Goal: Task Accomplishment & Management: Manage account settings

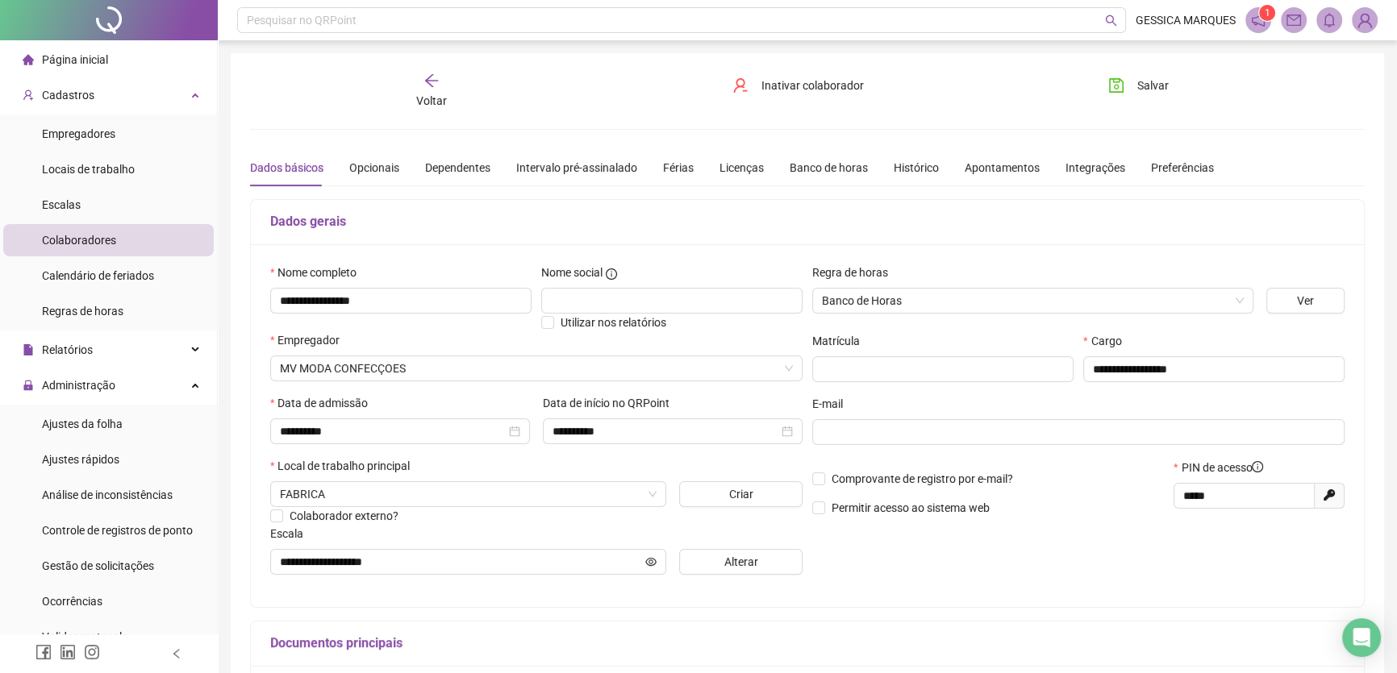
click at [410, 103] on div "Voltar" at bounding box center [431, 91] width 175 height 37
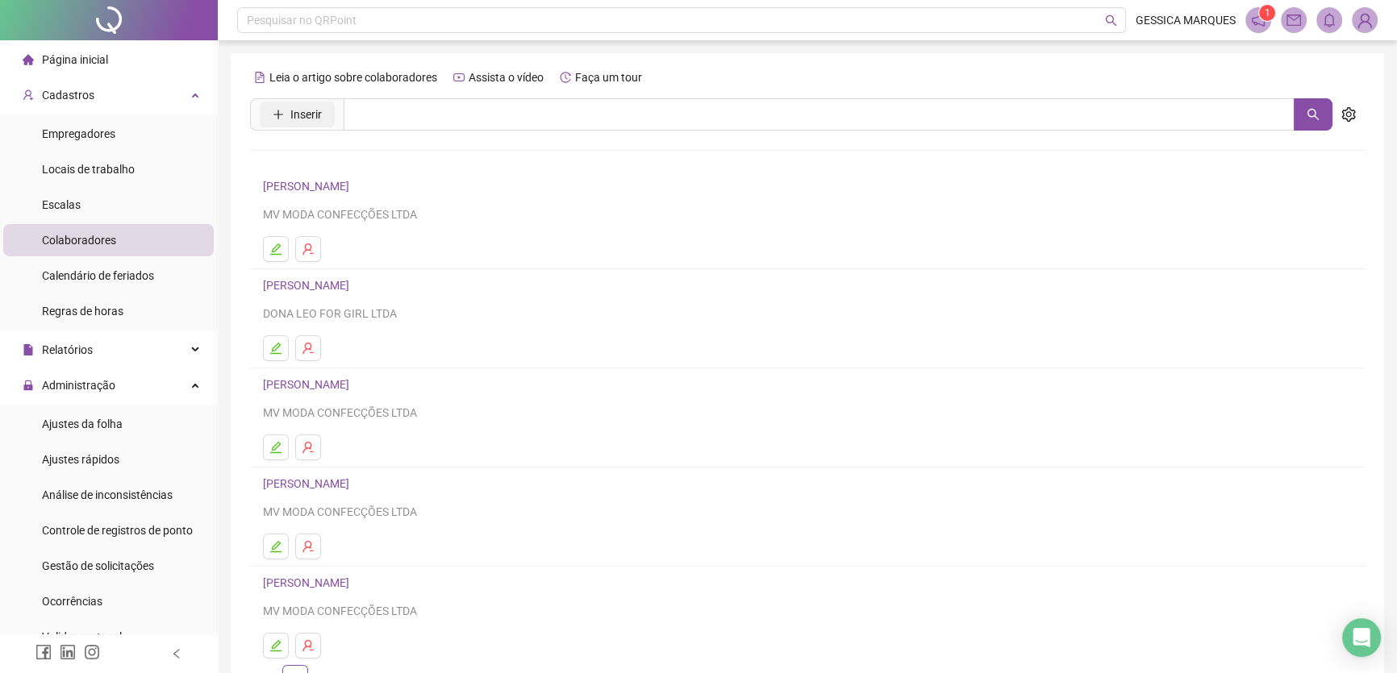
click at [295, 119] on span "Inserir" at bounding box center [305, 115] width 31 height 18
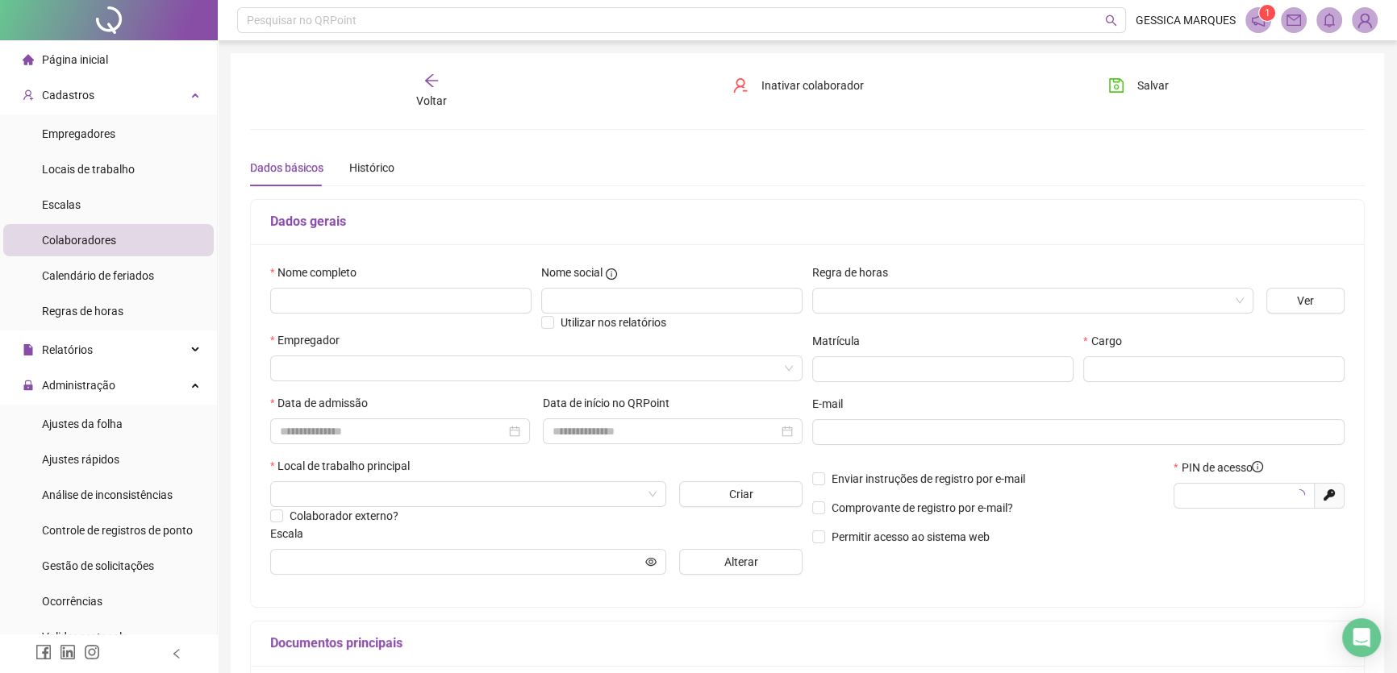
type input "*****"
click at [341, 306] on input "text" at bounding box center [400, 301] width 261 height 26
click at [354, 302] on input "text" at bounding box center [400, 301] width 261 height 26
type input "**********"
click at [860, 298] on input "search" at bounding box center [1025, 301] width 407 height 24
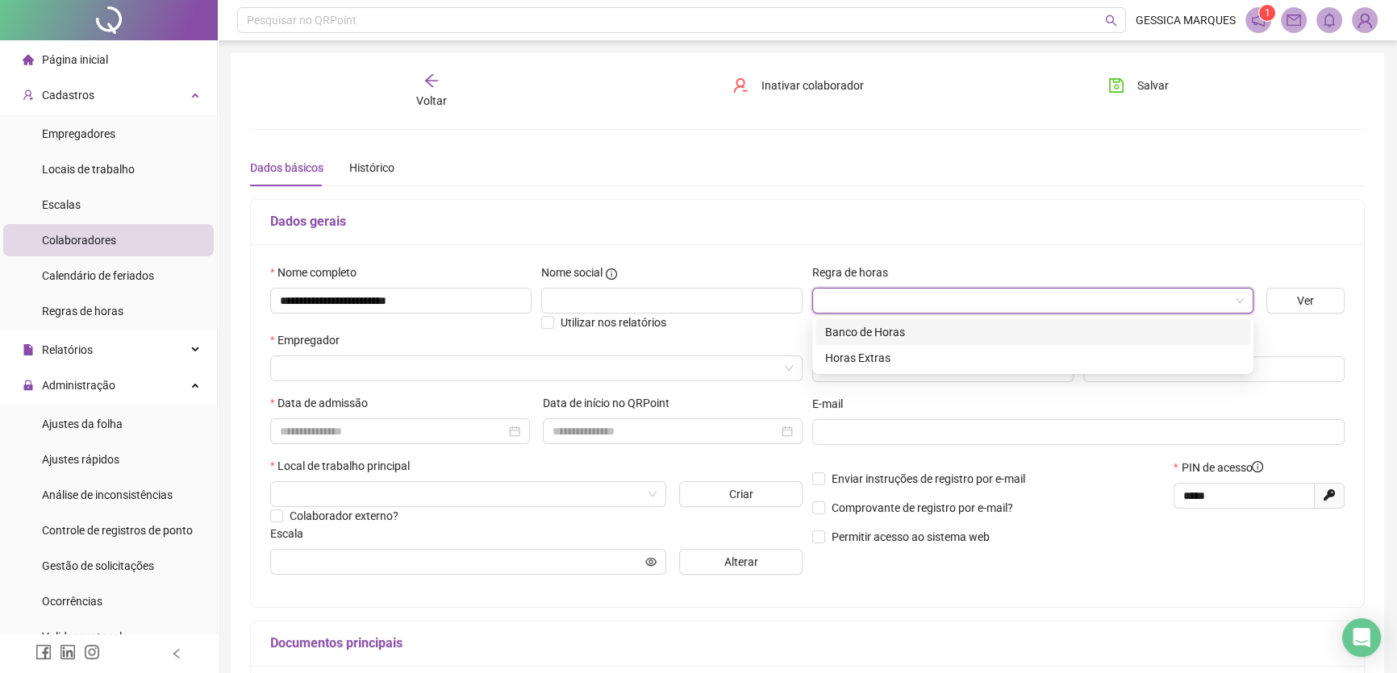
click at [877, 333] on div "Banco de Horas" at bounding box center [1032, 332] width 415 height 18
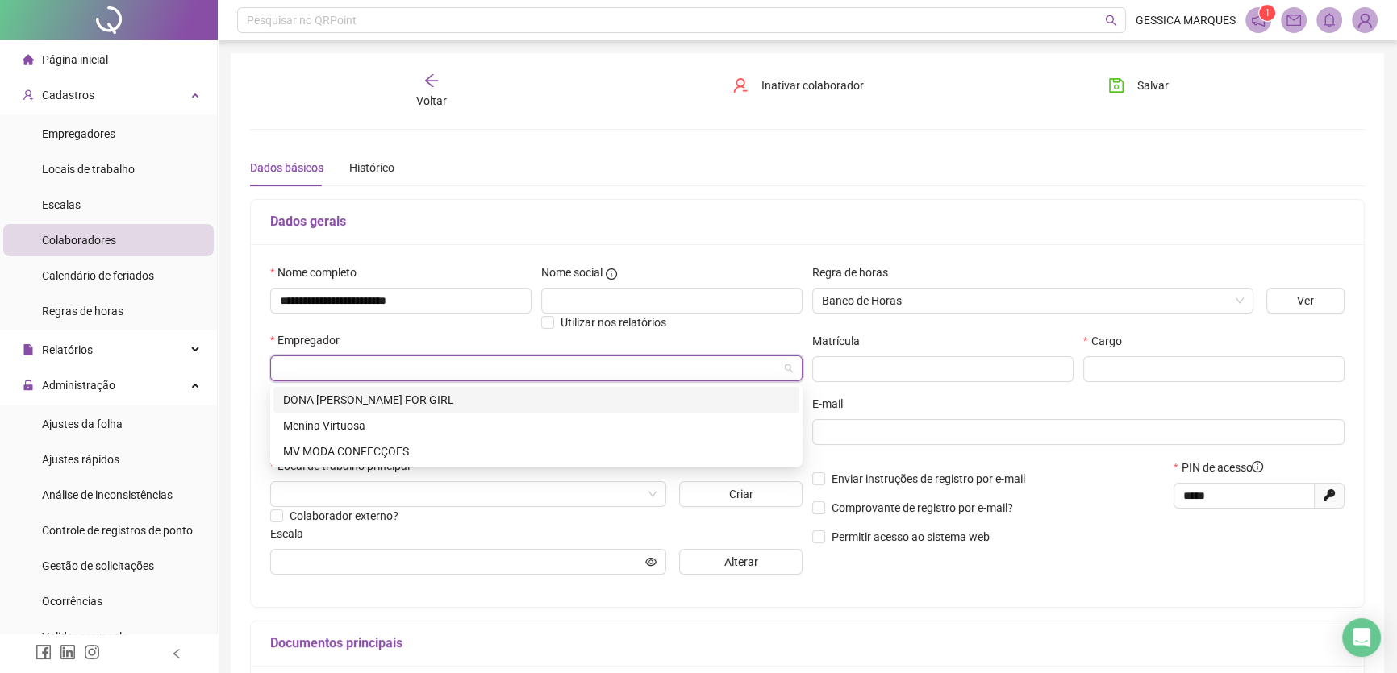
click at [364, 361] on input "search" at bounding box center [529, 368] width 498 height 24
click at [350, 455] on div "MV MODA CONFECÇOES" at bounding box center [536, 452] width 506 height 18
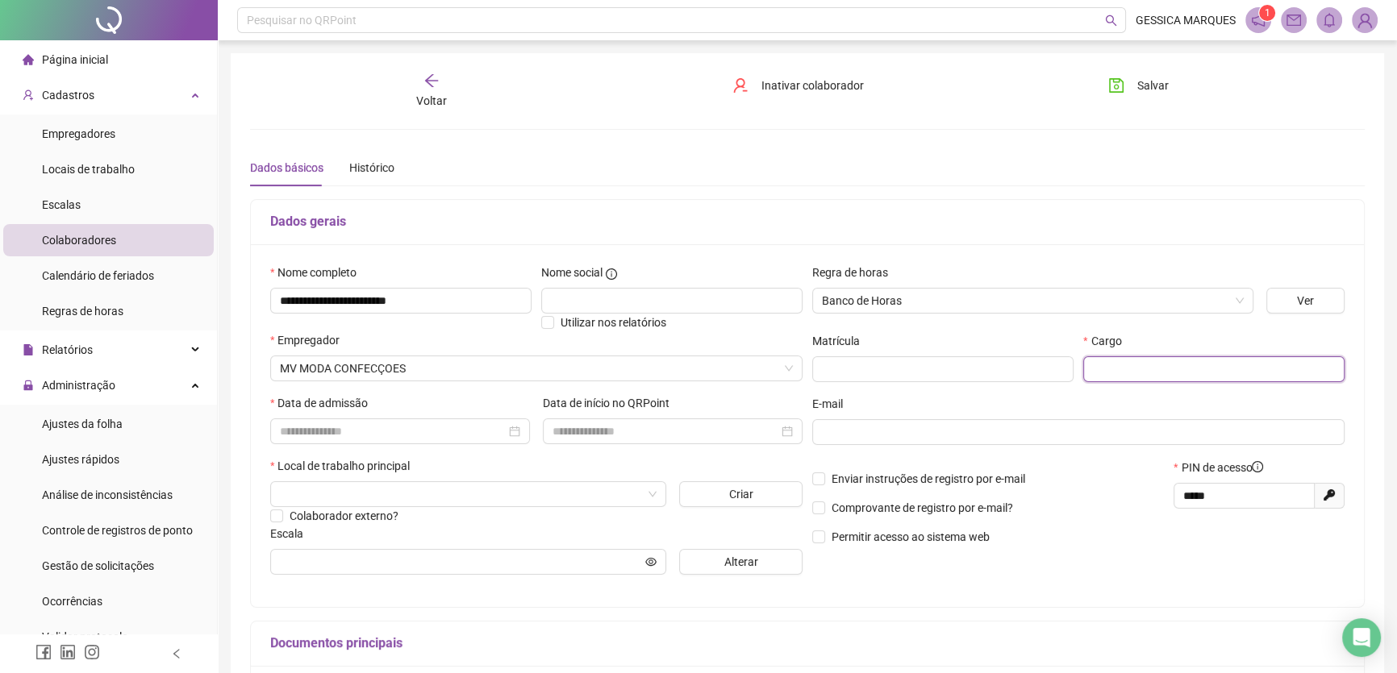
click at [1148, 368] on input "text" at bounding box center [1213, 369] width 261 height 26
click at [514, 432] on div at bounding box center [400, 432] width 240 height 18
type input "**********"
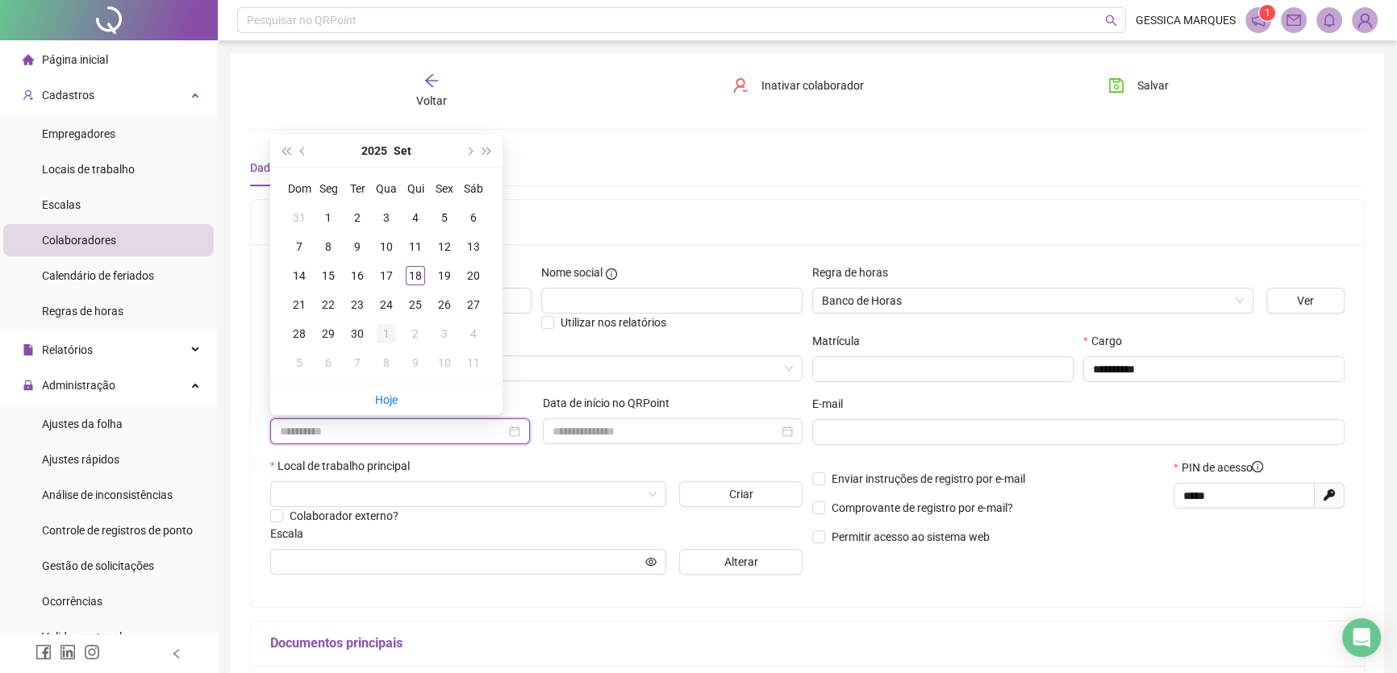
type input "**********"
click at [390, 331] on div "1" at bounding box center [386, 333] width 19 height 19
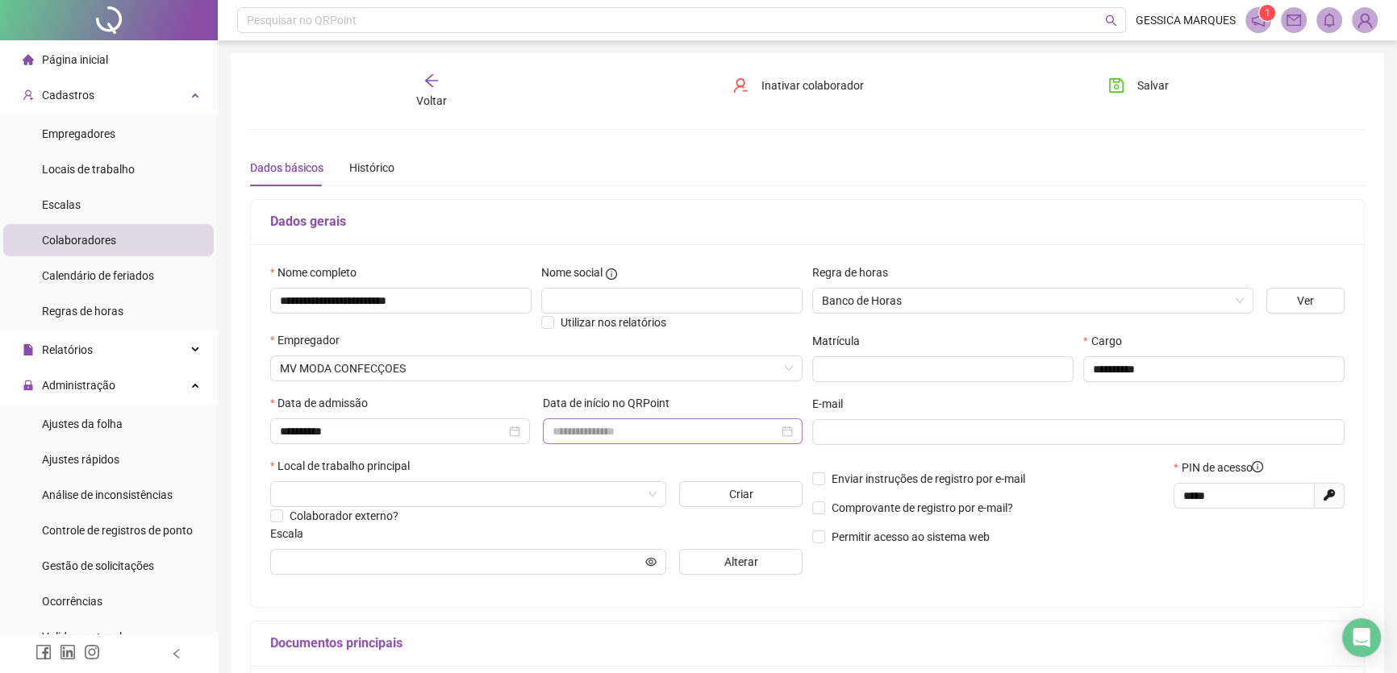
click at [788, 430] on div at bounding box center [672, 432] width 240 height 18
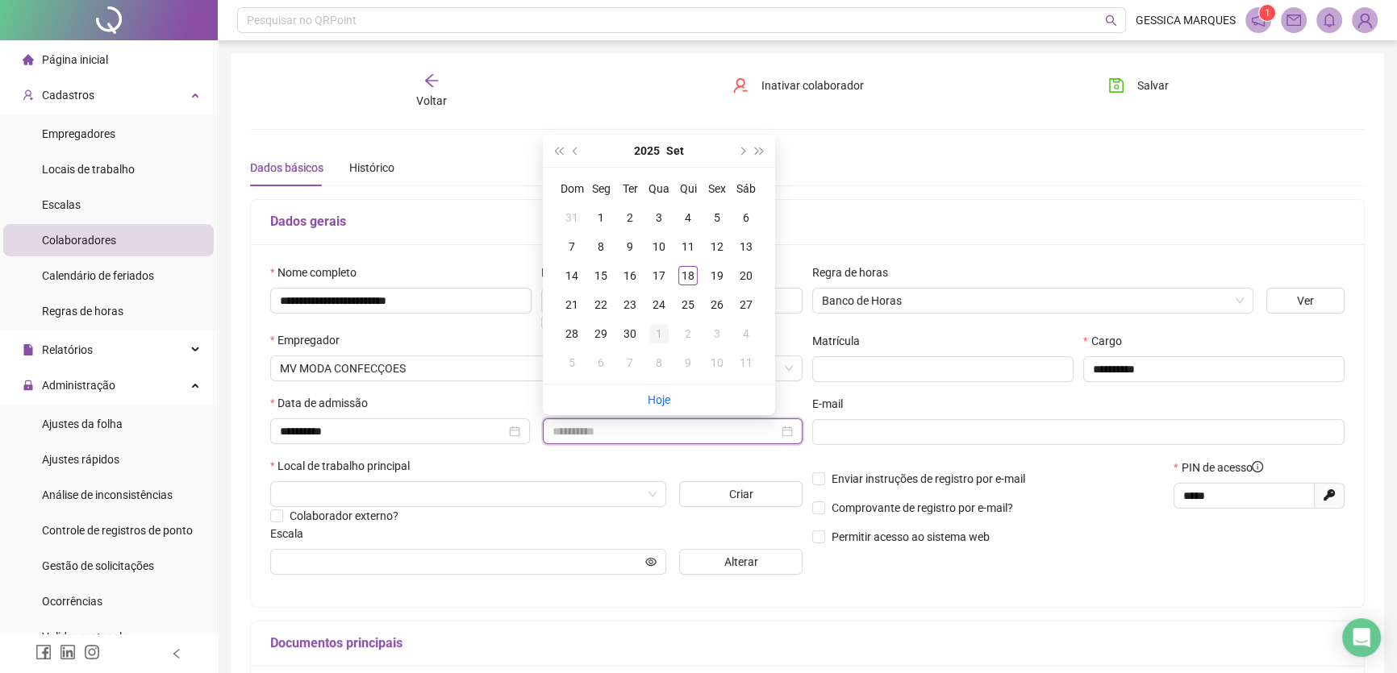
type input "**********"
click at [656, 336] on div "1" at bounding box center [658, 333] width 19 height 19
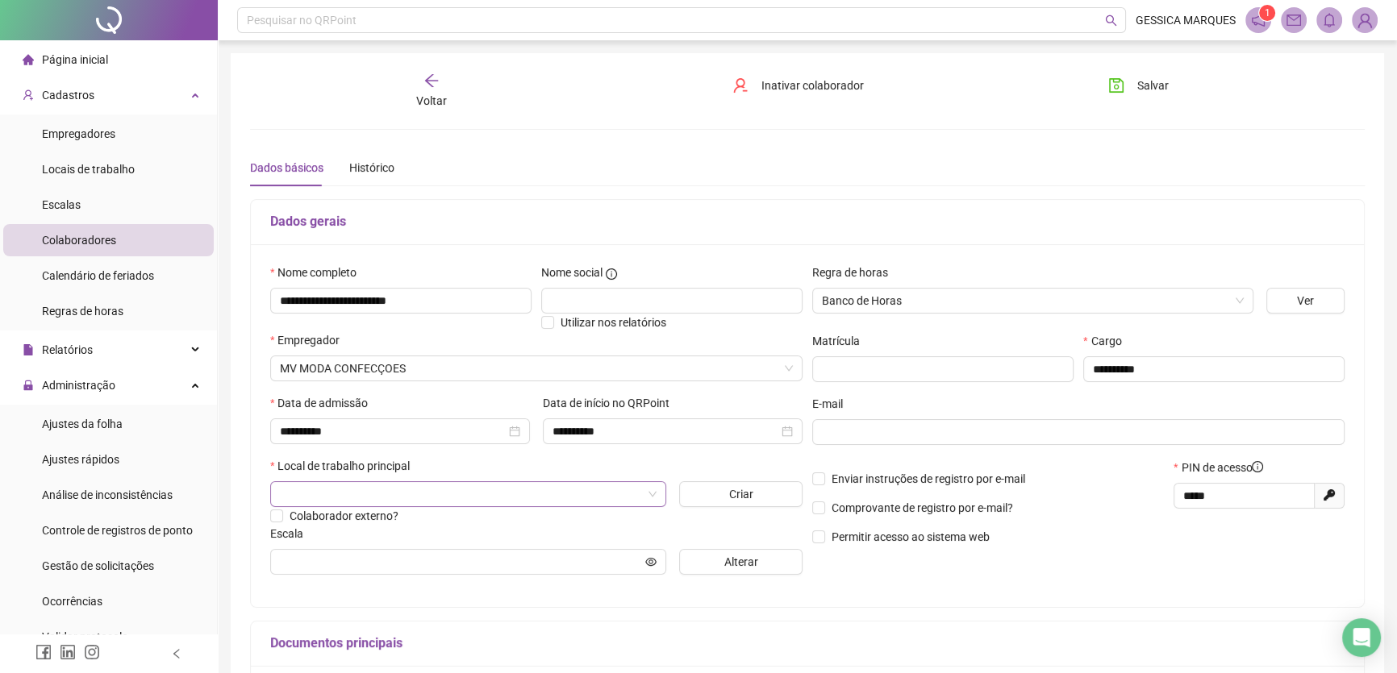
click at [452, 490] on input "search" at bounding box center [461, 494] width 362 height 24
click at [417, 521] on div "FABRICA" at bounding box center [468, 528] width 370 height 18
click at [736, 561] on span "Alterar" at bounding box center [741, 562] width 34 height 18
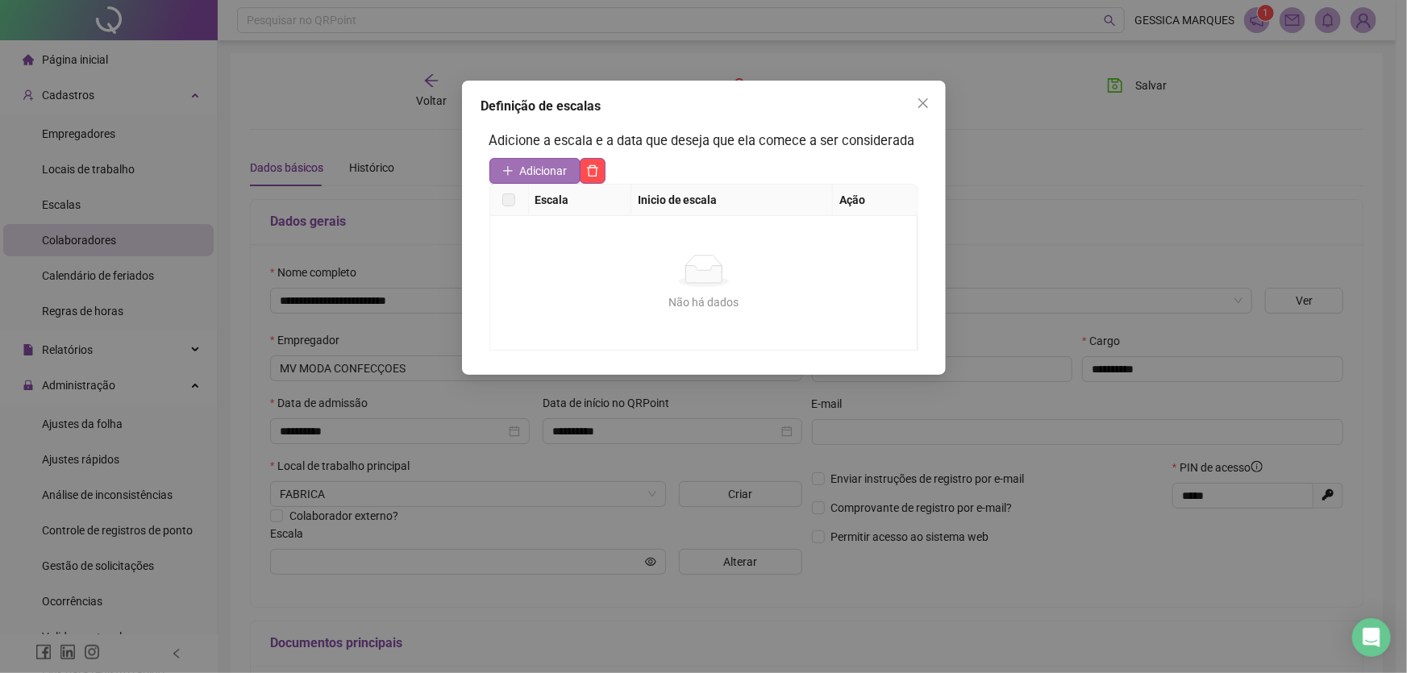
click at [565, 170] on span "Adicionar" at bounding box center [544, 171] width 48 height 18
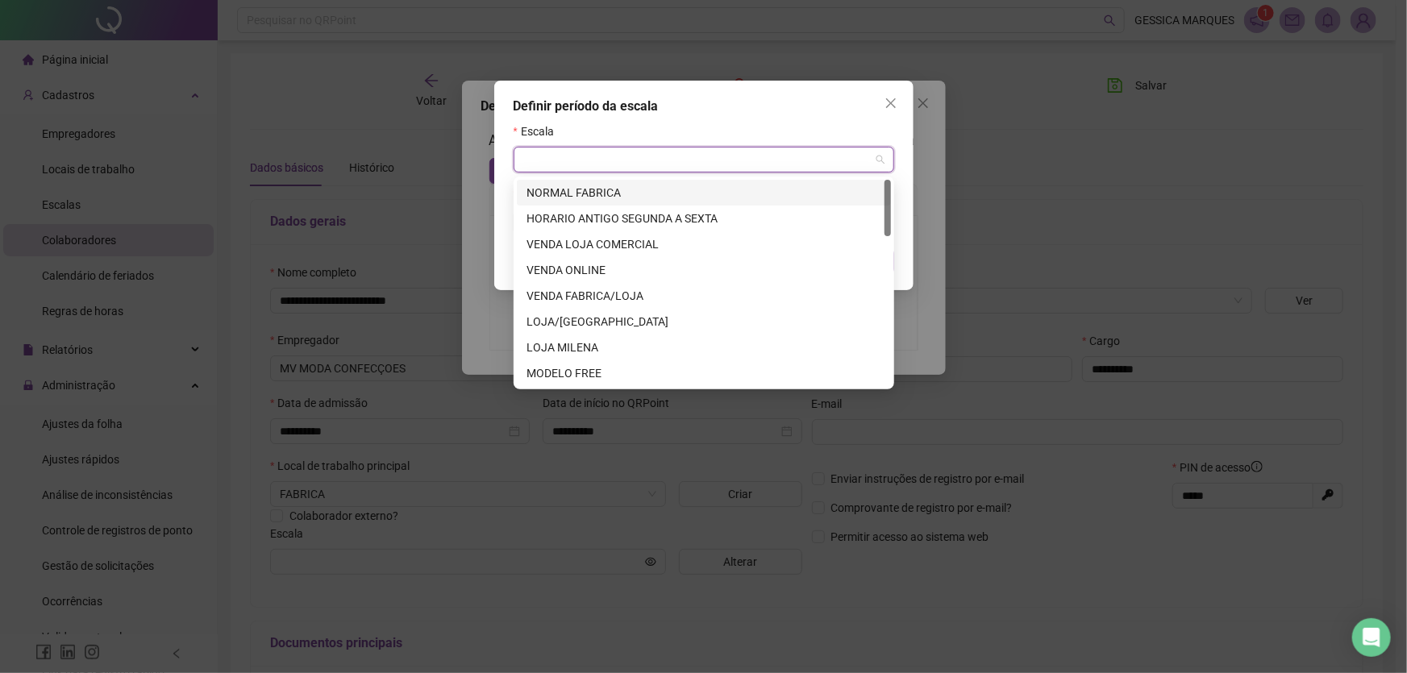
click at [579, 159] on input "search" at bounding box center [696, 160] width 347 height 24
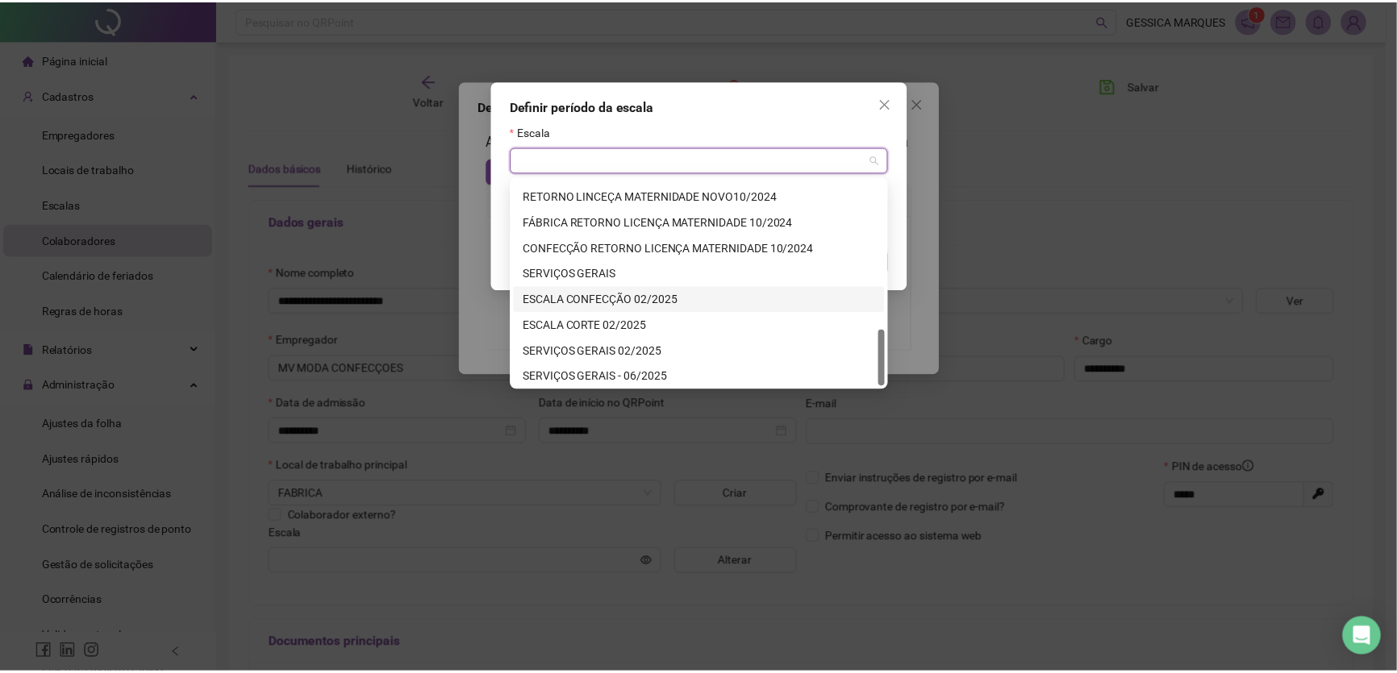
scroll to position [541, 0]
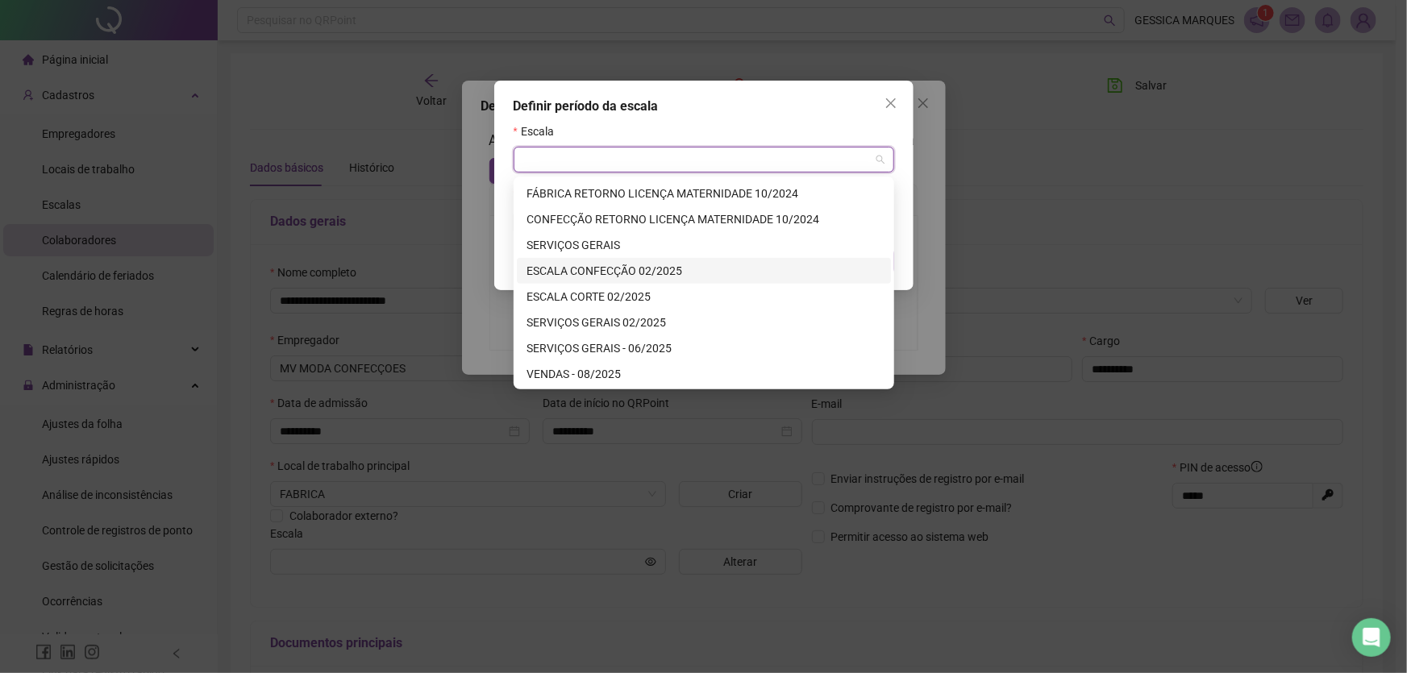
click at [617, 272] on div "ESCALA CONFECÇÃO 02/2025" at bounding box center [704, 271] width 355 height 18
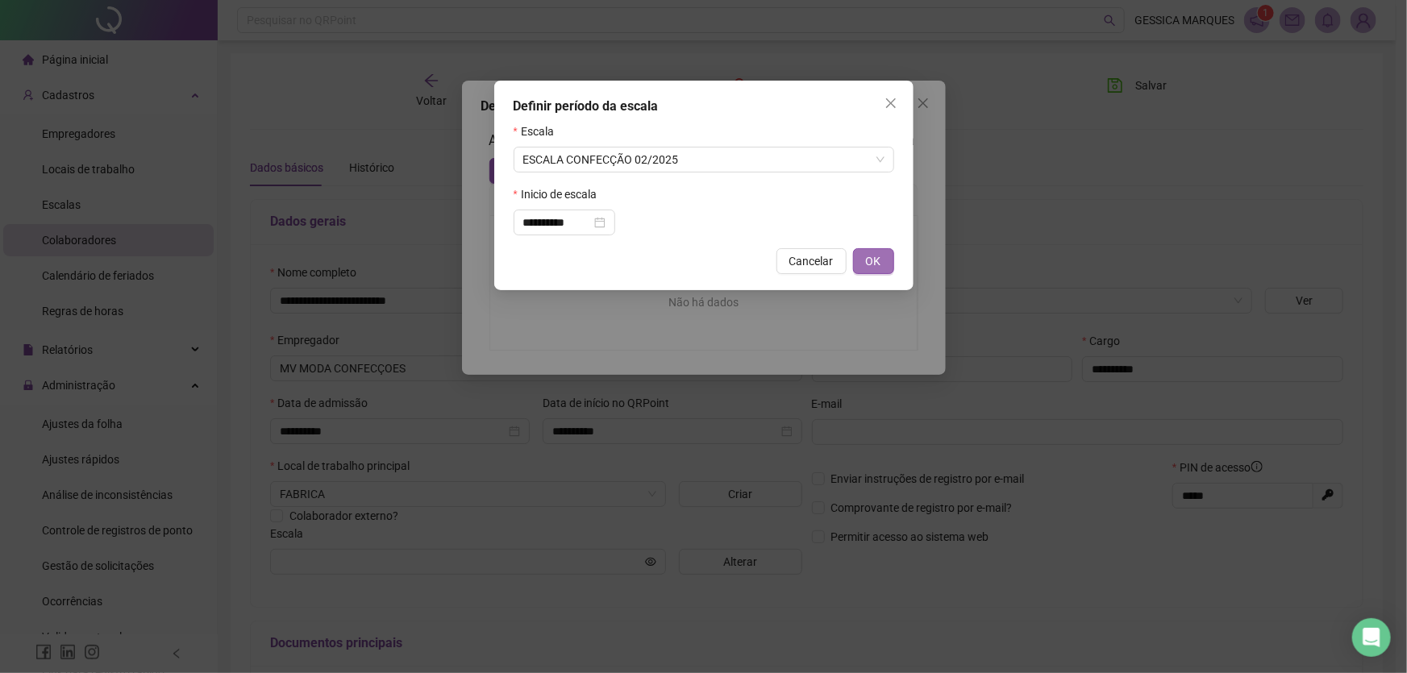
click at [873, 257] on span "OK" at bounding box center [873, 261] width 15 height 18
type input "**********"
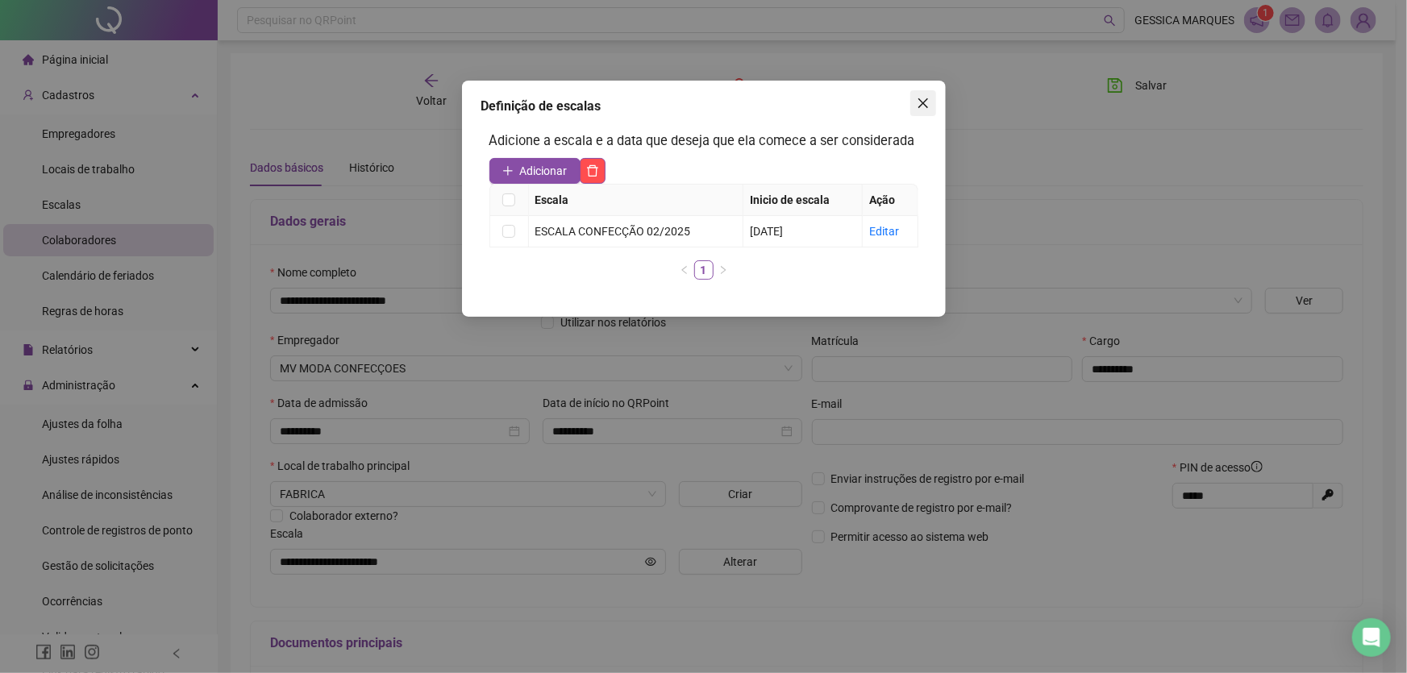
click at [927, 101] on icon "close" at bounding box center [923, 103] width 13 height 13
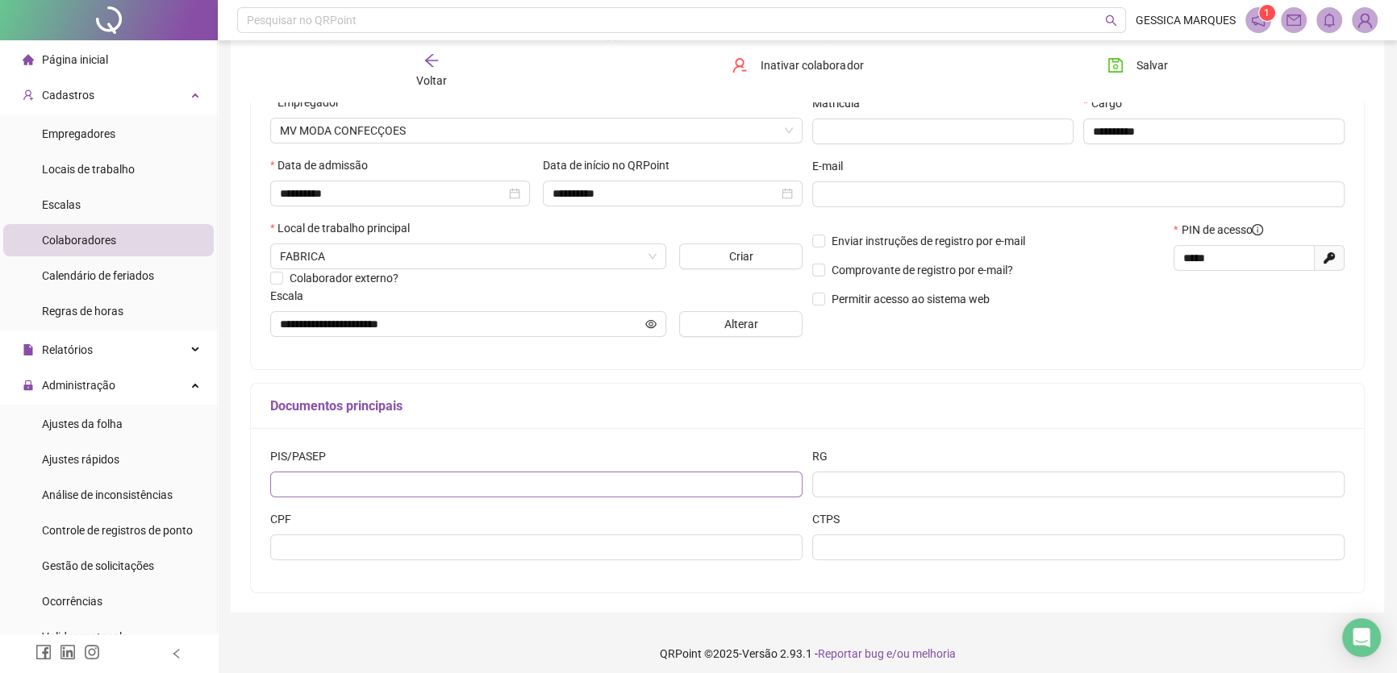
scroll to position [246, 0]
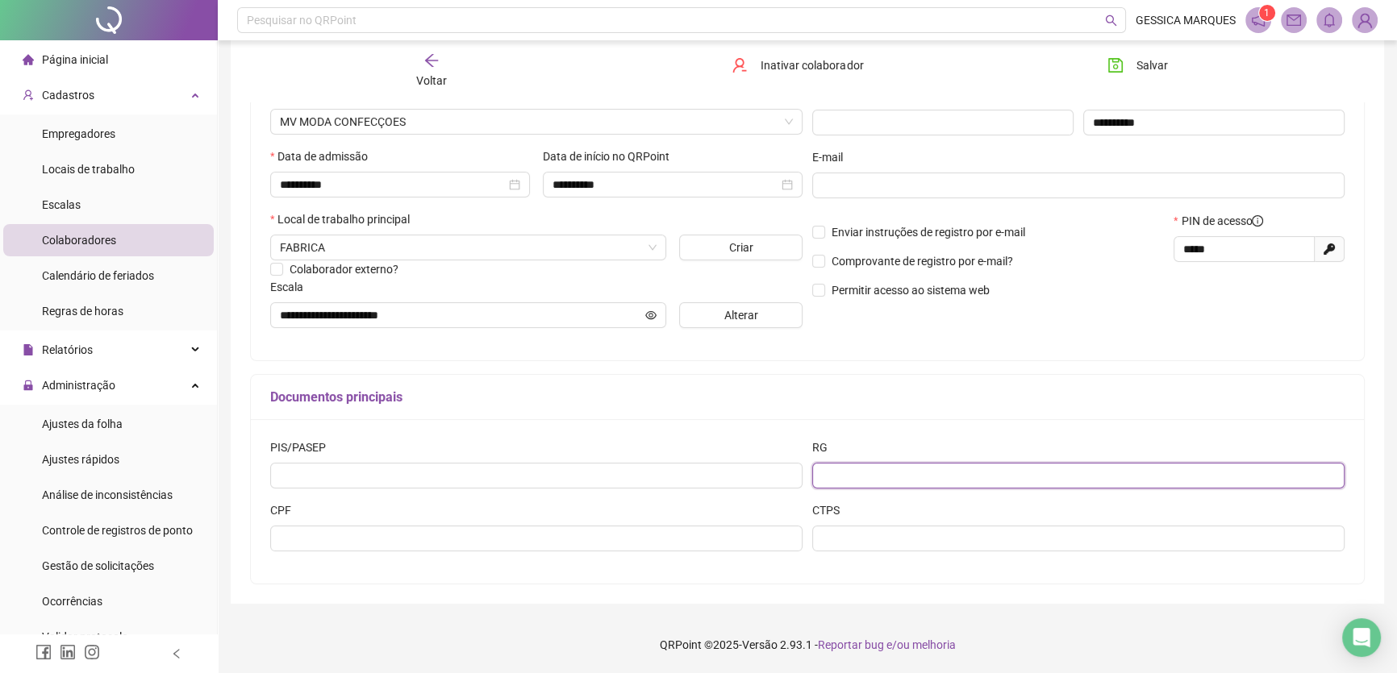
click at [886, 481] on input "text" at bounding box center [1078, 476] width 532 height 26
type input "**********"
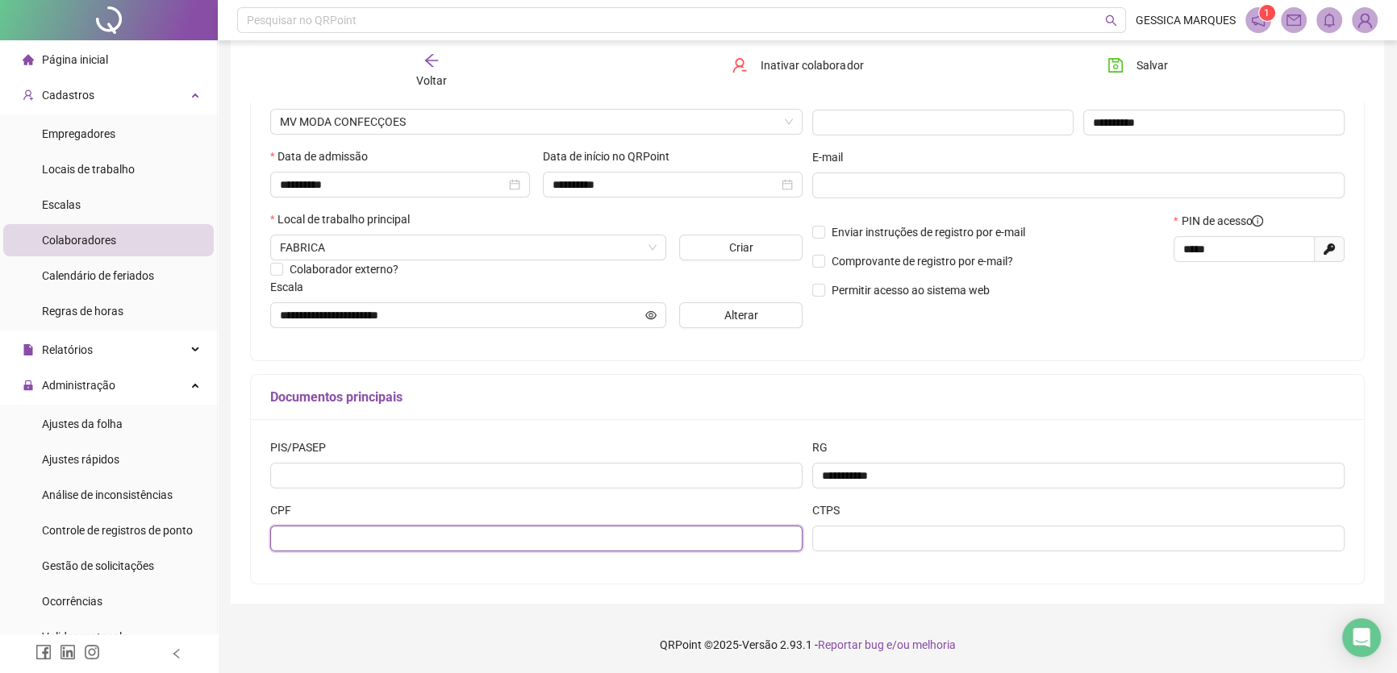
click at [725, 535] on input "text" at bounding box center [536, 539] width 532 height 26
type input "**********"
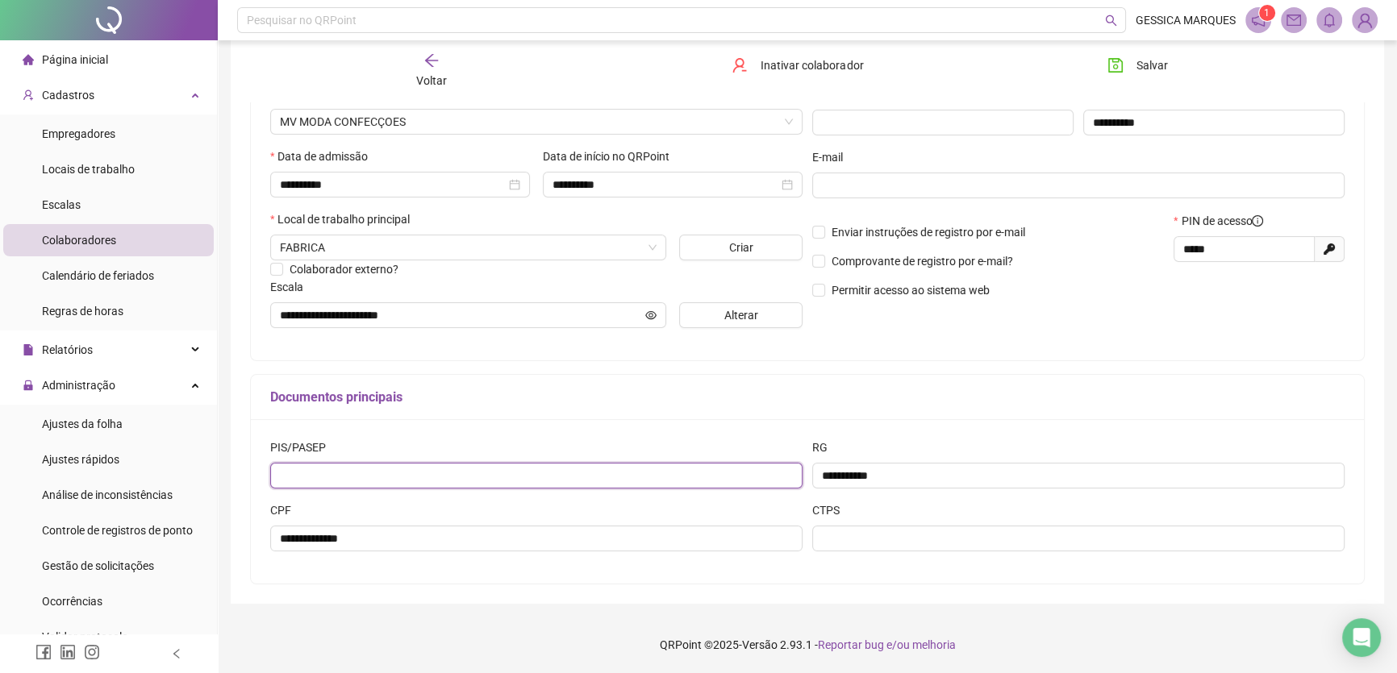
click at [648, 481] on input "text" at bounding box center [536, 476] width 532 height 26
type input "***"
drag, startPoint x: 323, startPoint y: 481, endPoint x: 265, endPoint y: 478, distance: 58.2
click at [265, 478] on div "PIS/PASEP ***" at bounding box center [536, 470] width 542 height 63
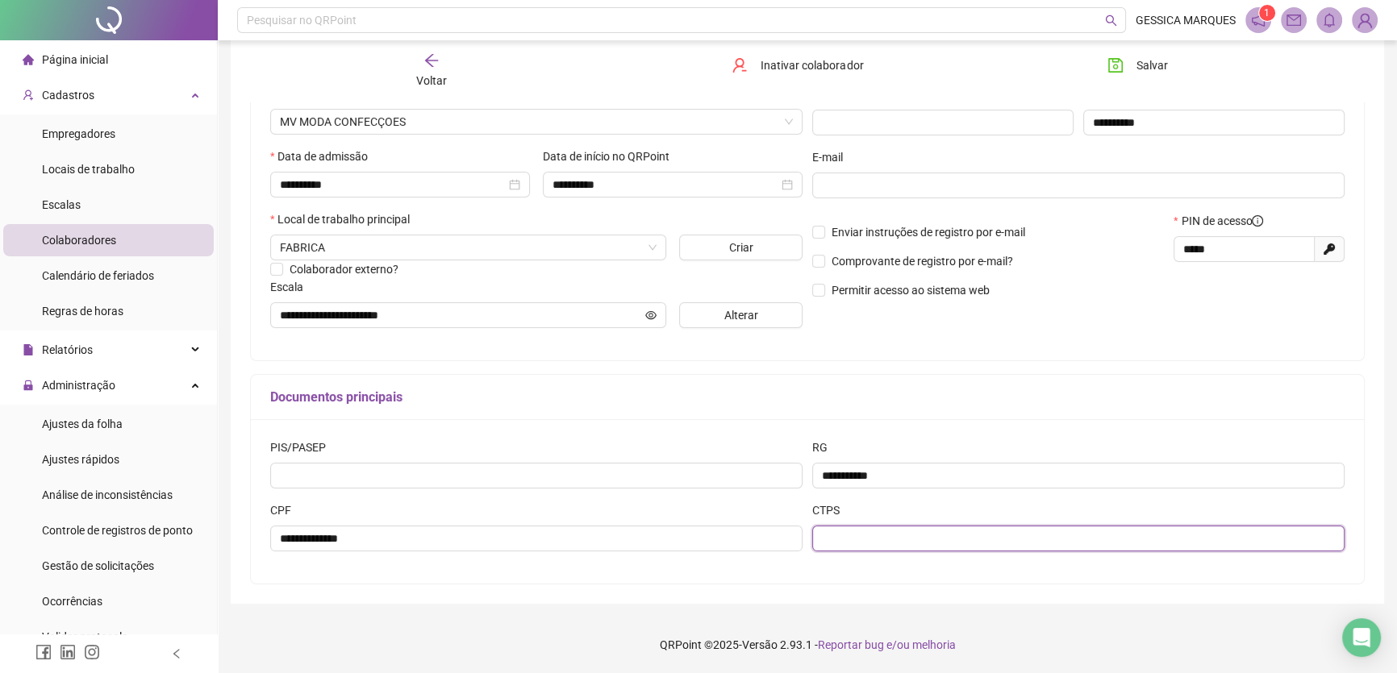
click at [865, 540] on input "text" at bounding box center [1078, 539] width 532 height 26
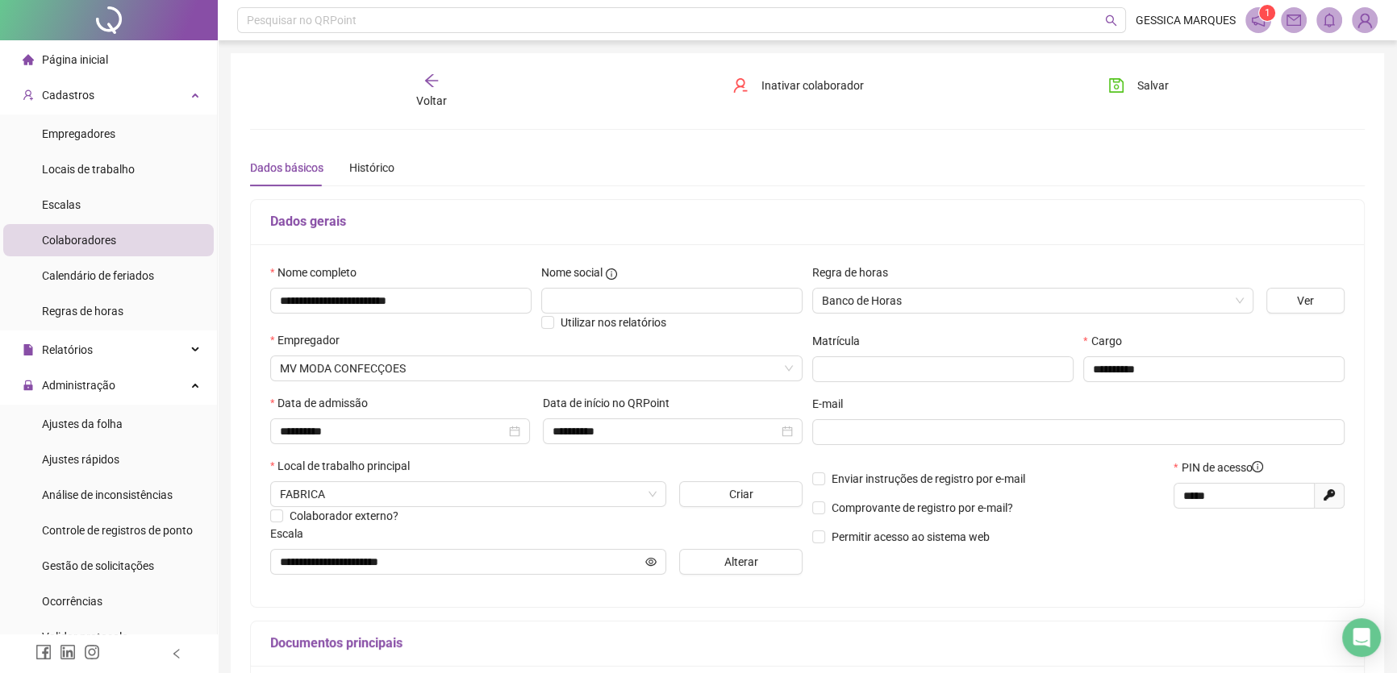
scroll to position [0, 0]
type input "**********"
click at [1164, 89] on span "Salvar" at bounding box center [1152, 86] width 31 height 18
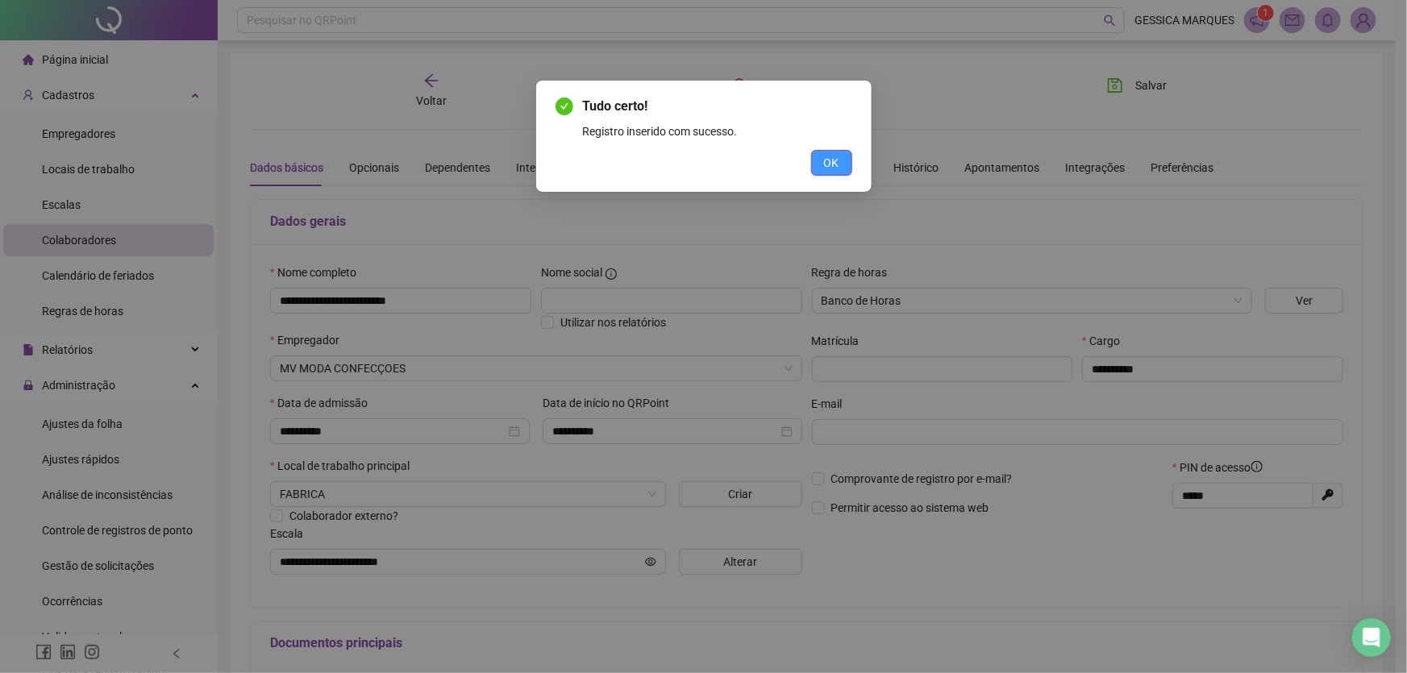
click at [822, 160] on button "OK" at bounding box center [831, 163] width 41 height 26
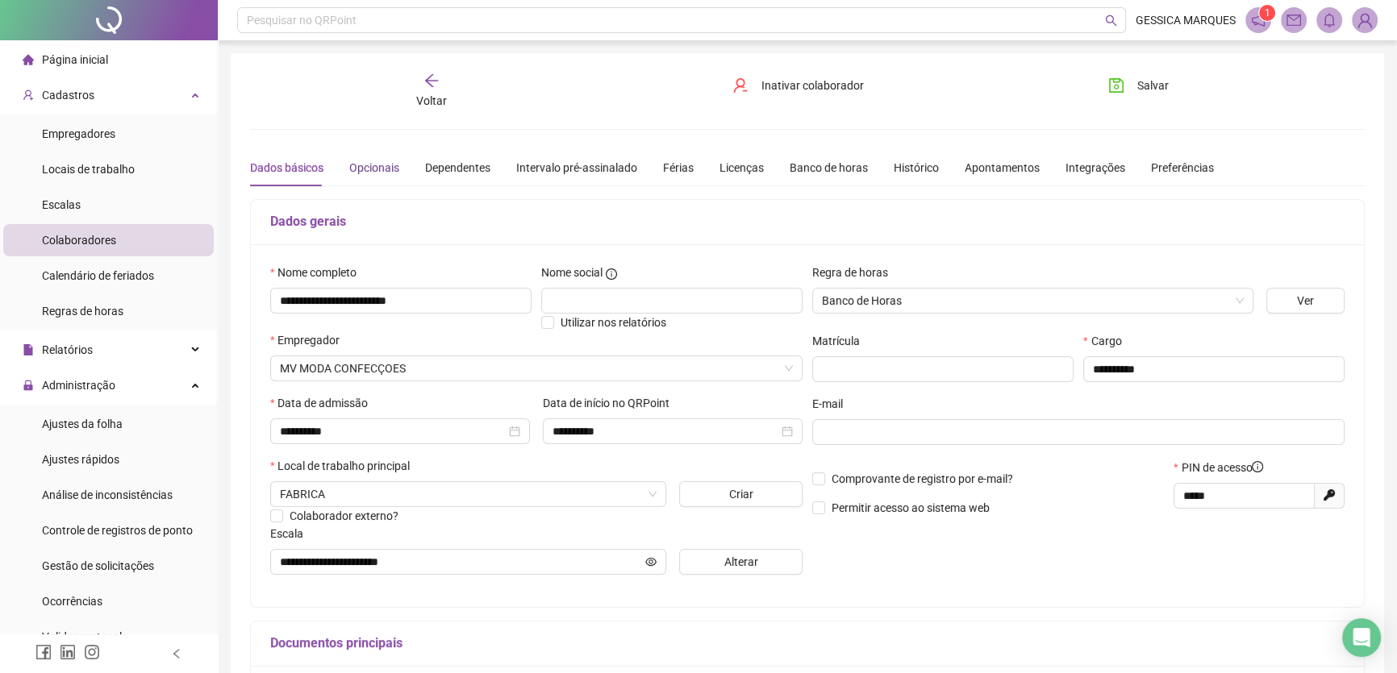
click at [385, 170] on div "Opcionais" at bounding box center [374, 168] width 50 height 18
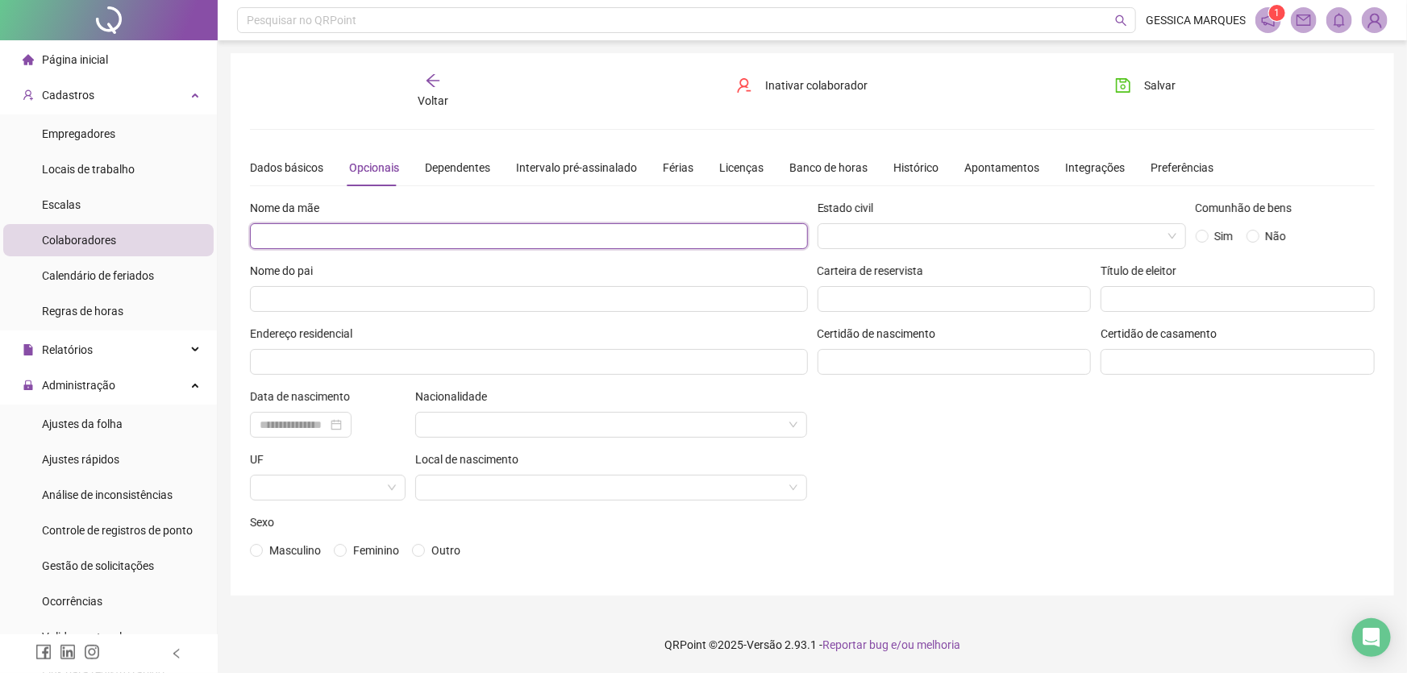
click at [357, 231] on input "text" at bounding box center [529, 236] width 558 height 26
click at [367, 361] on input "text" at bounding box center [529, 362] width 558 height 26
click at [495, 360] on input "**********" at bounding box center [529, 362] width 558 height 26
type input "**********"
click at [315, 235] on input "text" at bounding box center [529, 236] width 558 height 26
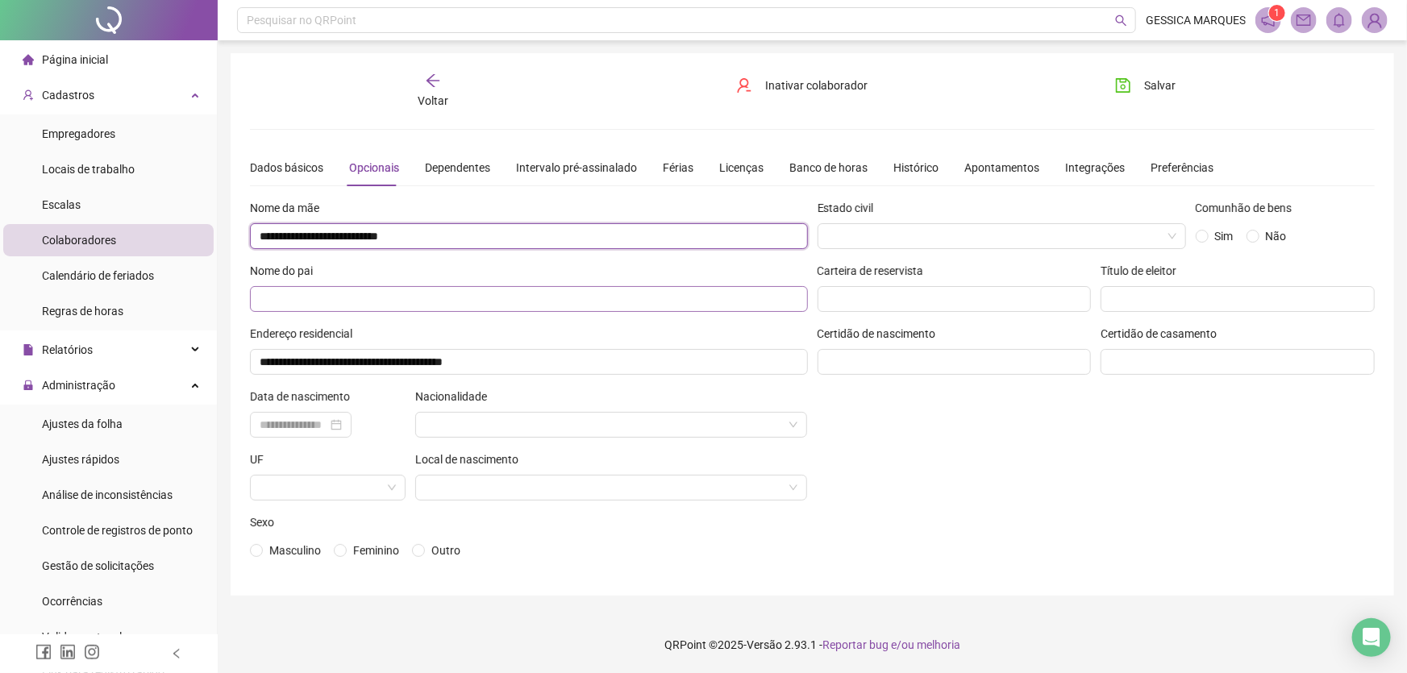
type input "**********"
click at [318, 297] on input "text" at bounding box center [529, 299] width 558 height 26
click at [937, 363] on input "text" at bounding box center [955, 362] width 274 height 26
click at [1000, 360] on input "**********" at bounding box center [955, 362] width 274 height 26
click at [940, 360] on input "**********" at bounding box center [955, 362] width 274 height 26
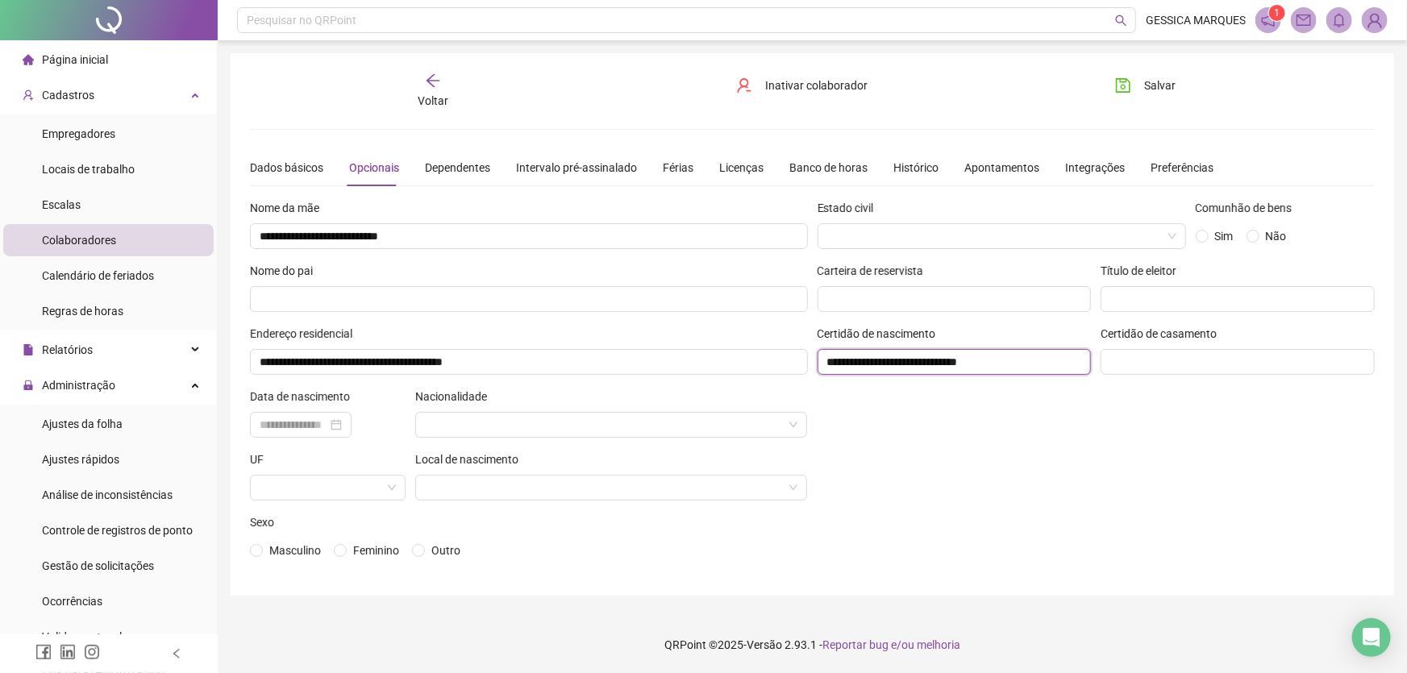
click at [869, 360] on input "**********" at bounding box center [955, 362] width 274 height 26
type input "**********"
click at [327, 423] on input at bounding box center [294, 425] width 68 height 18
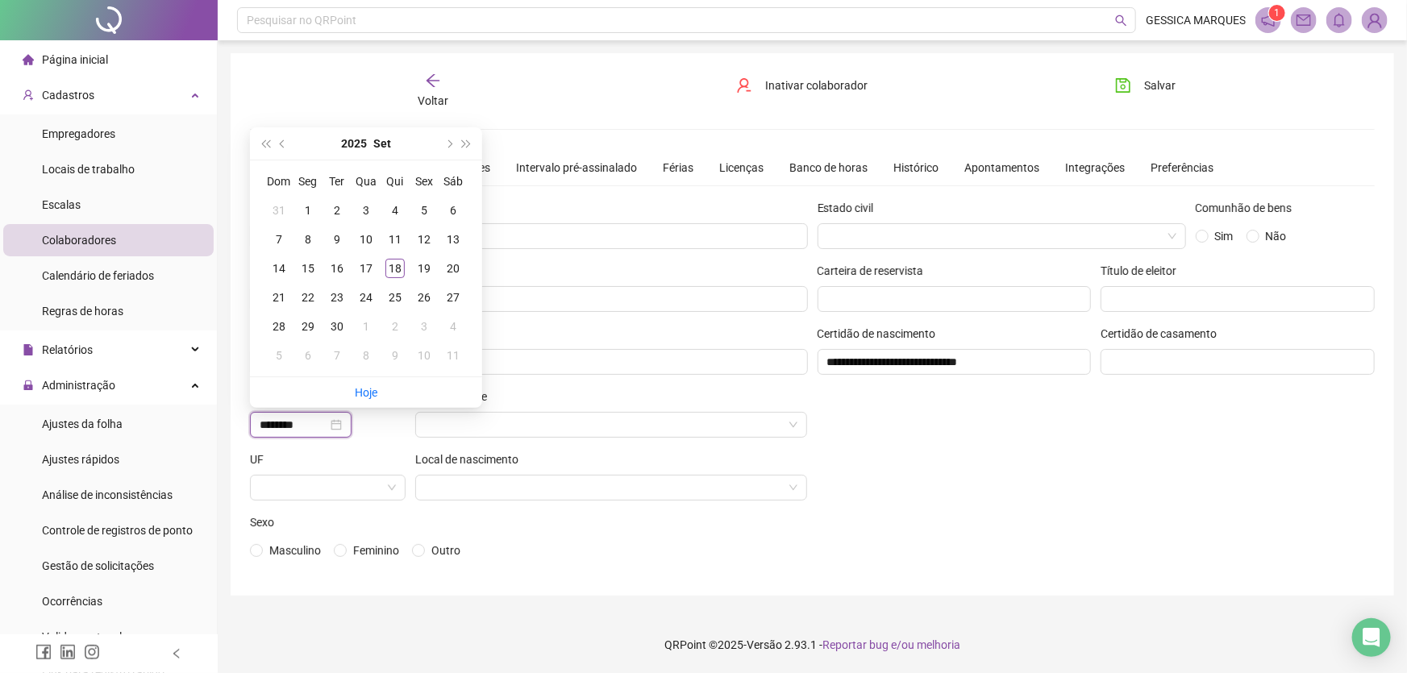
type input "********"
click at [749, 427] on input "search" at bounding box center [604, 425] width 358 height 24
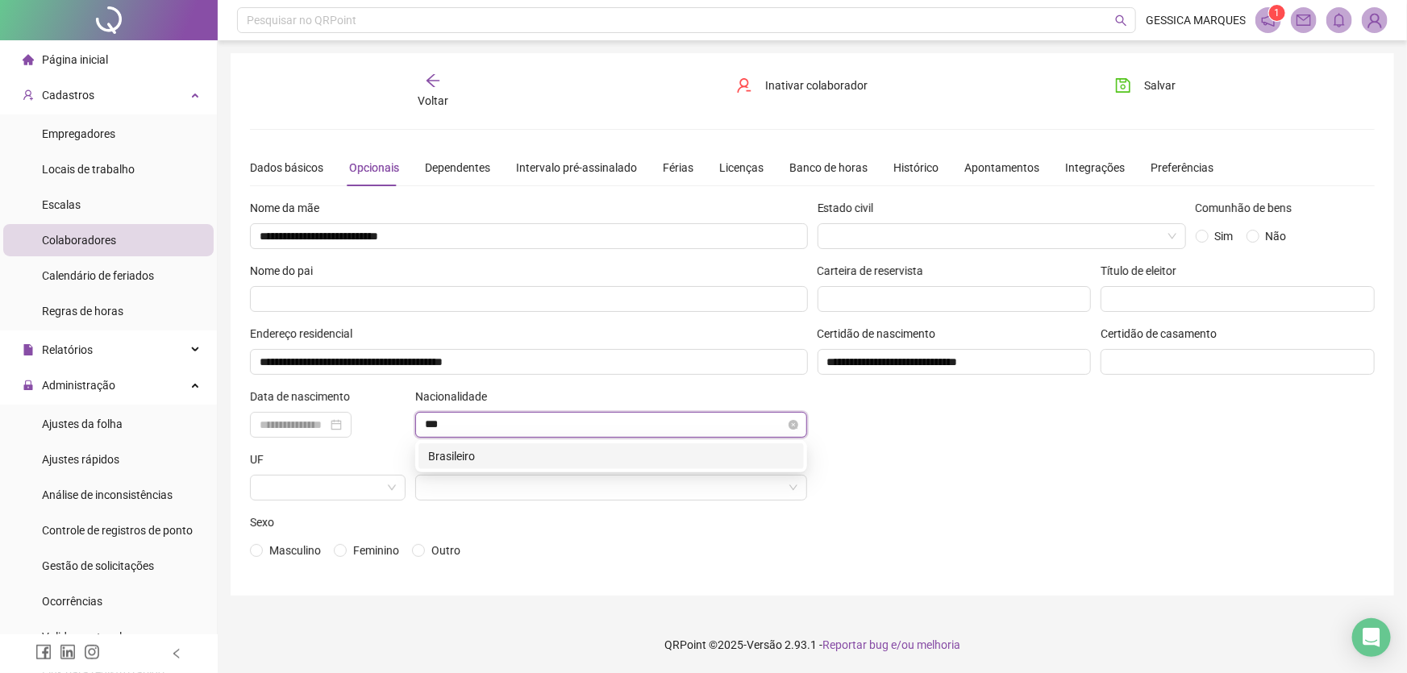
type input "****"
click at [736, 456] on div "Brasileiro" at bounding box center [611, 457] width 366 height 18
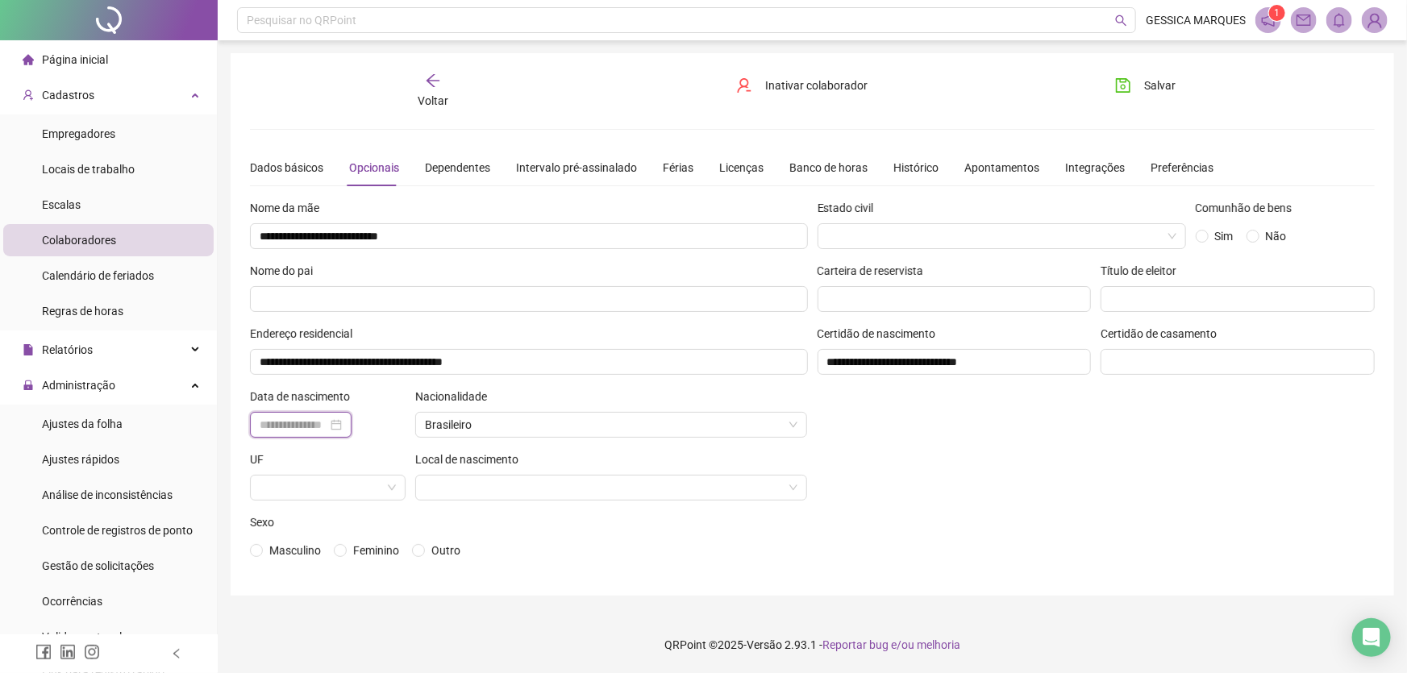
click at [327, 420] on input at bounding box center [294, 425] width 68 height 18
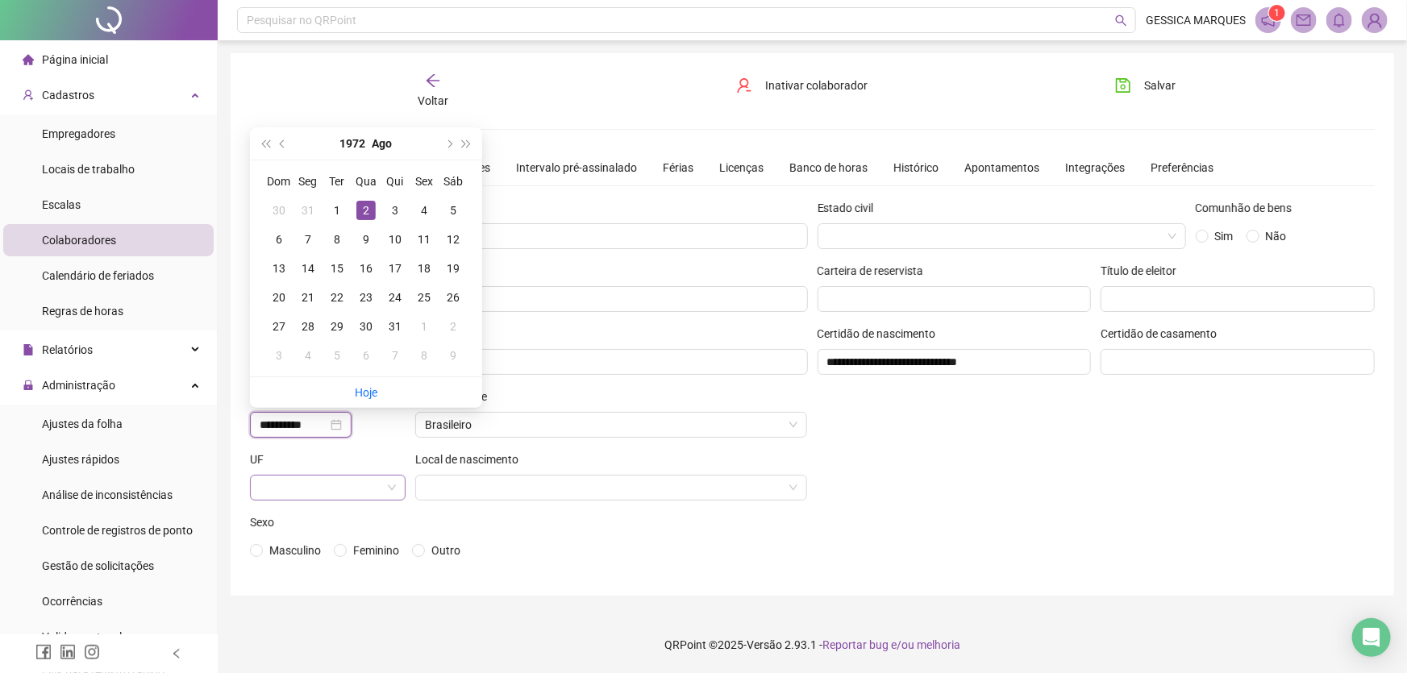
type input "**********"
click at [329, 484] on input "search" at bounding box center [321, 488] width 122 height 24
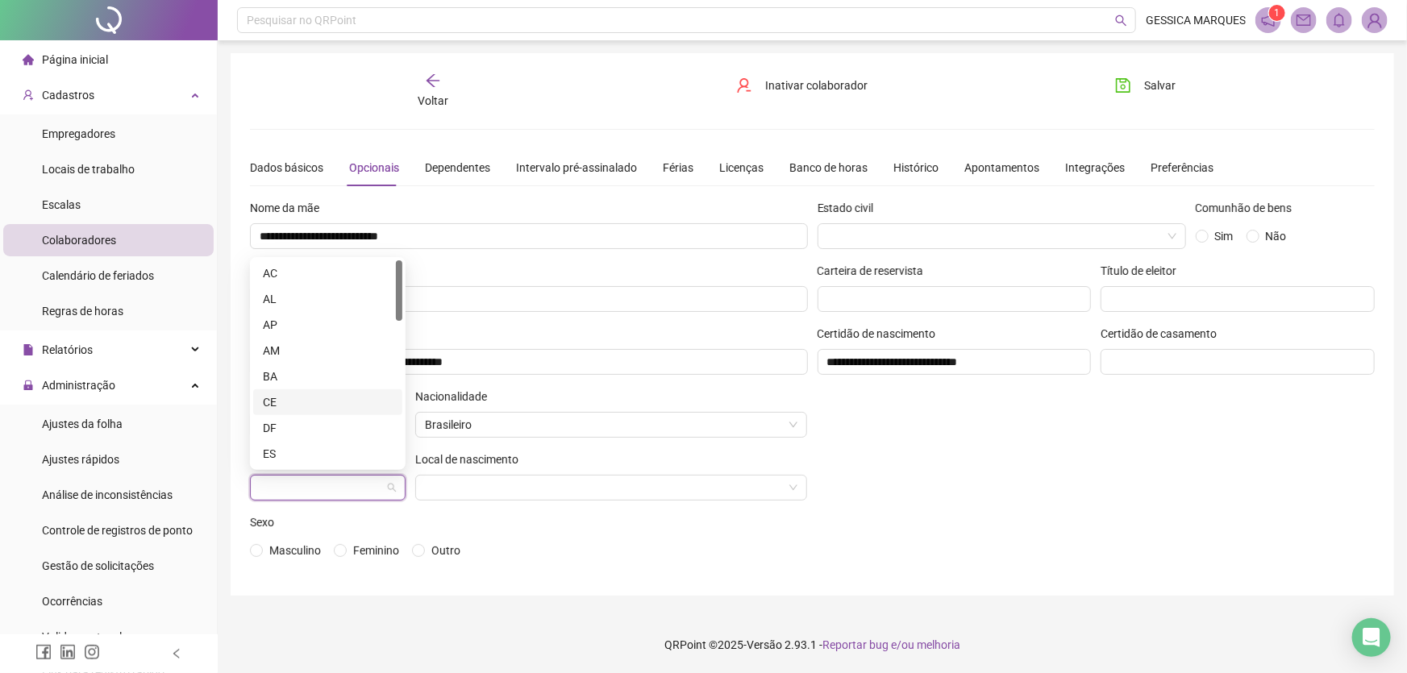
click at [278, 406] on div "CE" at bounding box center [328, 403] width 130 height 18
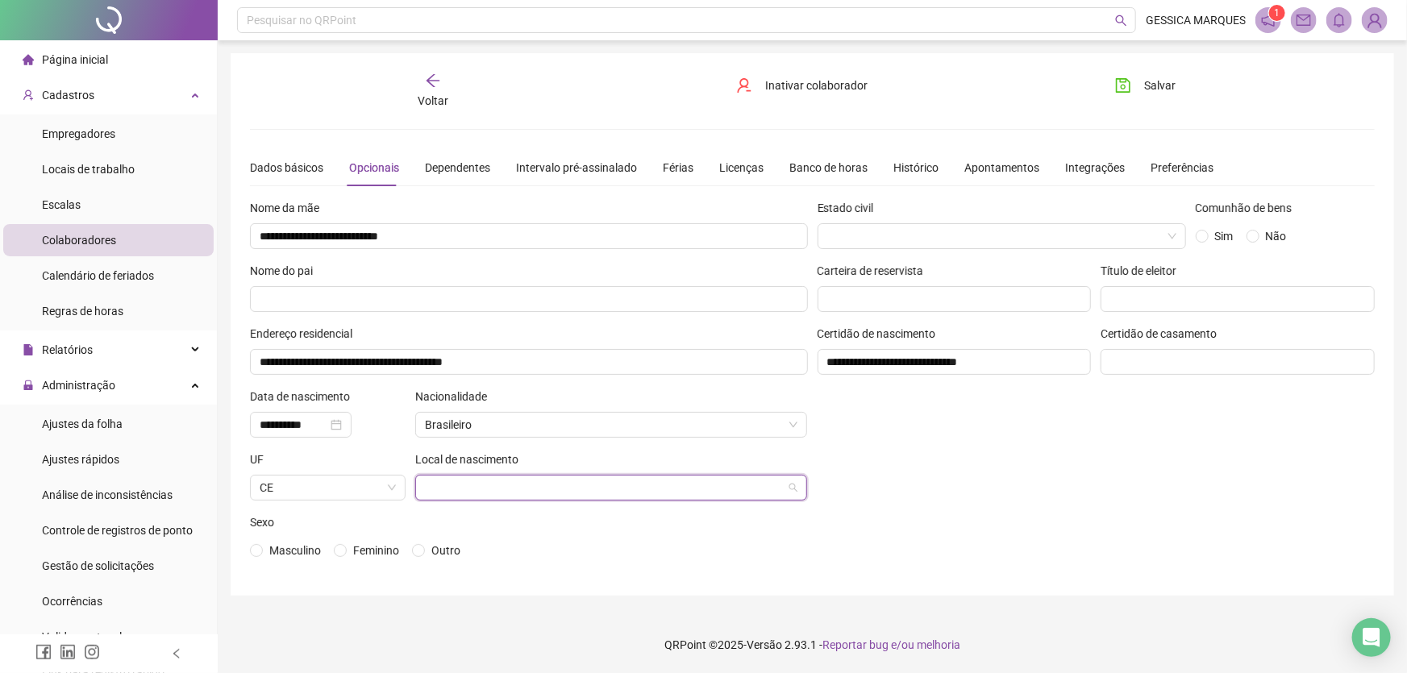
click at [500, 492] on input "search" at bounding box center [604, 488] width 358 height 24
type input "****"
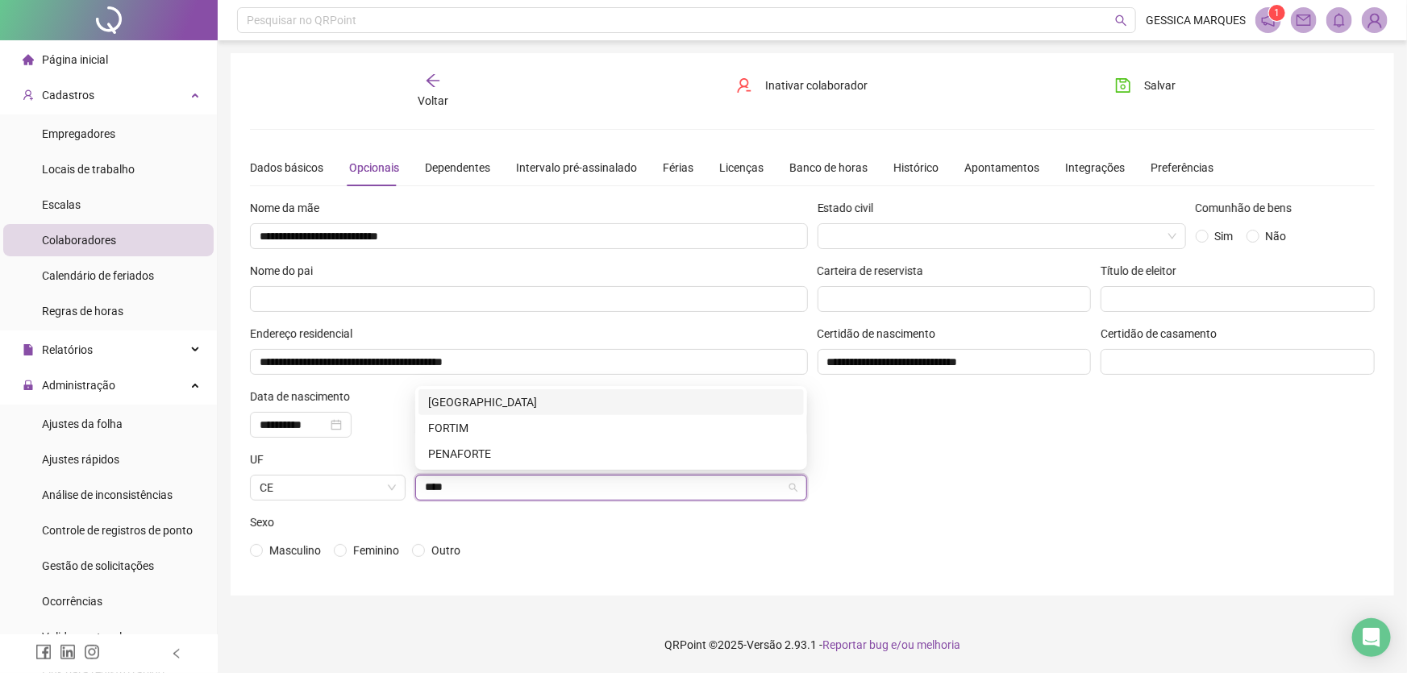
click at [626, 406] on div "[GEOGRAPHIC_DATA]" at bounding box center [611, 403] width 366 height 18
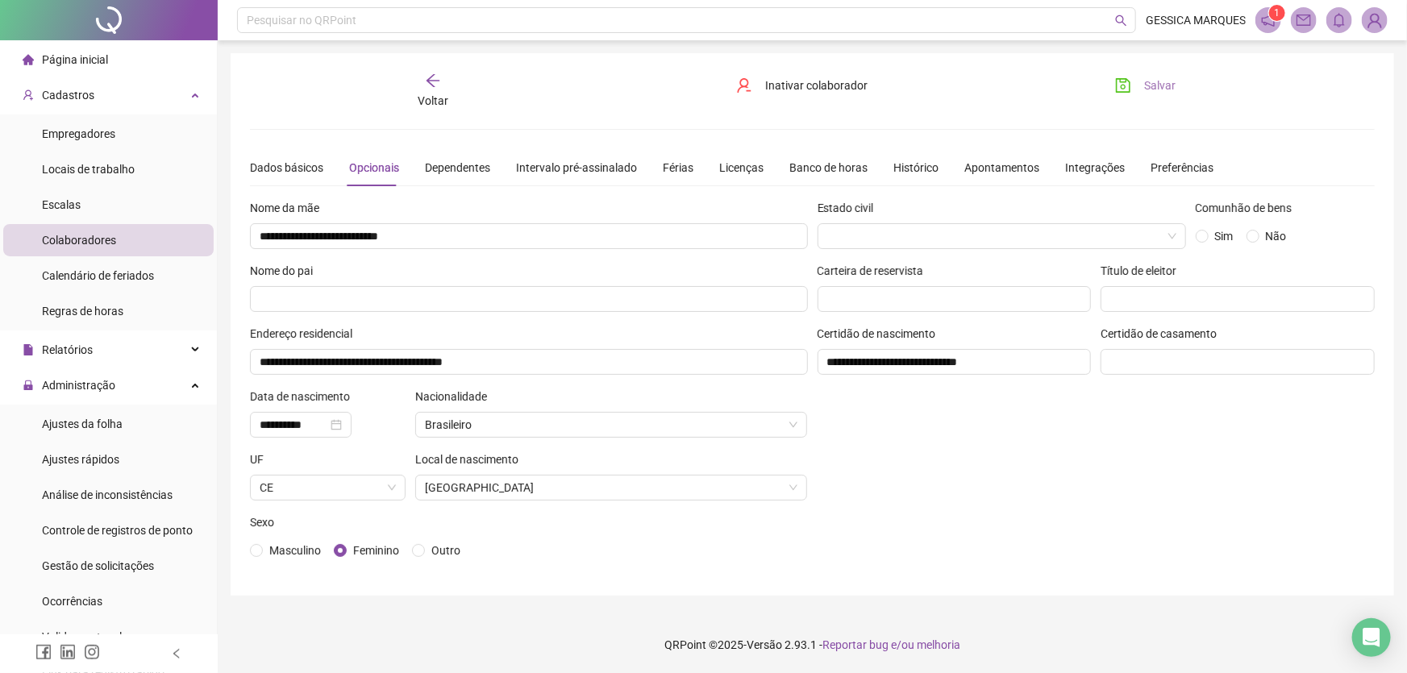
click at [1146, 90] on span "Salvar" at bounding box center [1159, 86] width 31 height 18
click at [90, 59] on span "Página inicial" at bounding box center [75, 59] width 66 height 13
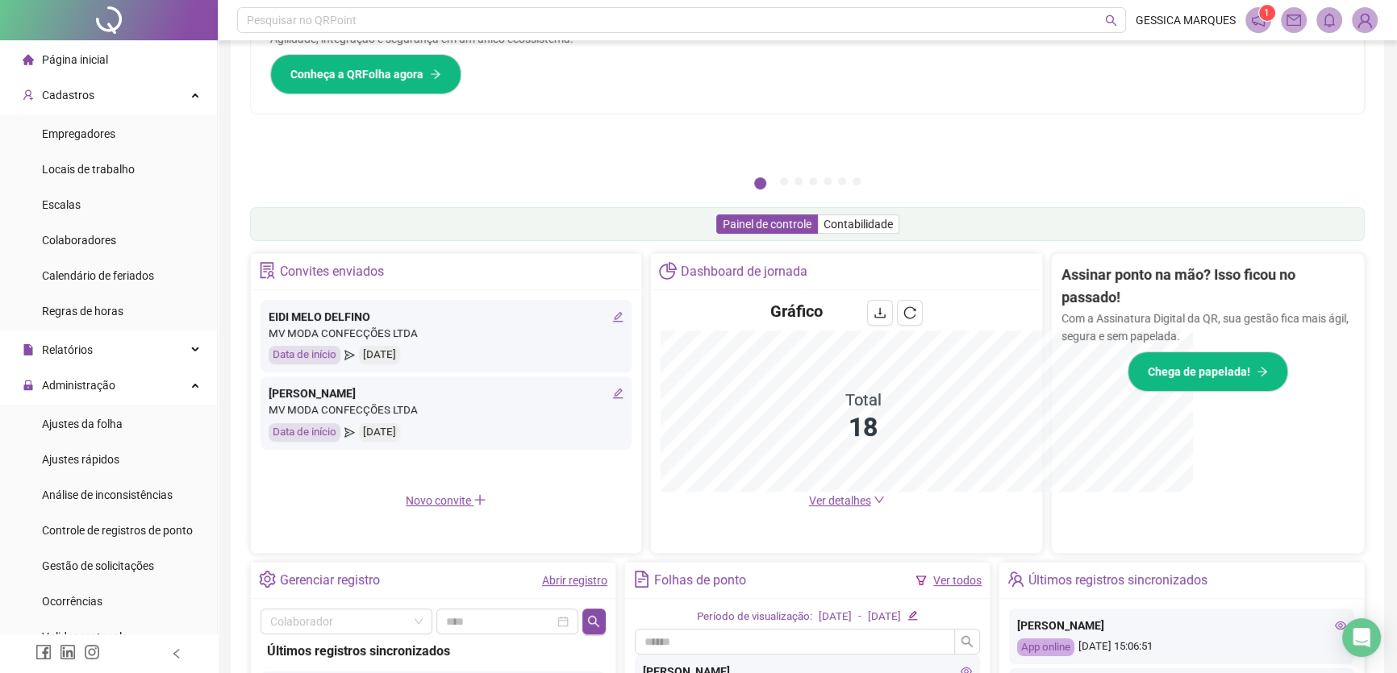
scroll to position [340, 0]
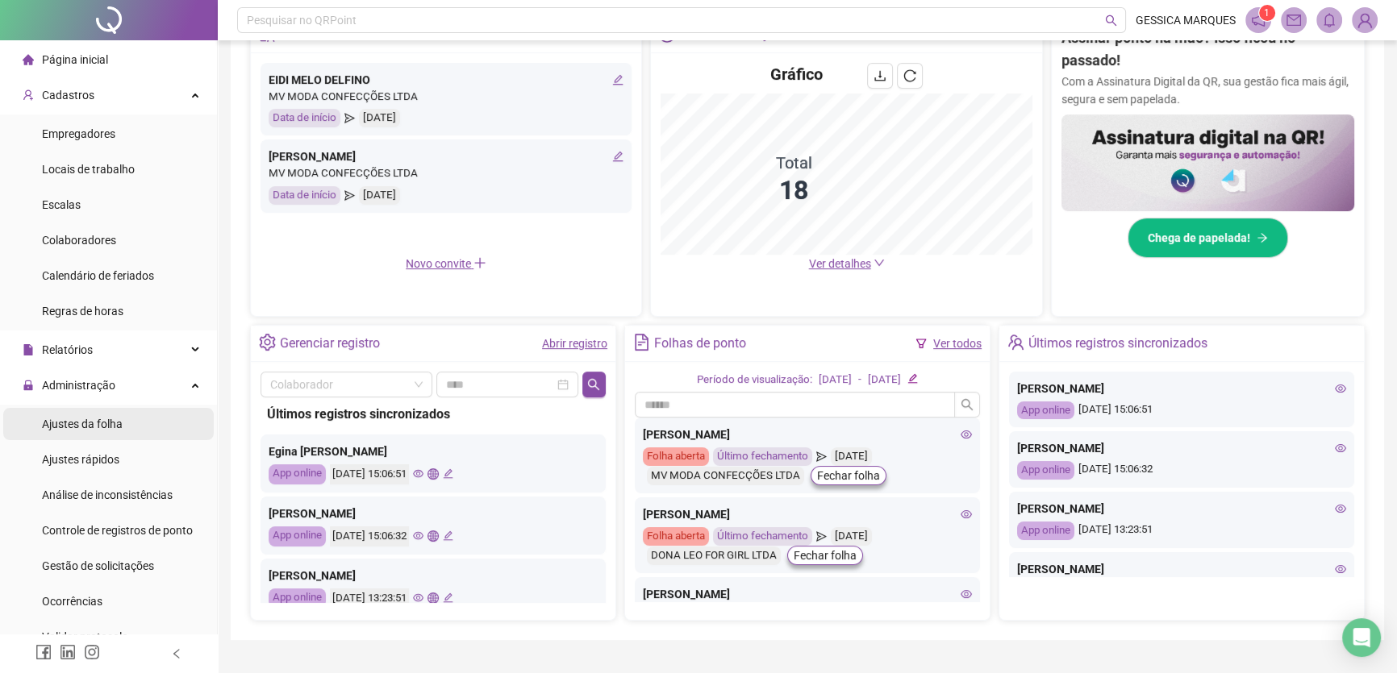
click at [89, 422] on span "Ajustes da folha" at bounding box center [82, 424] width 81 height 13
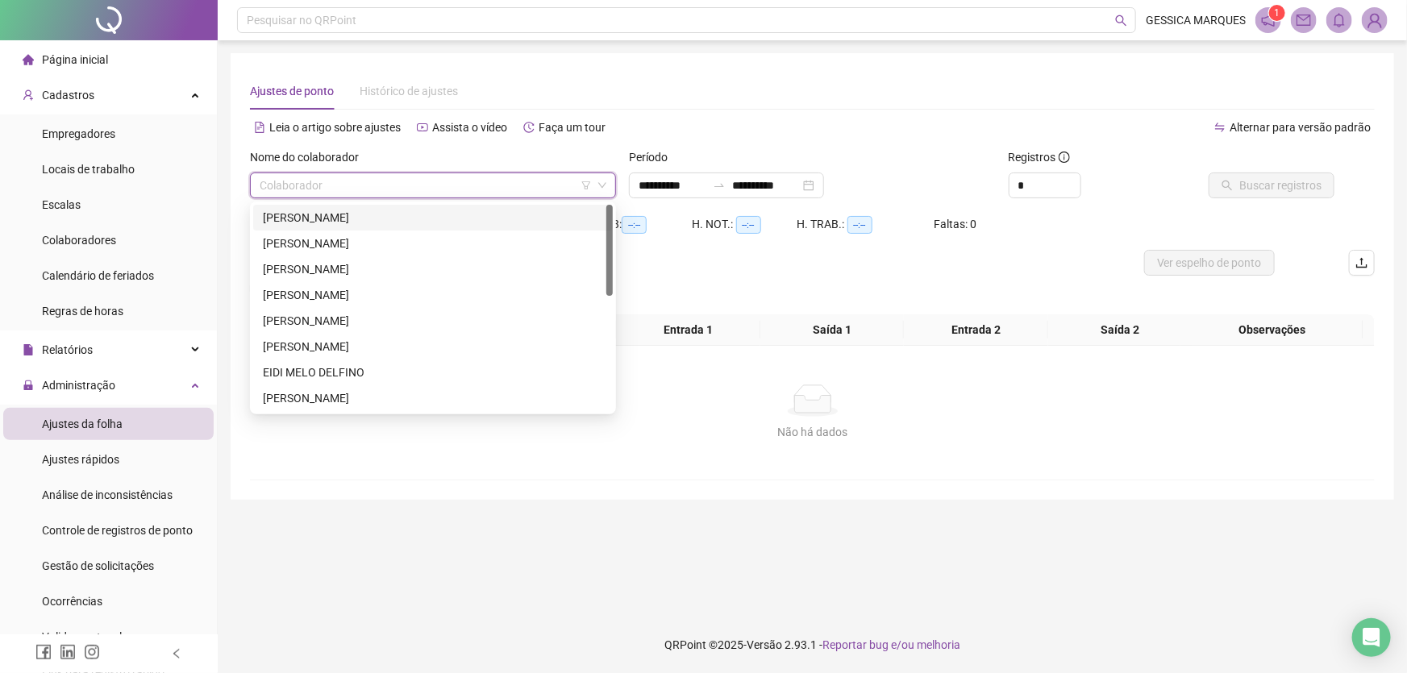
click at [377, 190] on input "search" at bounding box center [426, 185] width 332 height 24
click at [380, 217] on div "[PERSON_NAME]" at bounding box center [433, 218] width 340 height 18
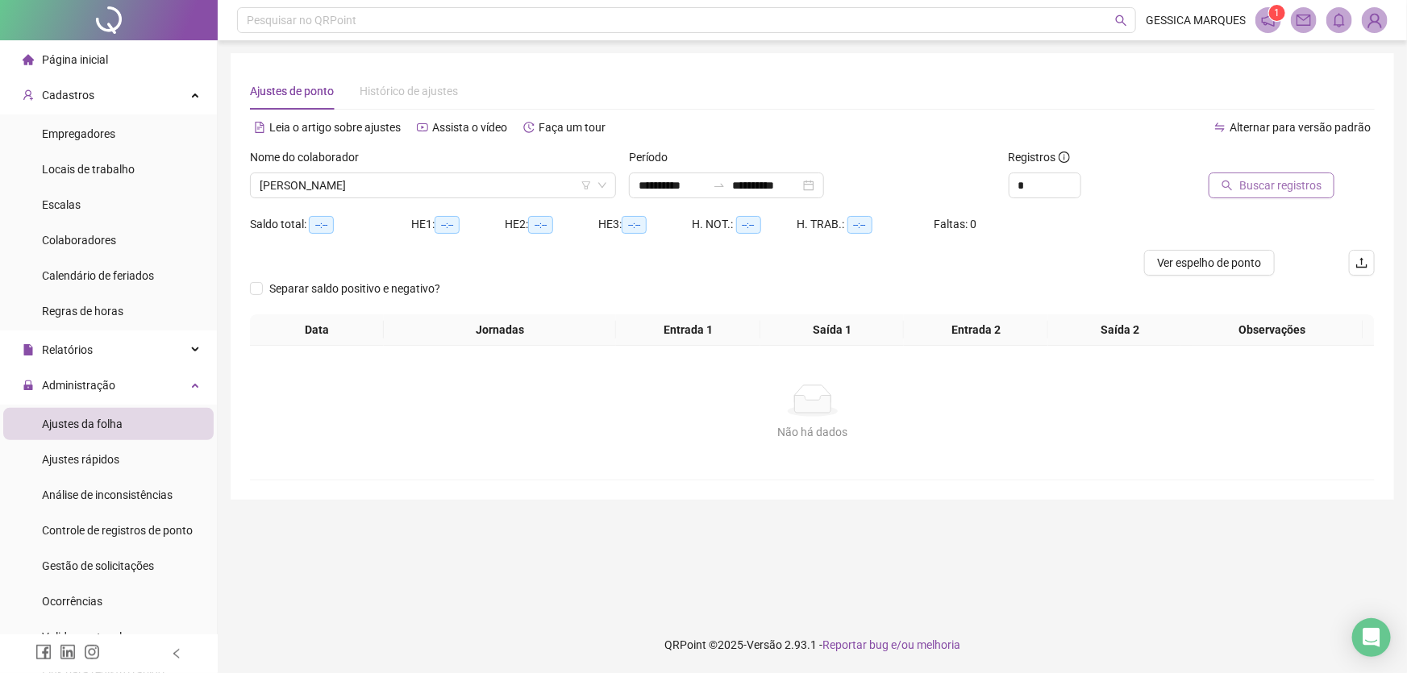
click at [1304, 186] on span "Buscar registros" at bounding box center [1281, 186] width 82 height 18
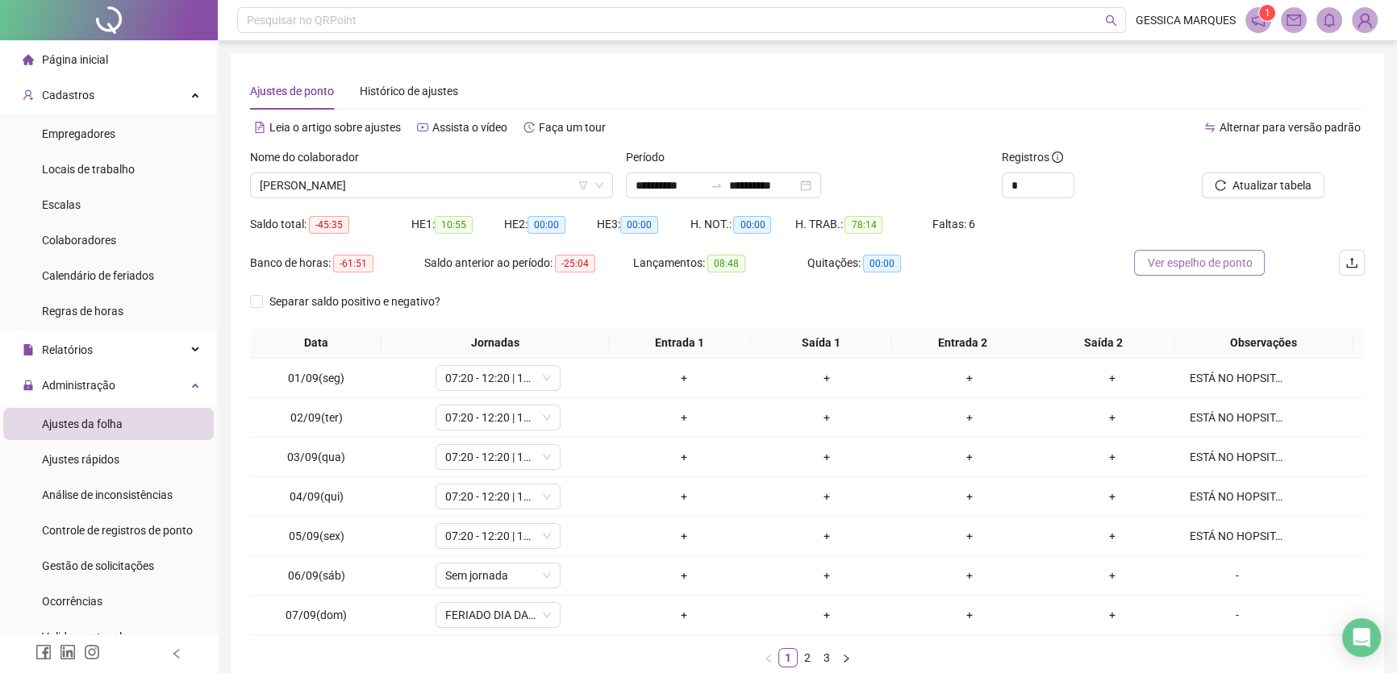
click at [1204, 261] on span "Ver espelho de ponto" at bounding box center [1199, 263] width 105 height 18
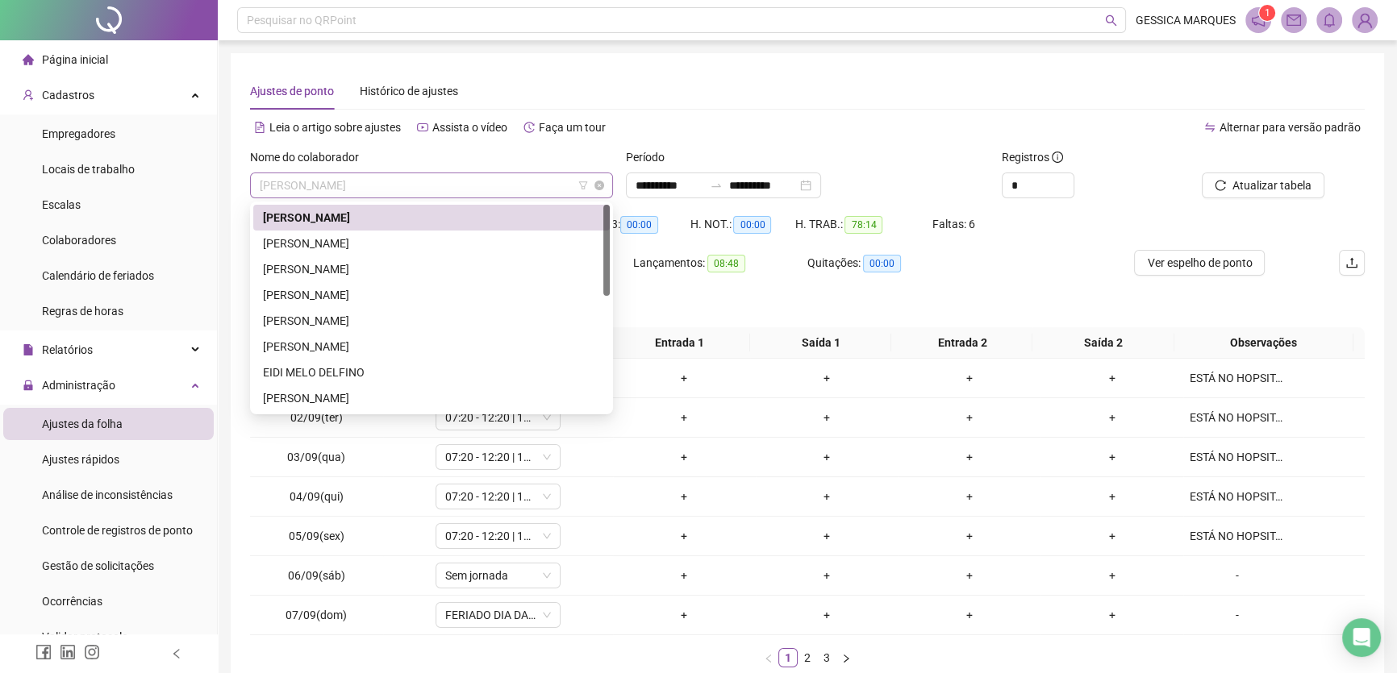
click at [432, 185] on span "[PERSON_NAME]" at bounding box center [432, 185] width 344 height 24
click at [421, 248] on div "[PERSON_NAME]" at bounding box center [431, 244] width 337 height 18
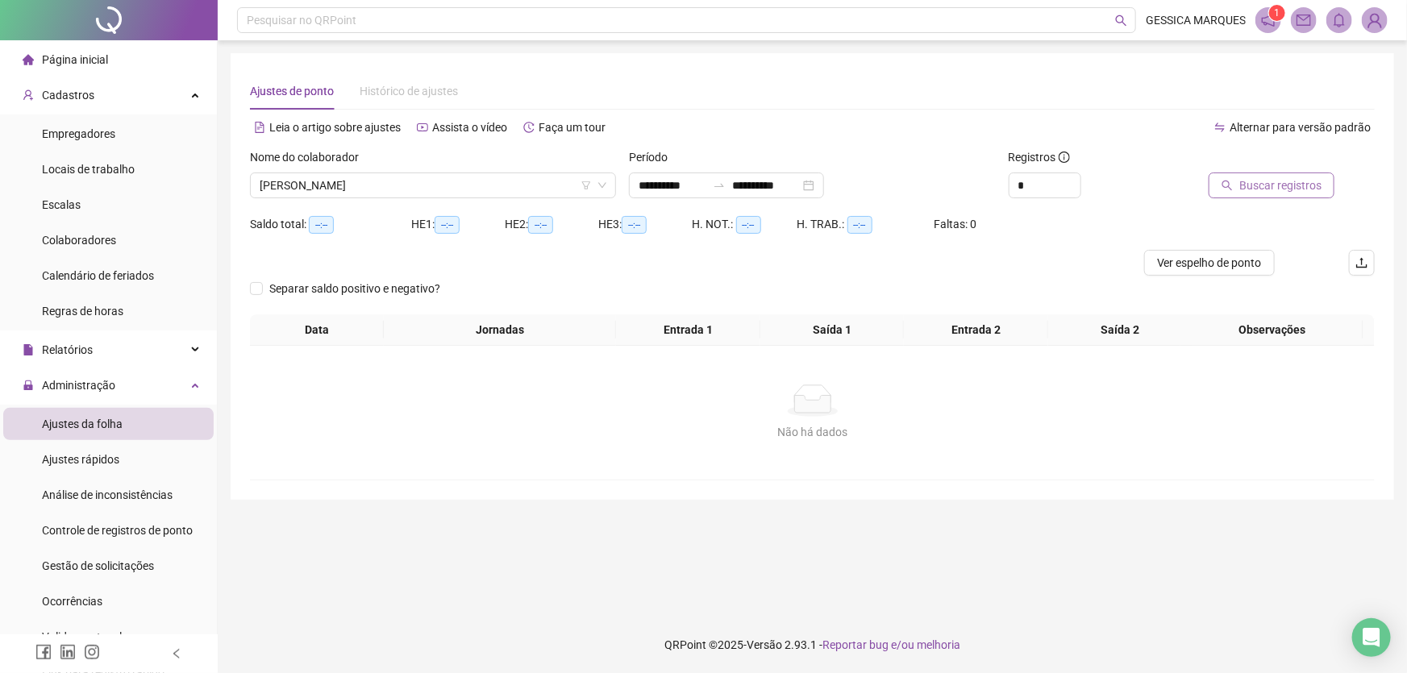
click at [1272, 182] on span "Buscar registros" at bounding box center [1281, 186] width 82 height 18
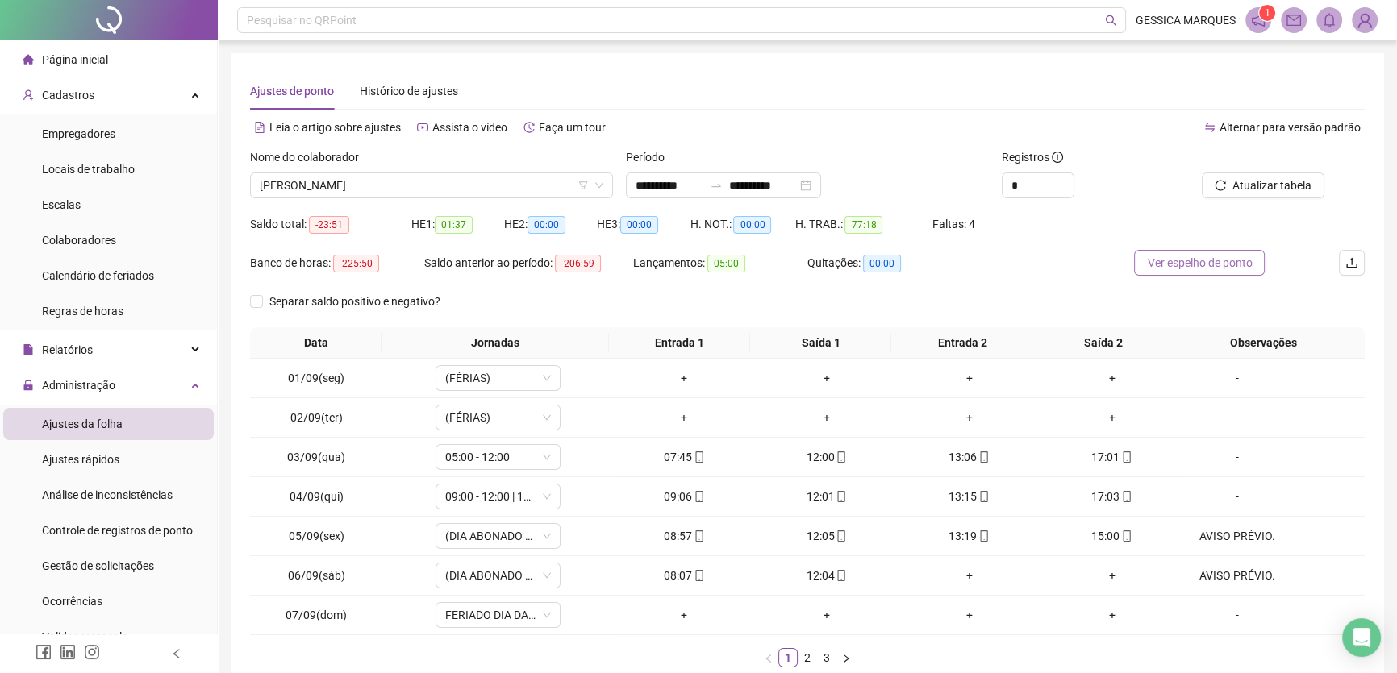
click at [1226, 266] on span "Ver espelho de ponto" at bounding box center [1199, 263] width 105 height 18
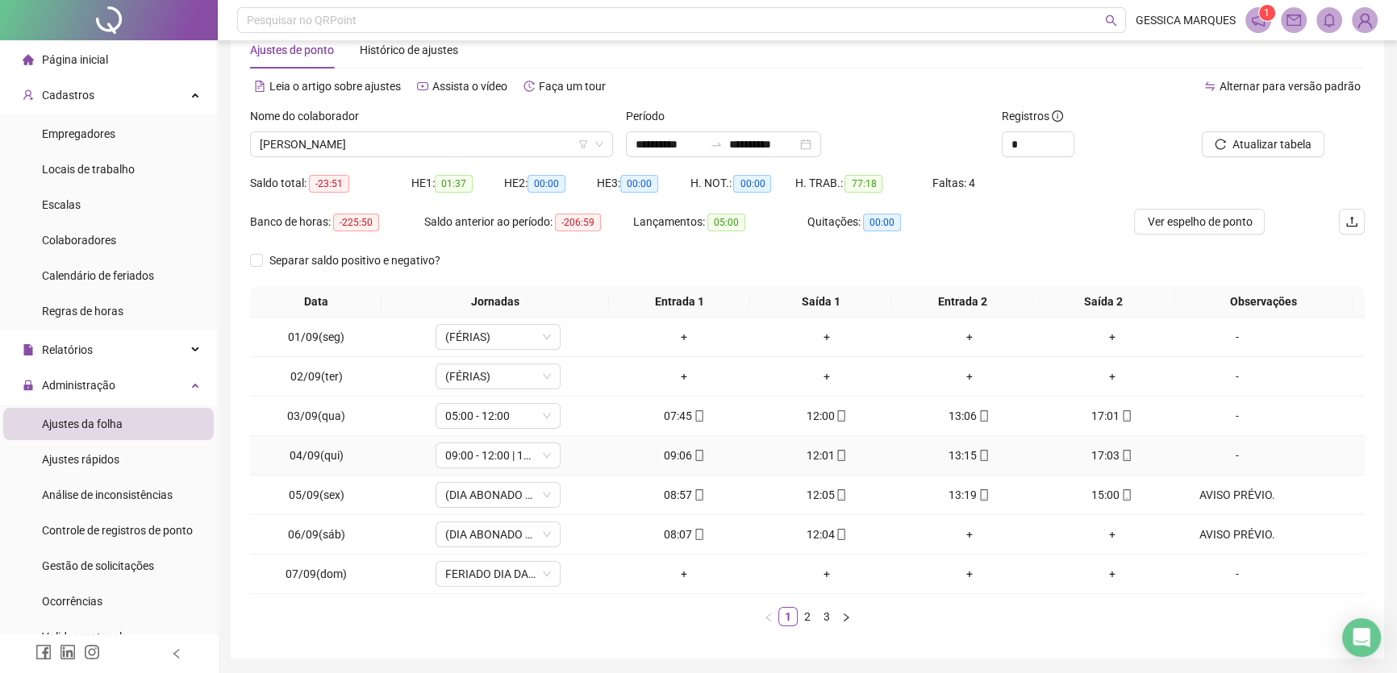
scroll to position [94, 0]
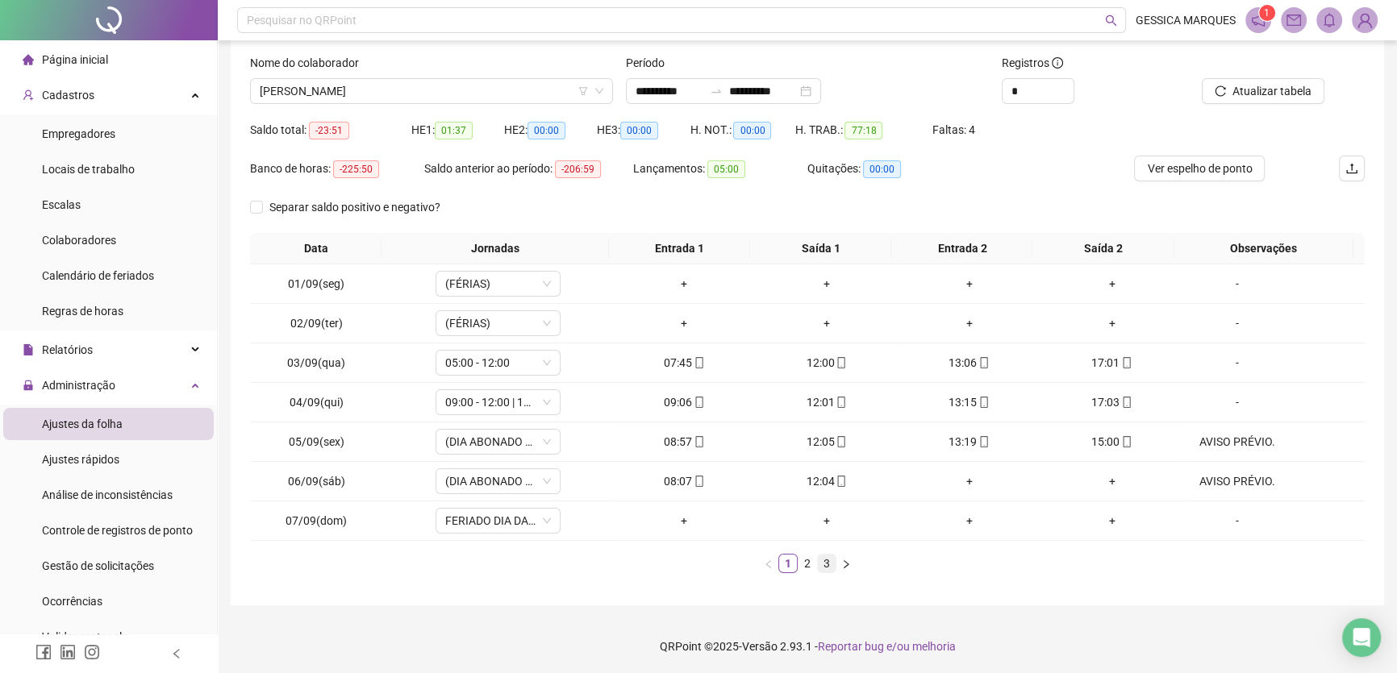
click at [833, 559] on link "3" at bounding box center [827, 564] width 18 height 18
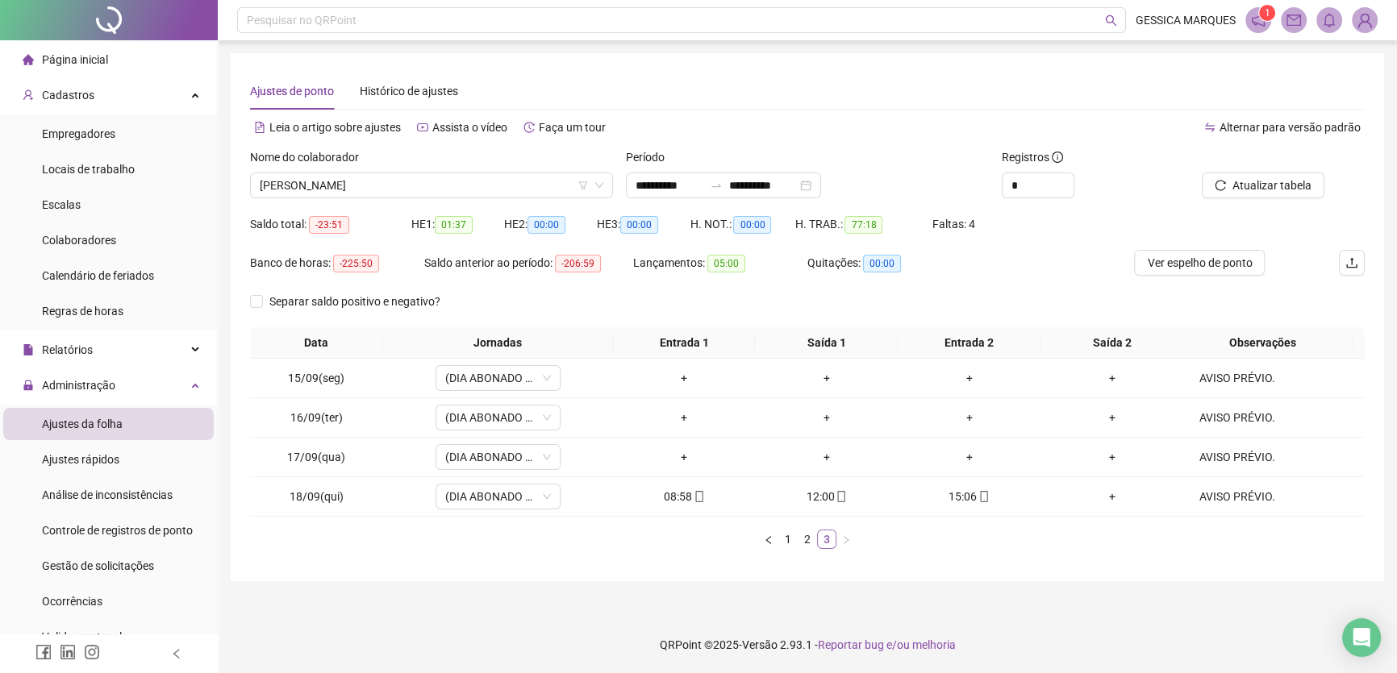
scroll to position [0, 0]
click at [1210, 498] on div "AVISO PRÉVIO." at bounding box center [1245, 497] width 95 height 18
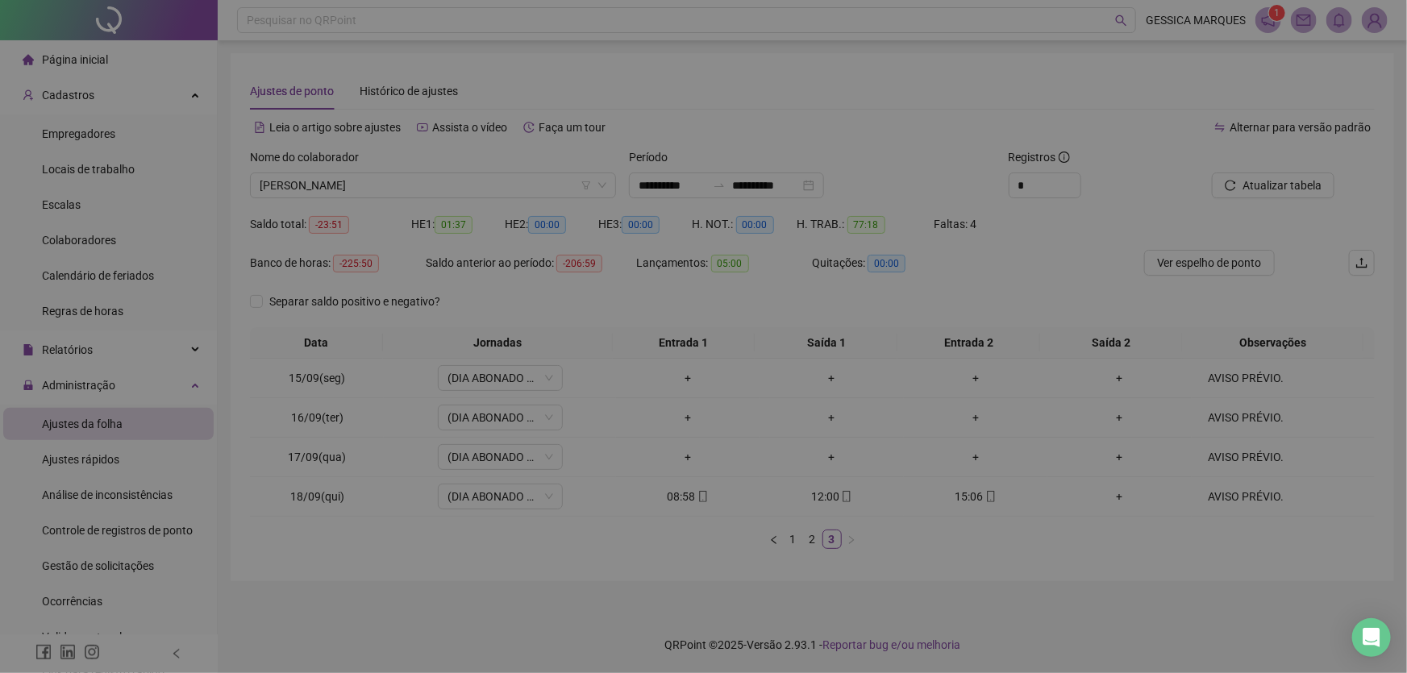
type textarea "**********"
type input "*****"
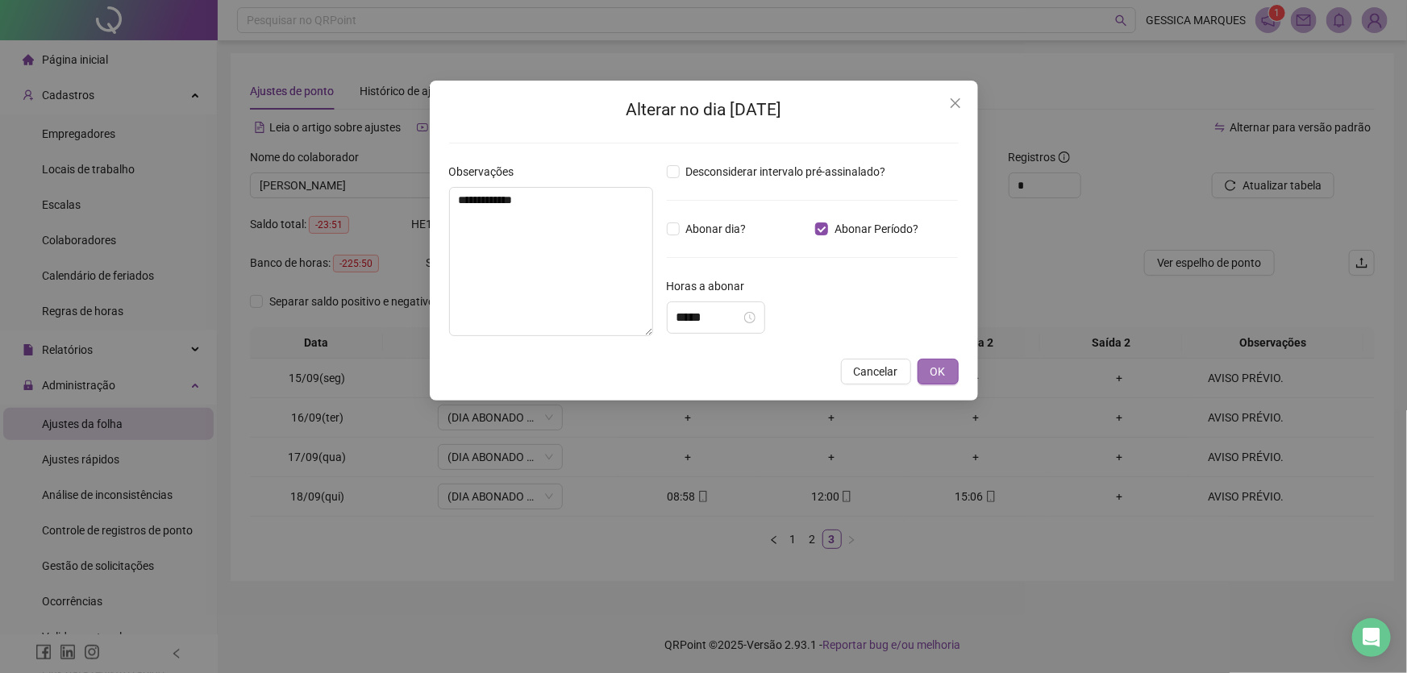
click at [936, 364] on span "OK" at bounding box center [938, 372] width 15 height 18
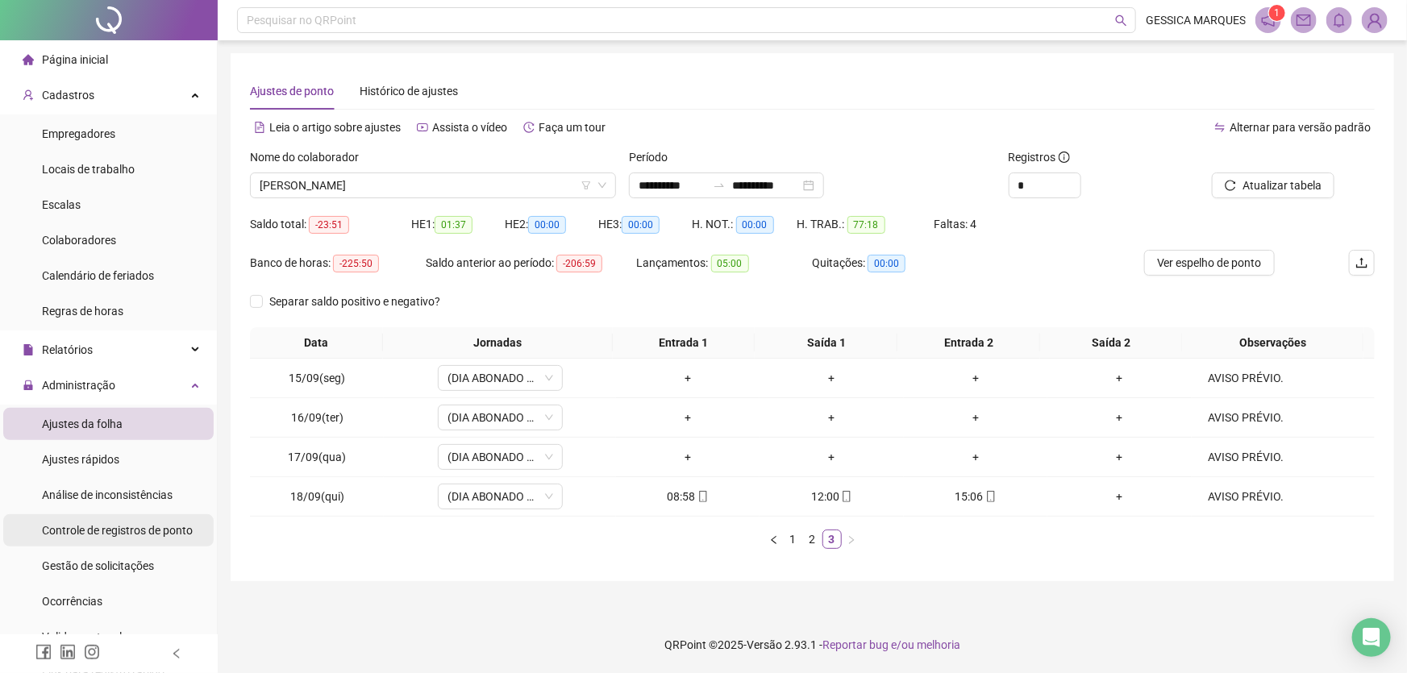
click at [140, 531] on span "Controle de registros de ponto" at bounding box center [117, 530] width 151 height 13
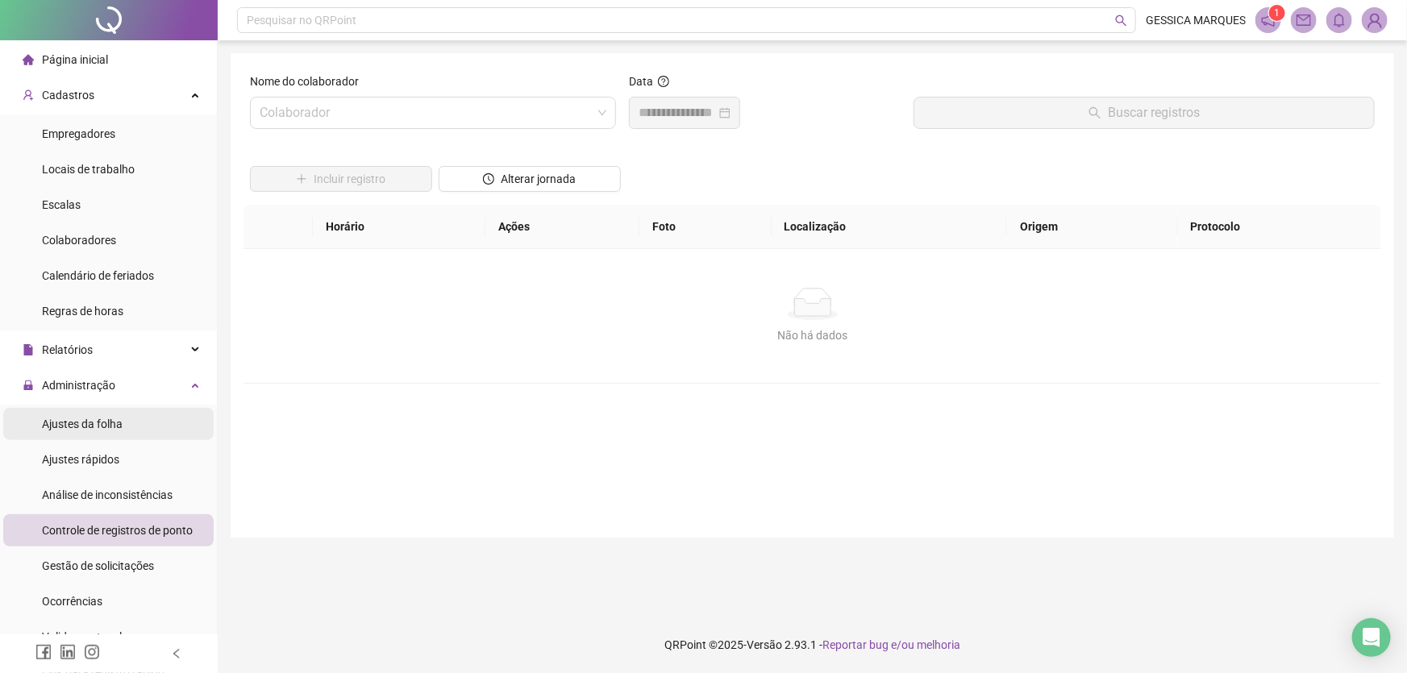
click at [116, 428] on span "Ajustes da folha" at bounding box center [82, 424] width 81 height 13
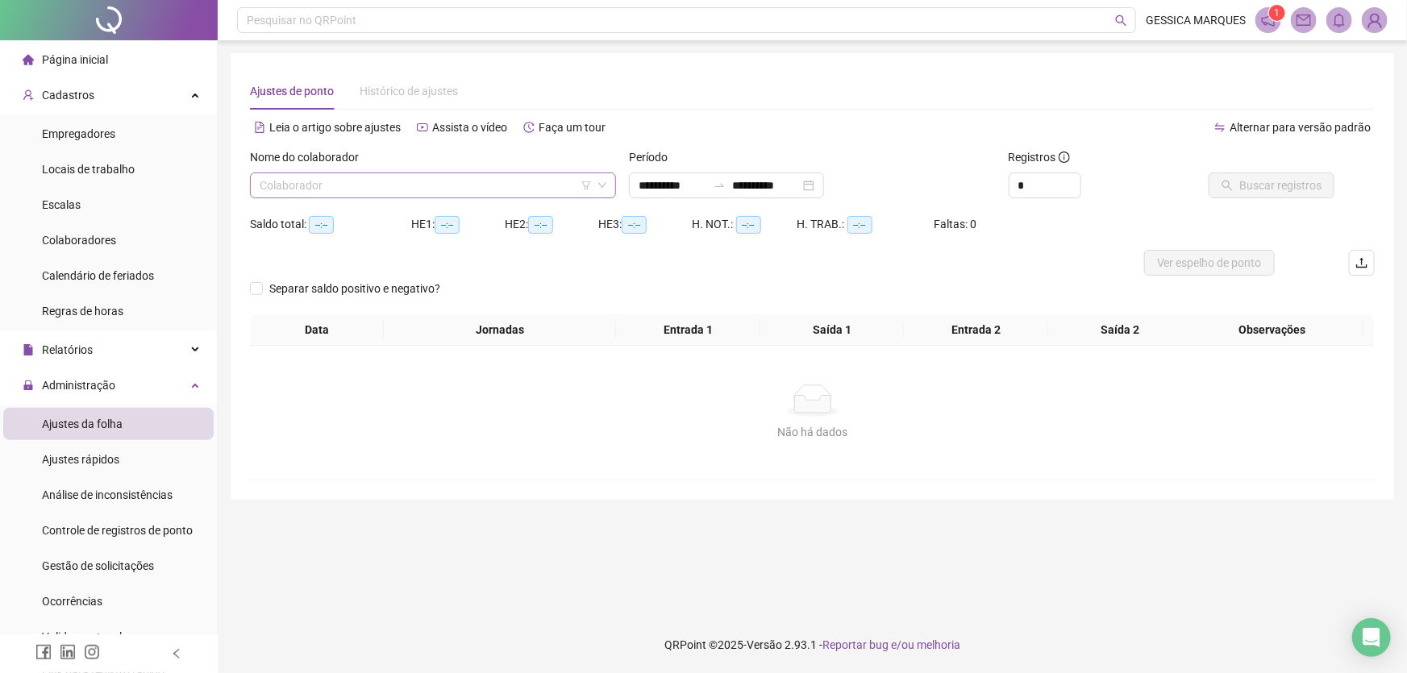
click at [377, 178] on input "search" at bounding box center [426, 185] width 332 height 24
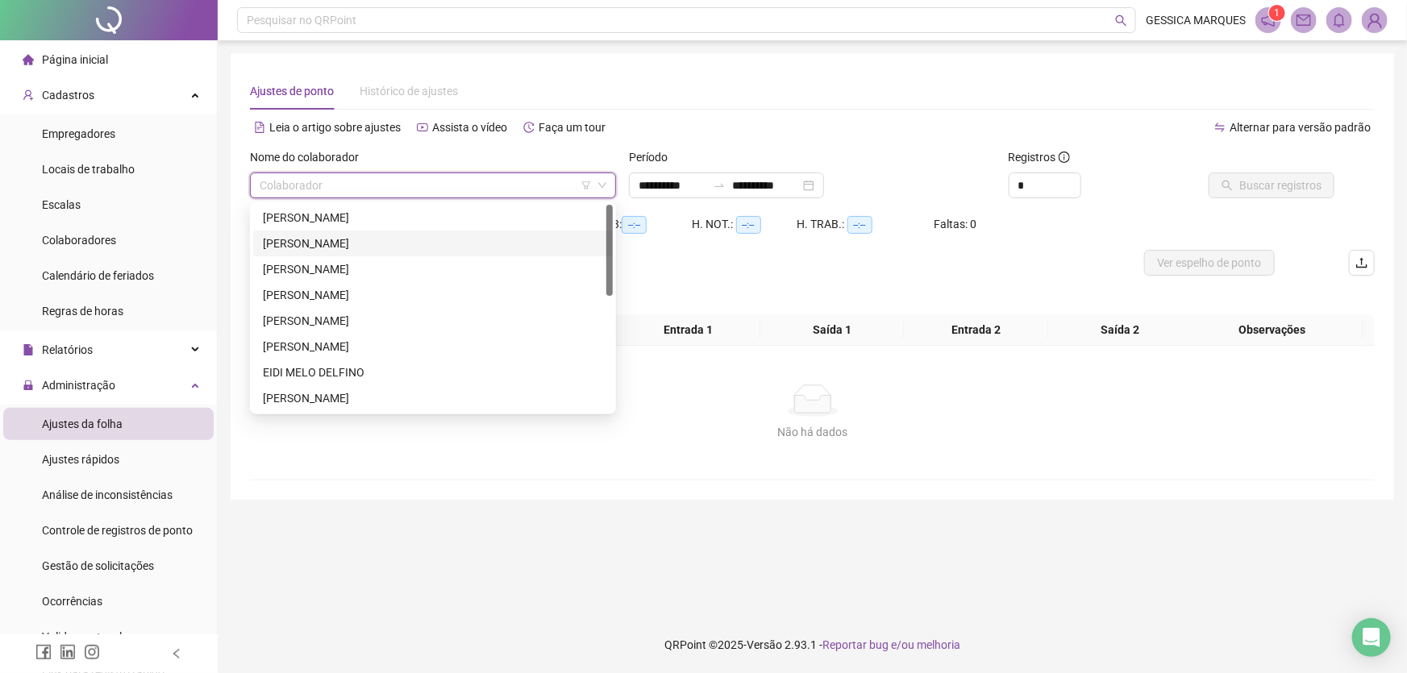
click at [392, 244] on div "[PERSON_NAME]" at bounding box center [433, 244] width 340 height 18
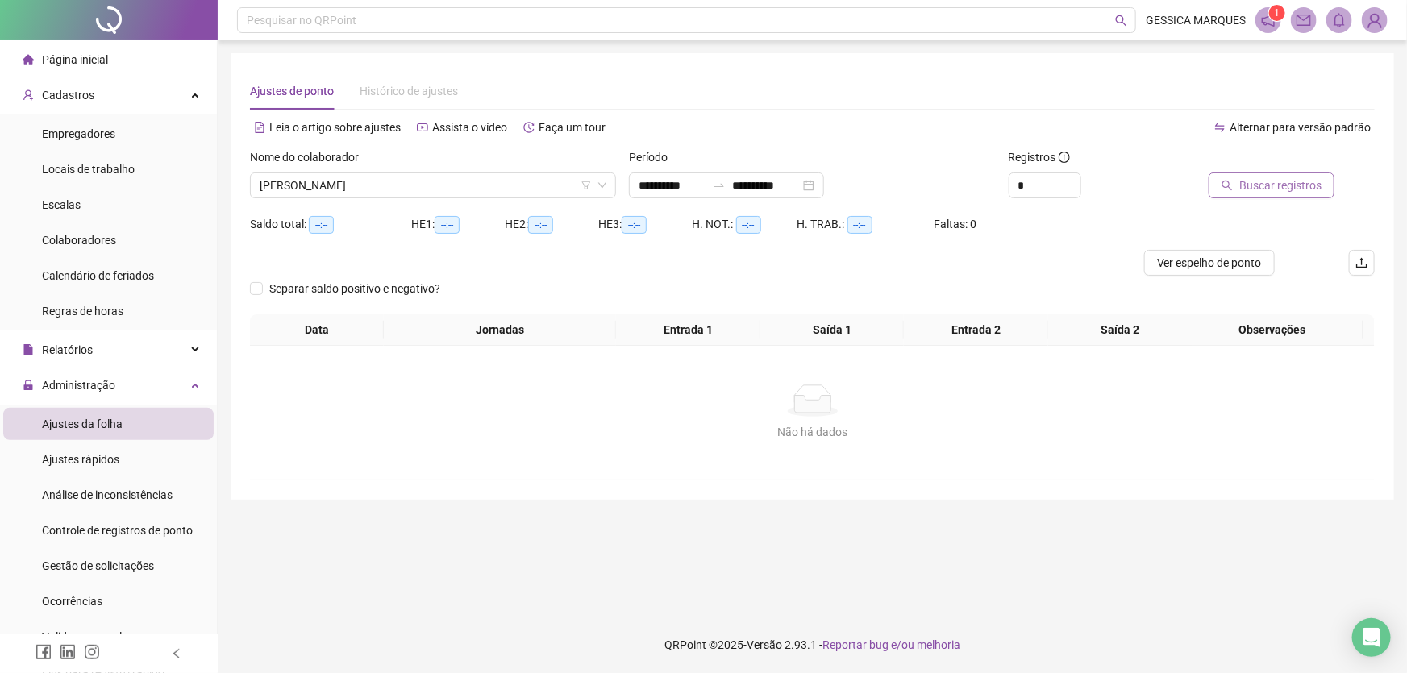
click at [1250, 189] on span "Buscar registros" at bounding box center [1281, 186] width 82 height 18
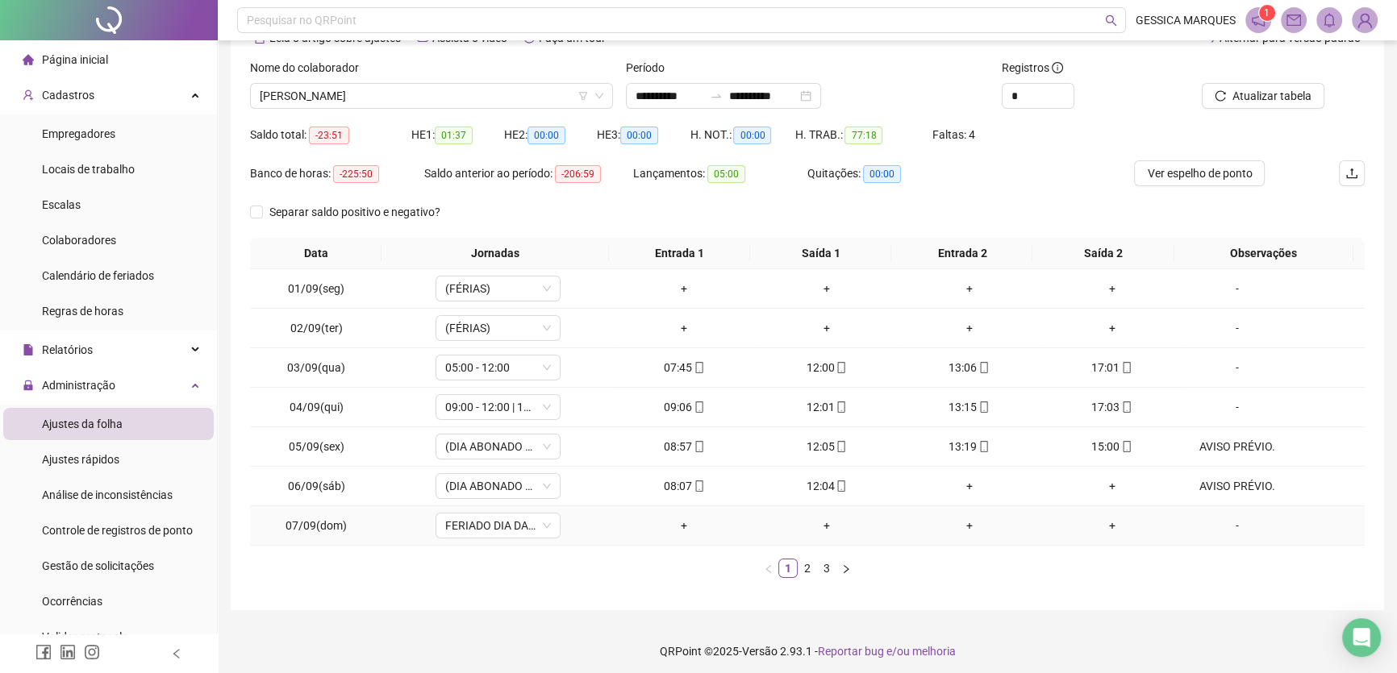
scroll to position [94, 0]
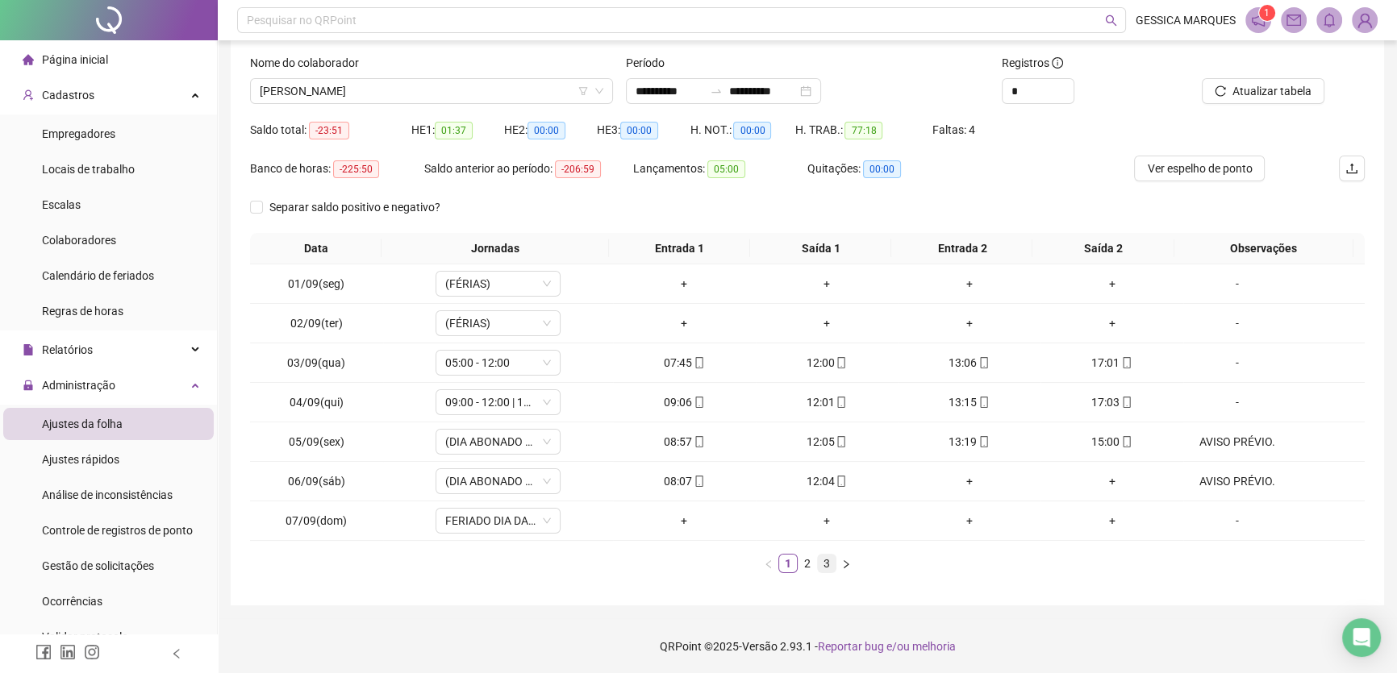
click at [829, 564] on link "3" at bounding box center [827, 564] width 18 height 18
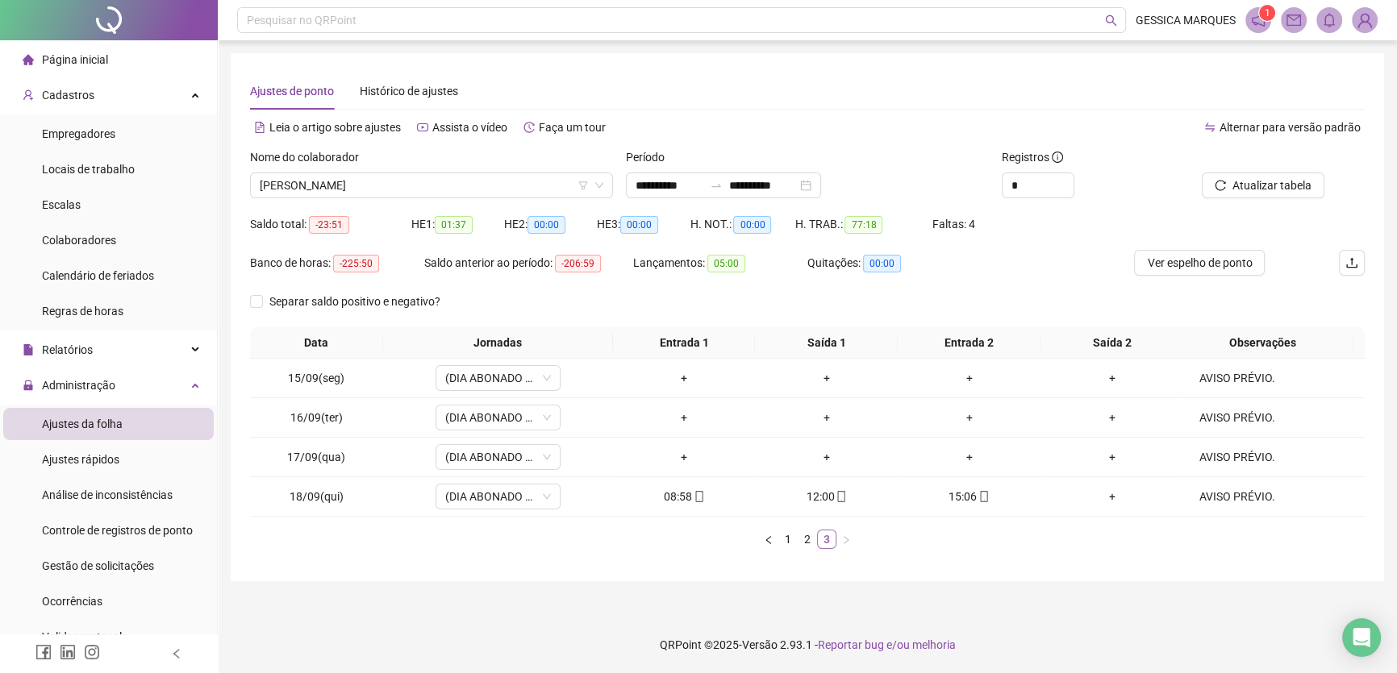
scroll to position [0, 0]
click at [1116, 499] on div "+" at bounding box center [1119, 497] width 131 height 18
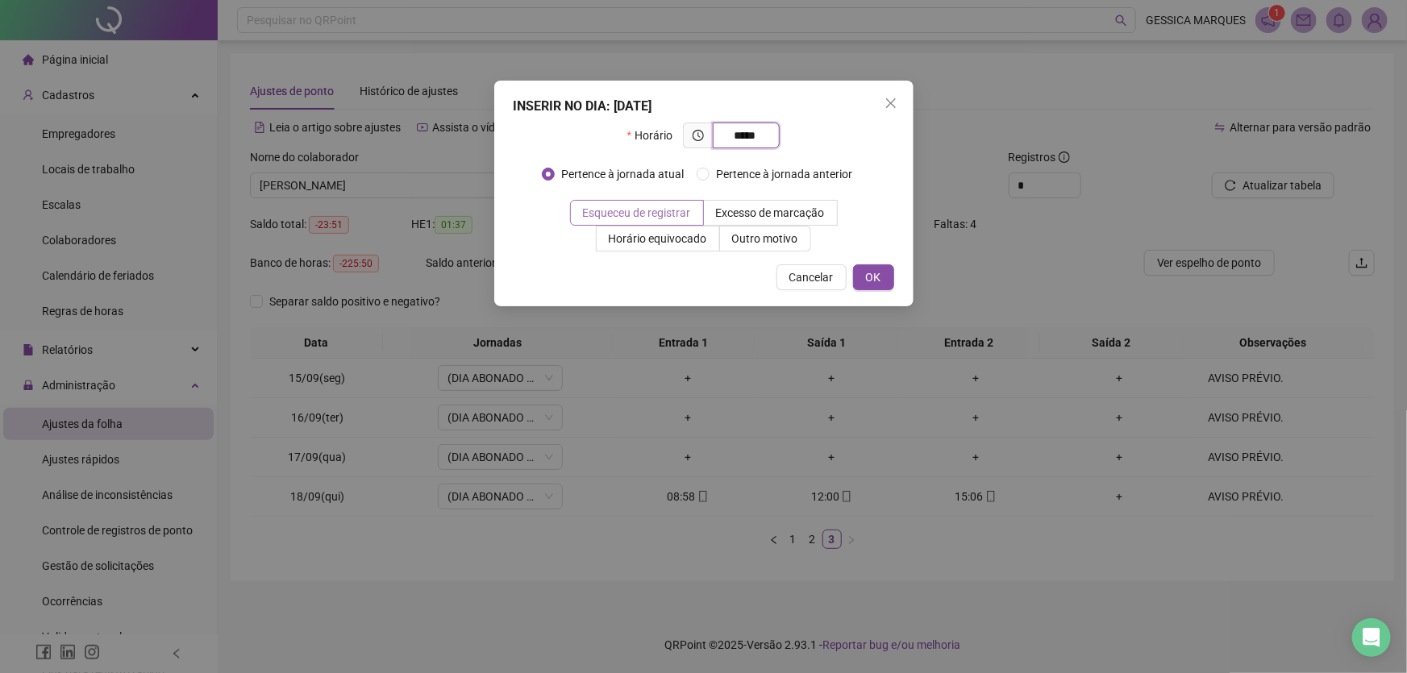
type input "*****"
click at [665, 208] on span "Esqueceu de registrar" at bounding box center [637, 212] width 108 height 13
click at [863, 275] on button "OK" at bounding box center [873, 278] width 41 height 26
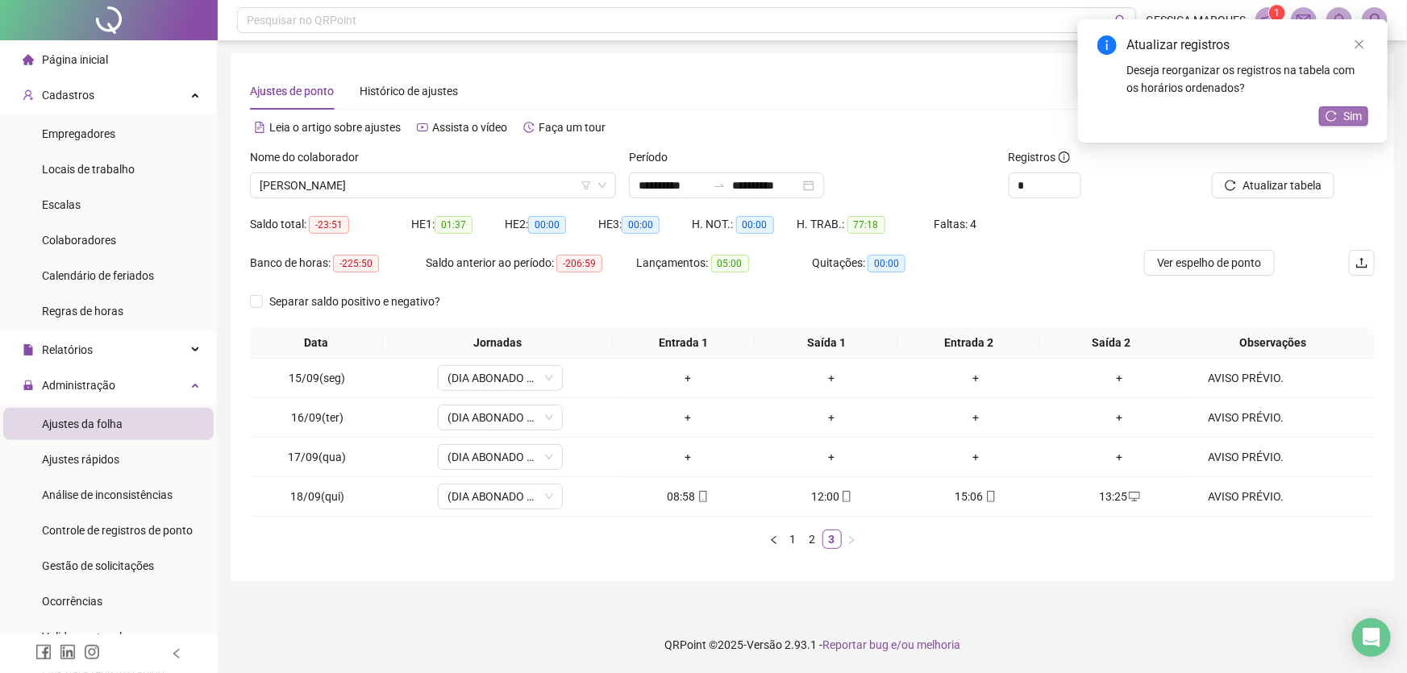
click at [1357, 115] on span "Sim" at bounding box center [1353, 116] width 19 height 18
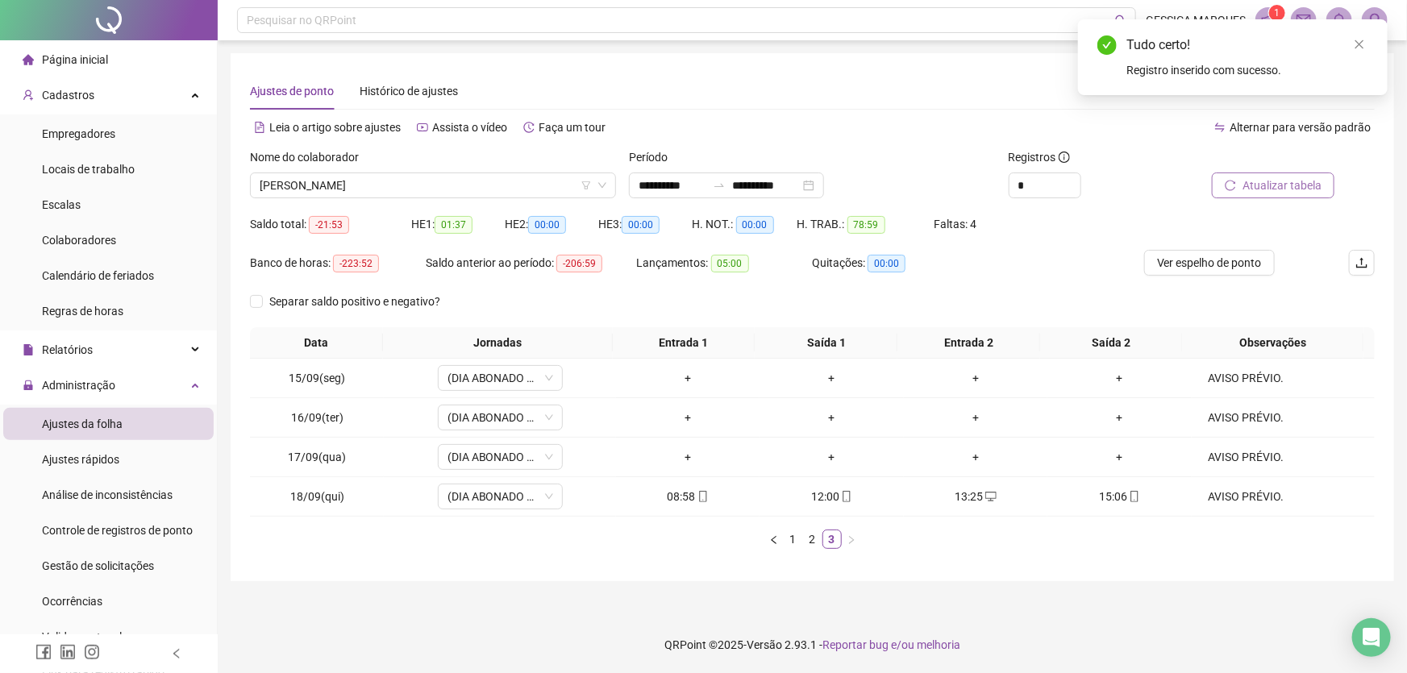
click at [1296, 185] on span "Atualizar tabela" at bounding box center [1282, 186] width 79 height 18
click at [1202, 261] on span "Ver espelho de ponto" at bounding box center [1209, 263] width 105 height 18
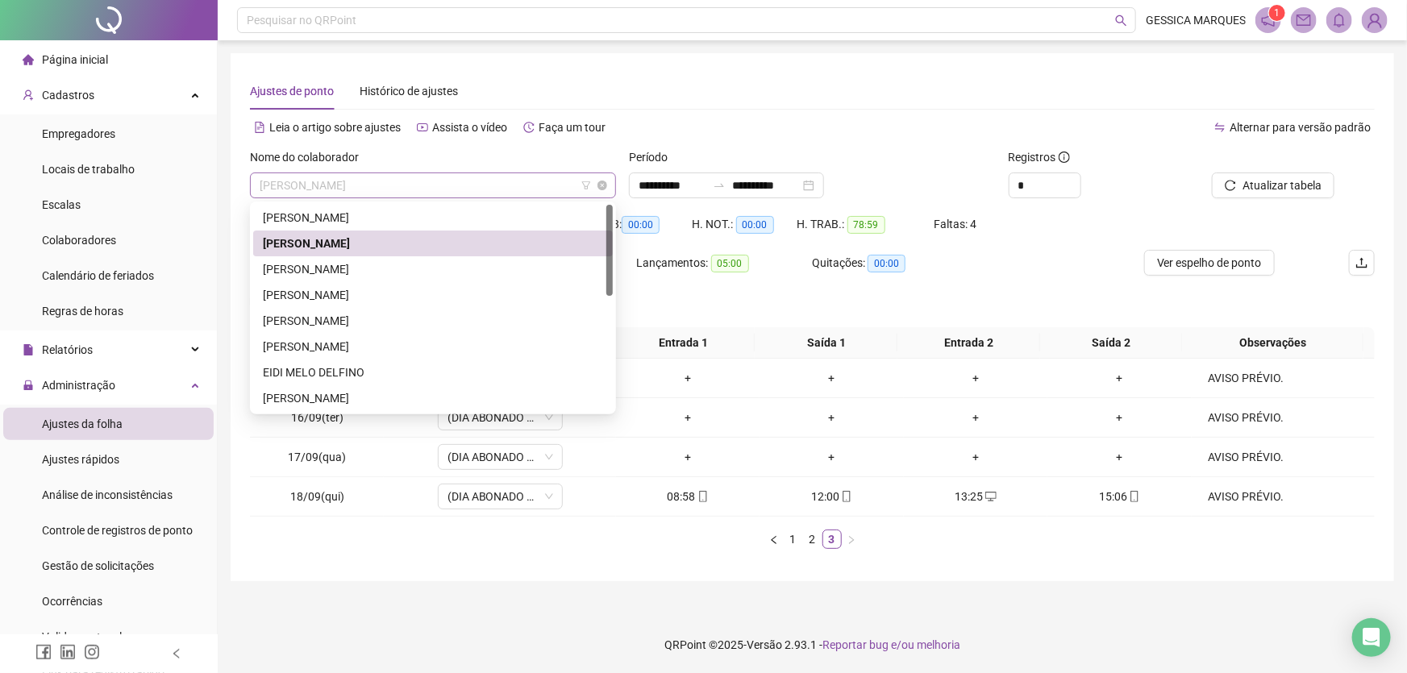
click at [534, 185] on span "[PERSON_NAME]" at bounding box center [433, 185] width 347 height 24
click at [460, 266] on div "[PERSON_NAME]" at bounding box center [433, 269] width 340 height 18
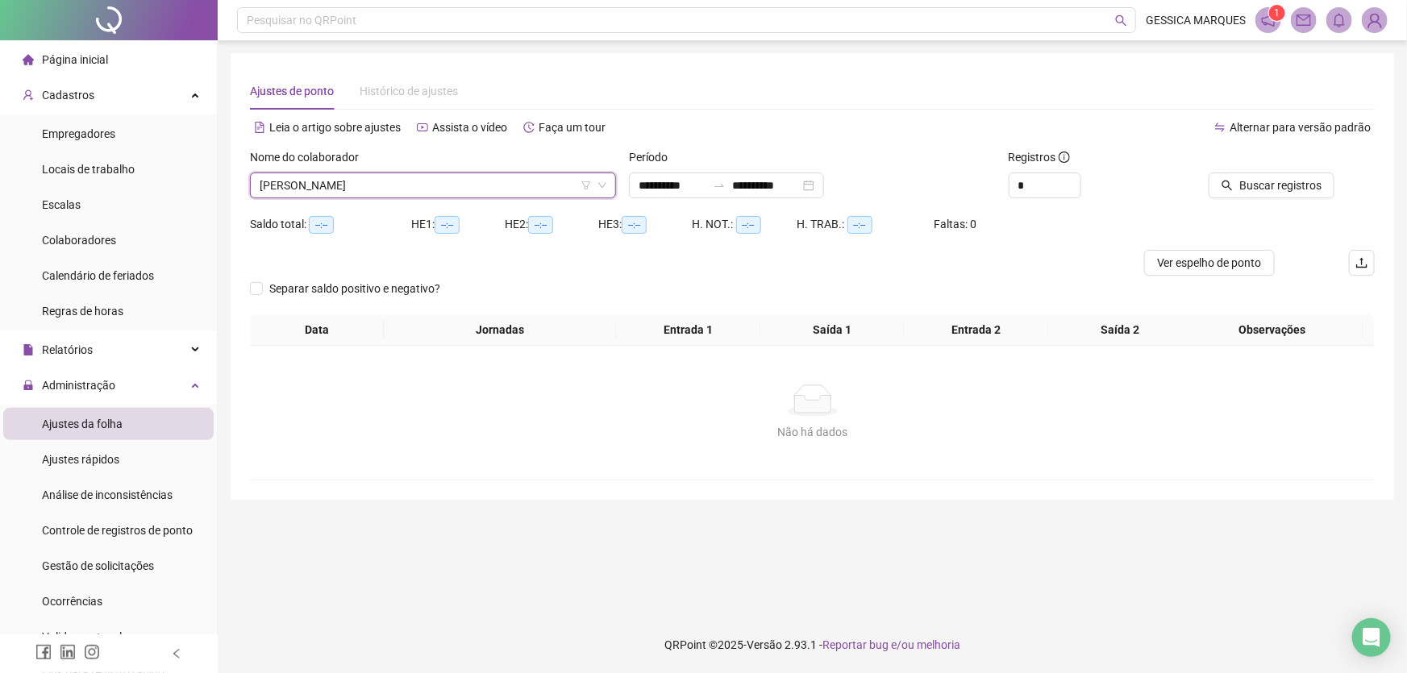
click at [1202, 176] on div "Buscar registros" at bounding box center [1266, 186] width 136 height 26
click at [1268, 195] on button "Buscar registros" at bounding box center [1272, 186] width 126 height 26
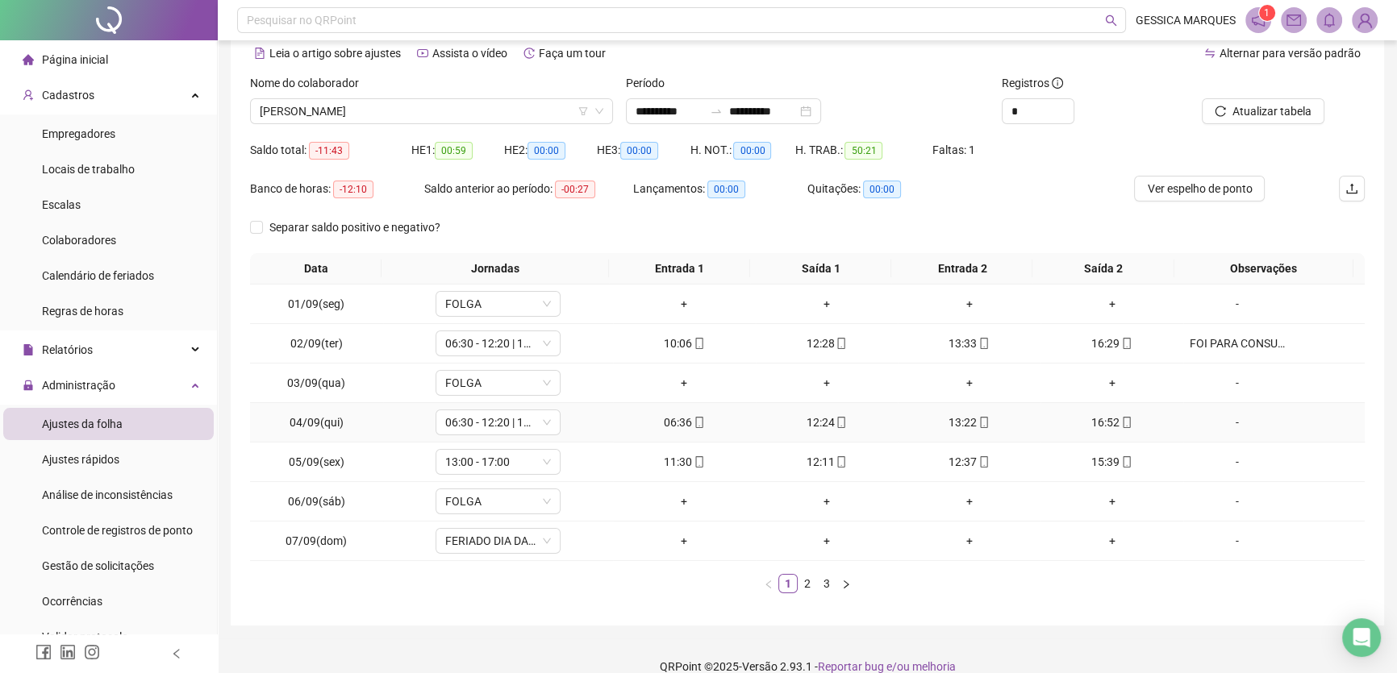
scroll to position [94, 0]
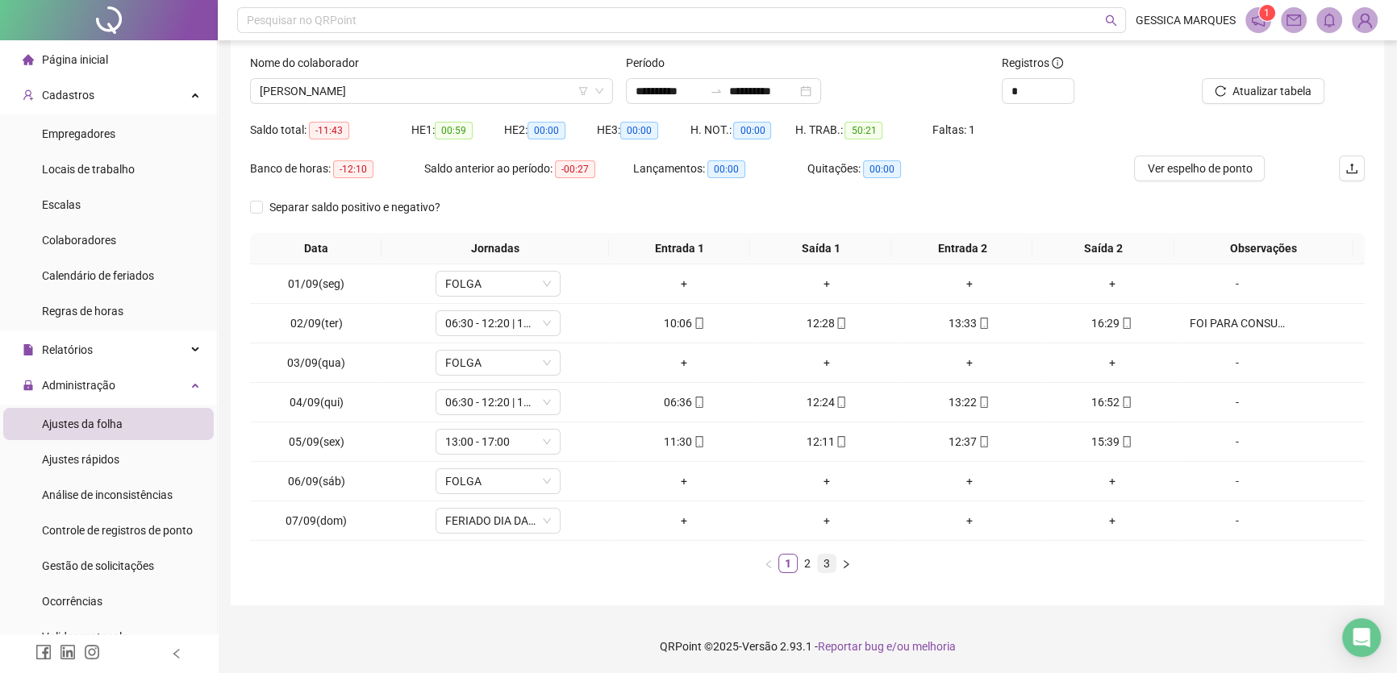
click at [824, 568] on link "3" at bounding box center [827, 564] width 18 height 18
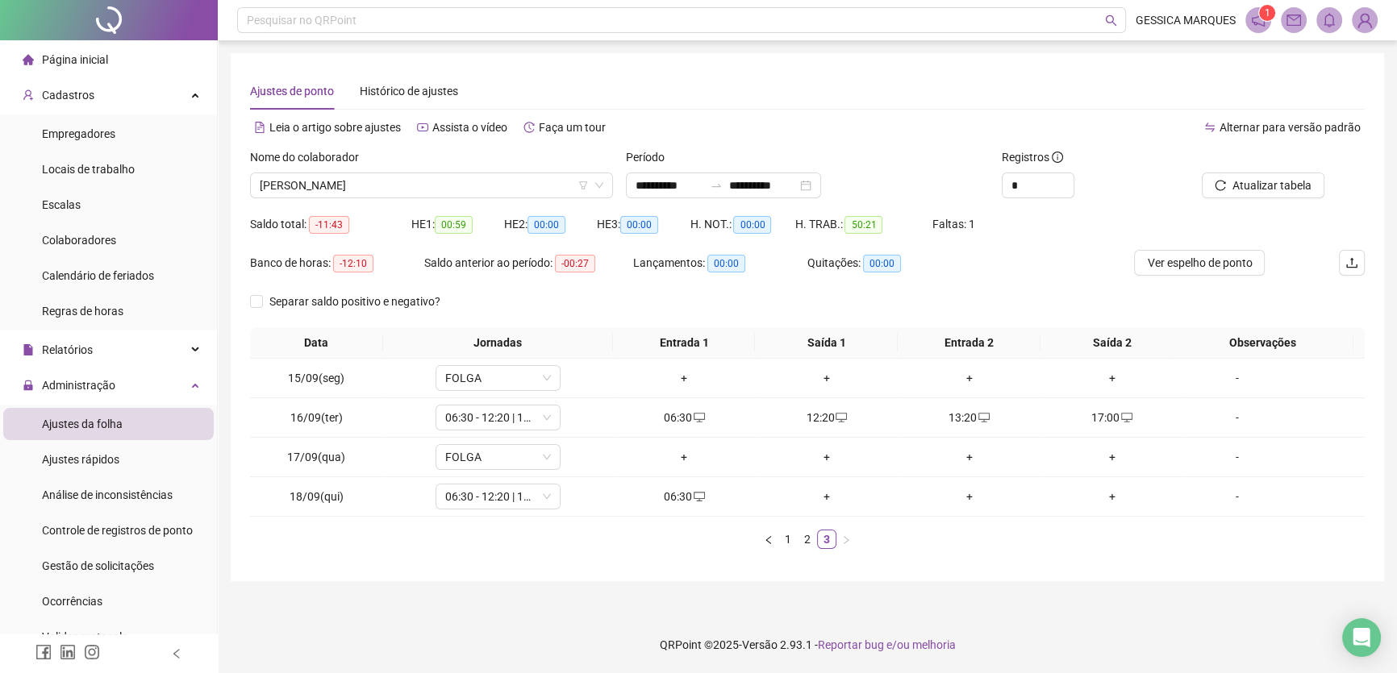
scroll to position [0, 0]
click at [825, 490] on div "+" at bounding box center [831, 497] width 131 height 18
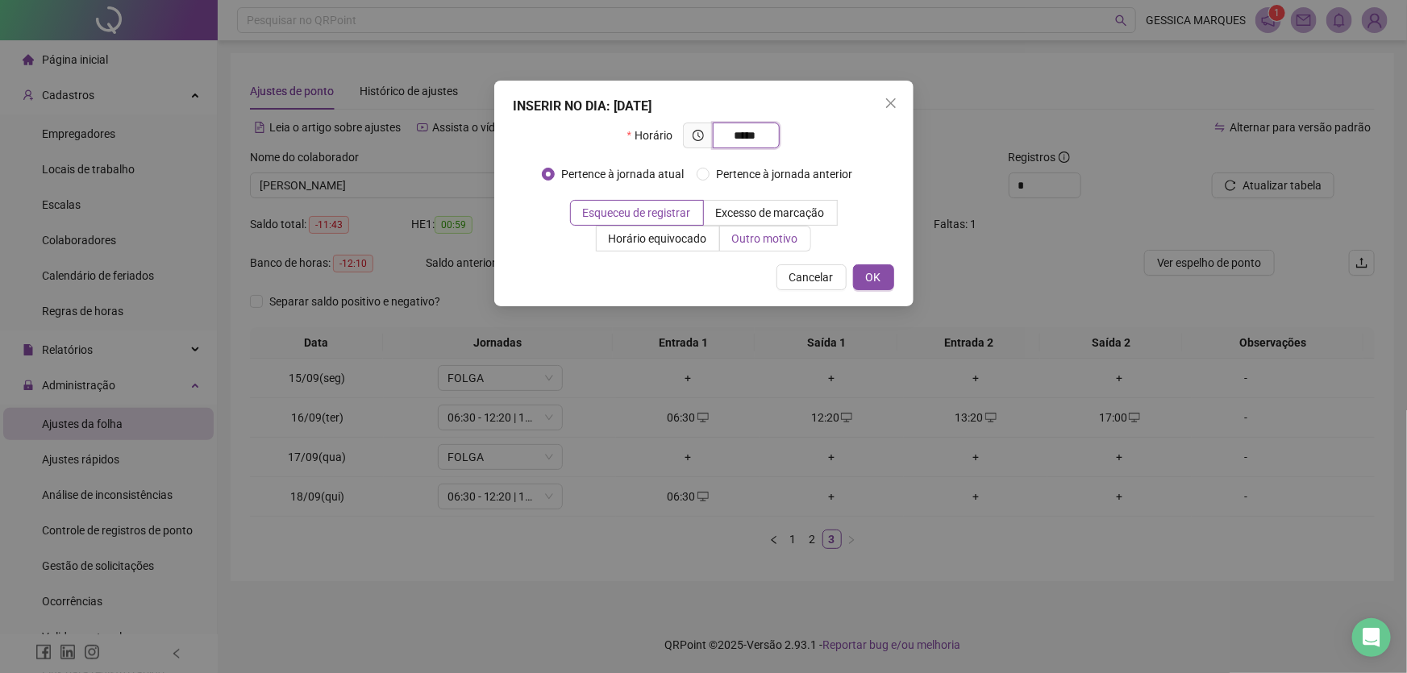
type input "*****"
click at [739, 245] on span "Outro motivo" at bounding box center [765, 238] width 66 height 13
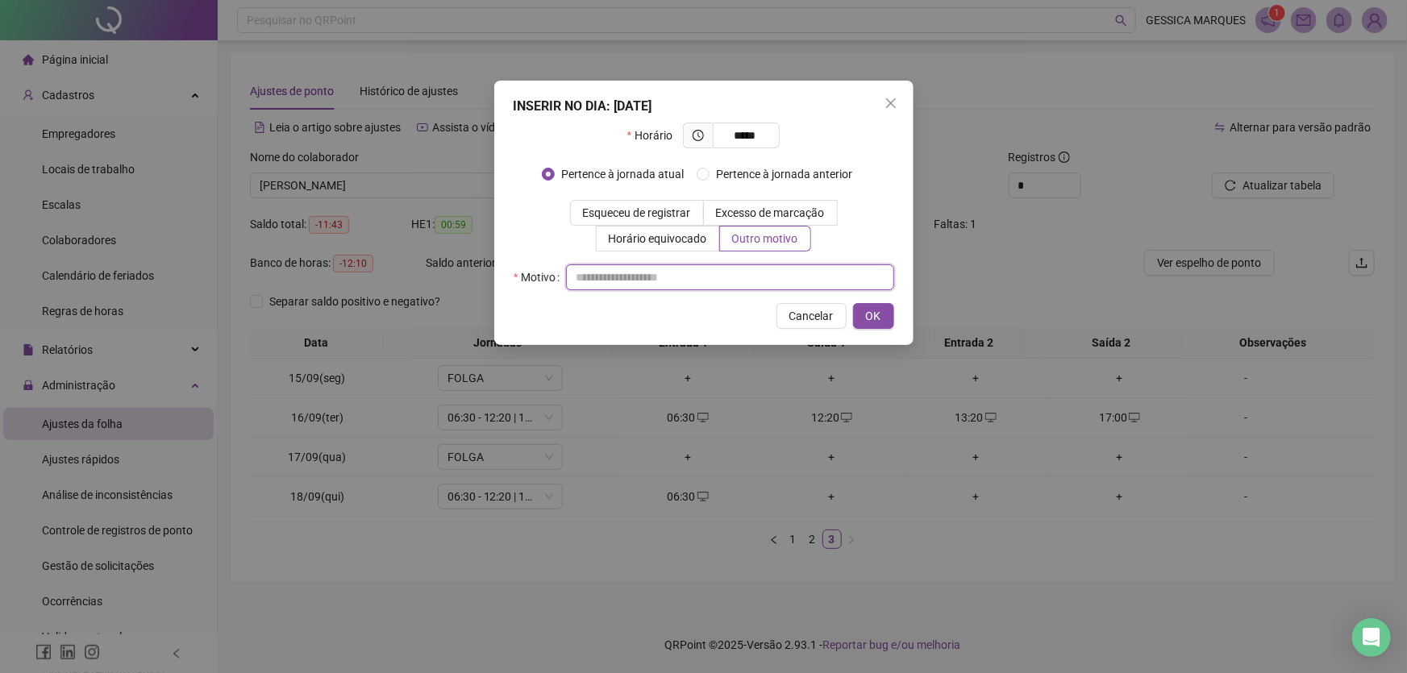
click at [678, 279] on input "text" at bounding box center [730, 278] width 328 height 26
type input "**********"
click at [873, 311] on span "OK" at bounding box center [873, 316] width 15 height 18
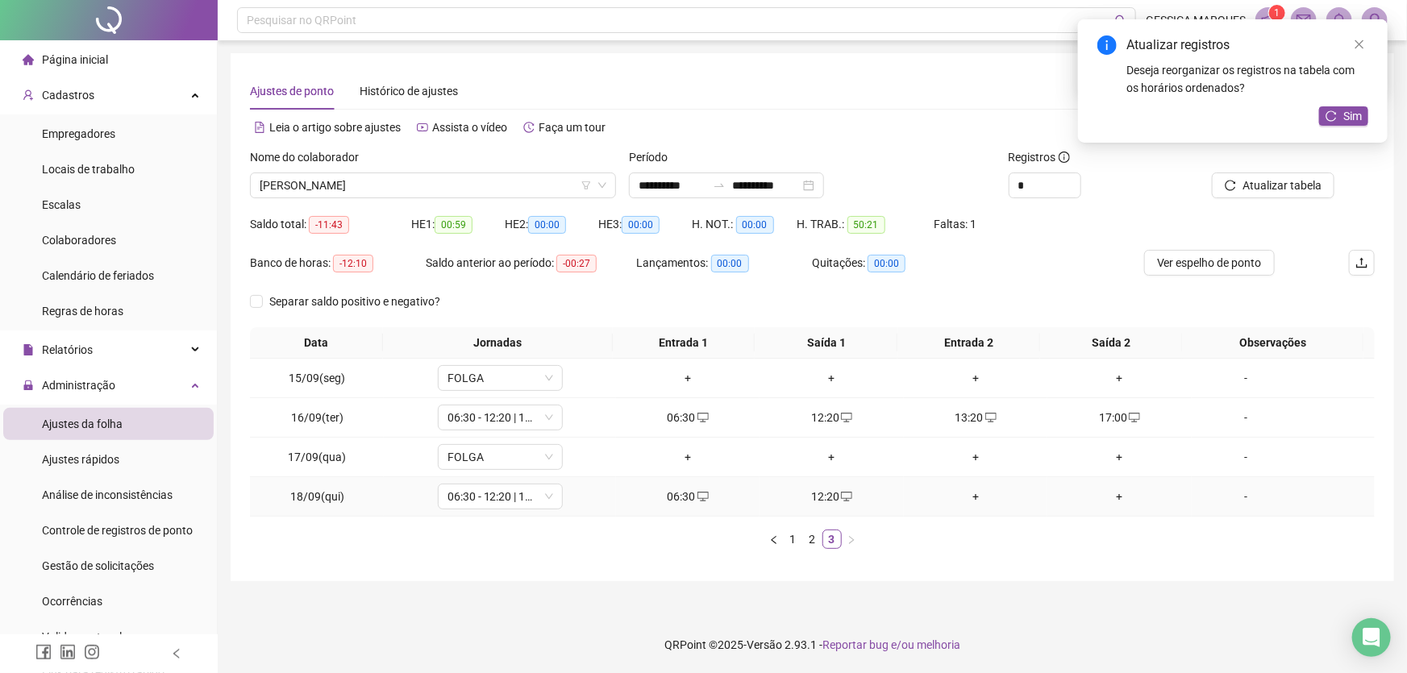
click at [969, 497] on div "+" at bounding box center [976, 497] width 131 height 18
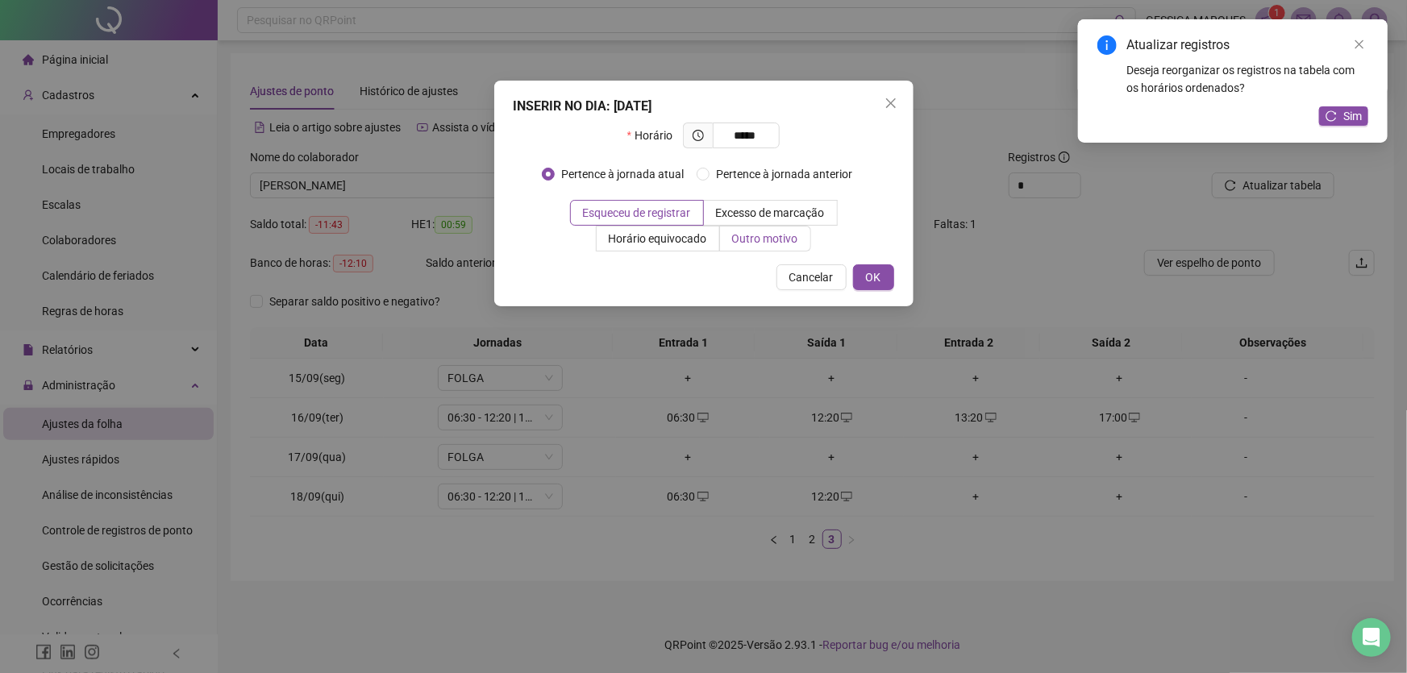
type input "*****"
click at [776, 232] on span "Outro motivo" at bounding box center [765, 238] width 66 height 13
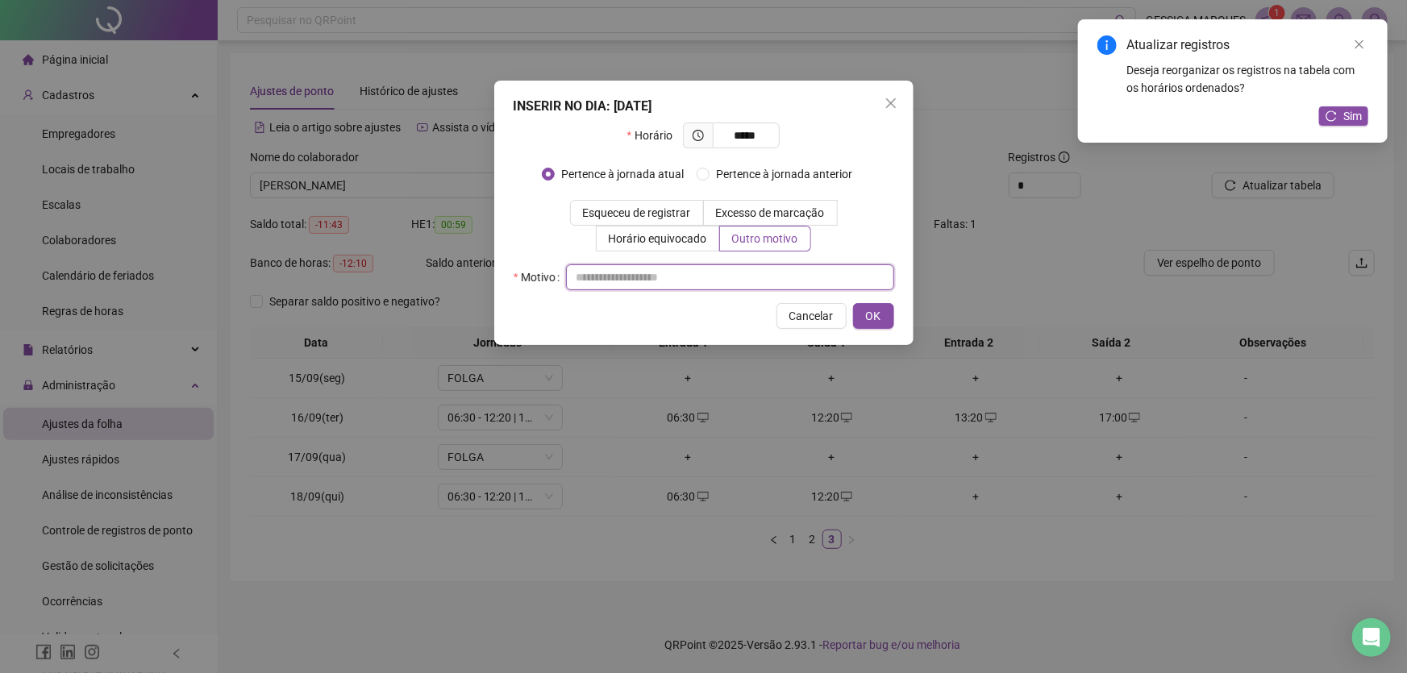
click at [631, 279] on input "text" at bounding box center [730, 278] width 328 height 26
type input "*"
type input "**********"
click at [873, 316] on span "OK" at bounding box center [873, 316] width 15 height 18
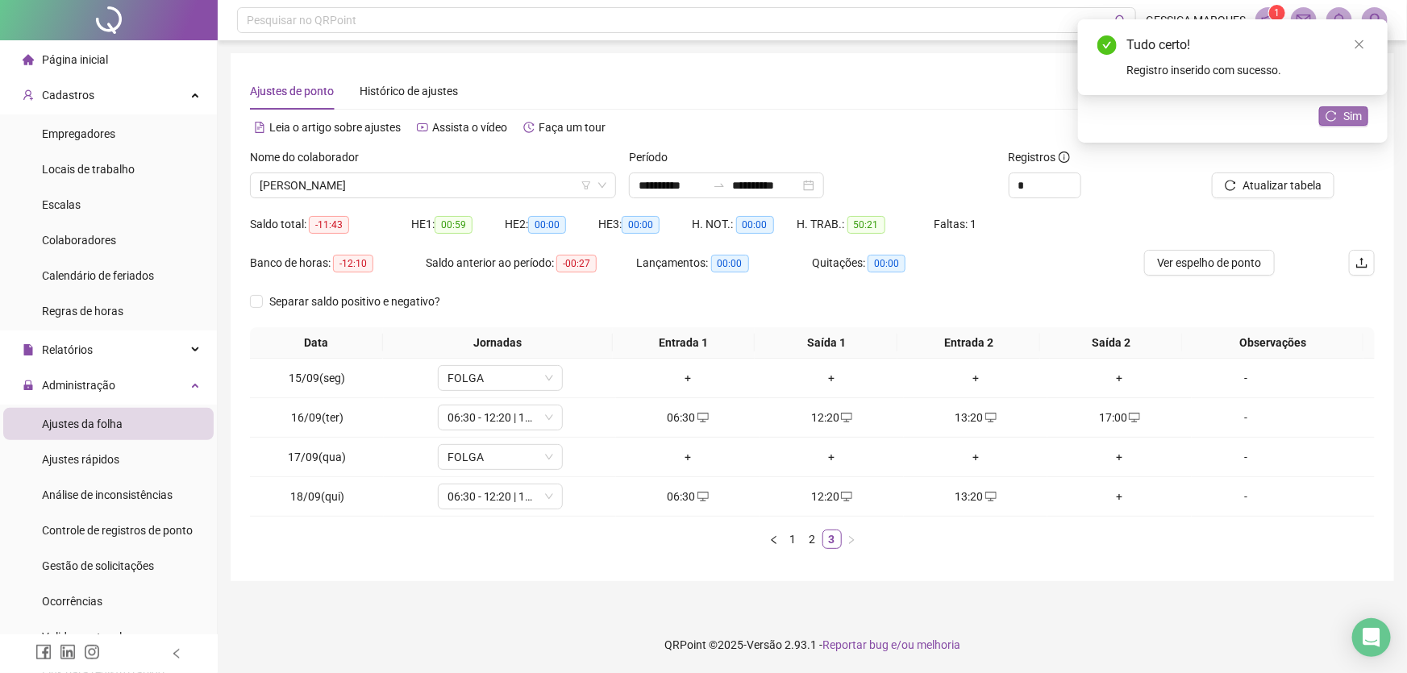
click at [1355, 115] on span "Sim" at bounding box center [1353, 116] width 19 height 18
click at [1355, 44] on icon "close" at bounding box center [1359, 44] width 11 height 11
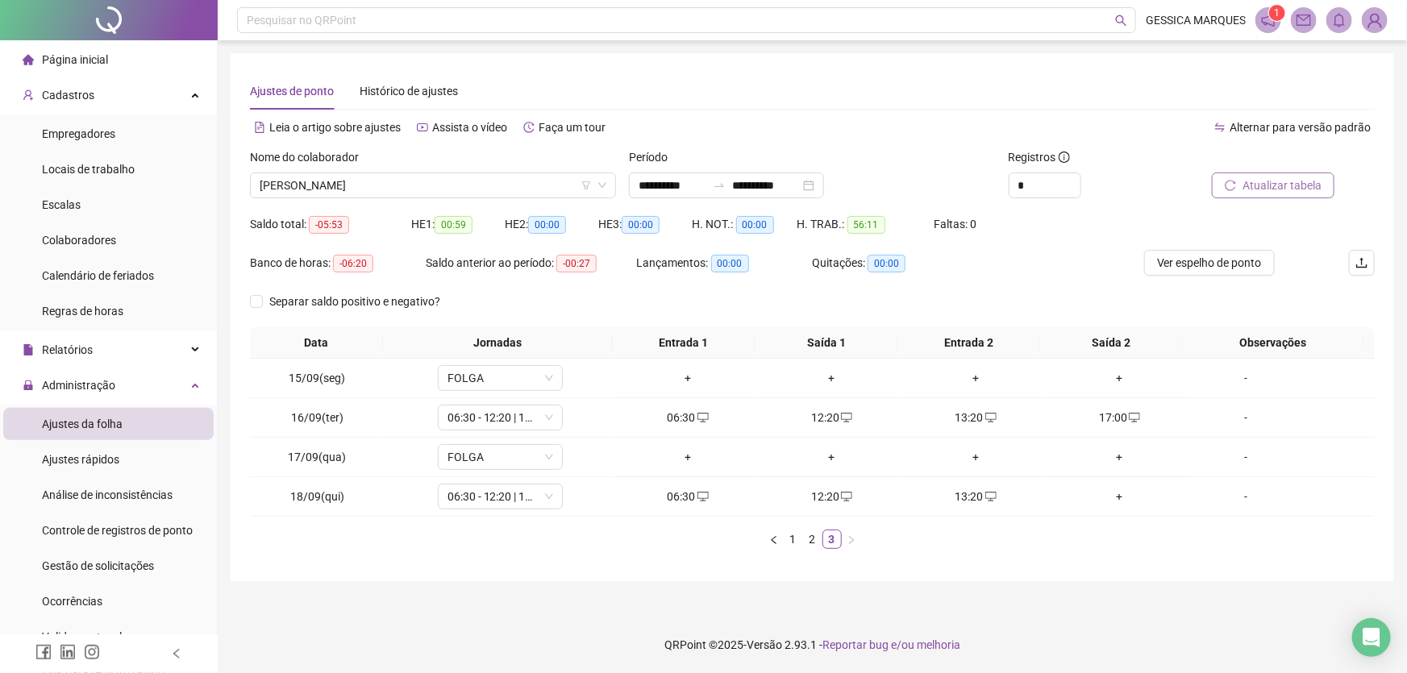
click at [1282, 177] on span "Atualizar tabela" at bounding box center [1282, 186] width 79 height 18
click at [520, 184] on span "[PERSON_NAME]" at bounding box center [433, 185] width 347 height 24
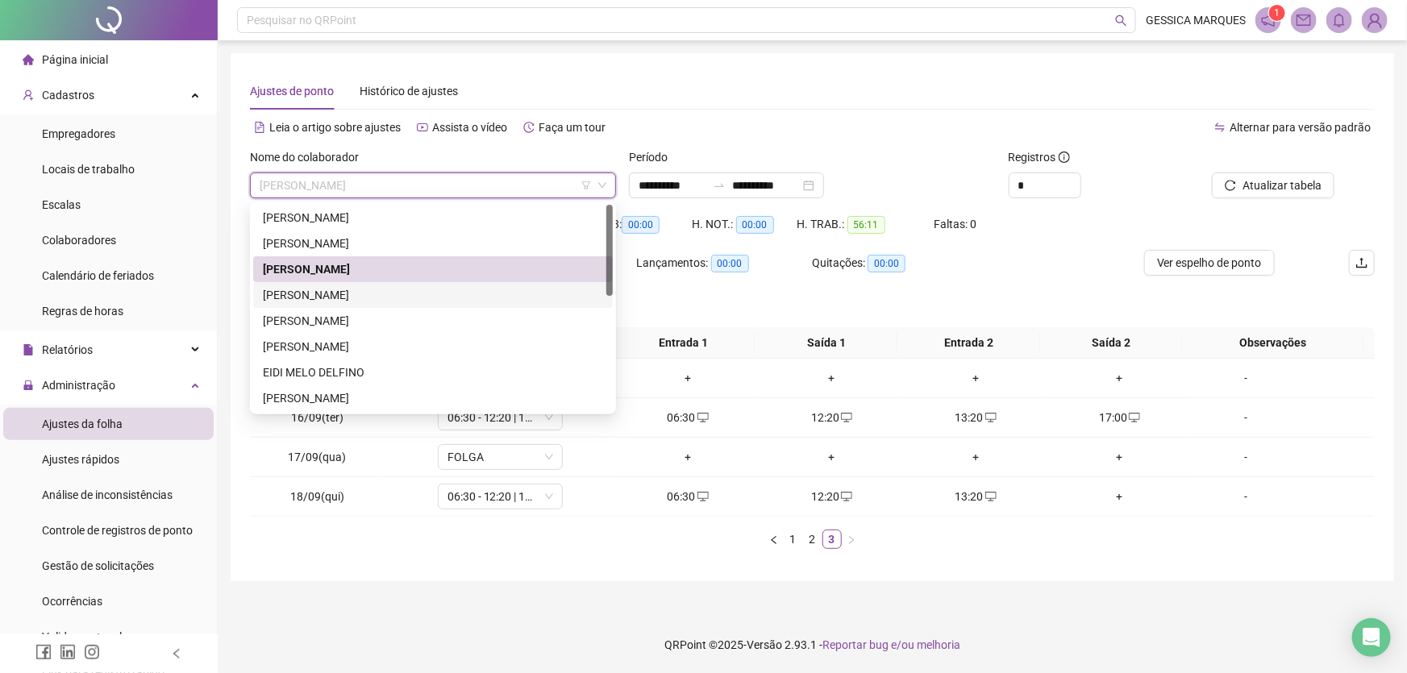
click at [335, 298] on div "[PERSON_NAME]" at bounding box center [433, 295] width 340 height 18
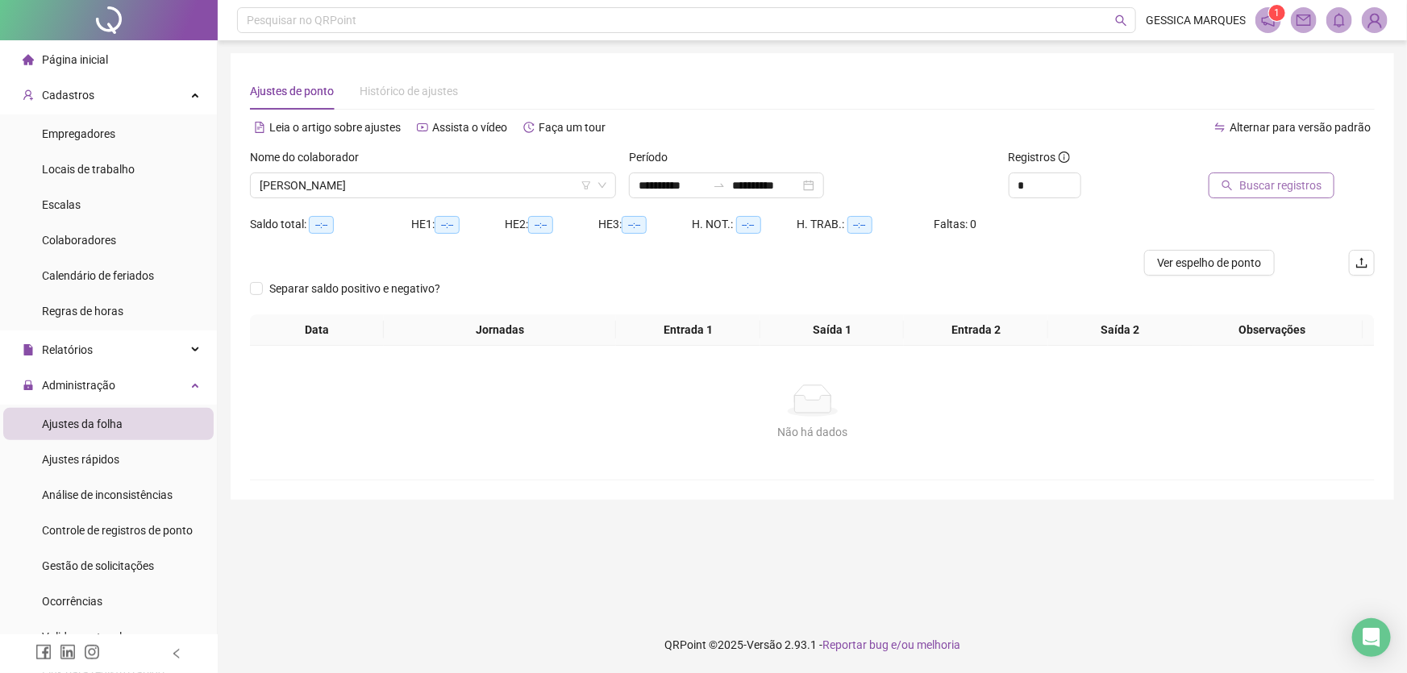
click at [1268, 193] on span "Buscar registros" at bounding box center [1281, 186] width 82 height 18
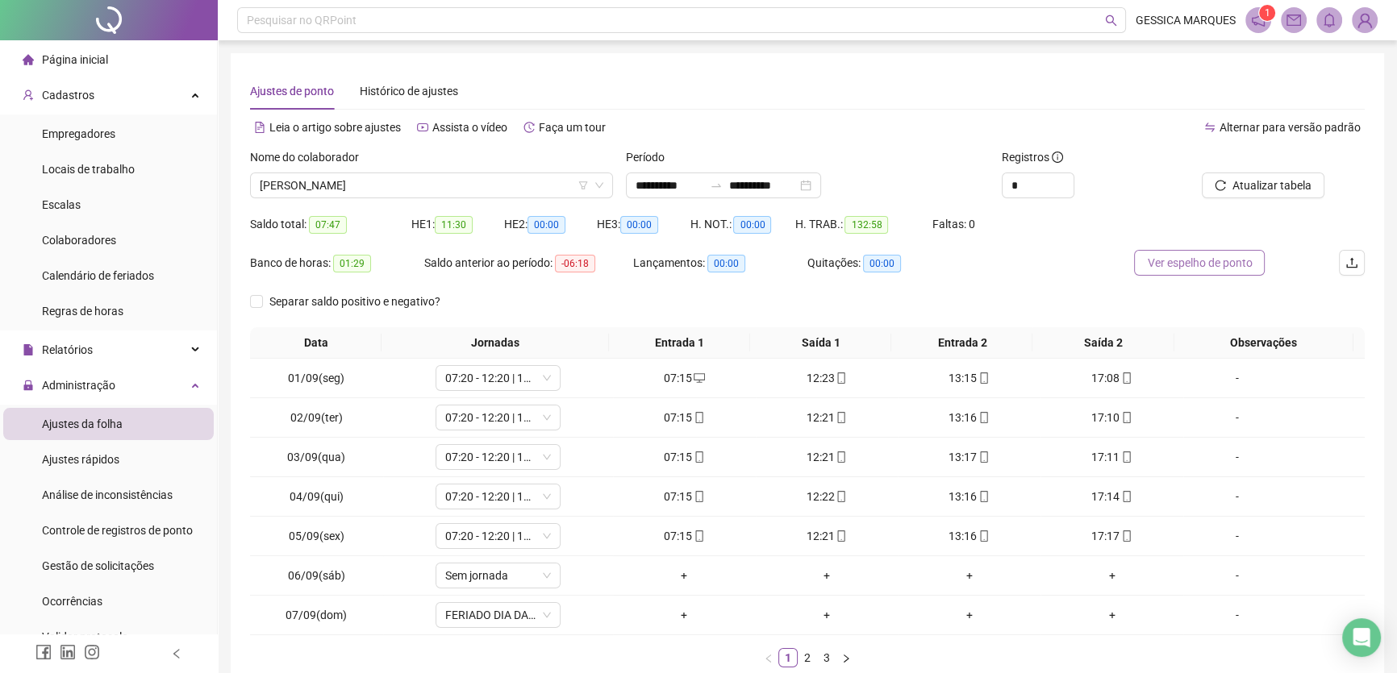
click at [1196, 265] on span "Ver espelho de ponto" at bounding box center [1199, 263] width 105 height 18
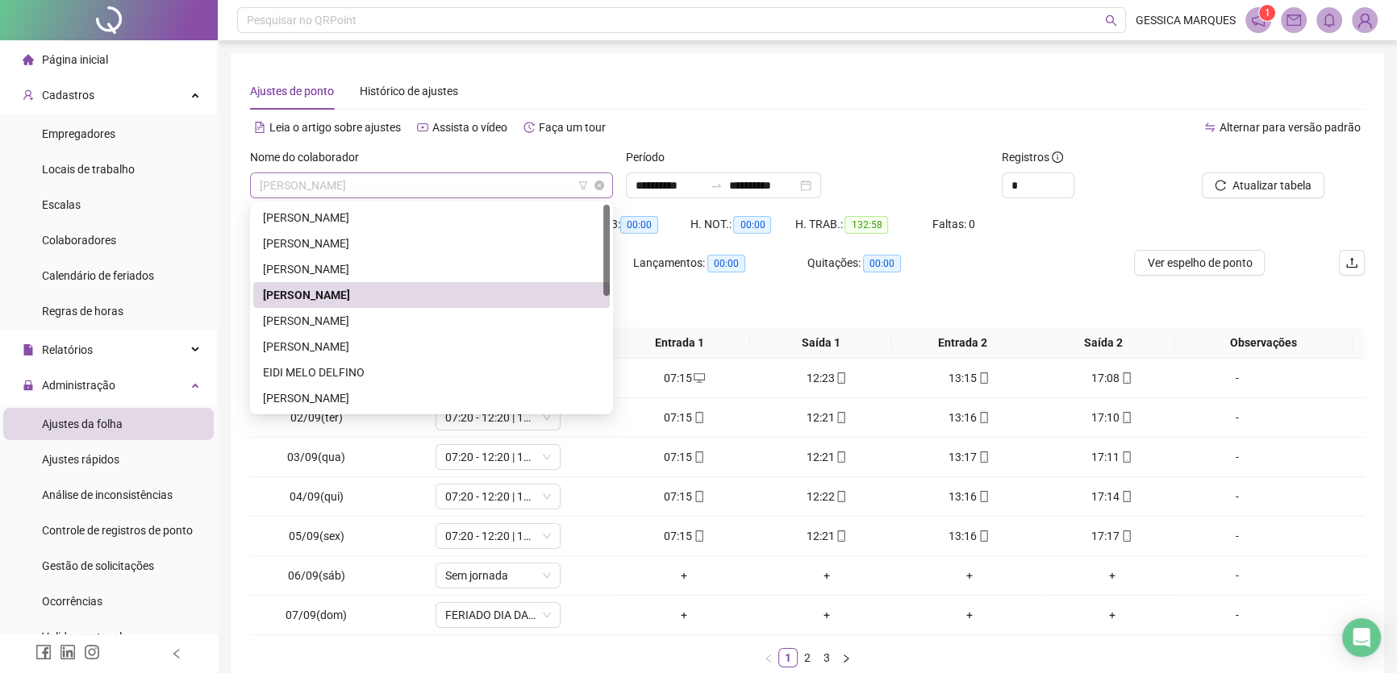
click at [484, 179] on span "[PERSON_NAME]" at bounding box center [432, 185] width 344 height 24
click at [410, 315] on div "[PERSON_NAME]" at bounding box center [431, 321] width 337 height 18
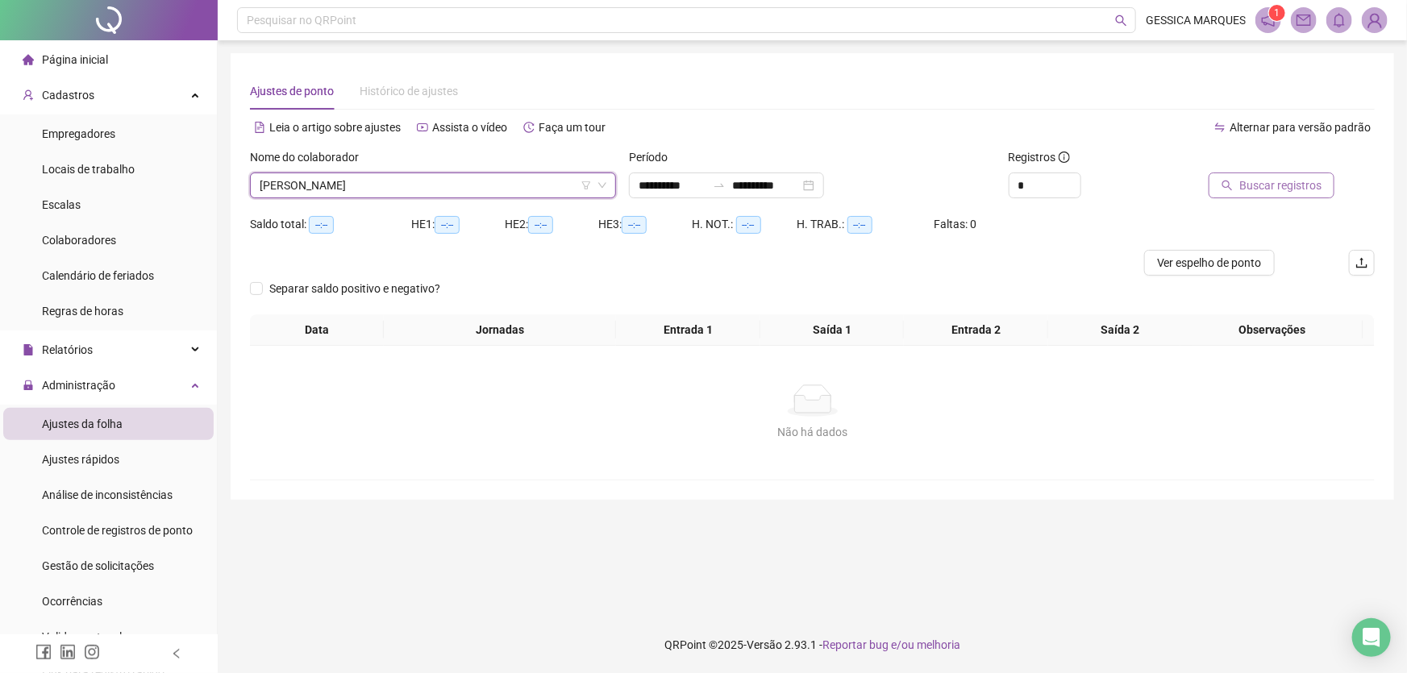
click at [1242, 178] on button "Buscar registros" at bounding box center [1272, 186] width 126 height 26
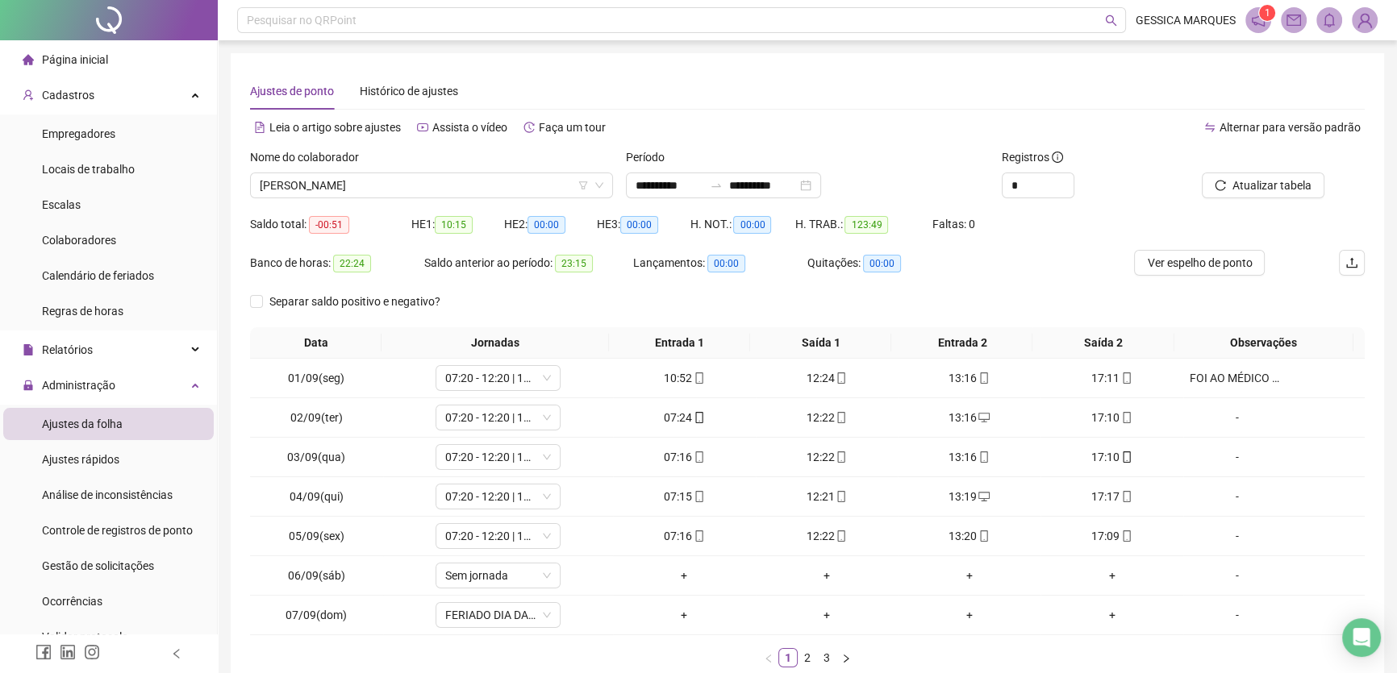
click at [1202, 263] on span "Ver espelho de ponto" at bounding box center [1199, 263] width 105 height 18
click at [458, 185] on span "[PERSON_NAME]" at bounding box center [432, 185] width 344 height 24
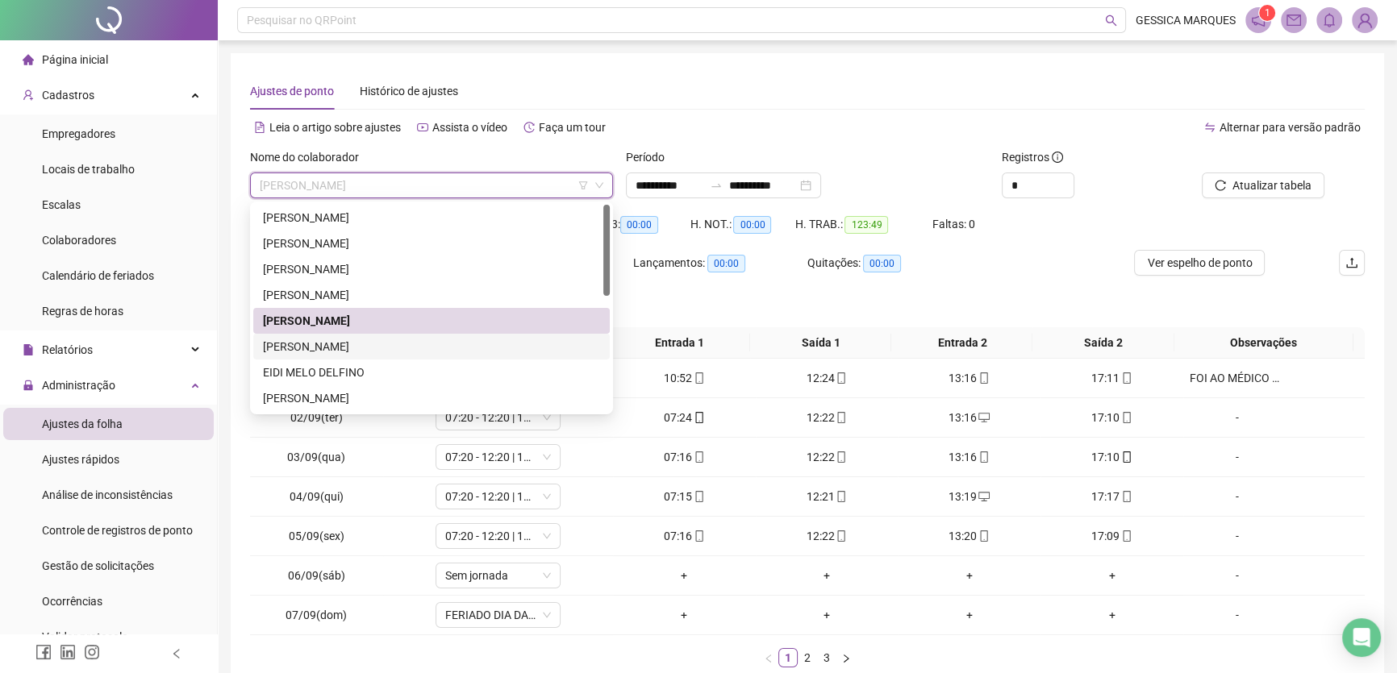
click at [383, 345] on div "[PERSON_NAME]" at bounding box center [431, 347] width 337 height 18
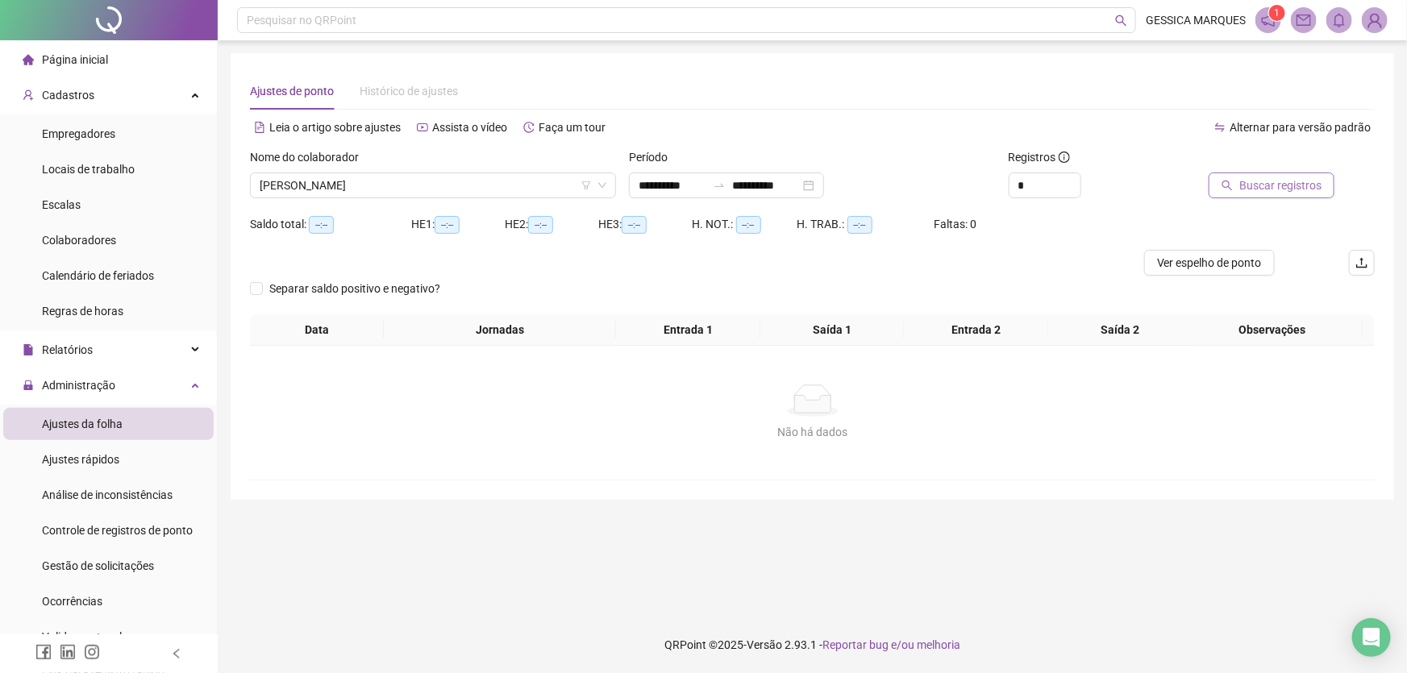
click at [1273, 188] on span "Buscar registros" at bounding box center [1281, 186] width 82 height 18
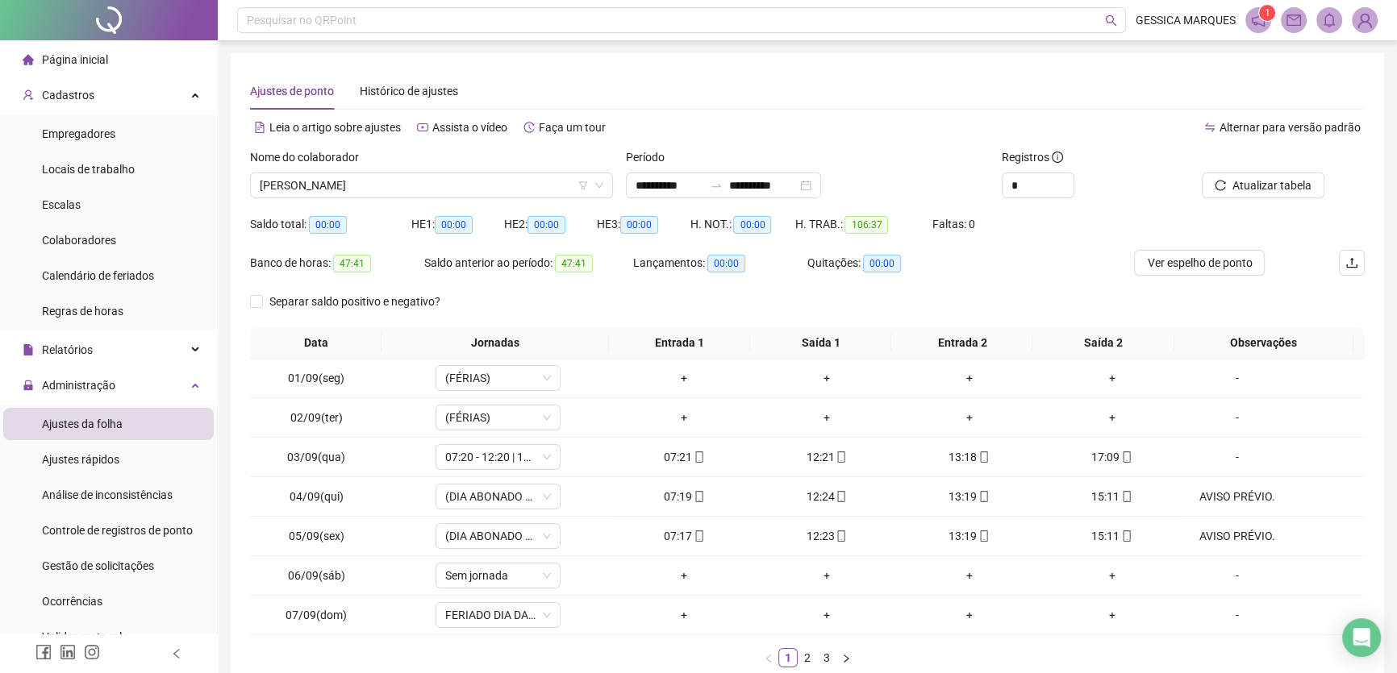
click at [1218, 265] on span "Ver espelho de ponto" at bounding box center [1199, 263] width 105 height 18
click at [457, 180] on span "[PERSON_NAME]" at bounding box center [432, 185] width 344 height 24
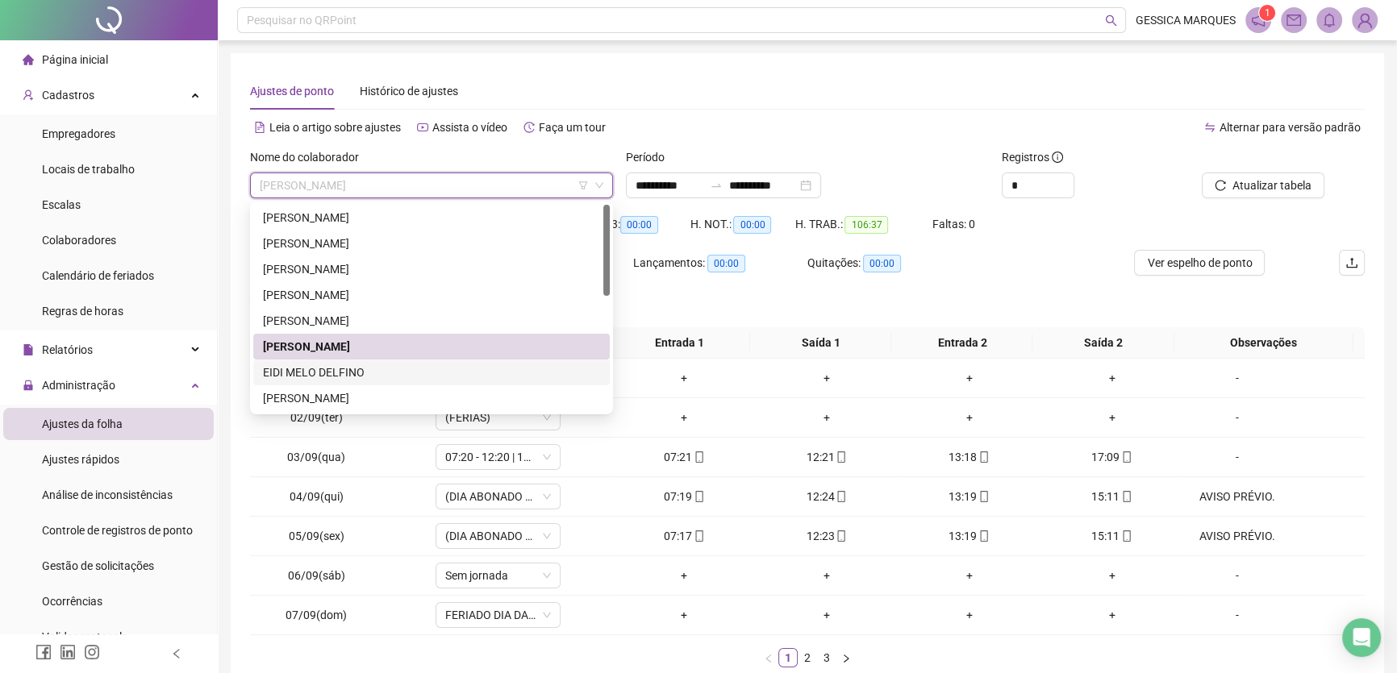
click at [401, 365] on div "EIDI MELO DELFINO" at bounding box center [431, 373] width 337 height 18
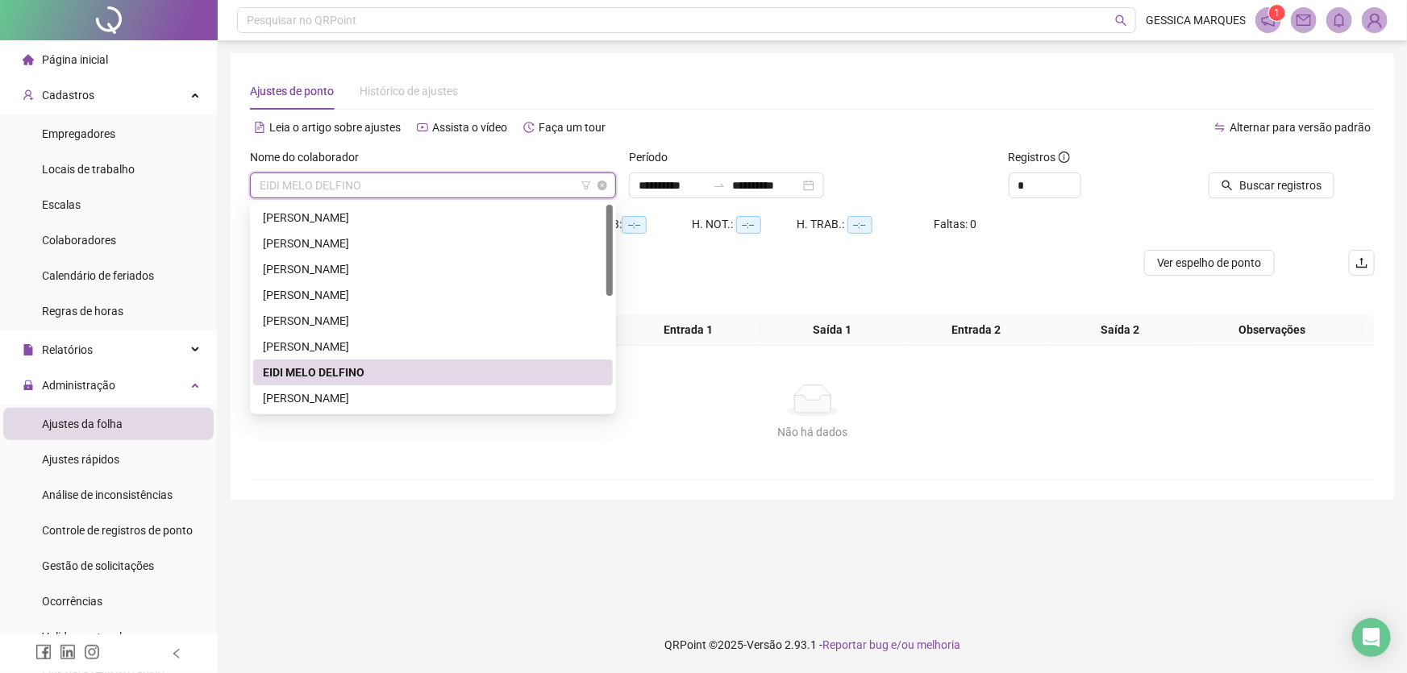
click at [518, 190] on span "EIDI MELO DELFINO" at bounding box center [433, 185] width 347 height 24
click at [434, 398] on div "[PERSON_NAME]" at bounding box center [433, 399] width 340 height 18
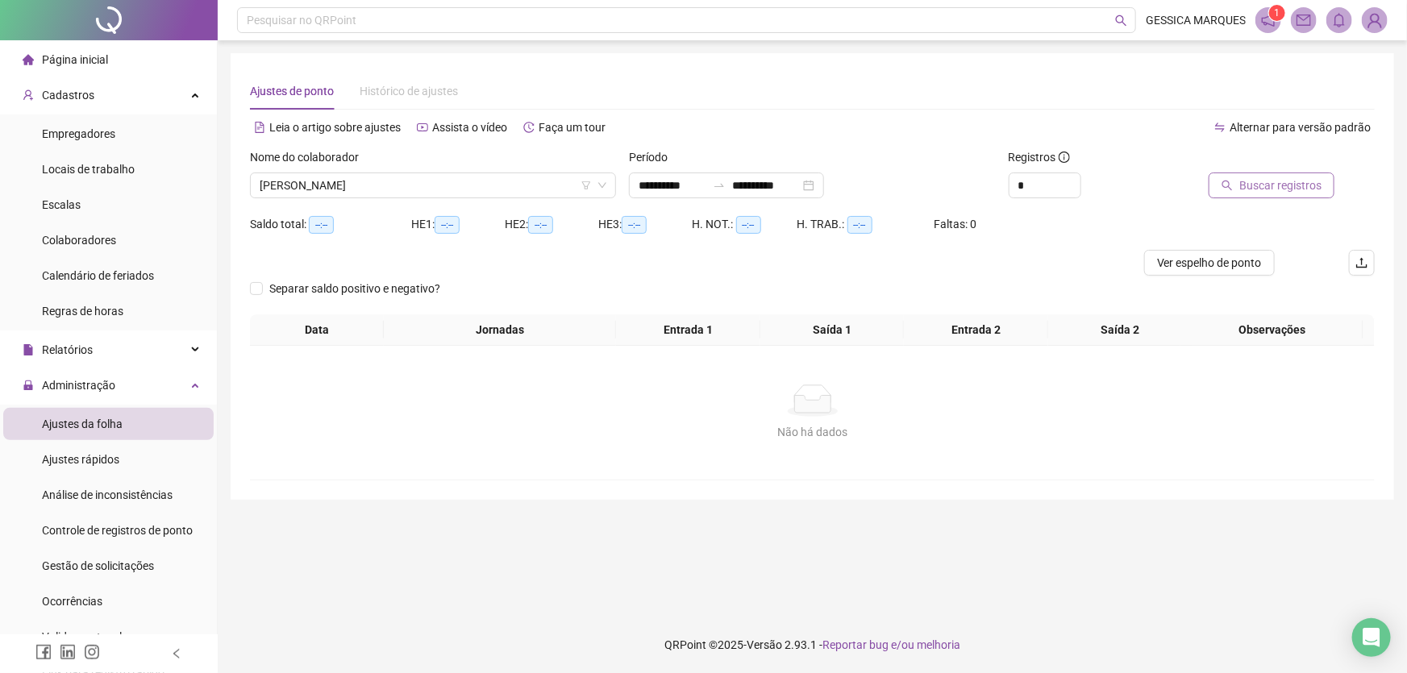
click at [1248, 182] on span "Buscar registros" at bounding box center [1281, 186] width 82 height 18
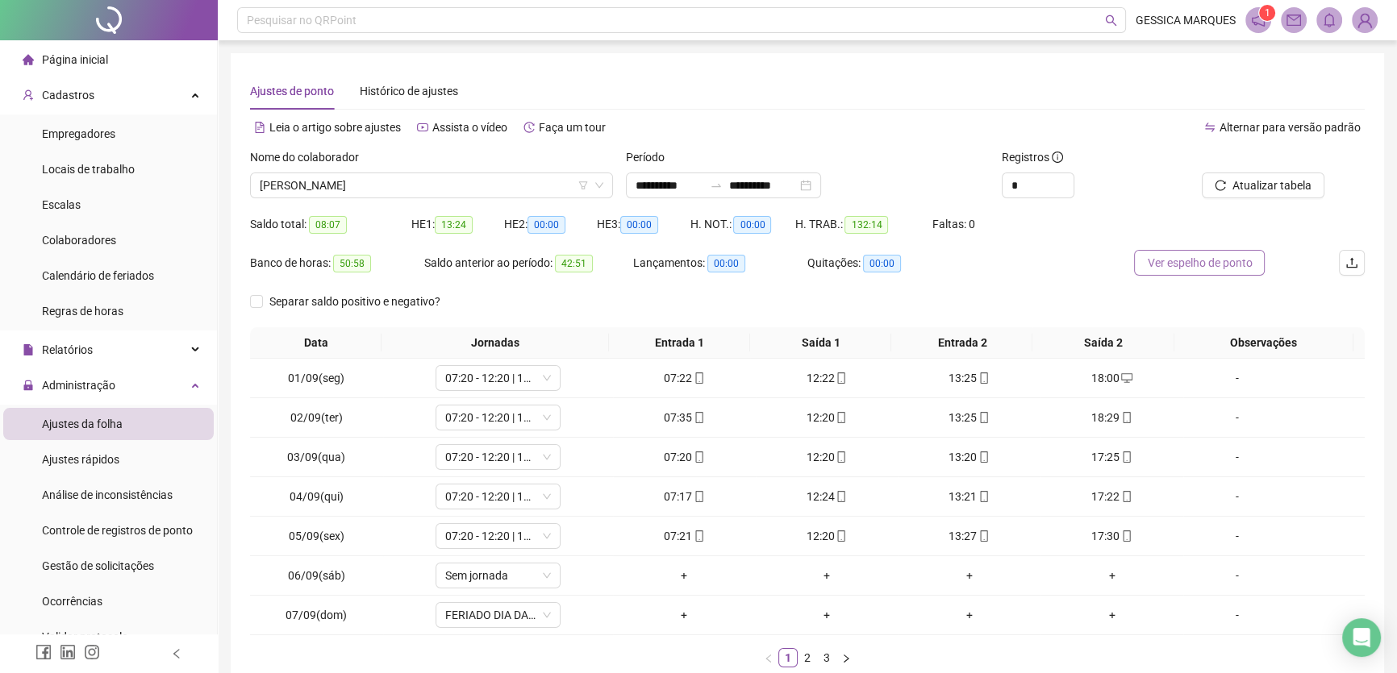
click at [1186, 265] on span "Ver espelho de ponto" at bounding box center [1199, 263] width 105 height 18
click at [474, 182] on span "[PERSON_NAME]" at bounding box center [432, 185] width 344 height 24
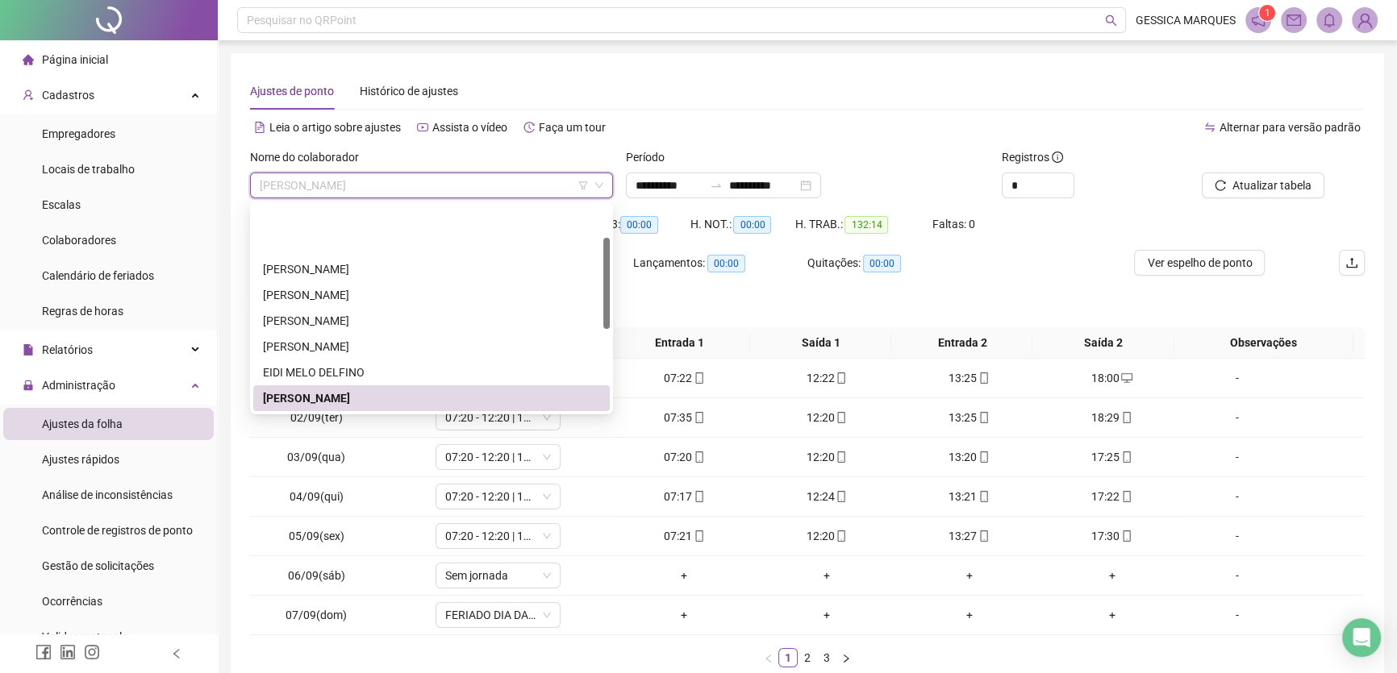
scroll to position [73, 0]
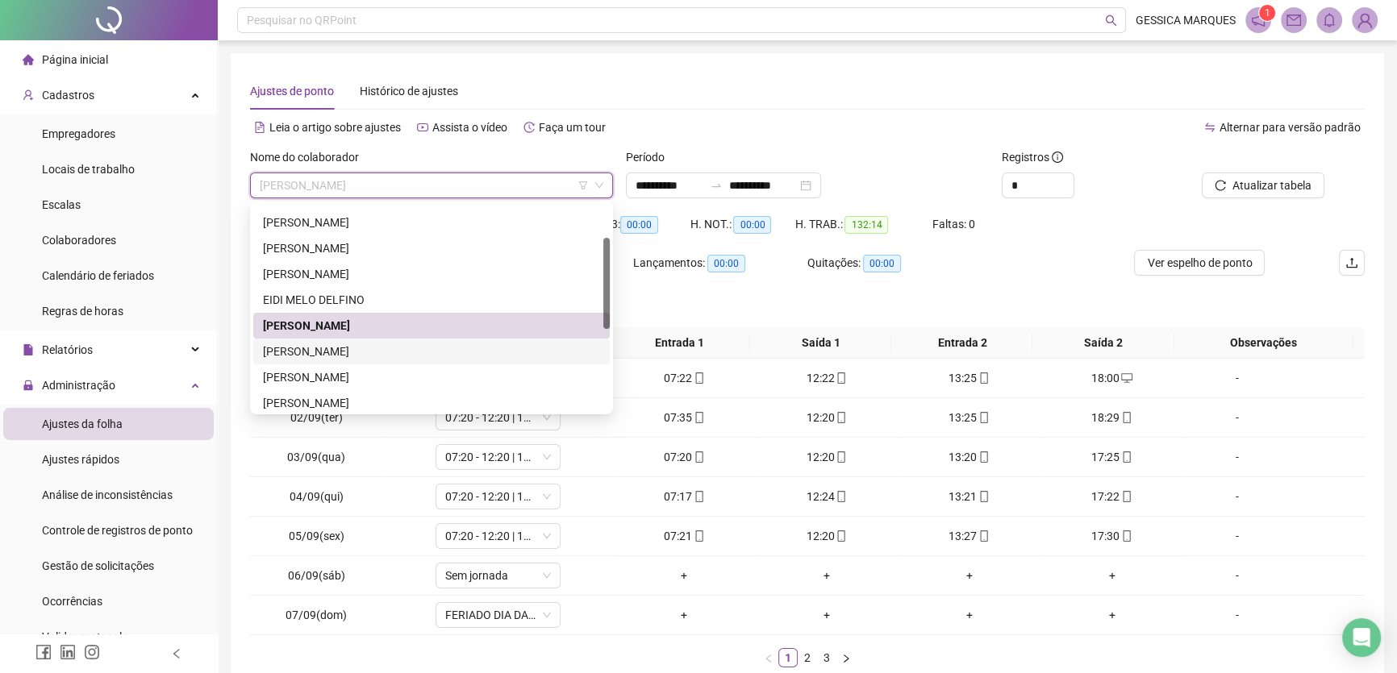
click at [421, 346] on div "[PERSON_NAME]" at bounding box center [431, 352] width 337 height 18
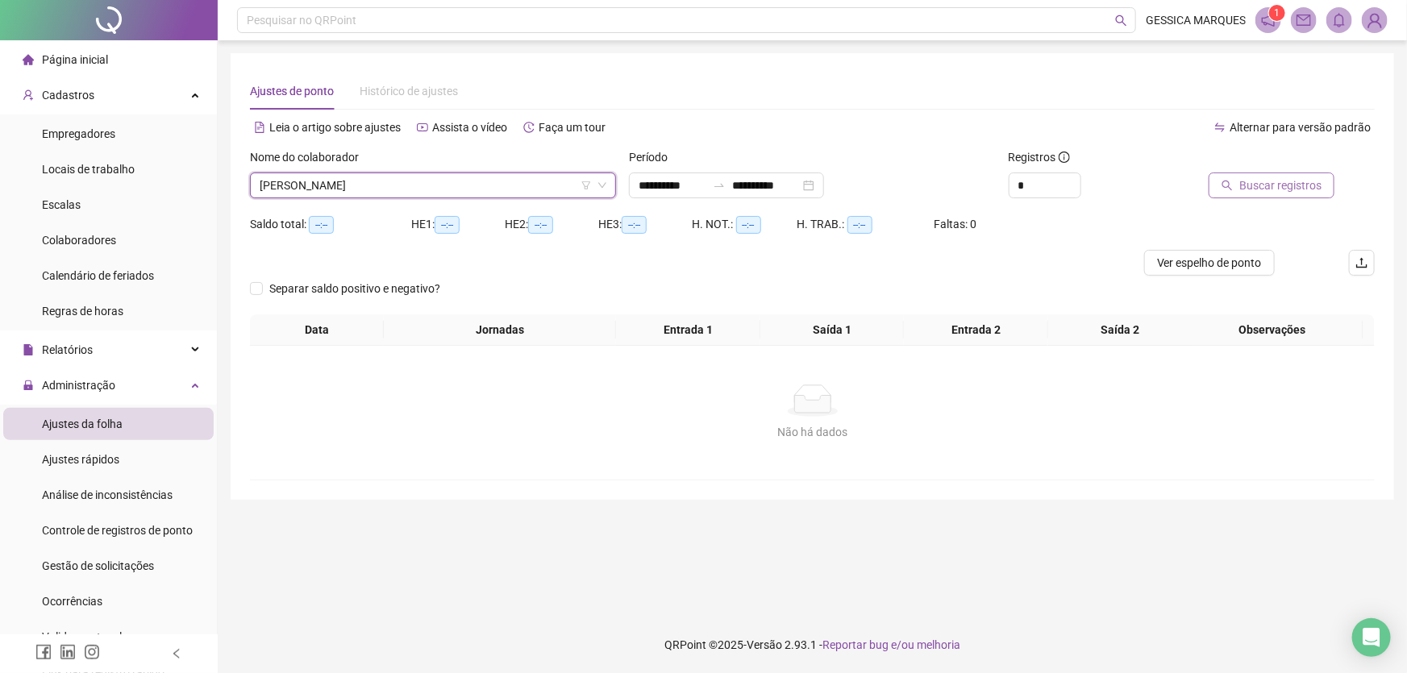
click at [1315, 192] on span "Buscar registros" at bounding box center [1281, 186] width 82 height 18
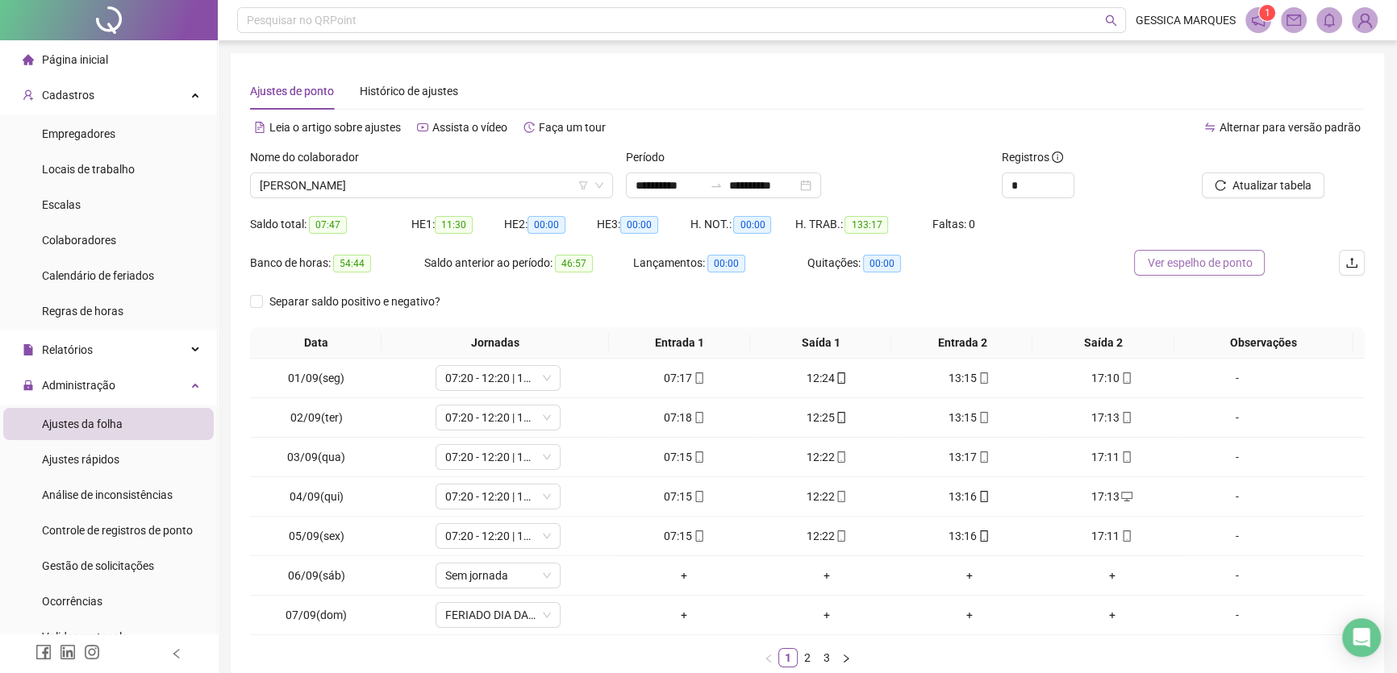
click at [1194, 263] on span "Ver espelho de ponto" at bounding box center [1199, 263] width 105 height 18
click at [477, 181] on span "[PERSON_NAME]" at bounding box center [432, 185] width 344 height 24
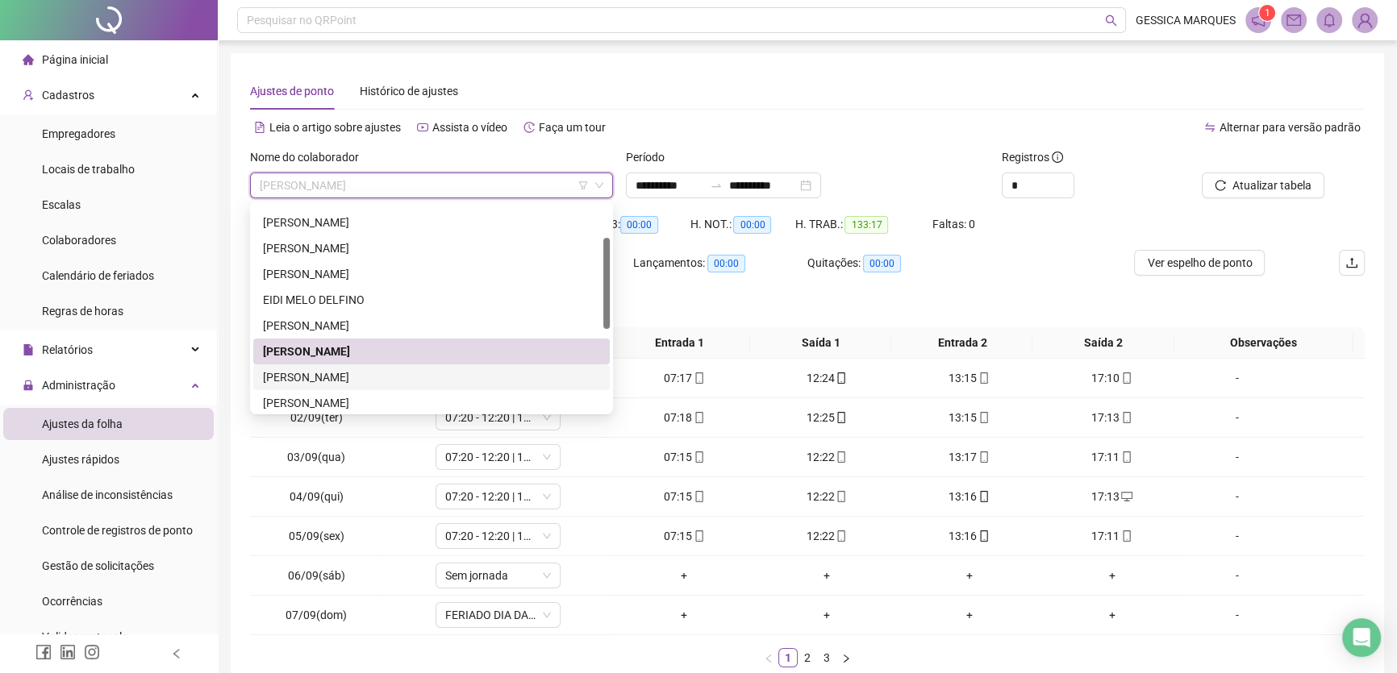
click at [435, 376] on div "[PERSON_NAME]" at bounding box center [431, 378] width 337 height 18
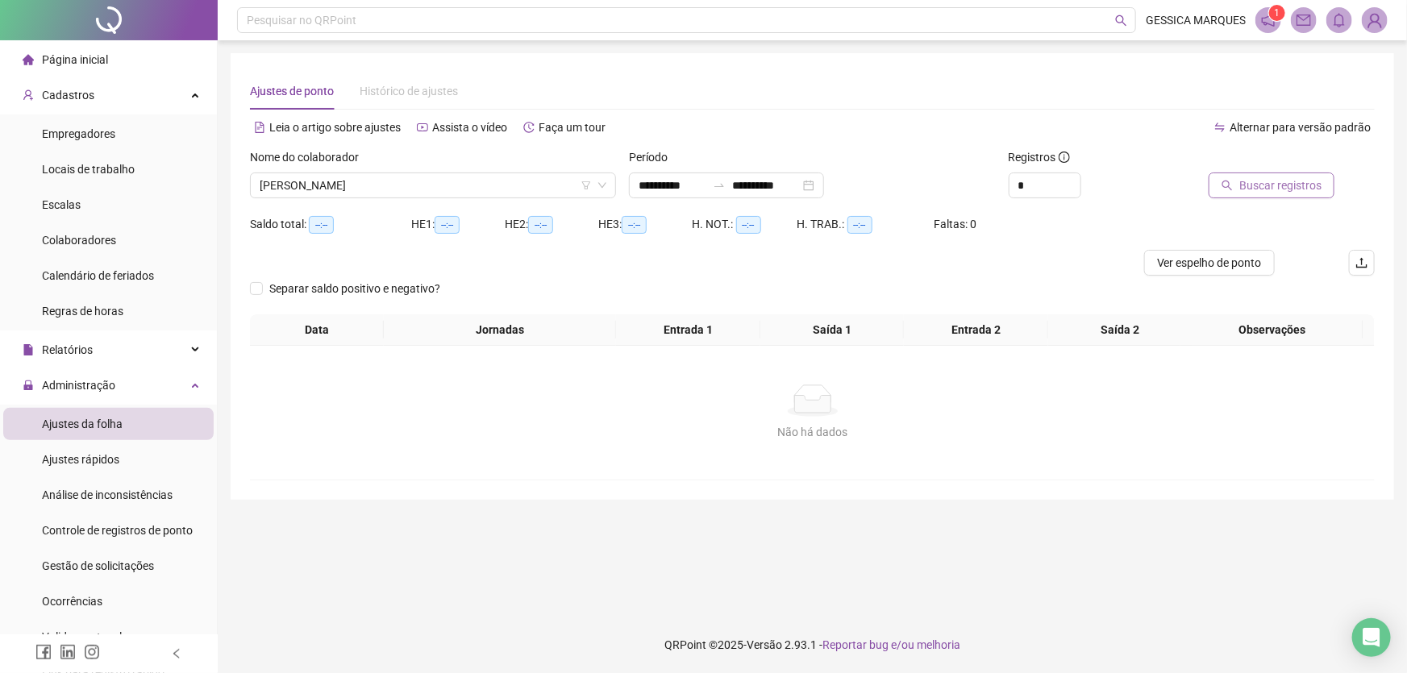
click at [1263, 185] on span "Buscar registros" at bounding box center [1281, 186] width 82 height 18
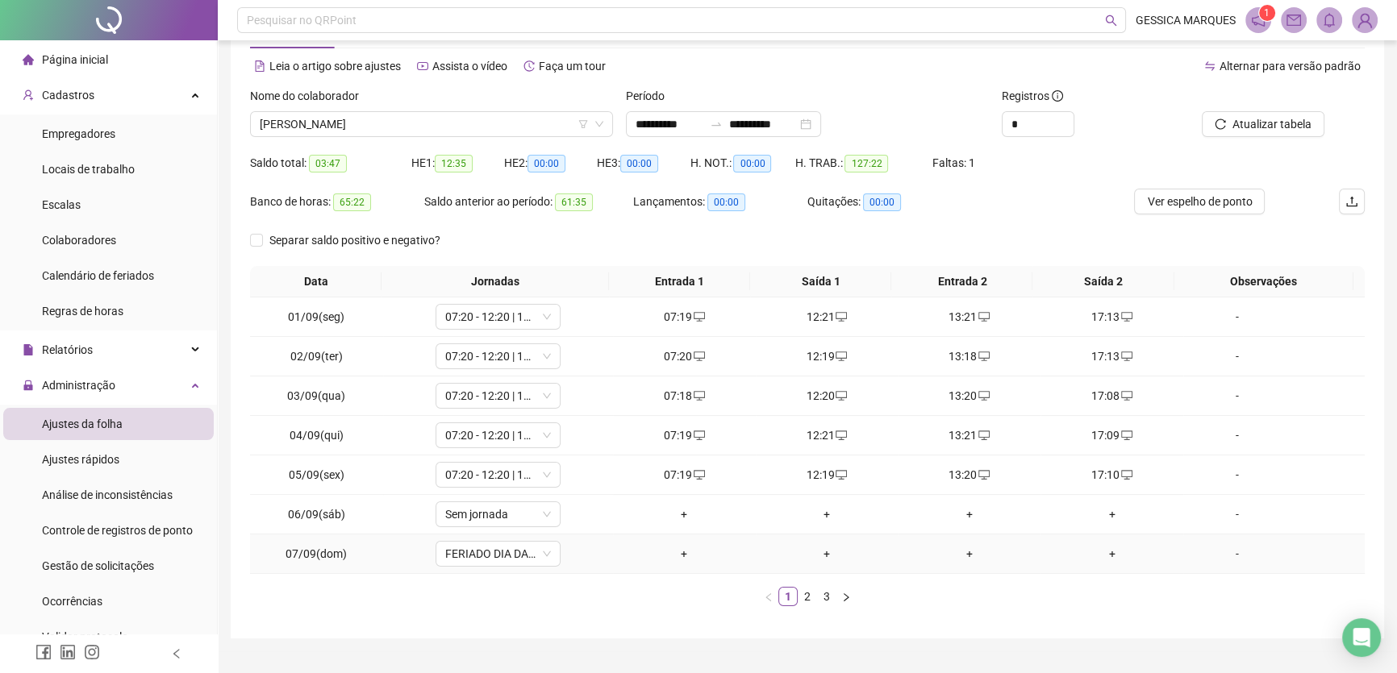
scroll to position [94, 0]
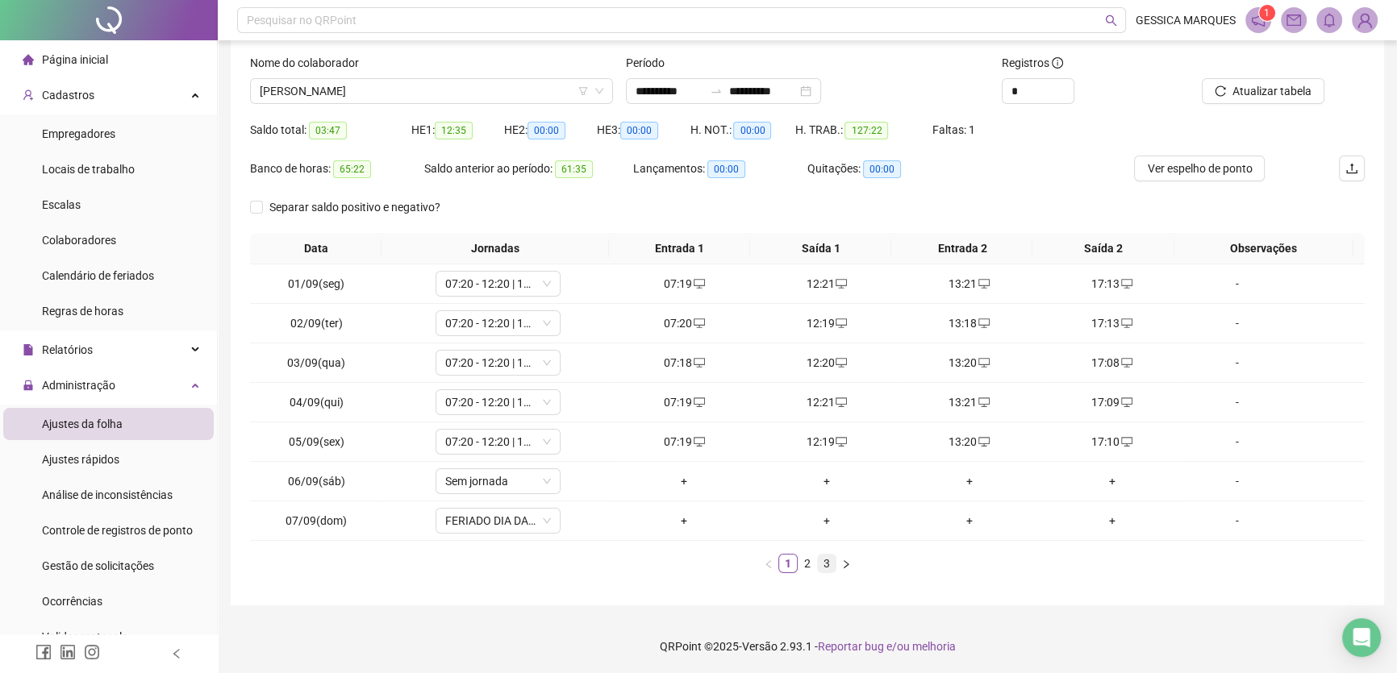
click at [824, 565] on link "3" at bounding box center [827, 564] width 18 height 18
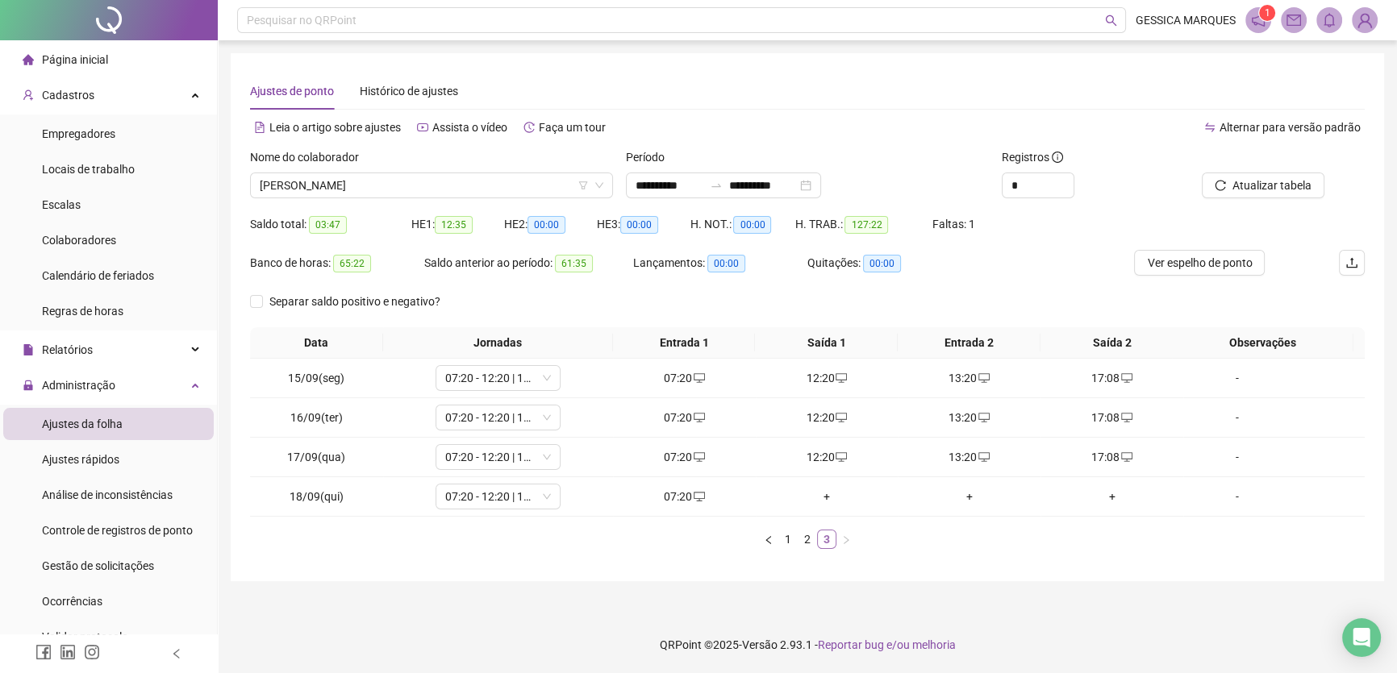
scroll to position [0, 0]
click at [827, 502] on div "+" at bounding box center [831, 497] width 131 height 18
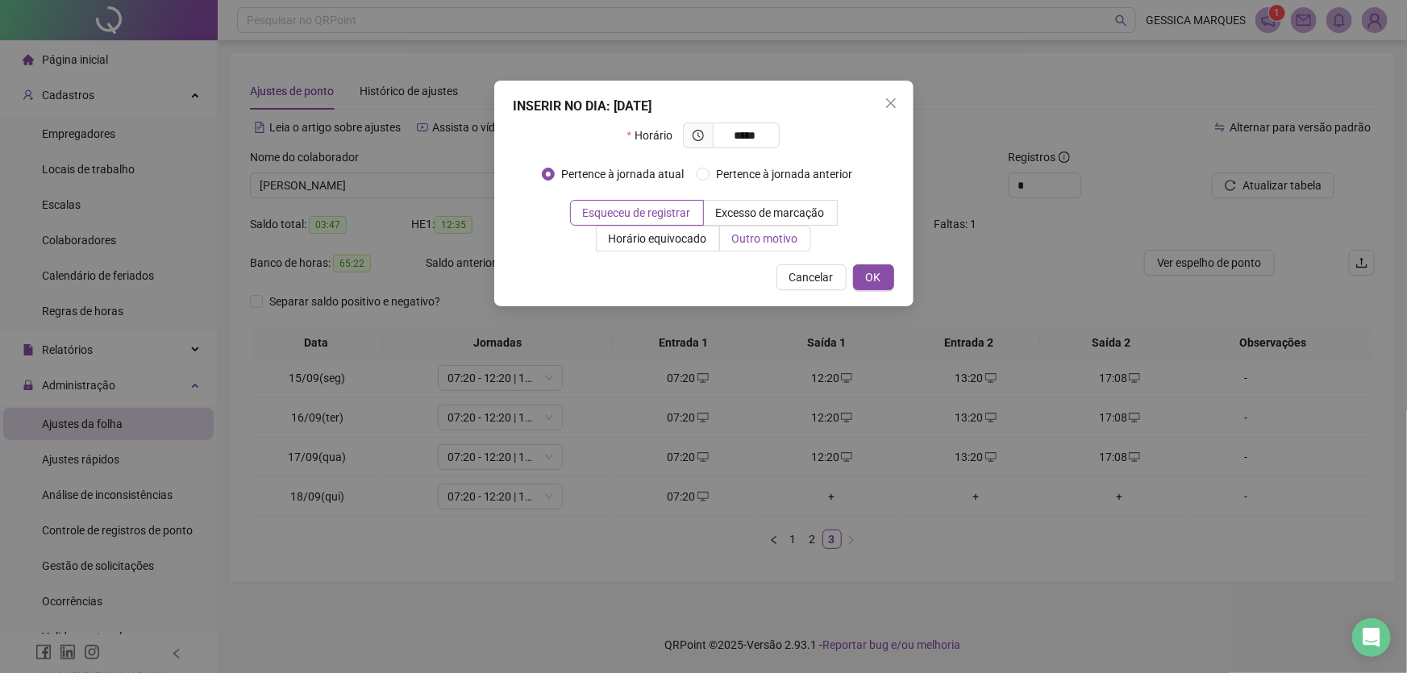
type input "*****"
click at [730, 234] on label "Outro motivo" at bounding box center [765, 239] width 91 height 26
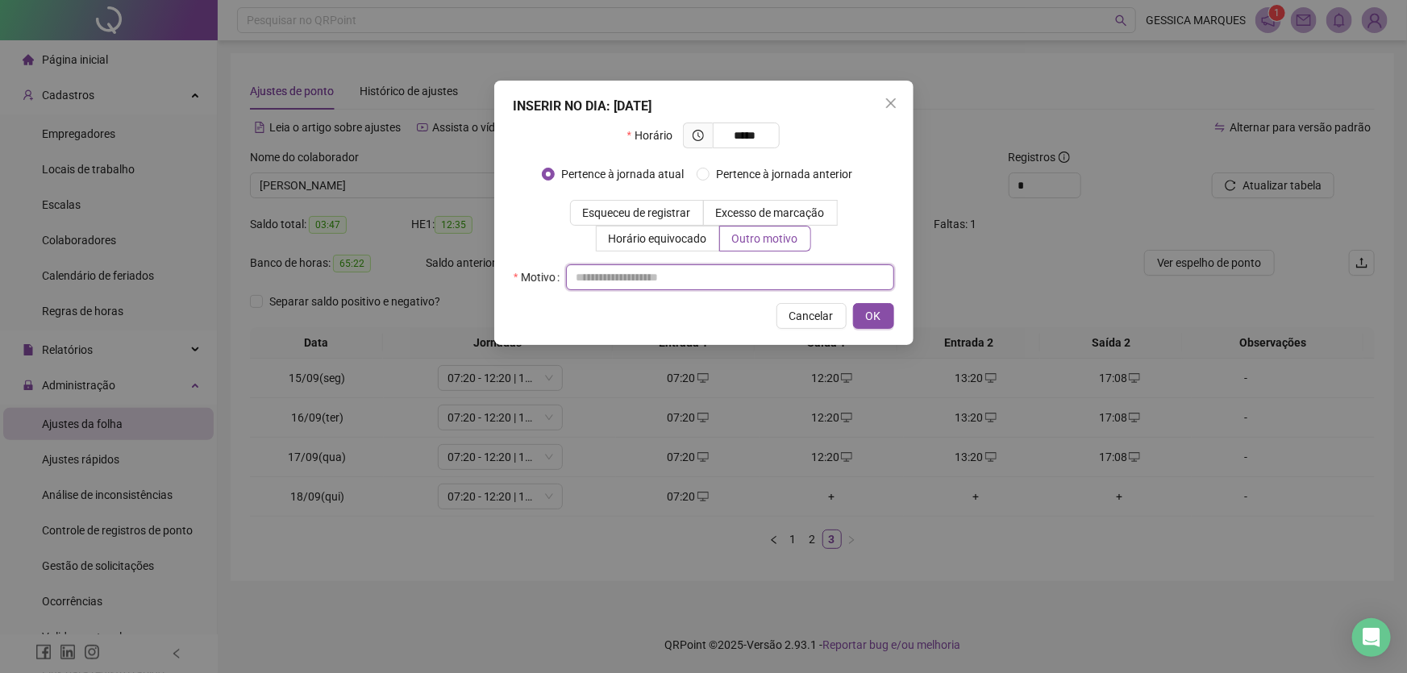
click at [694, 274] on input "text" at bounding box center [730, 278] width 328 height 26
drag, startPoint x: 646, startPoint y: 281, endPoint x: 549, endPoint y: 287, distance: 97.0
click at [549, 287] on div "**********" at bounding box center [704, 278] width 381 height 26
type input "**********"
click at [876, 313] on span "OK" at bounding box center [873, 316] width 15 height 18
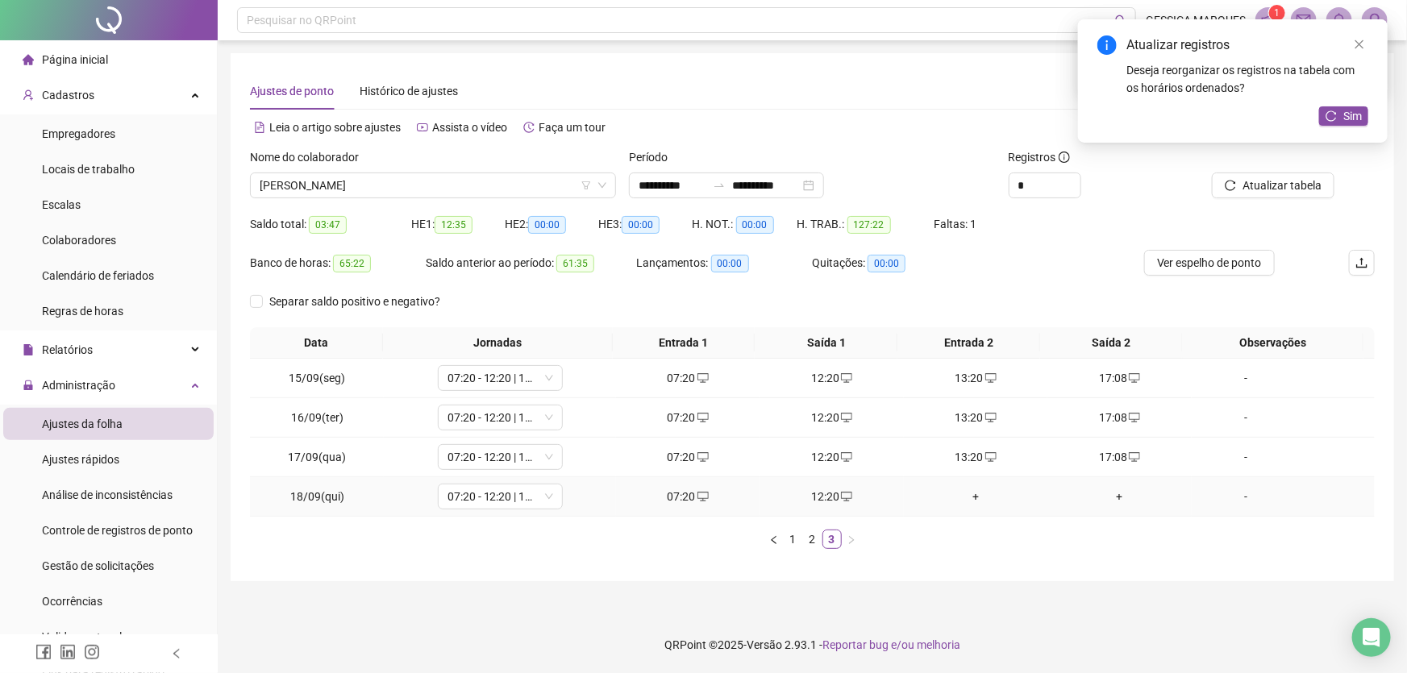
click at [968, 501] on div "+" at bounding box center [976, 497] width 131 height 18
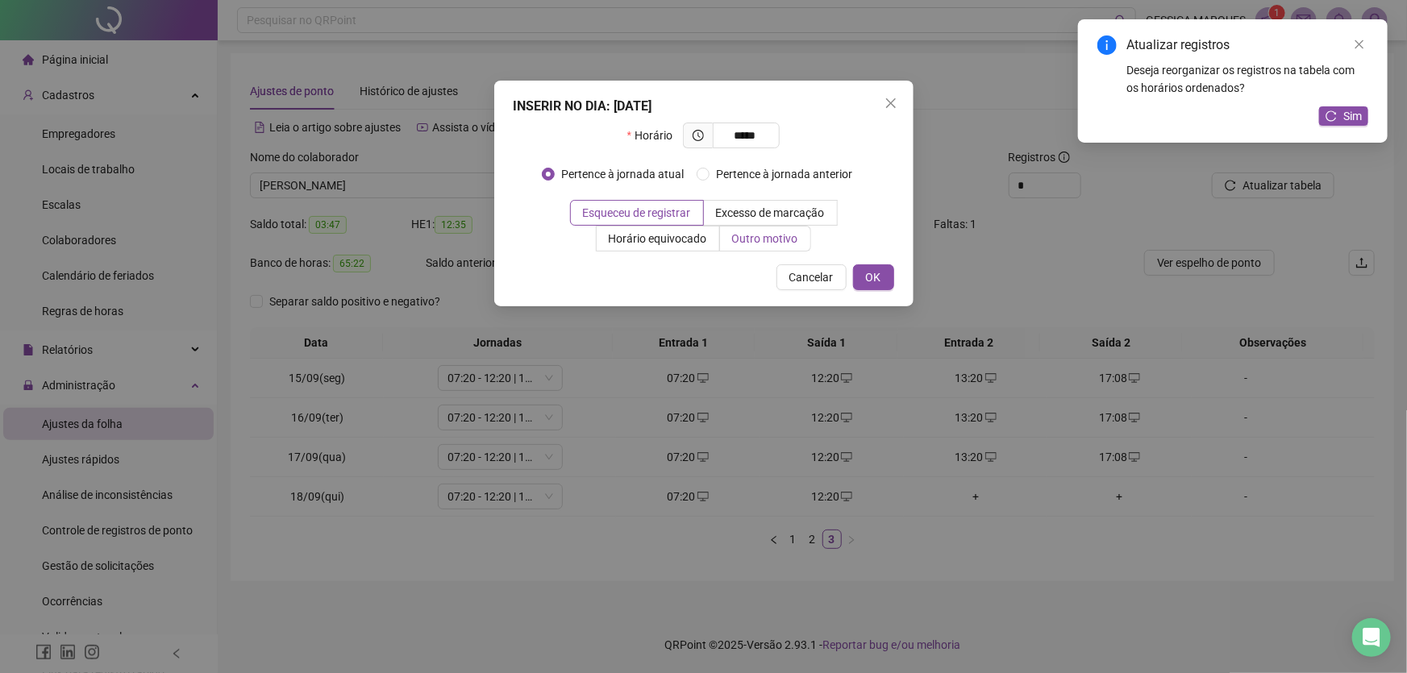
type input "*****"
click at [753, 240] on span "Outro motivo" at bounding box center [765, 238] width 66 height 13
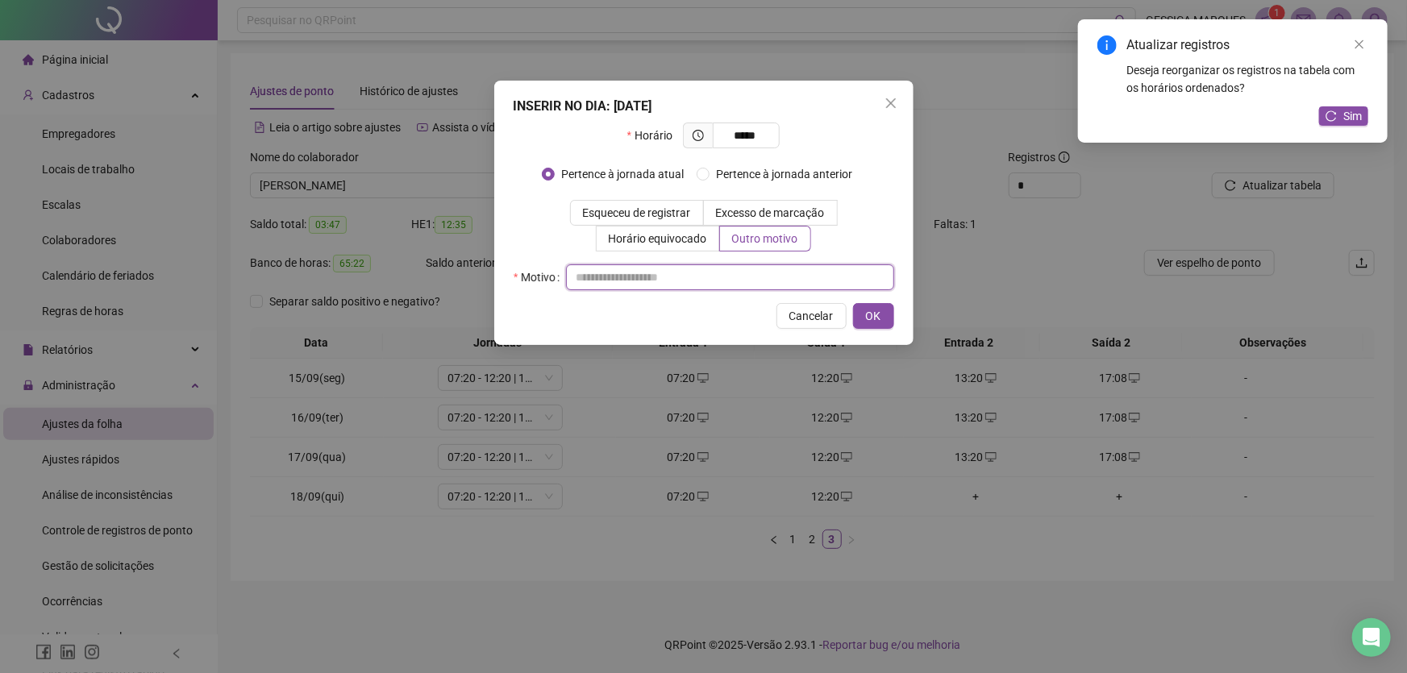
click at [686, 273] on input "text" at bounding box center [730, 278] width 328 height 26
paste input "**********"
type input "**********"
click at [866, 319] on span "OK" at bounding box center [873, 316] width 15 height 18
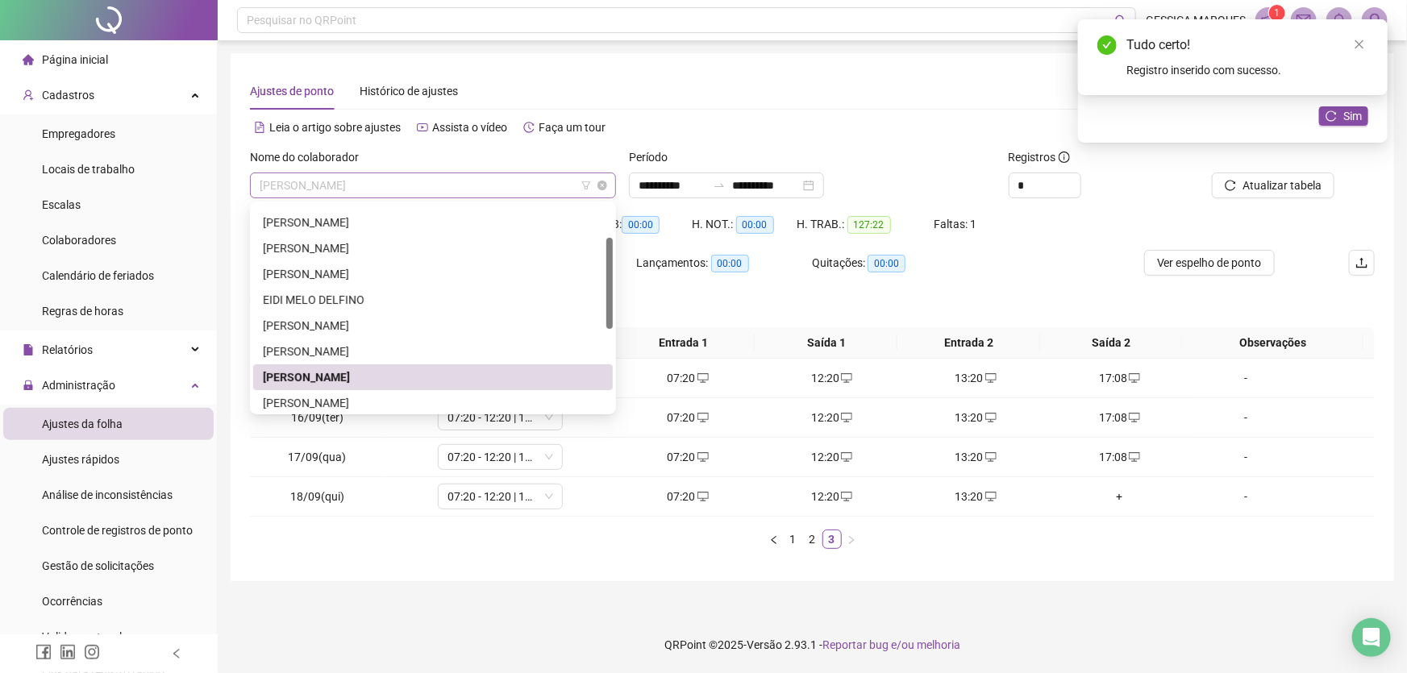
click at [493, 181] on span "[PERSON_NAME]" at bounding box center [433, 185] width 347 height 24
click at [439, 399] on div "[PERSON_NAME]" at bounding box center [433, 403] width 340 height 18
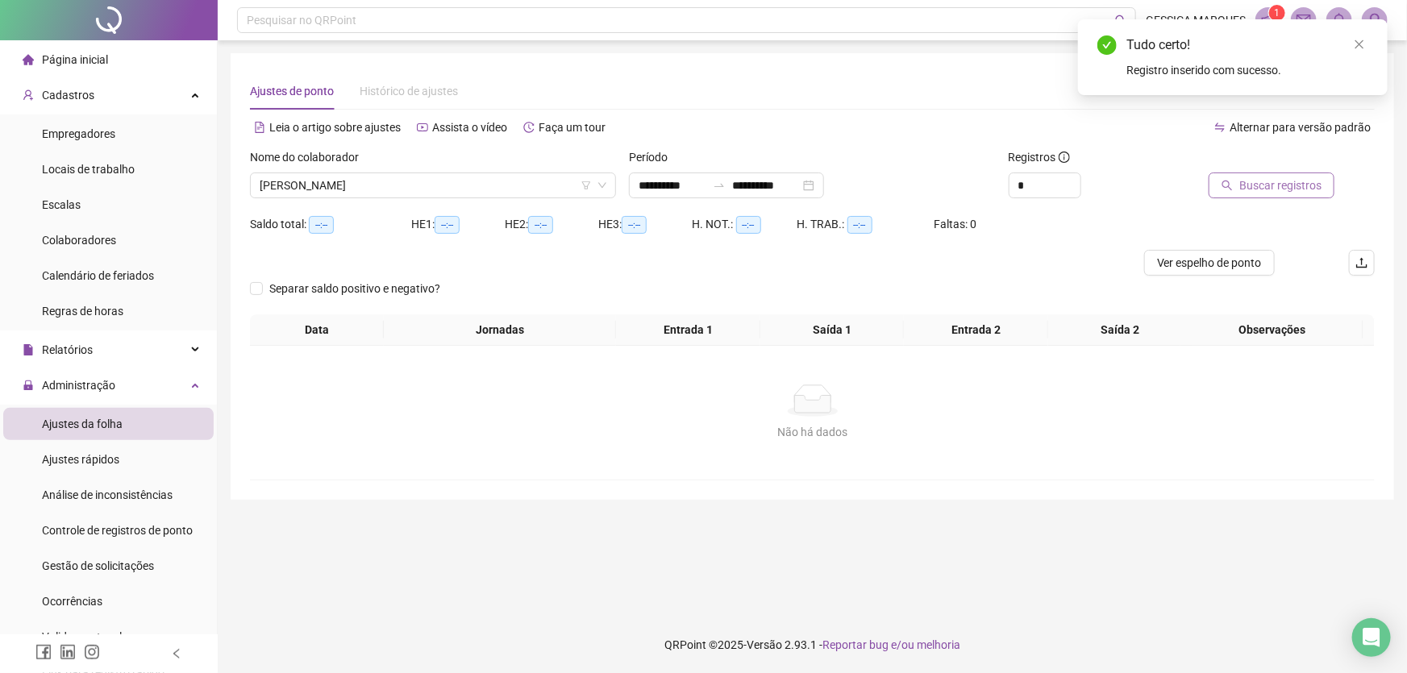
click at [1252, 177] on span "Buscar registros" at bounding box center [1281, 186] width 82 height 18
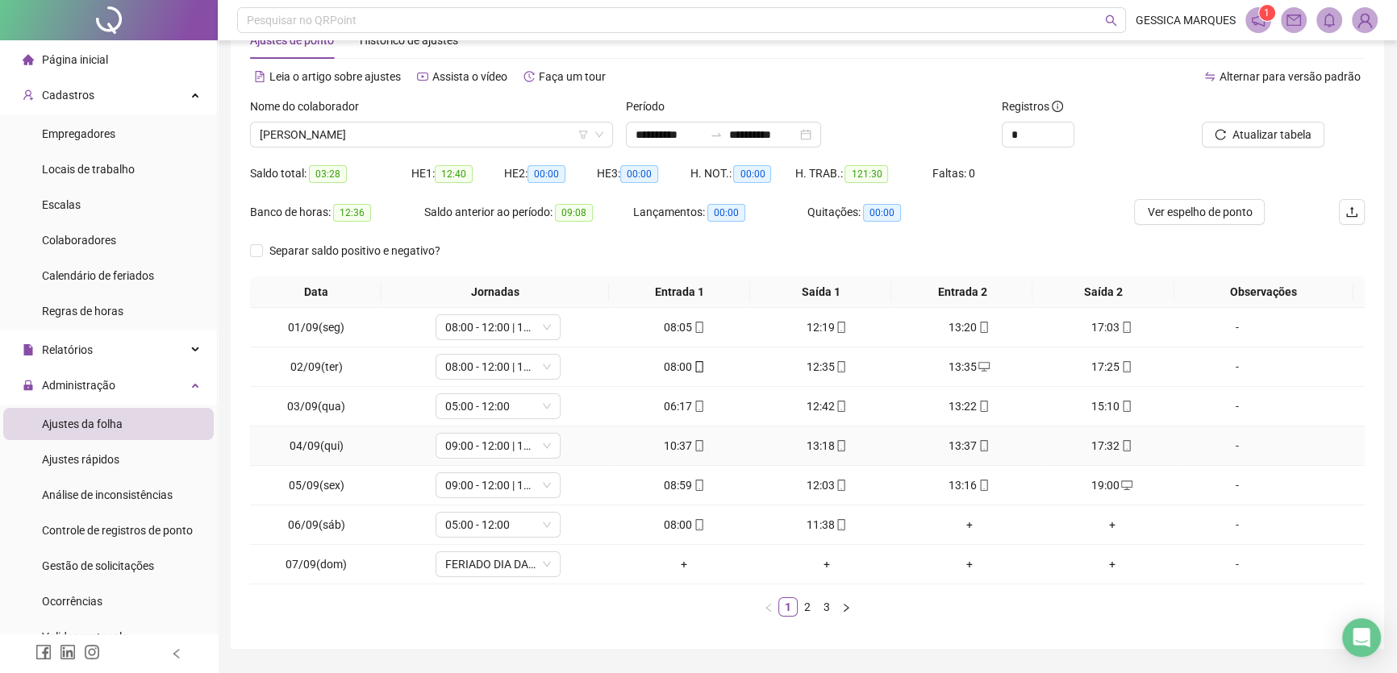
scroll to position [94, 0]
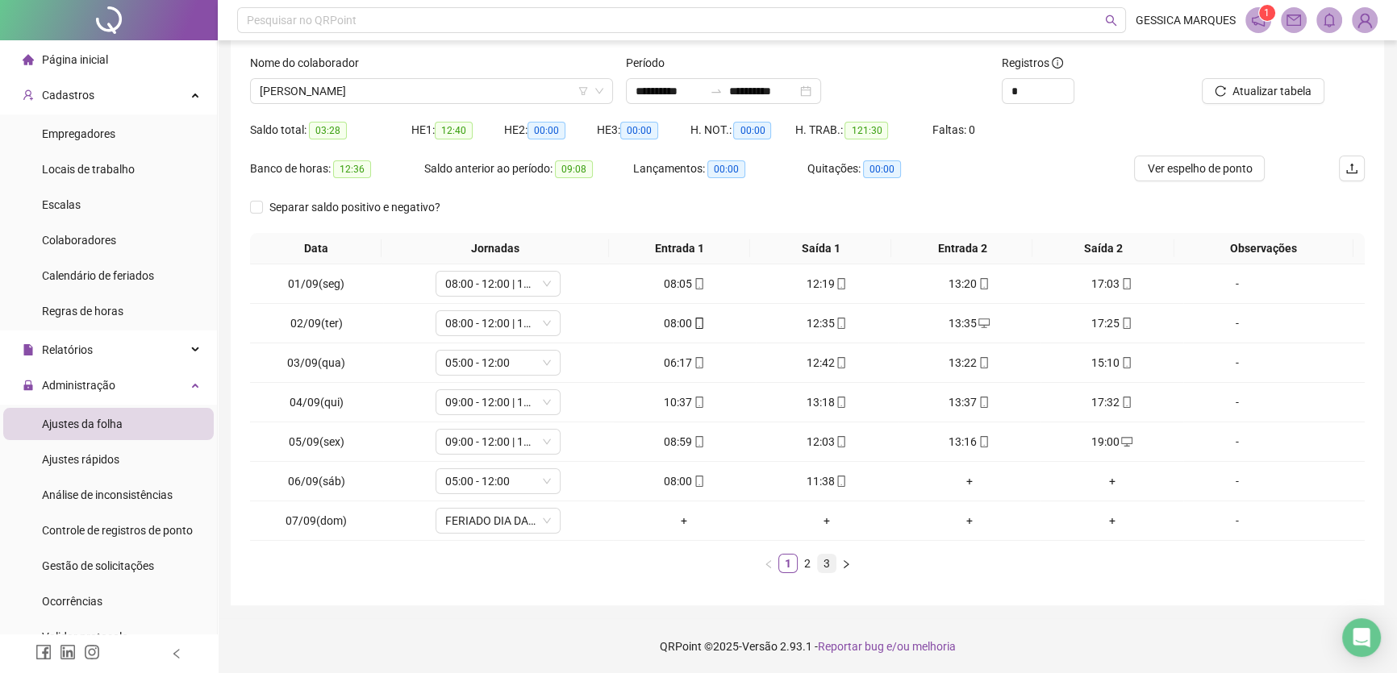
click at [824, 562] on link "3" at bounding box center [827, 564] width 18 height 18
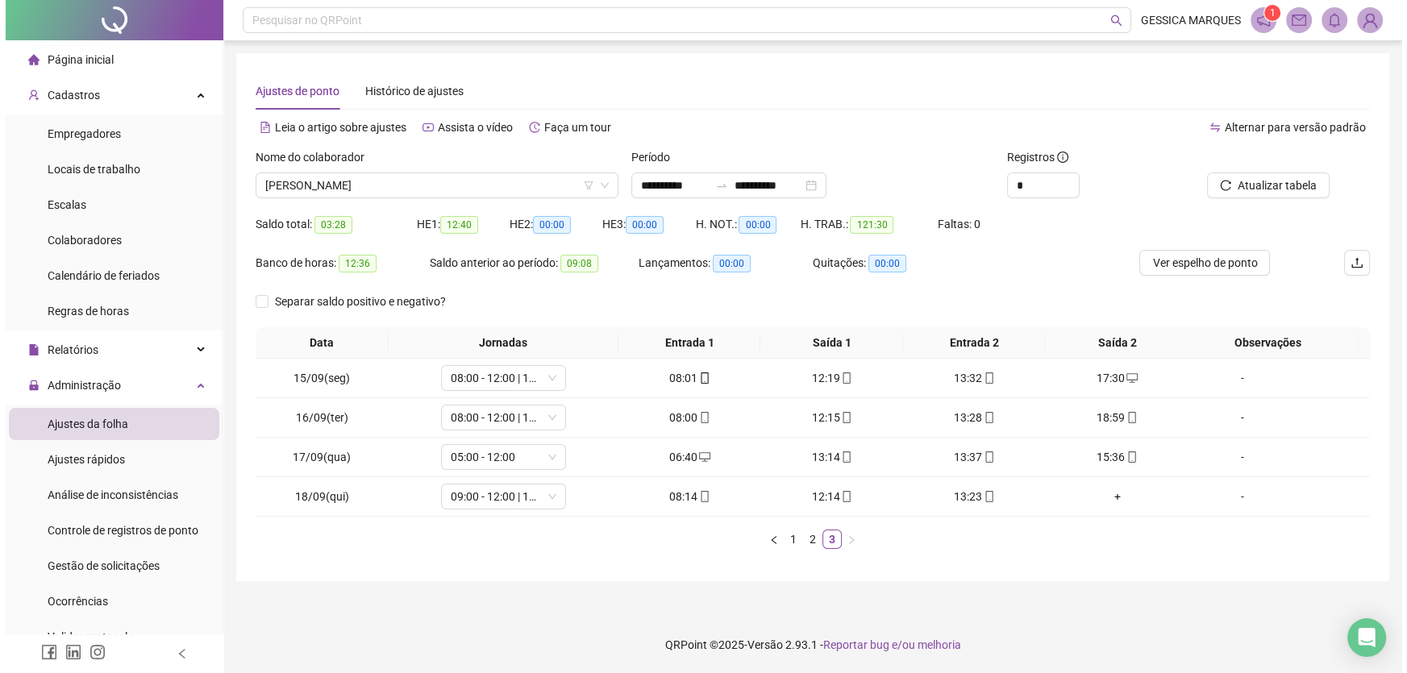
scroll to position [0, 0]
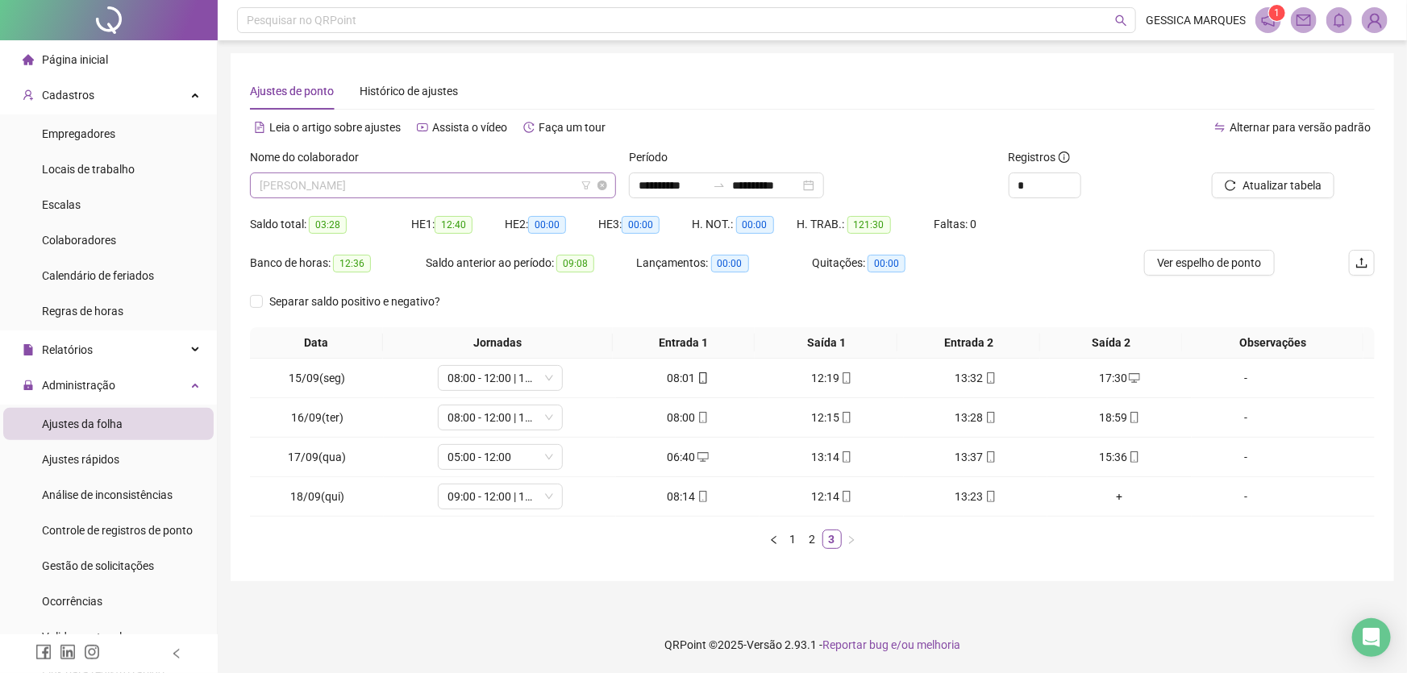
click at [498, 179] on span "[PERSON_NAME]" at bounding box center [433, 185] width 347 height 24
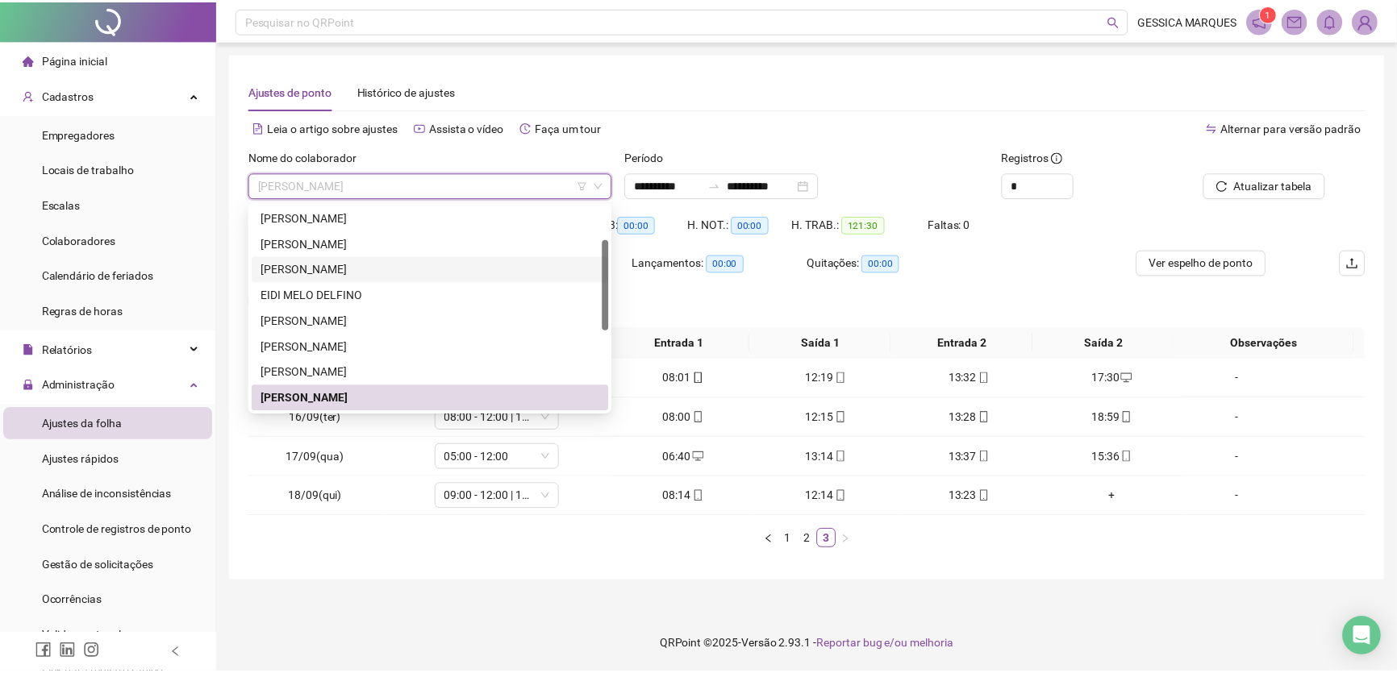
scroll to position [224, 0]
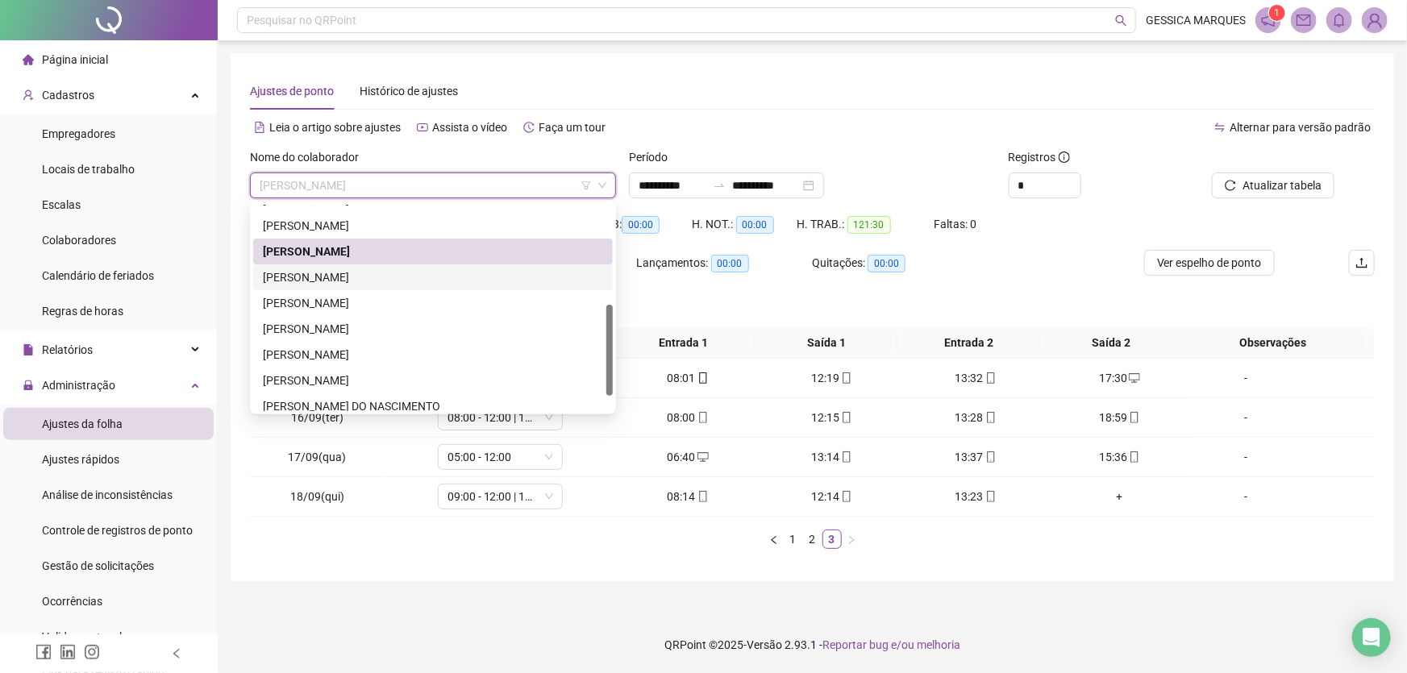
click at [460, 270] on div "[PERSON_NAME]" at bounding box center [433, 278] width 340 height 18
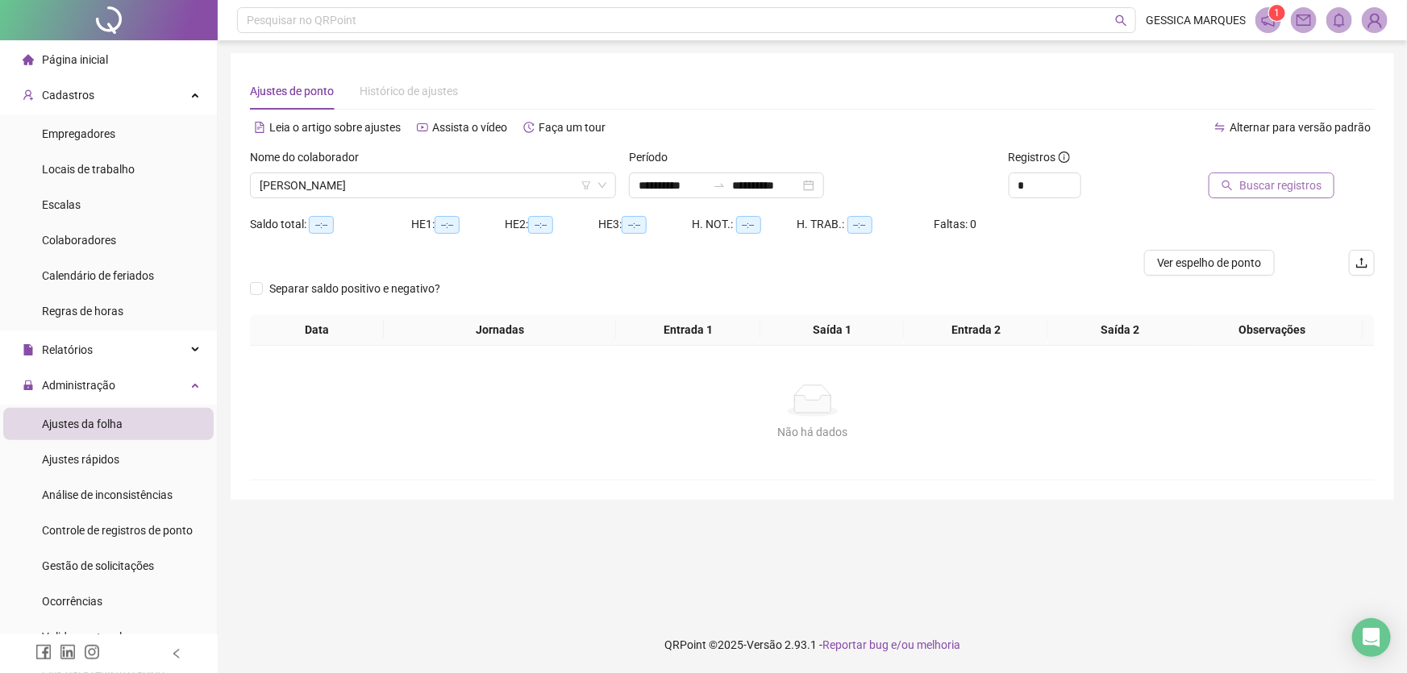
click at [1265, 197] on button "Buscar registros" at bounding box center [1272, 186] width 126 height 26
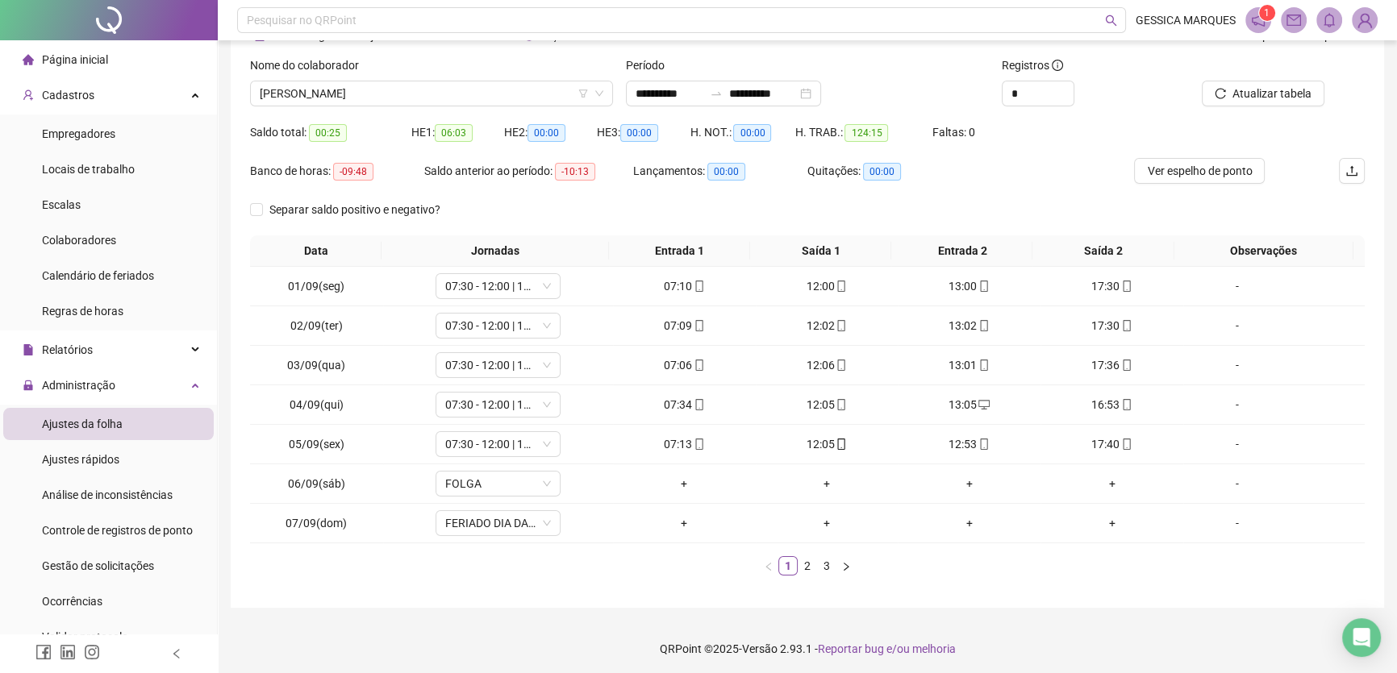
scroll to position [94, 0]
click at [823, 565] on link "3" at bounding box center [827, 564] width 18 height 18
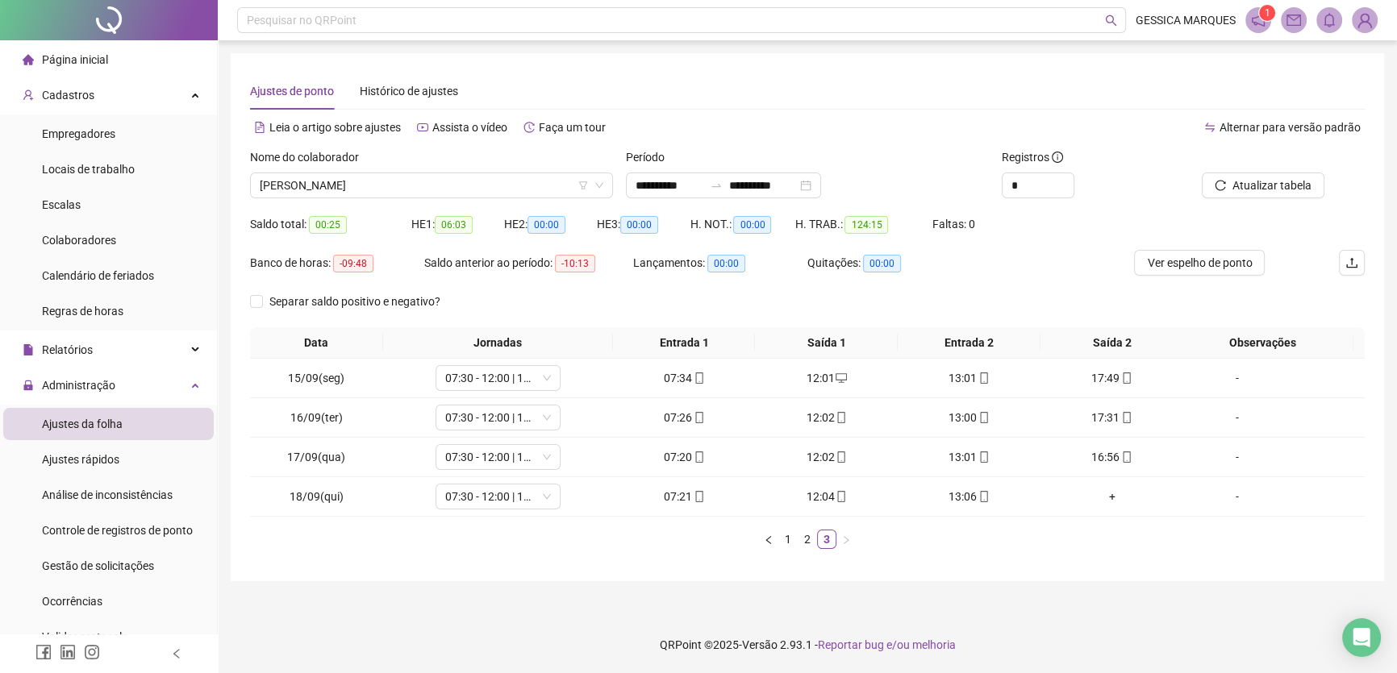
scroll to position [0, 0]
click at [1283, 180] on span "Atualizar tabela" at bounding box center [1282, 186] width 79 height 18
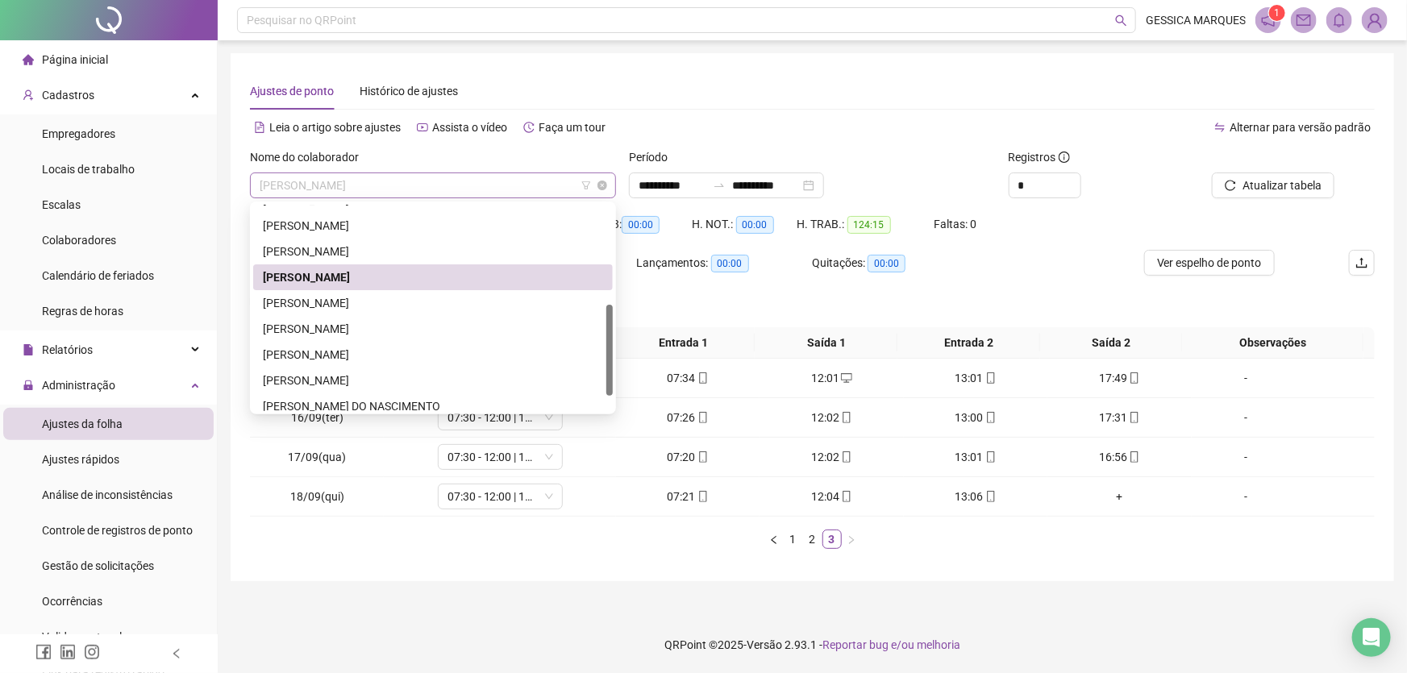
click at [502, 186] on span "[PERSON_NAME]" at bounding box center [433, 185] width 347 height 24
click at [407, 306] on div "[PERSON_NAME]" at bounding box center [433, 303] width 340 height 18
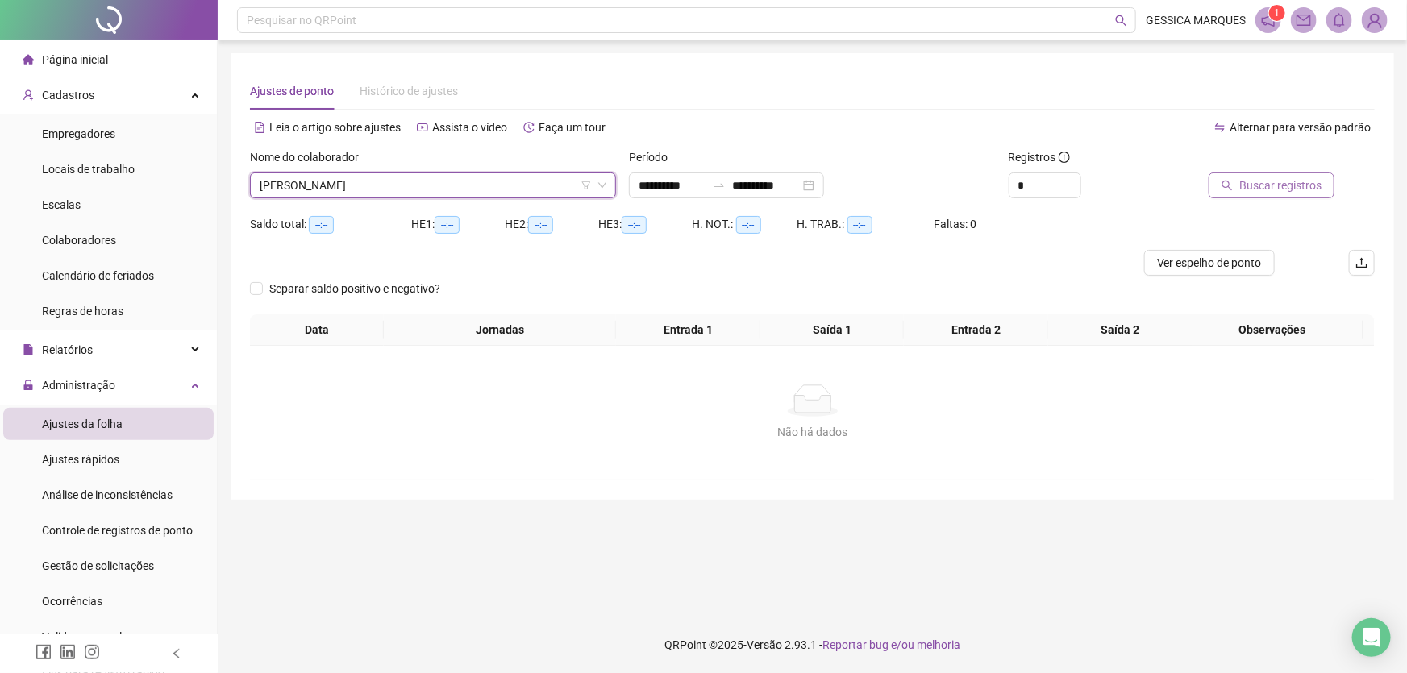
click at [1280, 189] on span "Buscar registros" at bounding box center [1281, 186] width 82 height 18
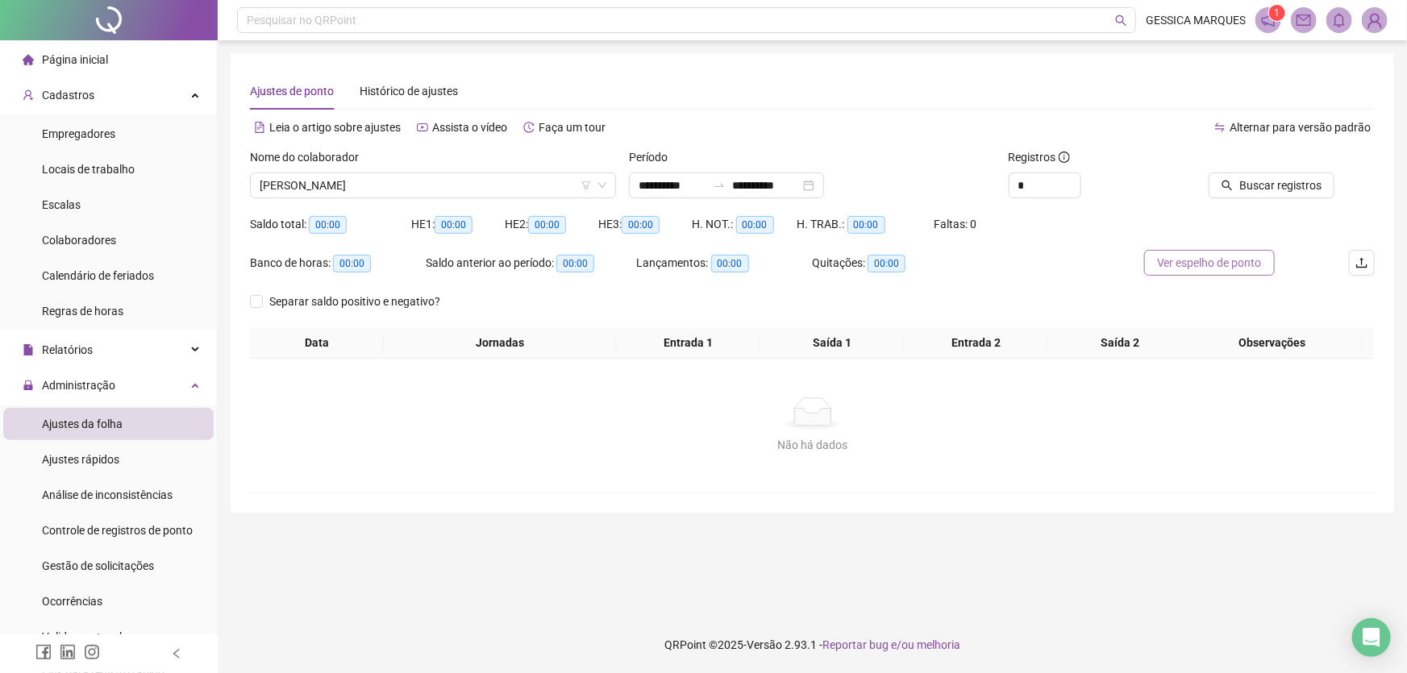
click at [1198, 268] on span "Ver espelho de ponto" at bounding box center [1209, 263] width 105 height 18
click at [478, 177] on span "[PERSON_NAME]" at bounding box center [433, 185] width 347 height 24
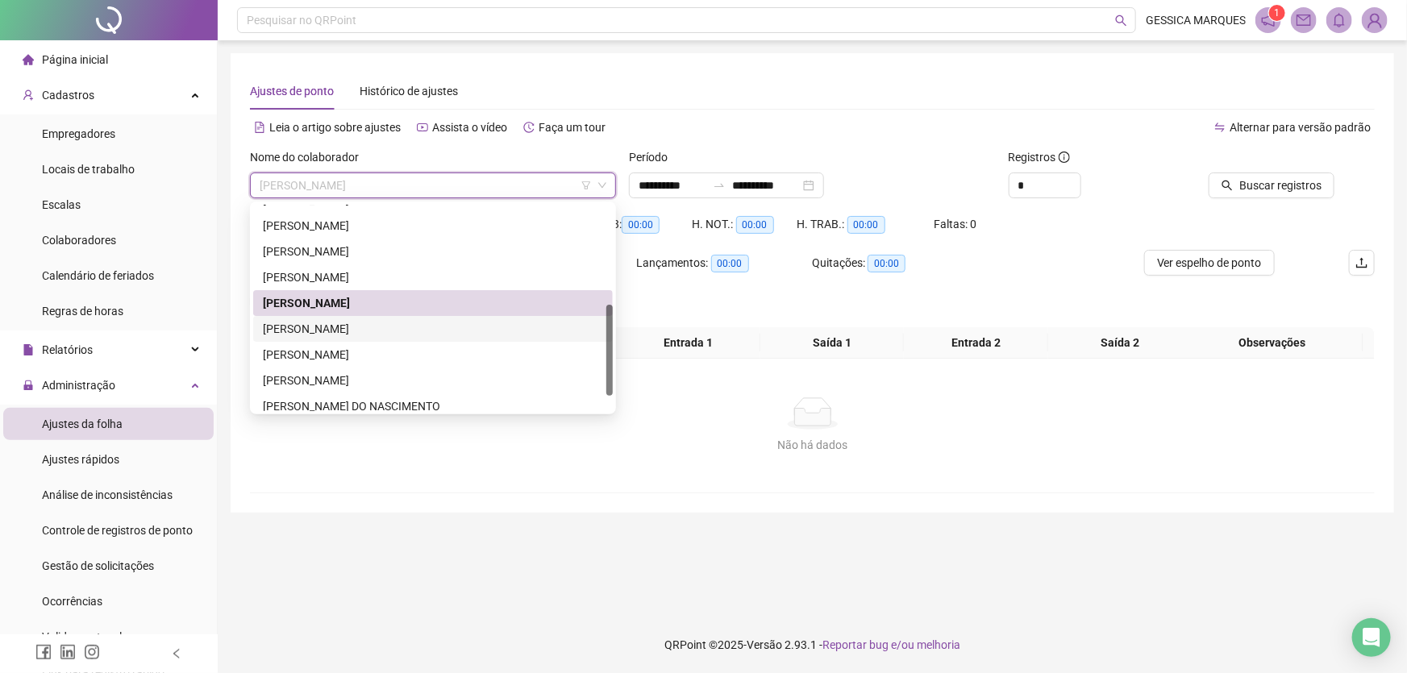
drag, startPoint x: 358, startPoint y: 332, endPoint x: 630, endPoint y: 298, distance: 273.9
click at [359, 332] on div "[PERSON_NAME]" at bounding box center [433, 329] width 340 height 18
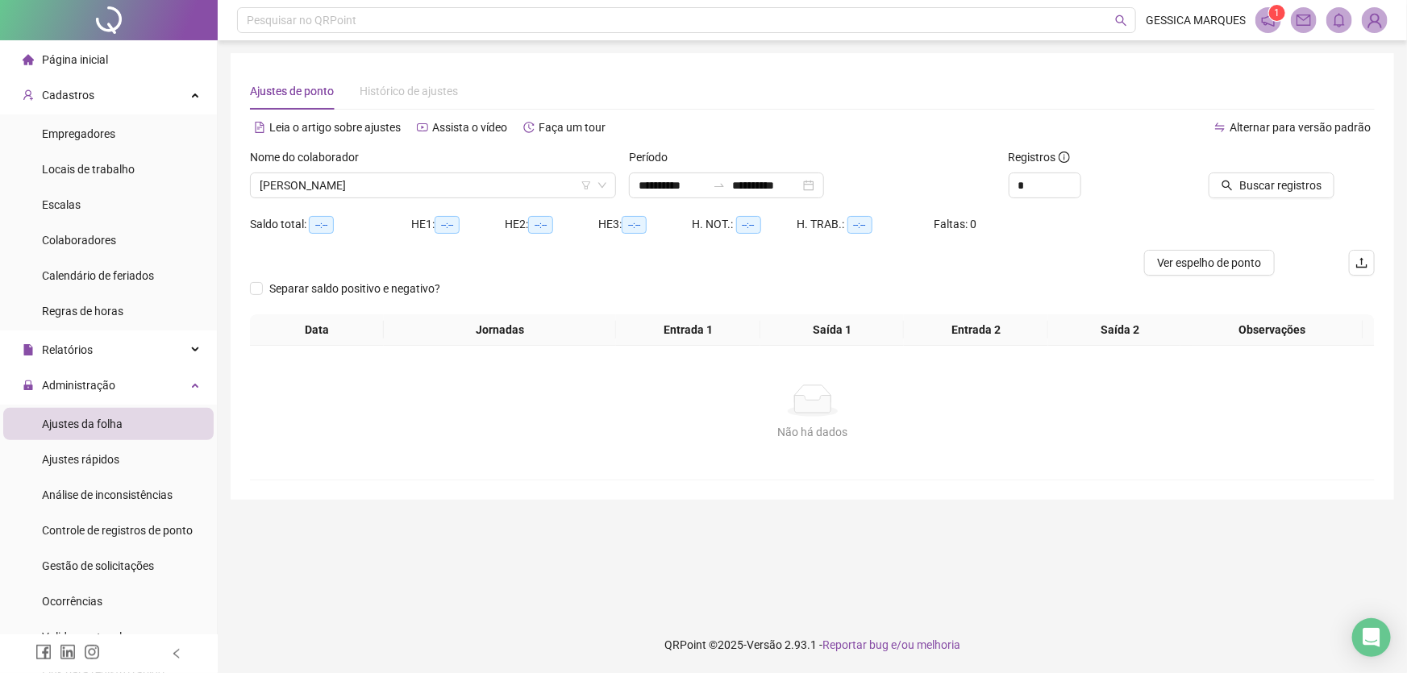
click at [1257, 170] on div at bounding box center [1266, 160] width 136 height 24
click at [1257, 182] on span "Buscar registros" at bounding box center [1281, 186] width 82 height 18
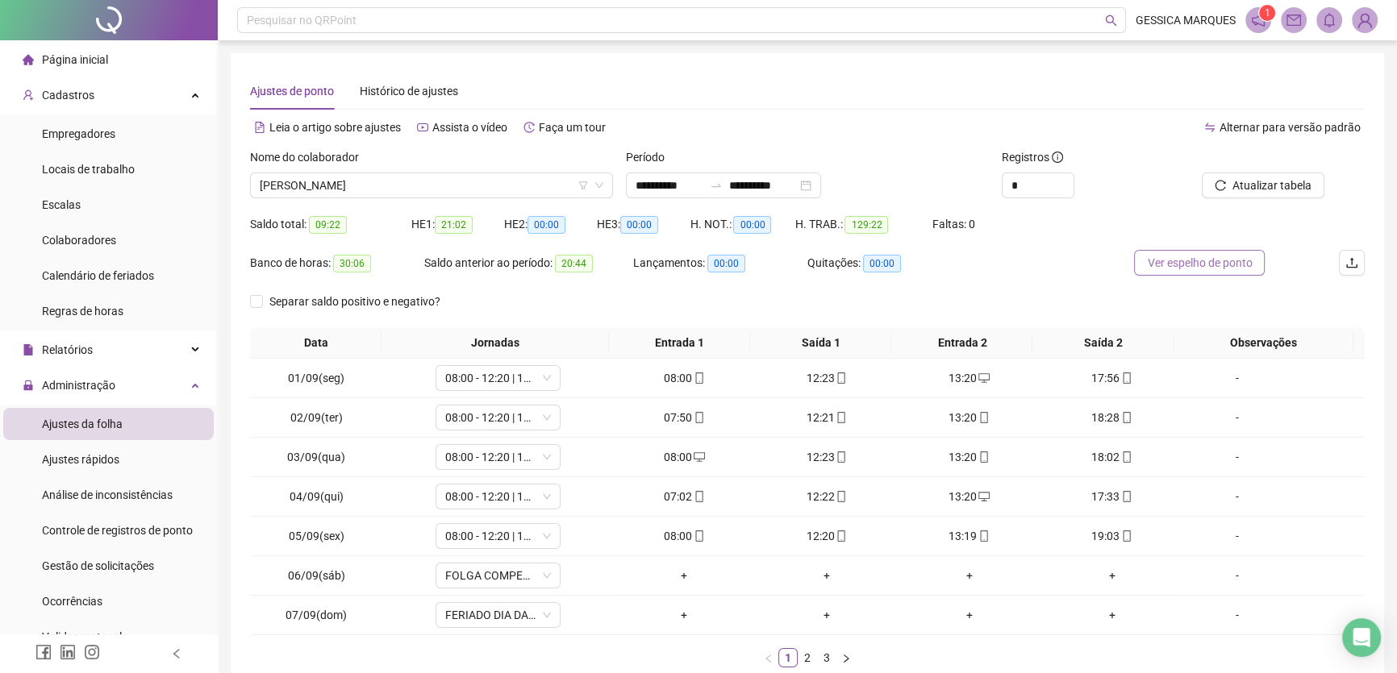
click at [1198, 271] on span "Ver espelho de ponto" at bounding box center [1199, 263] width 105 height 18
click at [536, 185] on span "[PERSON_NAME]" at bounding box center [432, 185] width 344 height 24
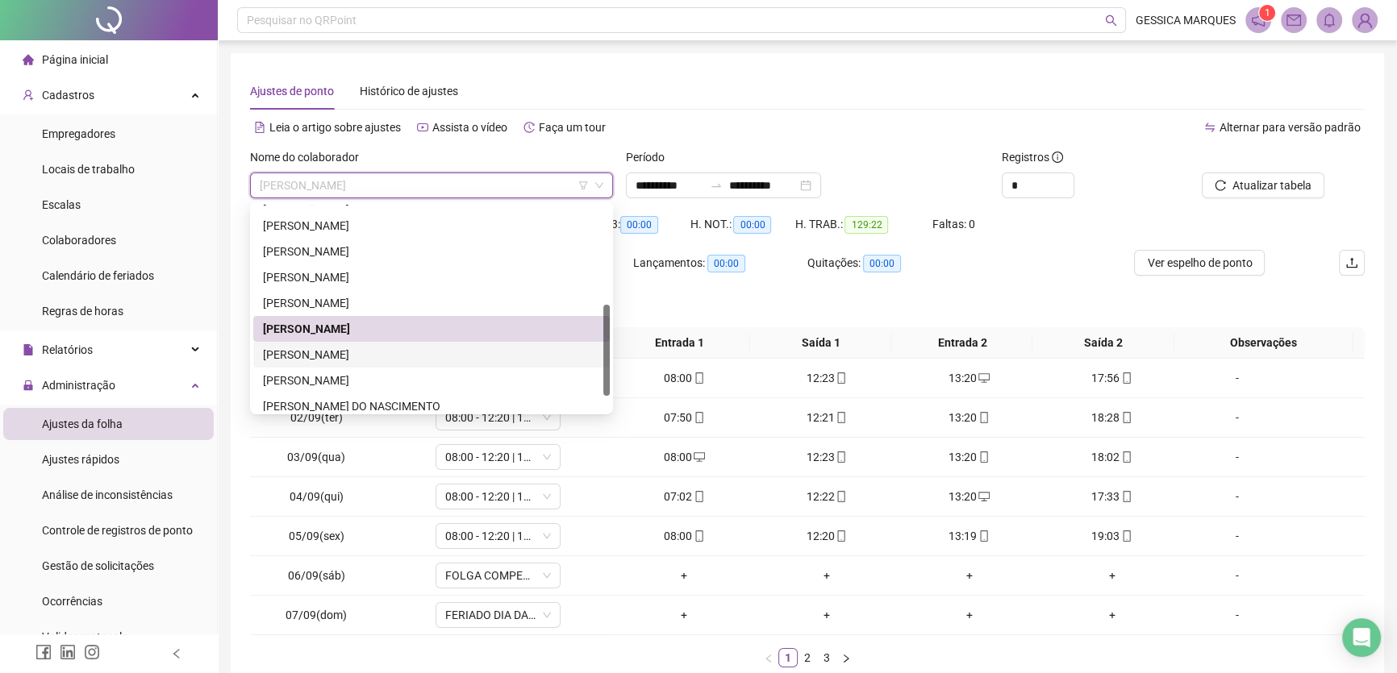
click at [454, 354] on div "[PERSON_NAME]" at bounding box center [431, 355] width 337 height 18
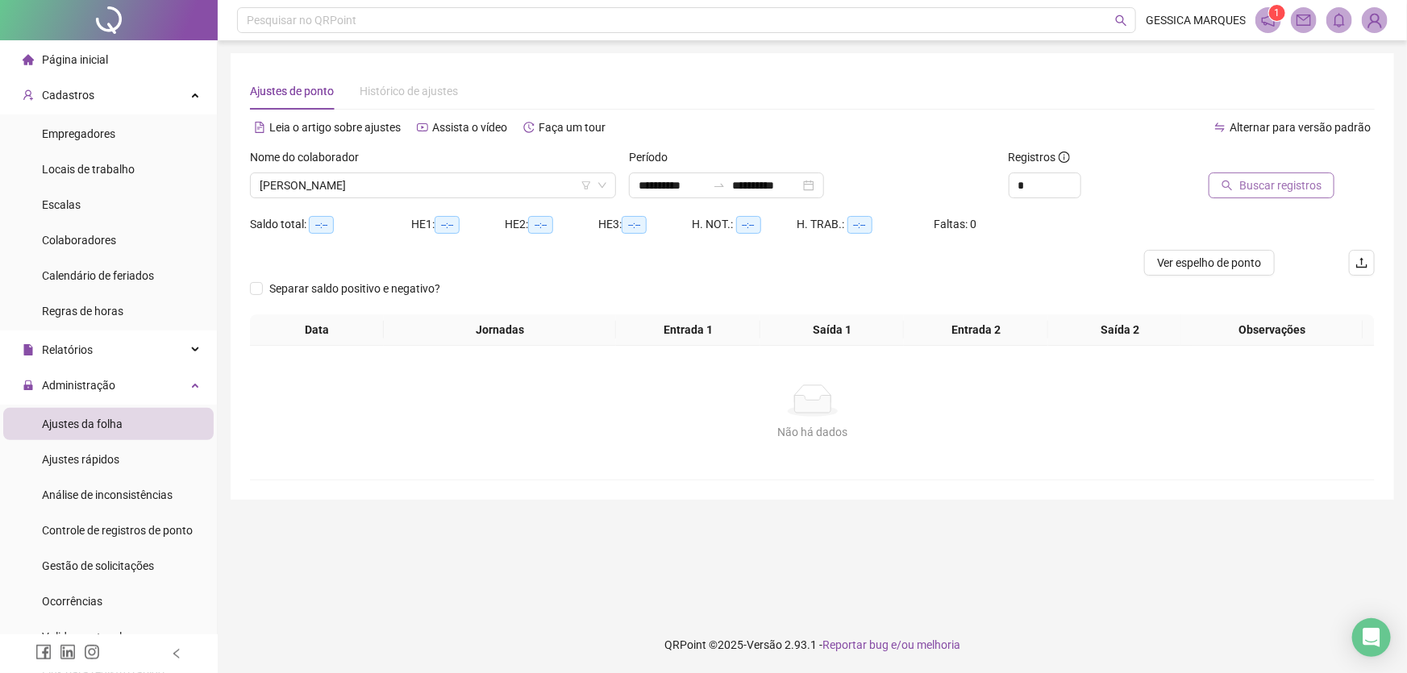
click at [1269, 186] on span "Buscar registros" at bounding box center [1281, 186] width 82 height 18
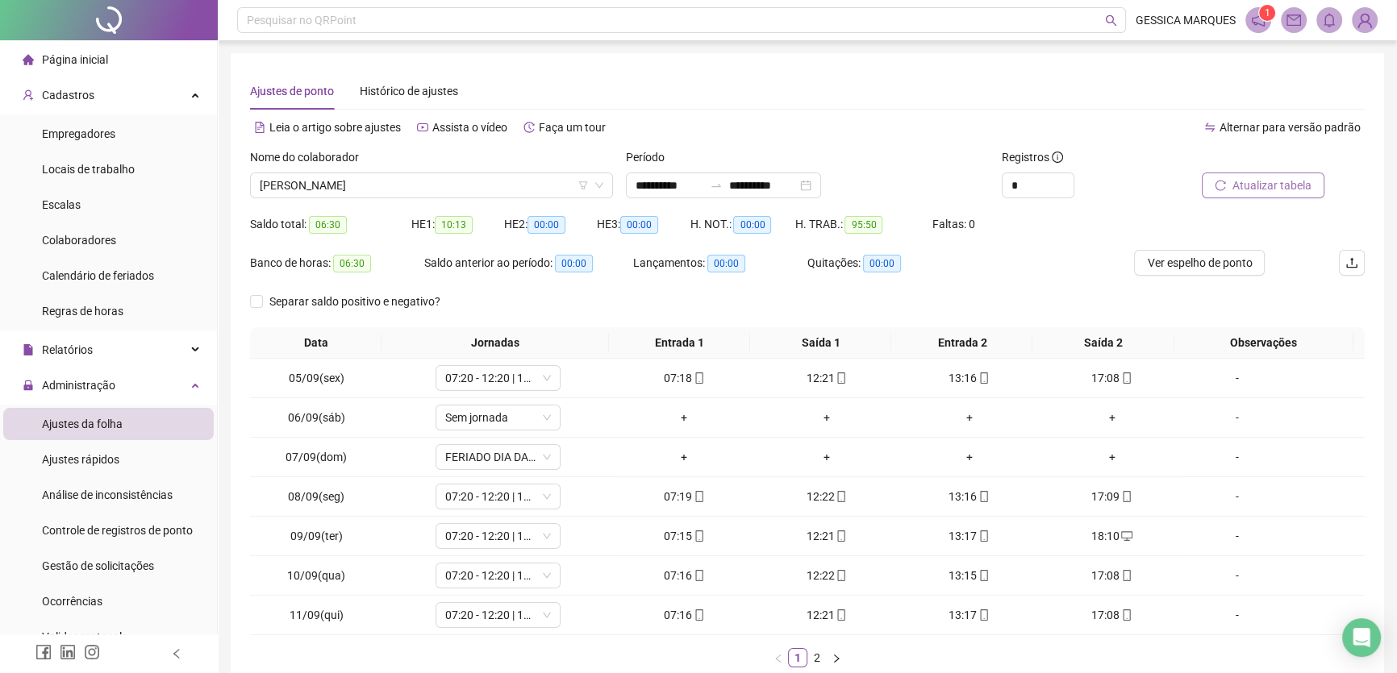
click at [1281, 194] on span "Atualizar tabela" at bounding box center [1271, 186] width 79 height 18
click at [1198, 269] on span "Ver espelho de ponto" at bounding box center [1199, 263] width 105 height 18
click at [476, 182] on span "[PERSON_NAME]" at bounding box center [432, 185] width 344 height 24
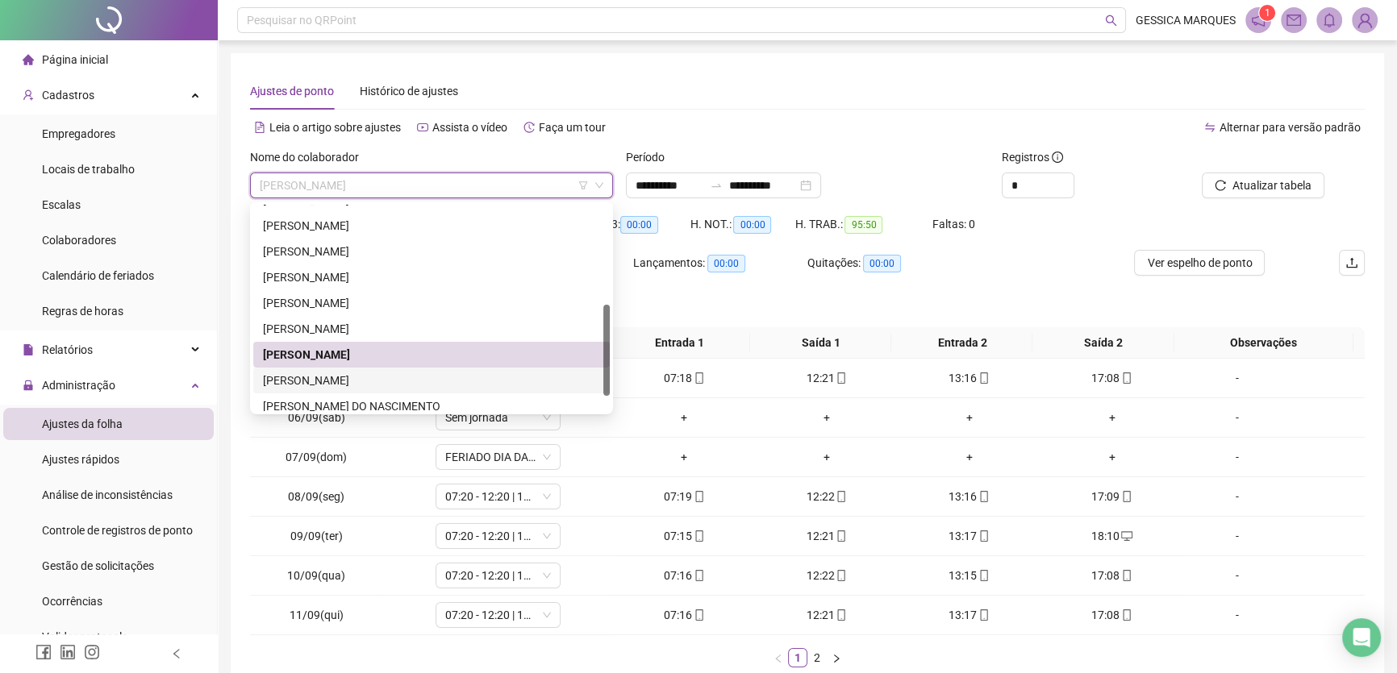
click at [441, 377] on div "[PERSON_NAME]" at bounding box center [431, 381] width 337 height 18
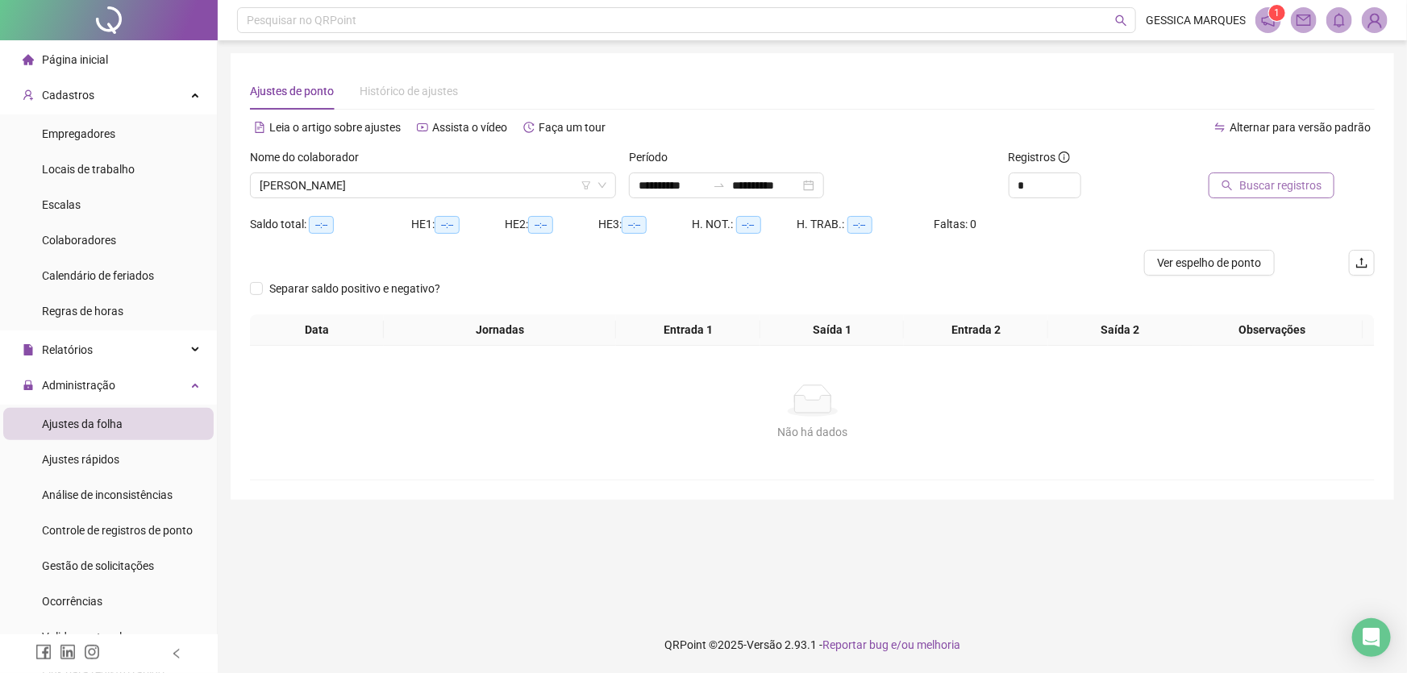
click at [1261, 181] on span "Buscar registros" at bounding box center [1281, 186] width 82 height 18
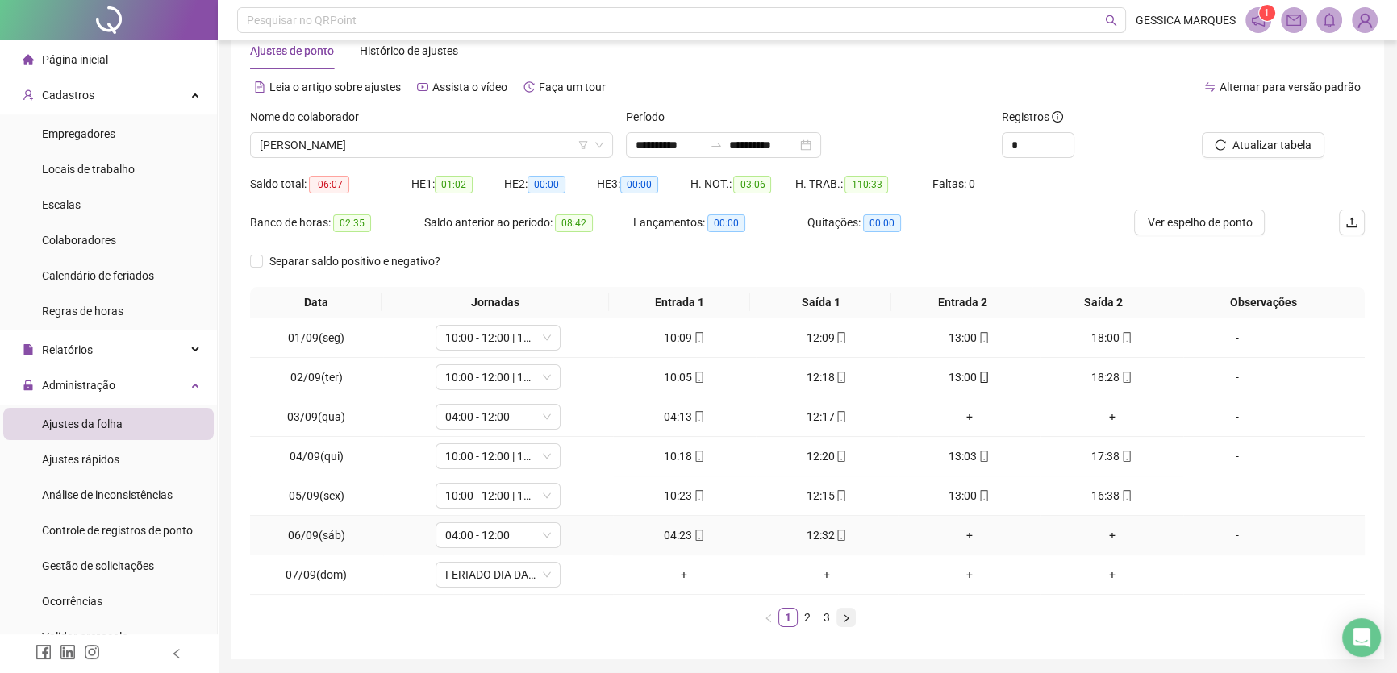
scroll to position [94, 0]
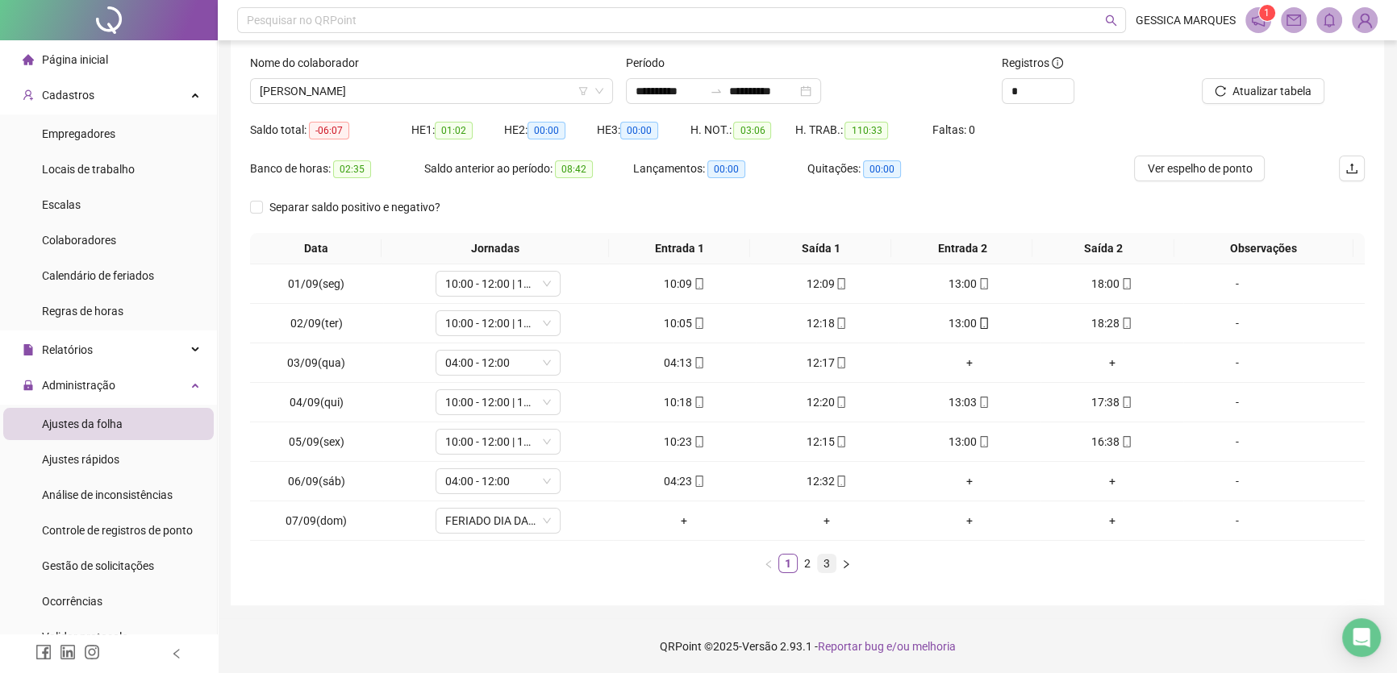
click at [823, 565] on link "3" at bounding box center [827, 564] width 18 height 18
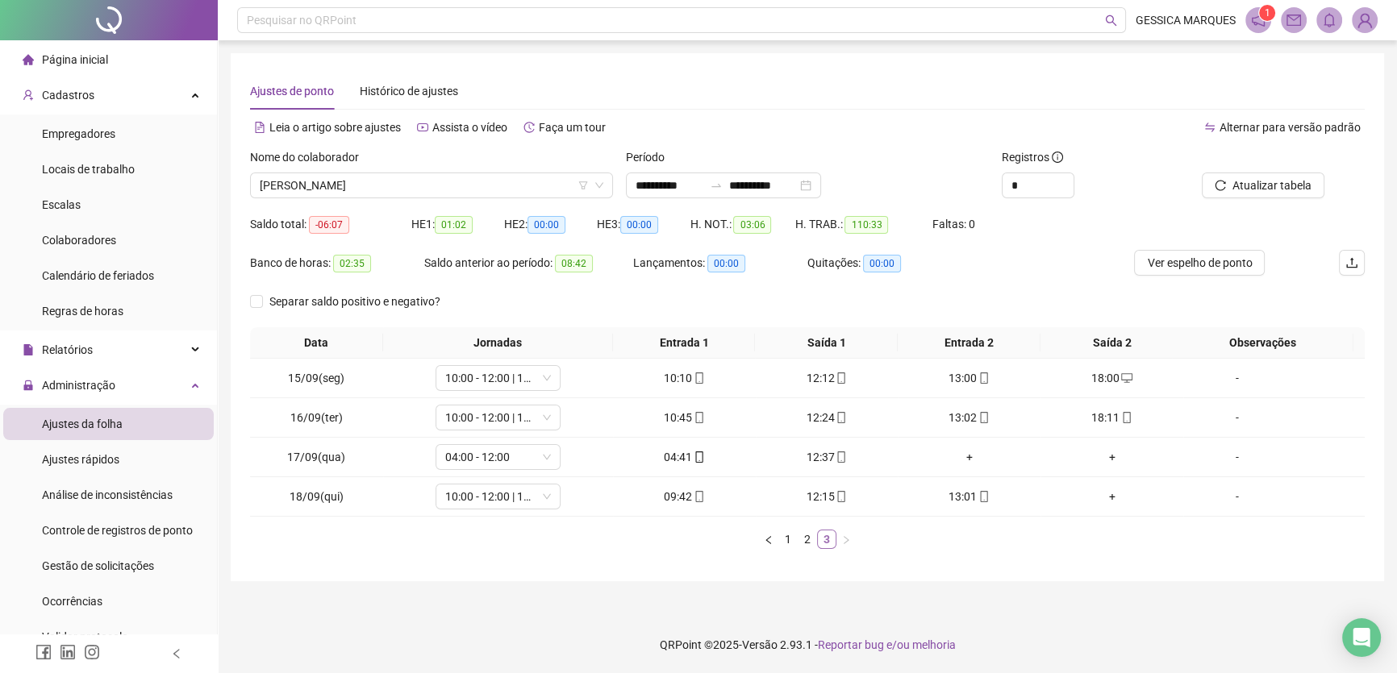
scroll to position [0, 0]
click at [841, 495] on icon "mobile" at bounding box center [846, 496] width 11 height 11
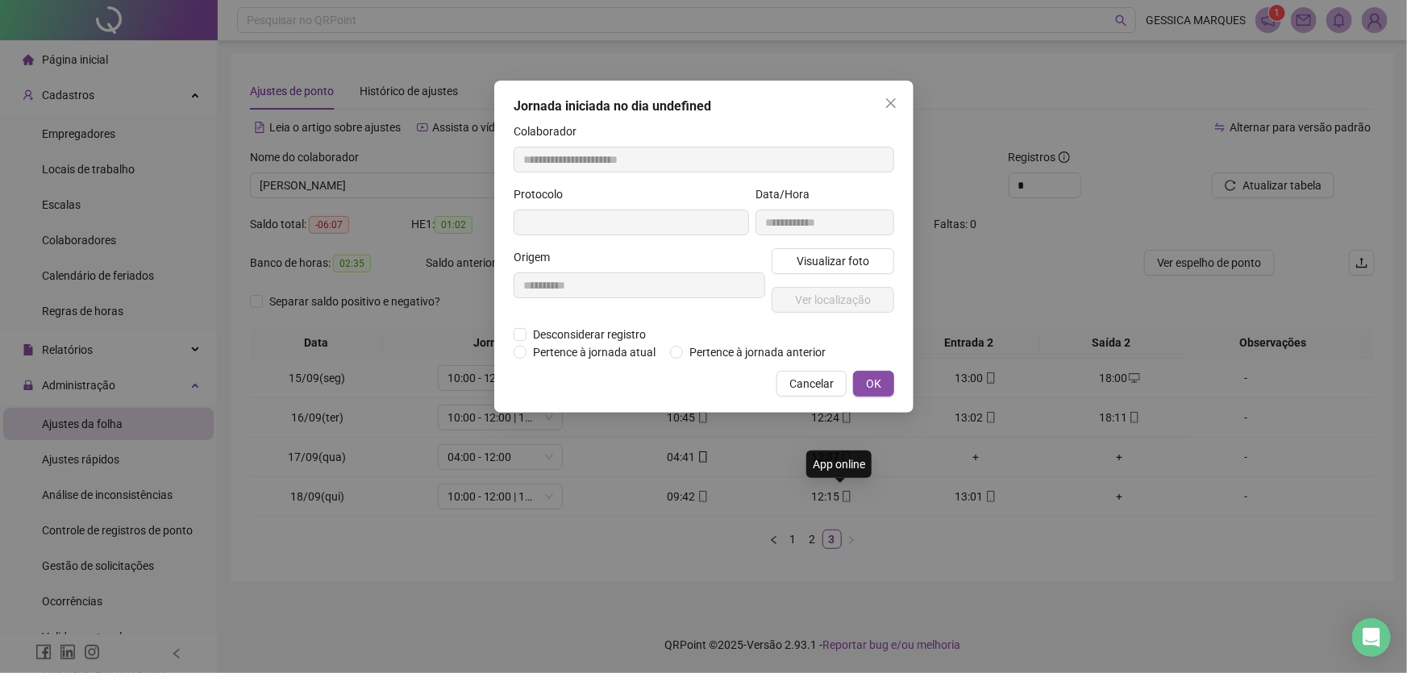
type input "**********"
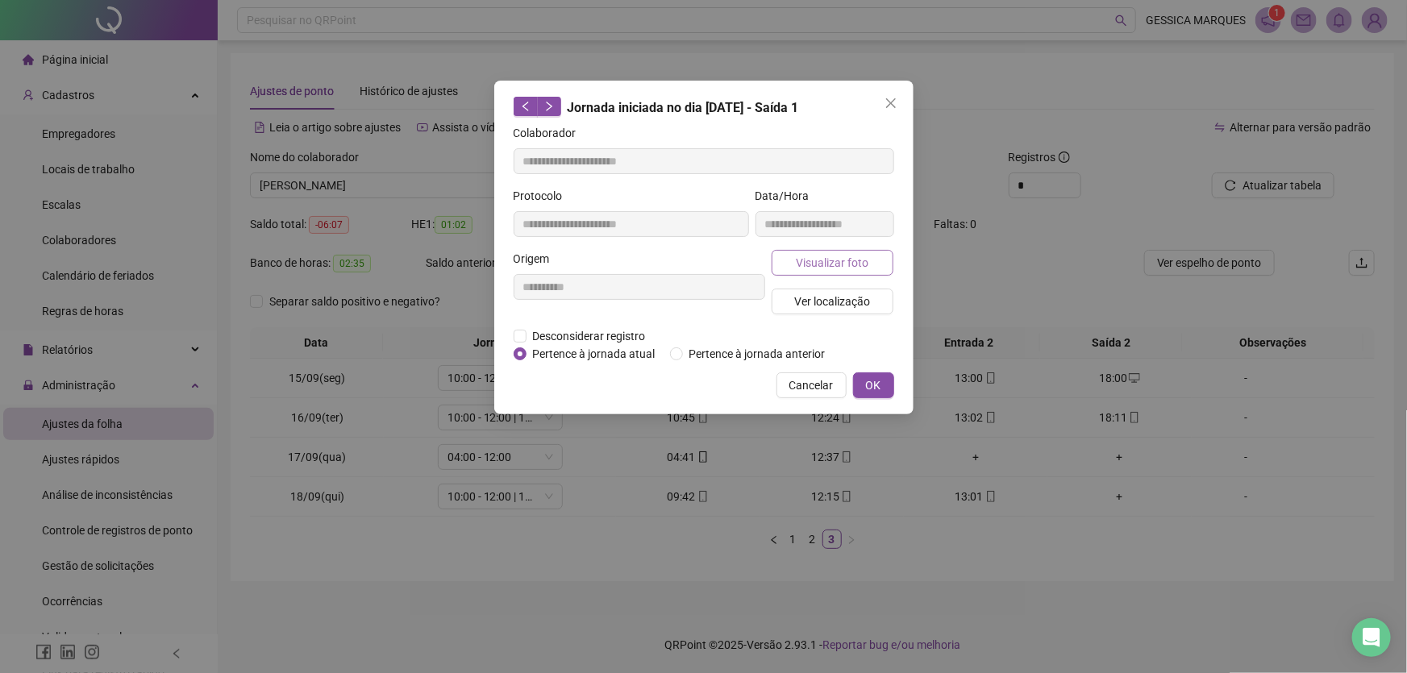
click at [827, 260] on span "Visualizar foto" at bounding box center [832, 263] width 73 height 18
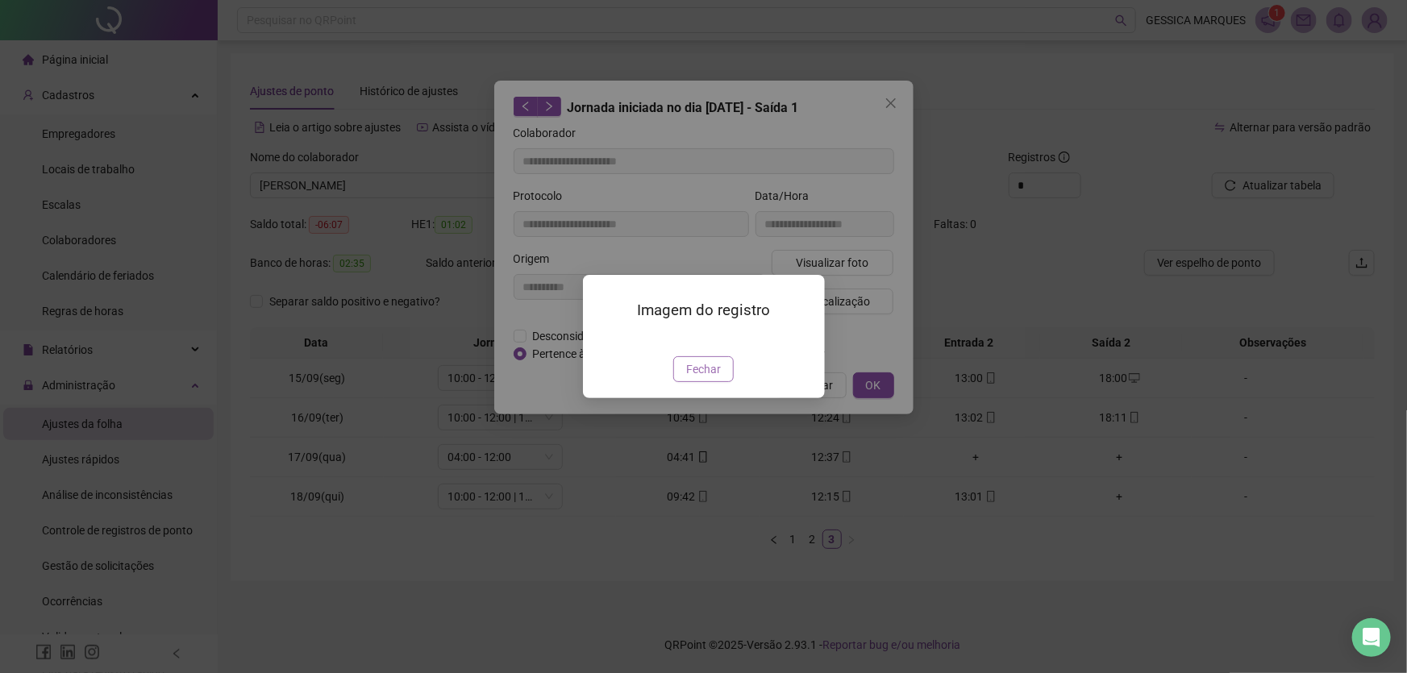
click at [694, 378] on span "Fechar" at bounding box center [703, 369] width 35 height 18
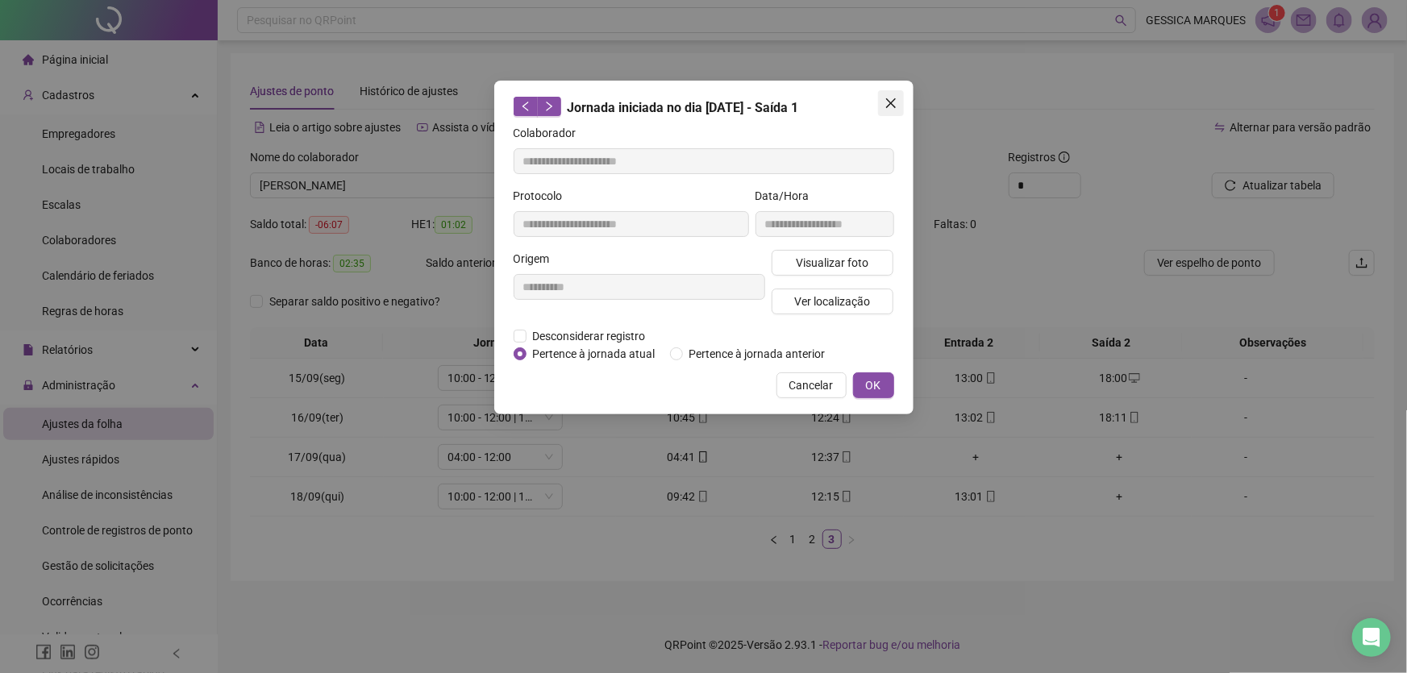
click at [886, 110] on button "Close" at bounding box center [891, 103] width 26 height 26
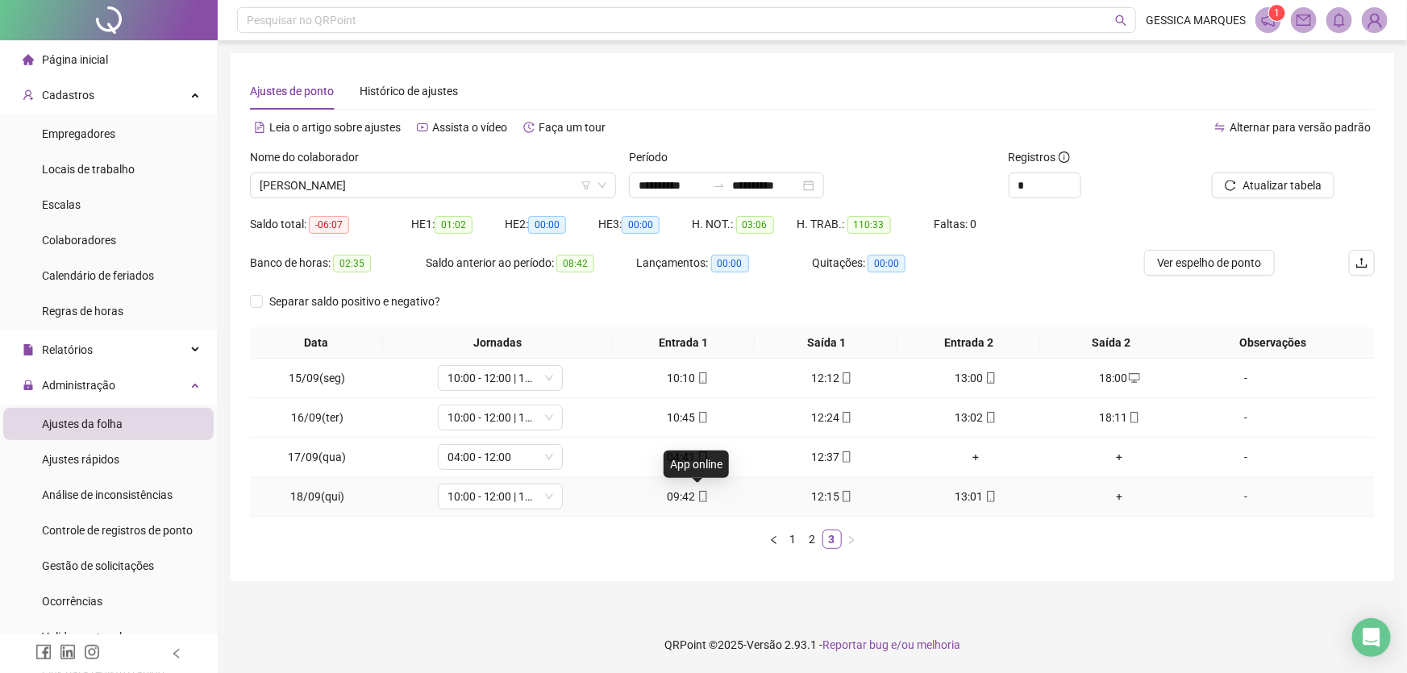
click at [700, 496] on icon "mobile" at bounding box center [703, 496] width 11 height 11
type input "**********"
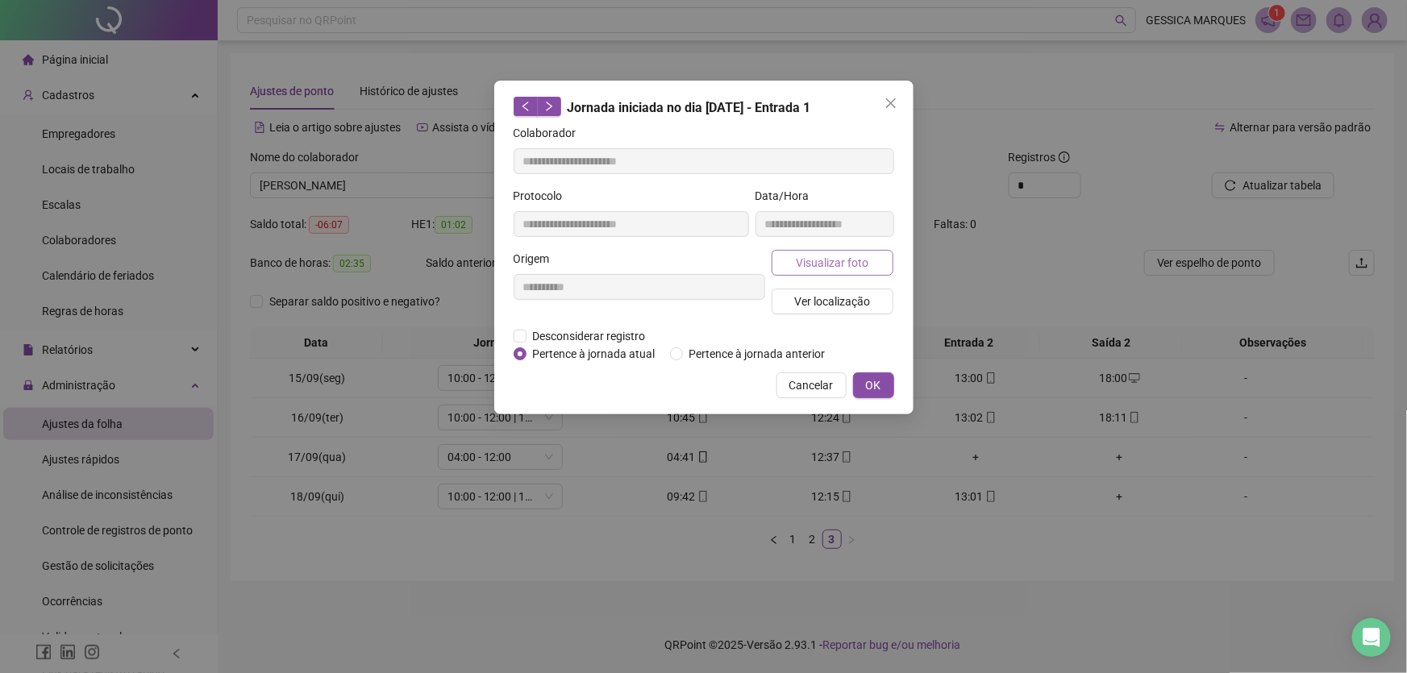
click at [861, 258] on span "Visualizar foto" at bounding box center [832, 263] width 73 height 18
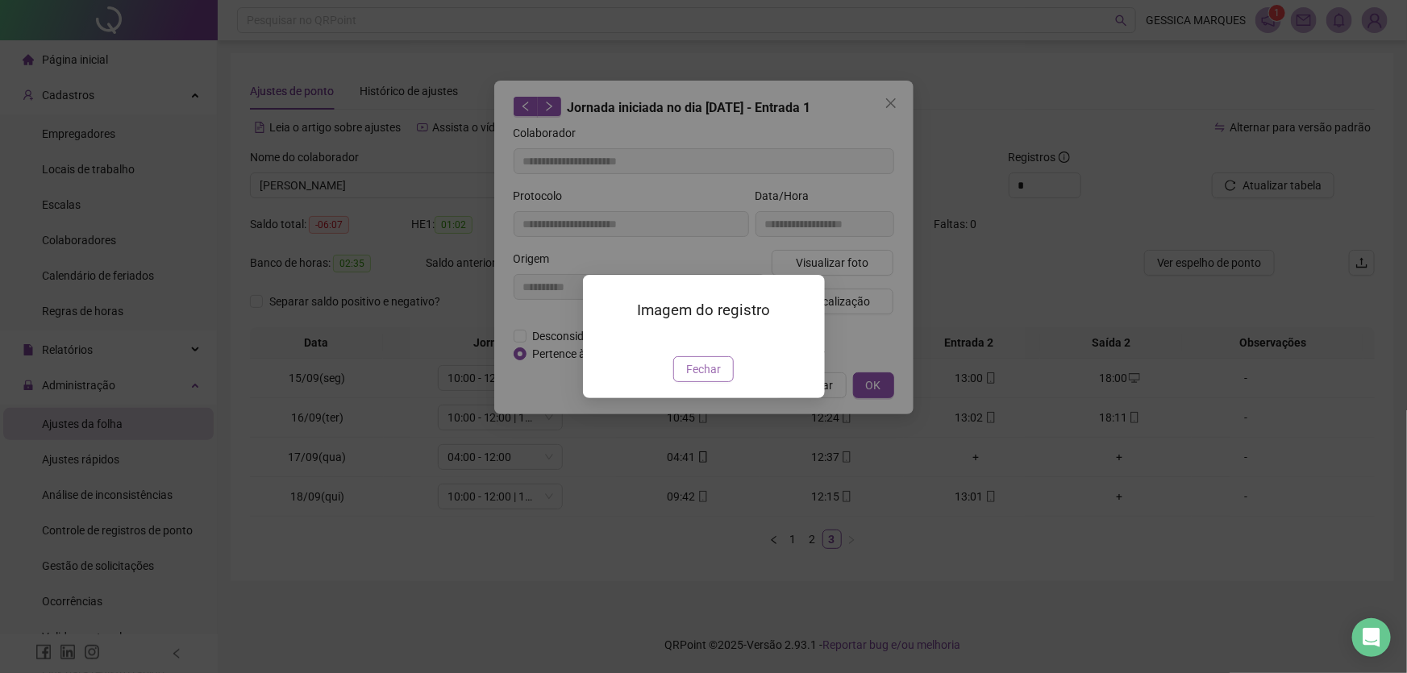
click at [701, 378] on span "Fechar" at bounding box center [703, 369] width 35 height 18
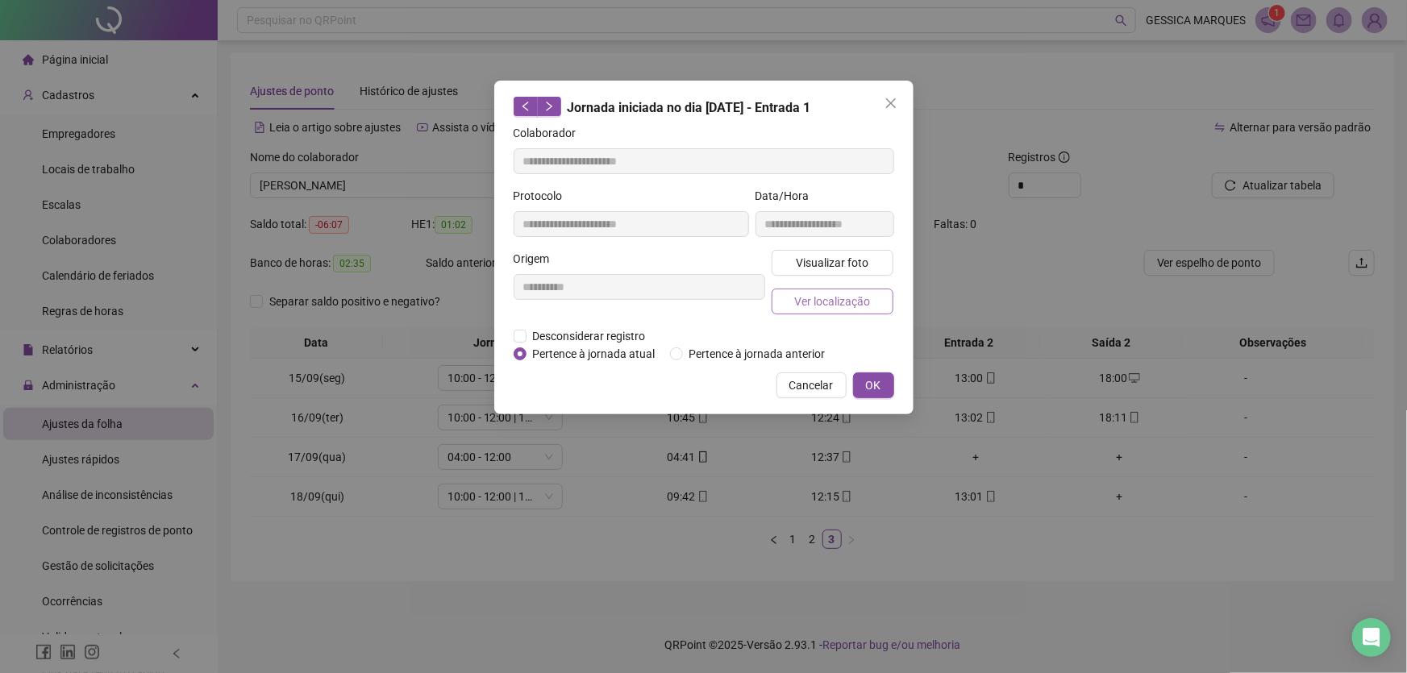
click at [841, 294] on span "Ver localização" at bounding box center [832, 302] width 76 height 18
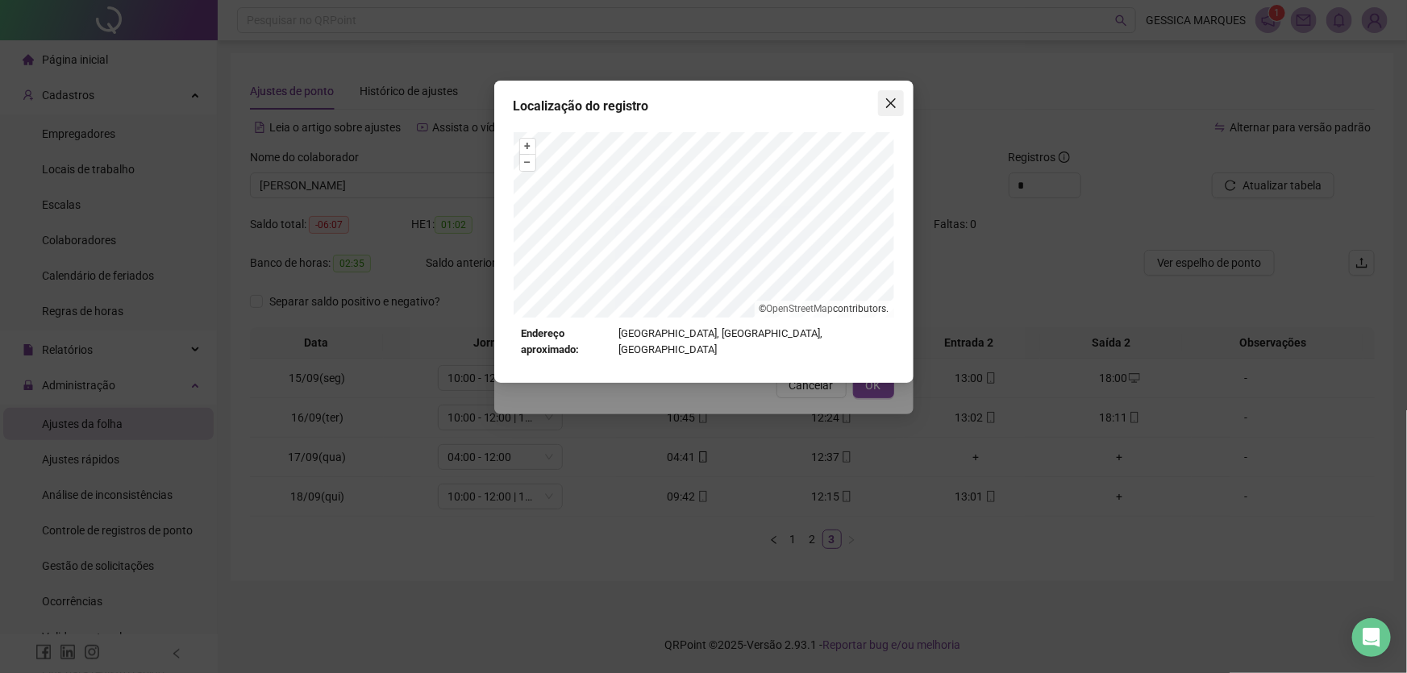
click at [895, 94] on button "Close" at bounding box center [891, 103] width 26 height 26
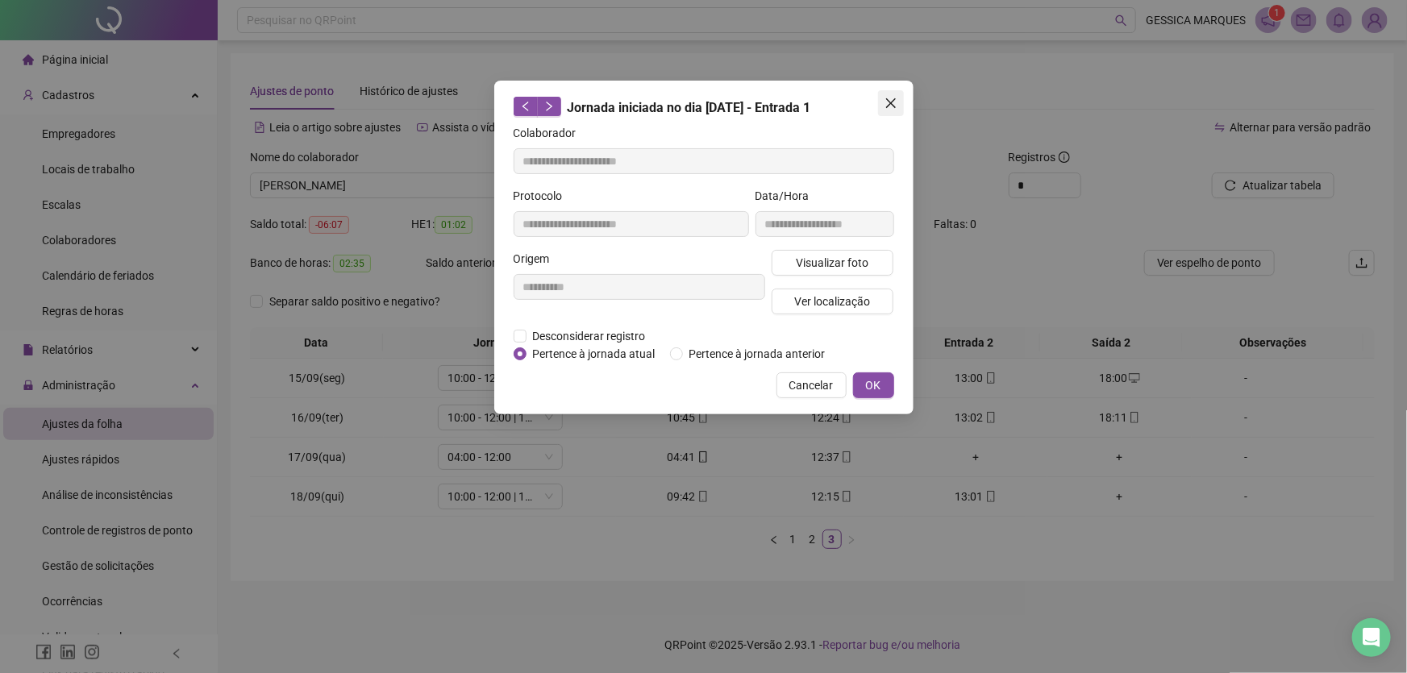
click at [890, 100] on icon "close" at bounding box center [891, 103] width 13 height 13
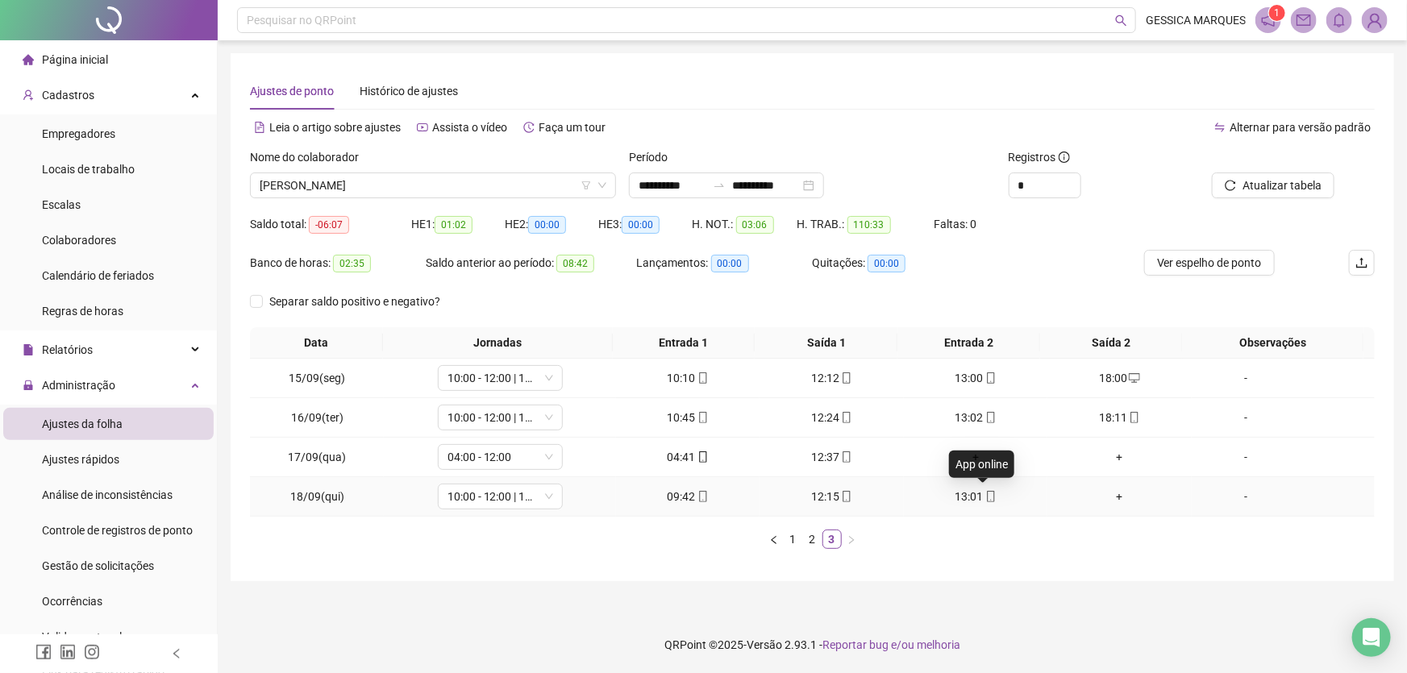
click at [986, 494] on icon "mobile" at bounding box center [991, 496] width 11 height 11
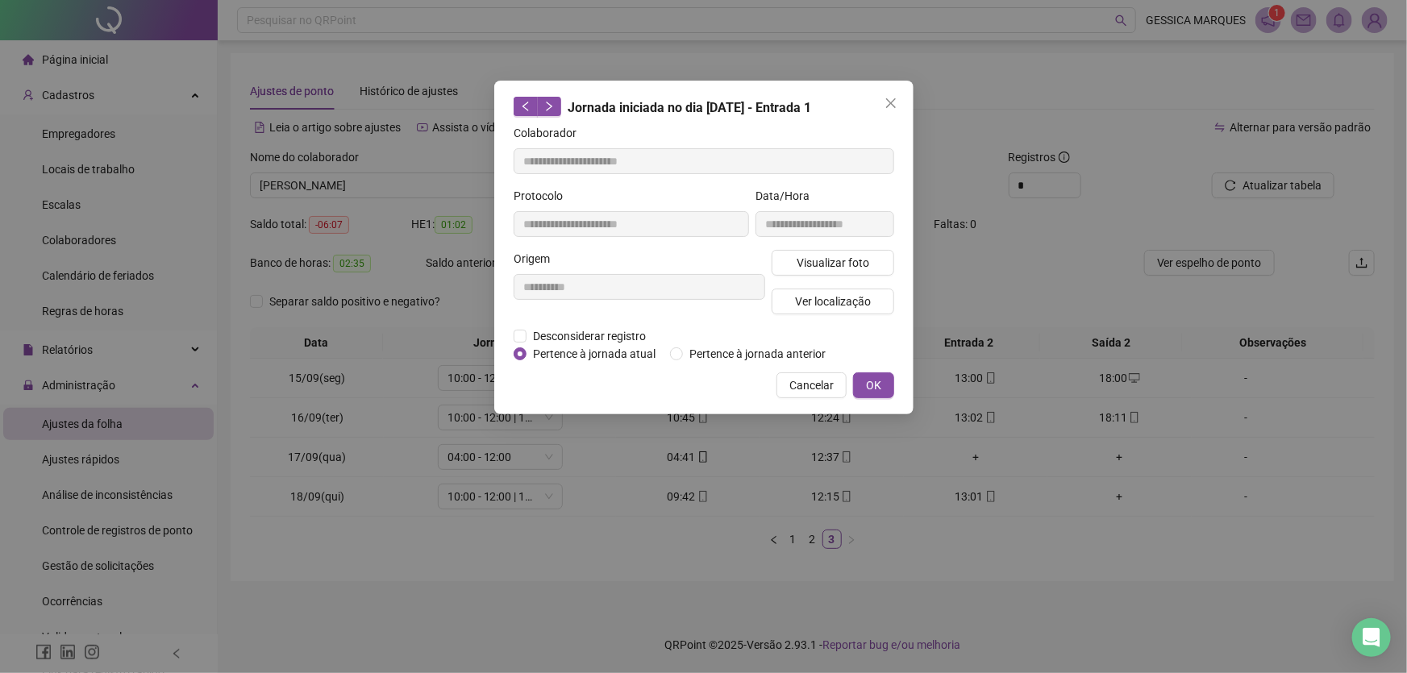
type input "**********"
click at [864, 303] on span "Ver localização" at bounding box center [832, 302] width 76 height 18
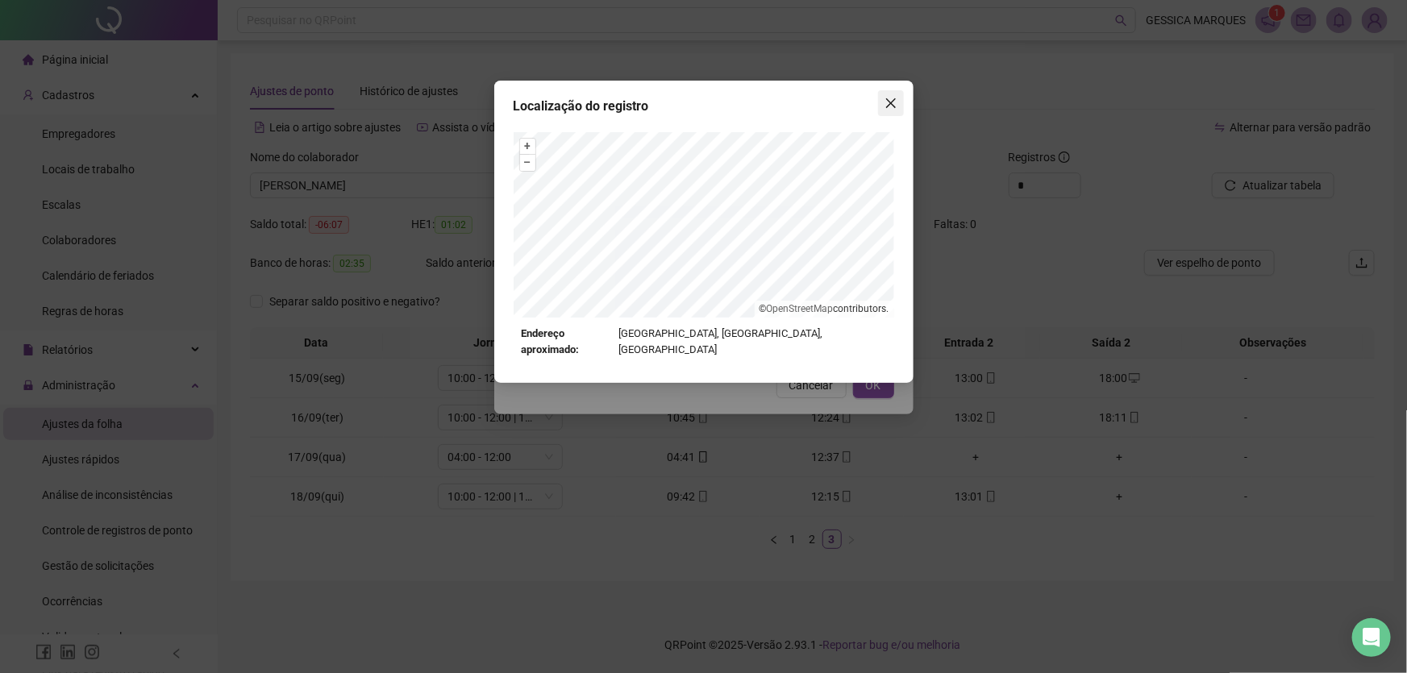
click at [891, 107] on icon "close" at bounding box center [891, 103] width 13 height 13
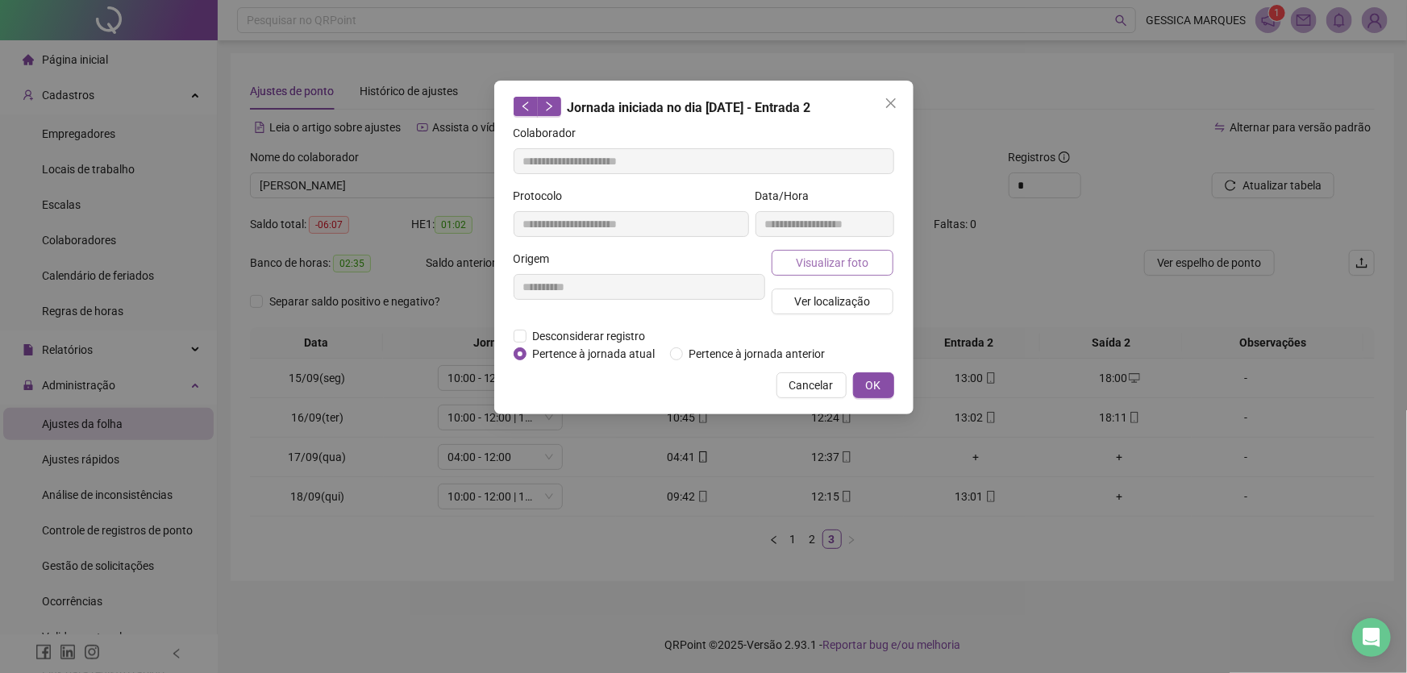
click at [879, 257] on button "Visualizar foto" at bounding box center [833, 263] width 123 height 26
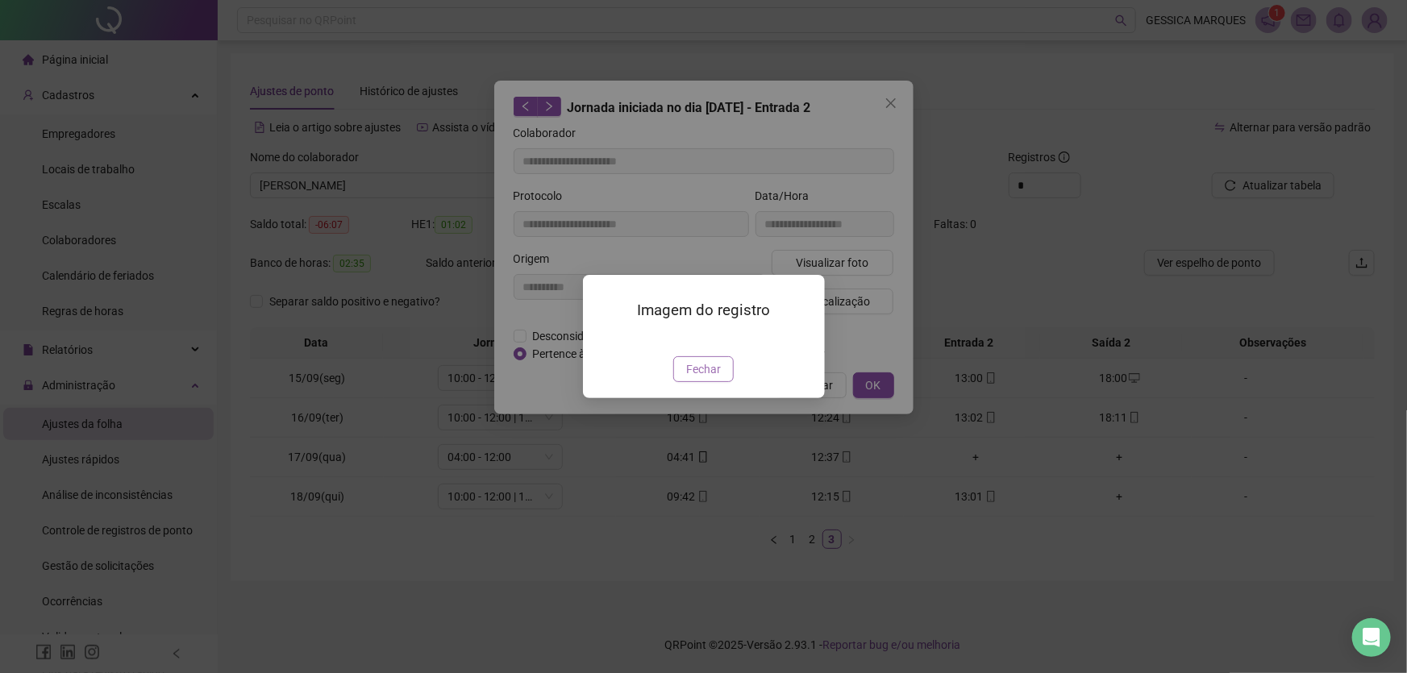
click at [714, 378] on span "Fechar" at bounding box center [703, 369] width 35 height 18
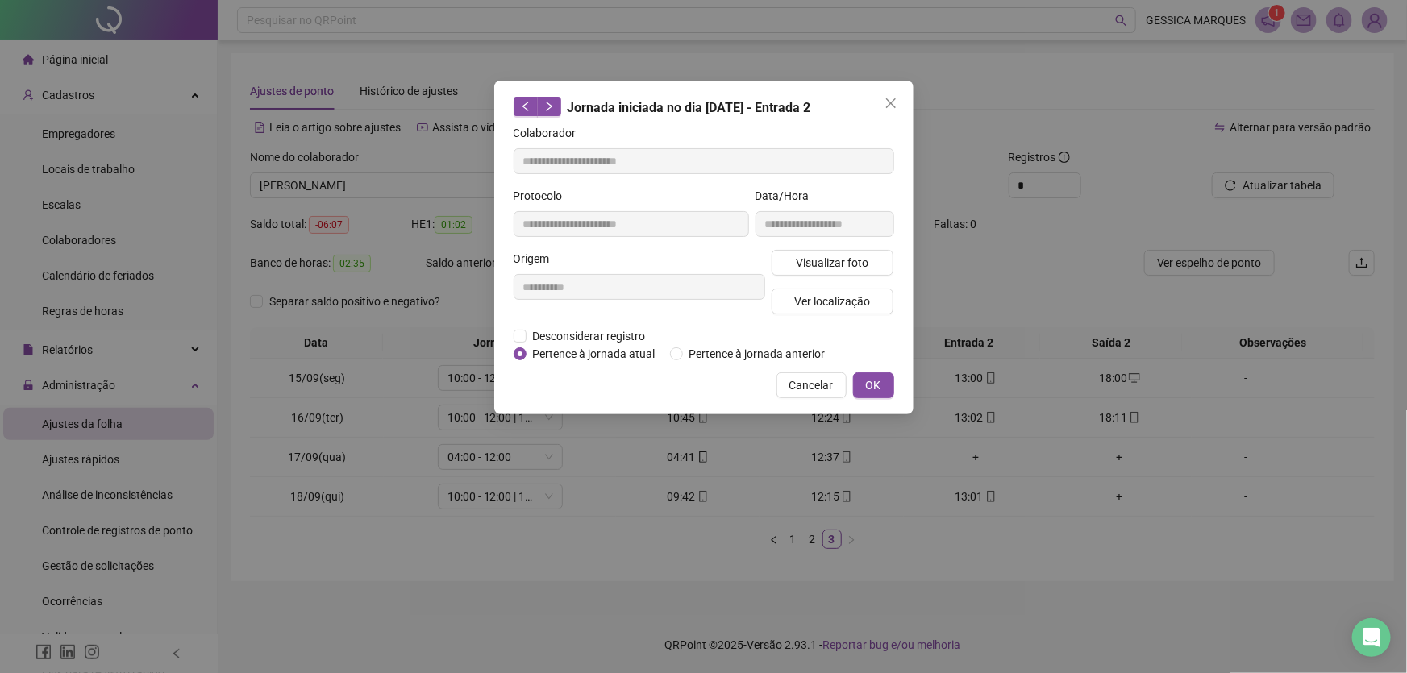
click at [875, 71] on div "**********" at bounding box center [703, 336] width 1407 height 673
click at [886, 108] on button "Close" at bounding box center [891, 103] width 26 height 26
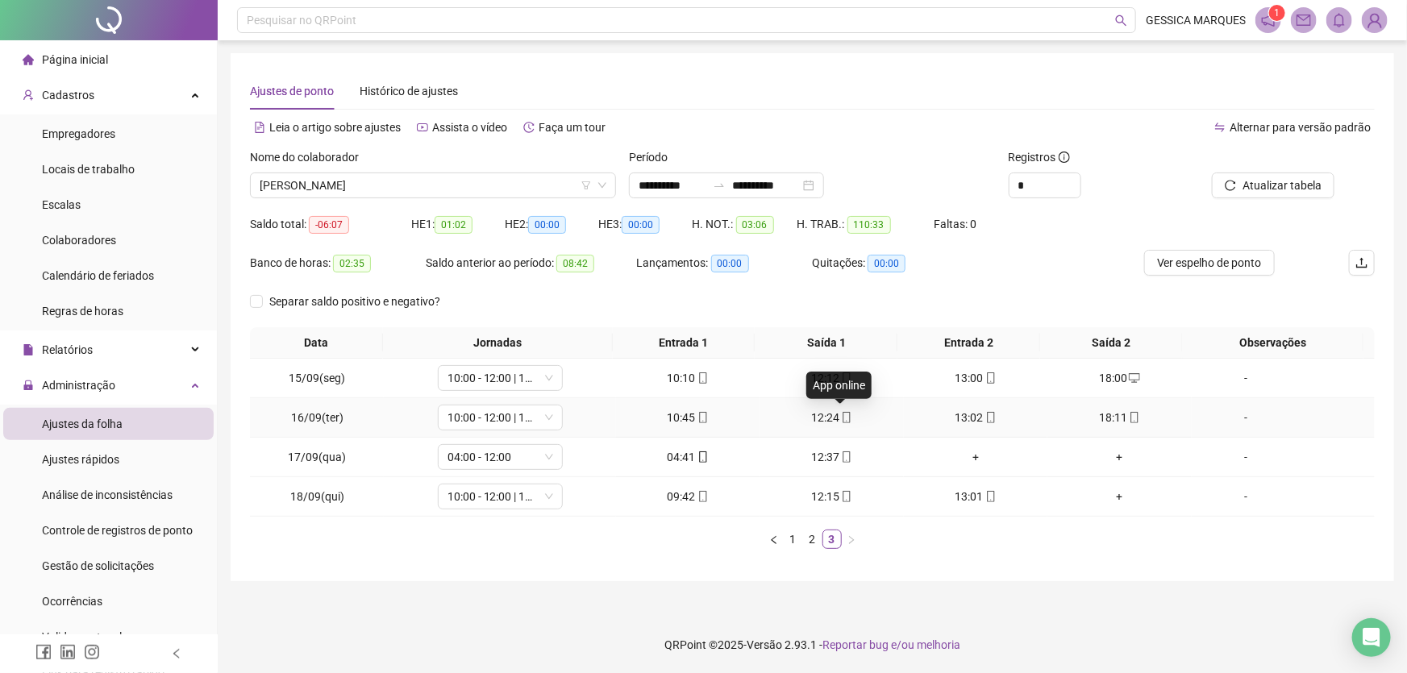
click at [842, 419] on icon "mobile" at bounding box center [846, 417] width 11 height 11
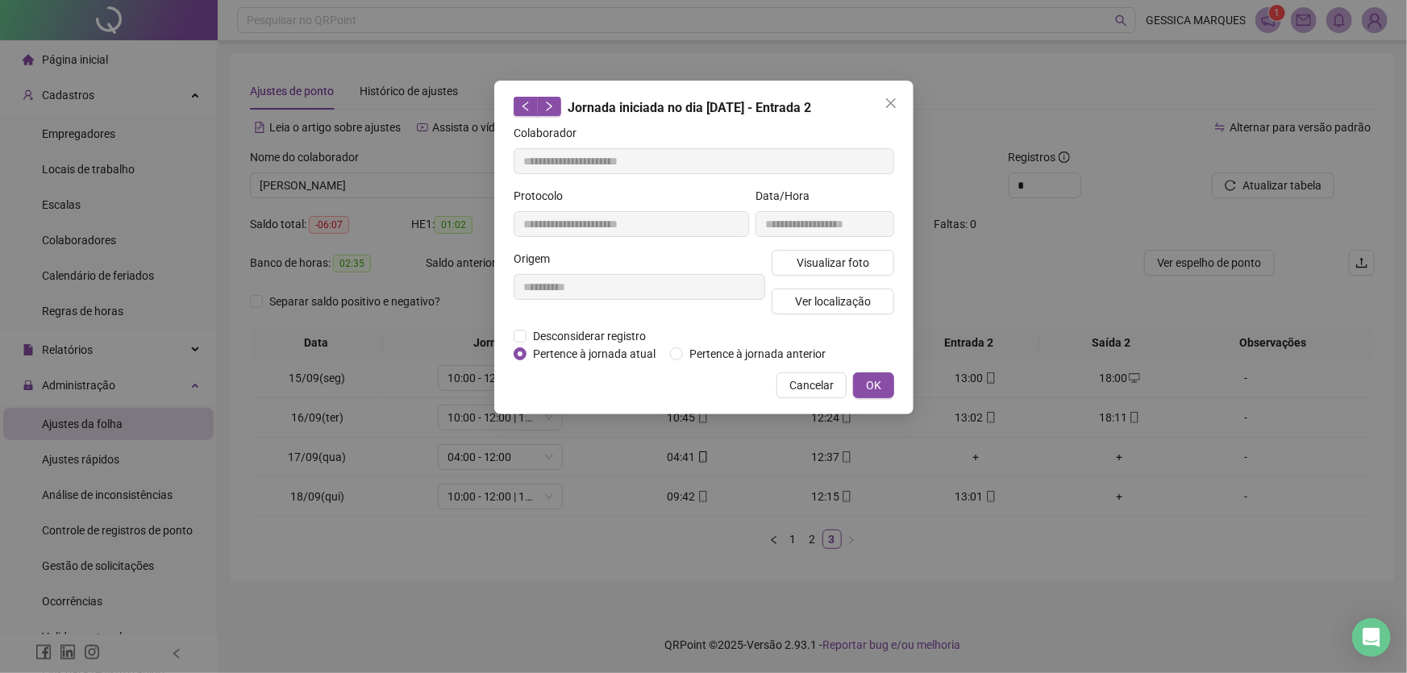
type input "**********"
click at [967, 587] on div "**********" at bounding box center [703, 336] width 1407 height 673
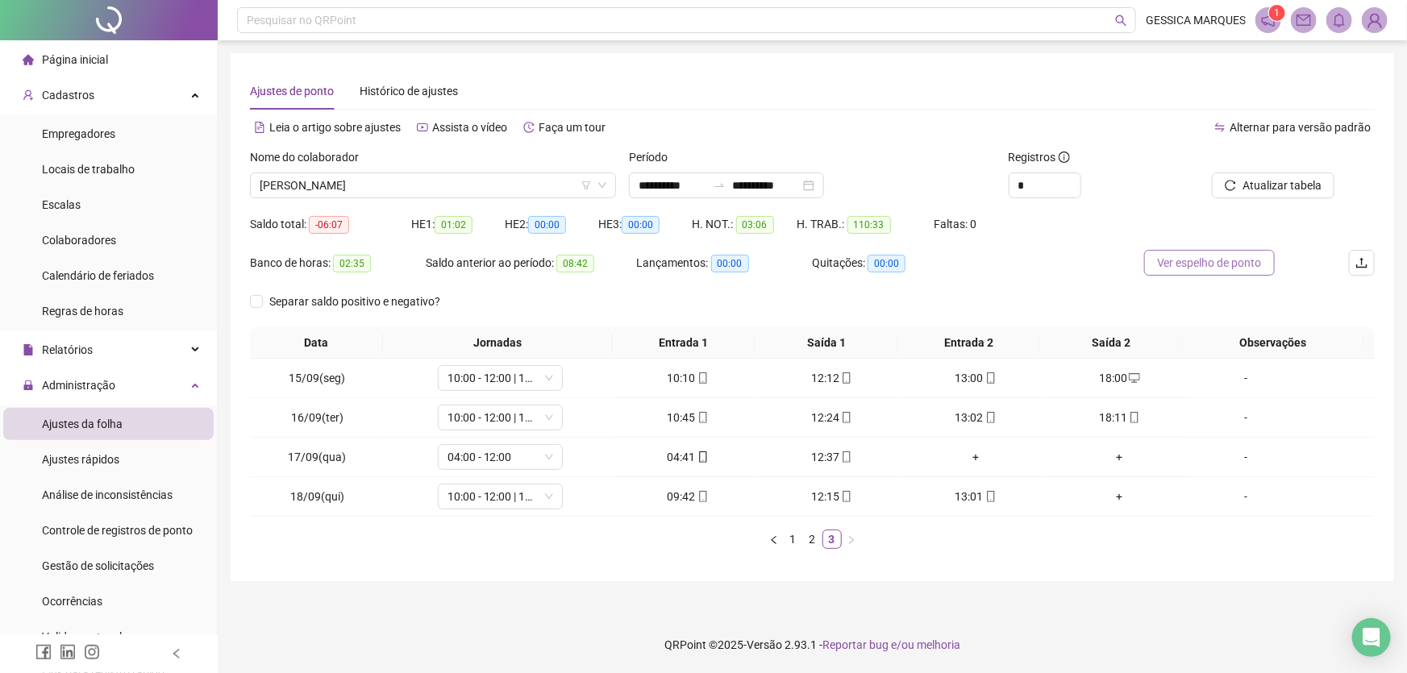
click at [1190, 269] on span "Ver espelho de ponto" at bounding box center [1209, 263] width 105 height 18
click at [809, 544] on link "2" at bounding box center [813, 540] width 18 height 18
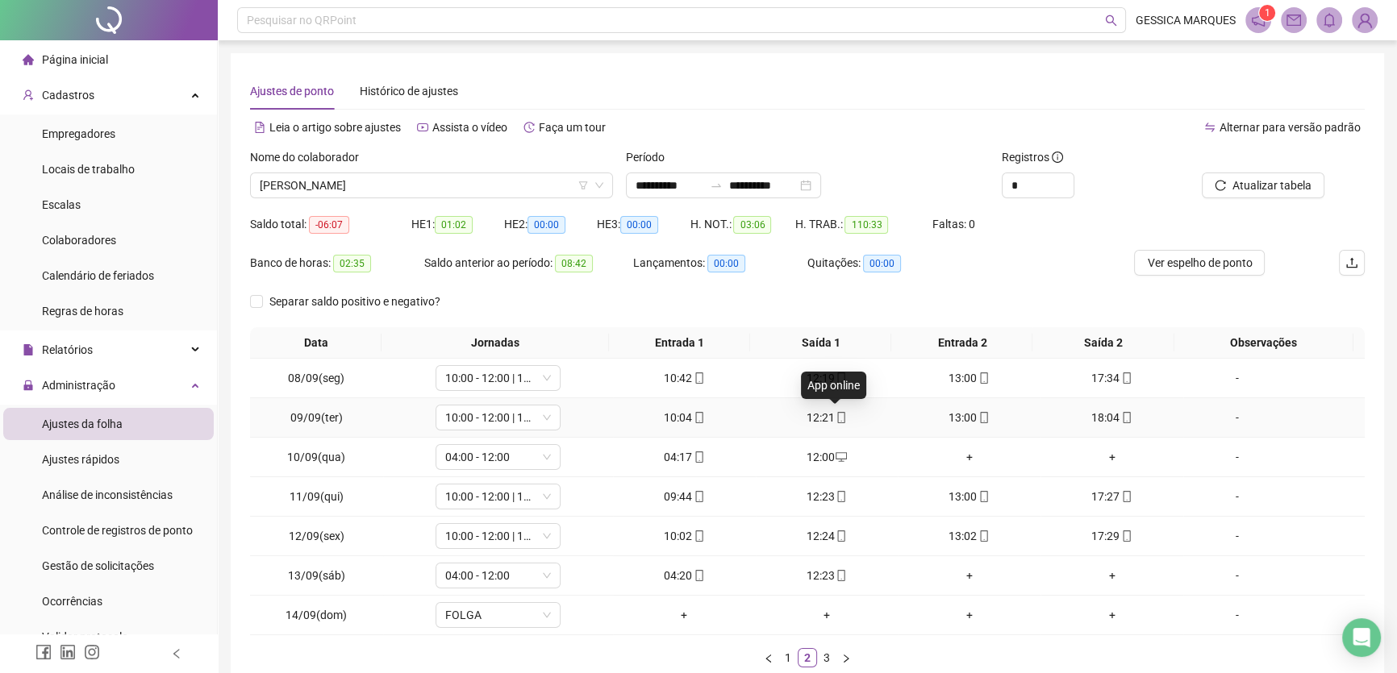
click at [836, 419] on icon "mobile" at bounding box center [841, 417] width 11 height 11
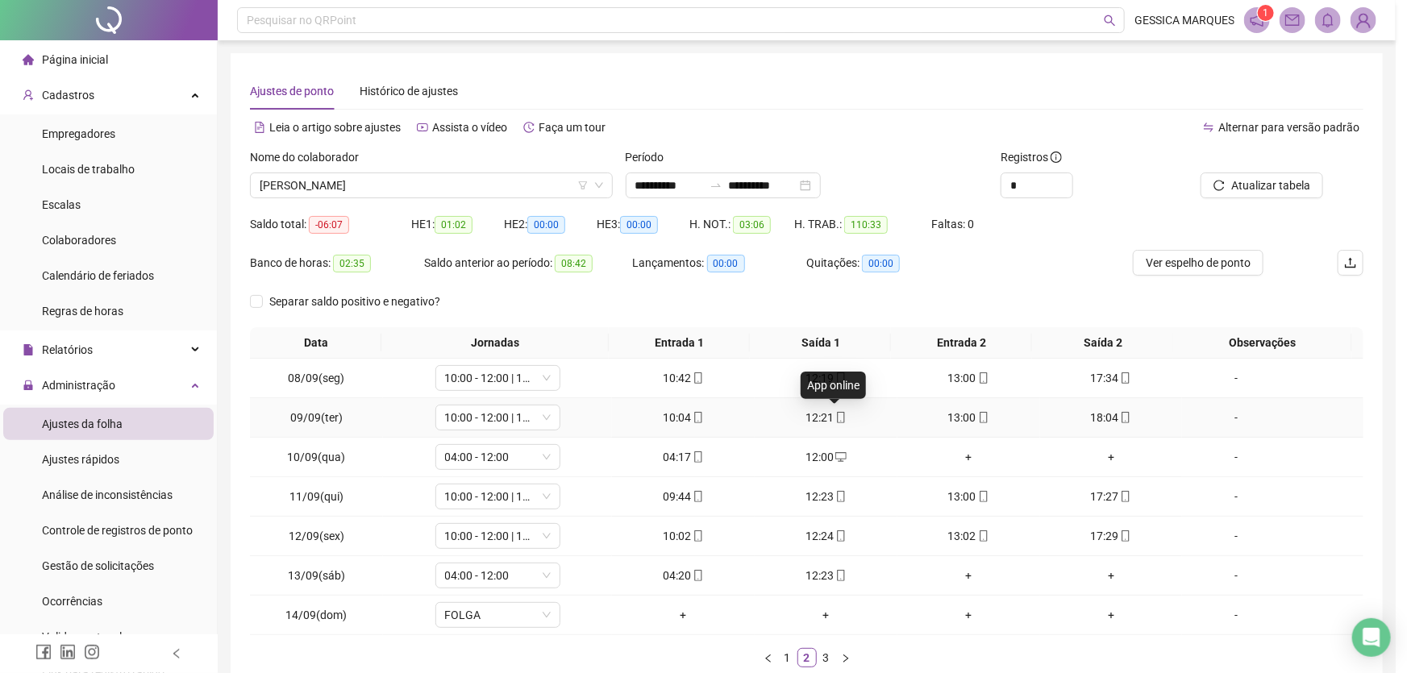
type input "**********"
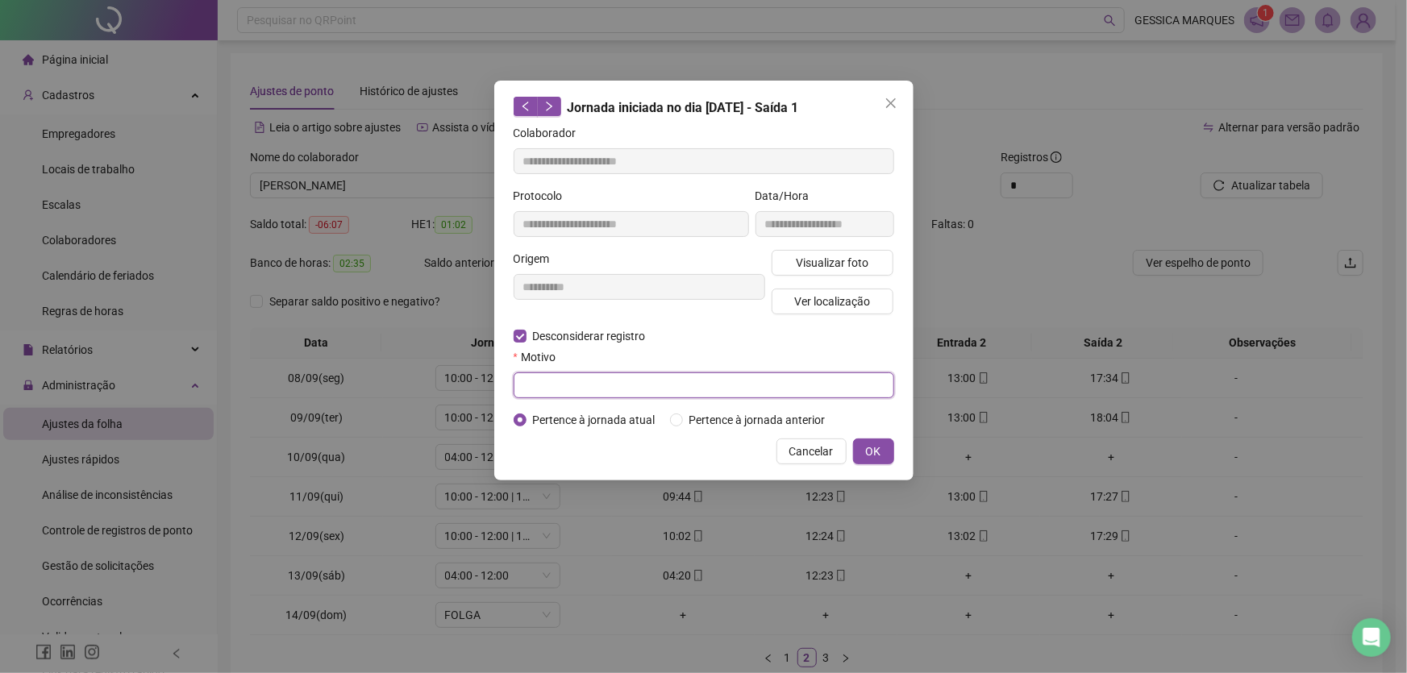
click at [559, 385] on input "text" at bounding box center [704, 386] width 381 height 26
click at [823, 260] on span "Visualizar foto" at bounding box center [832, 263] width 73 height 18
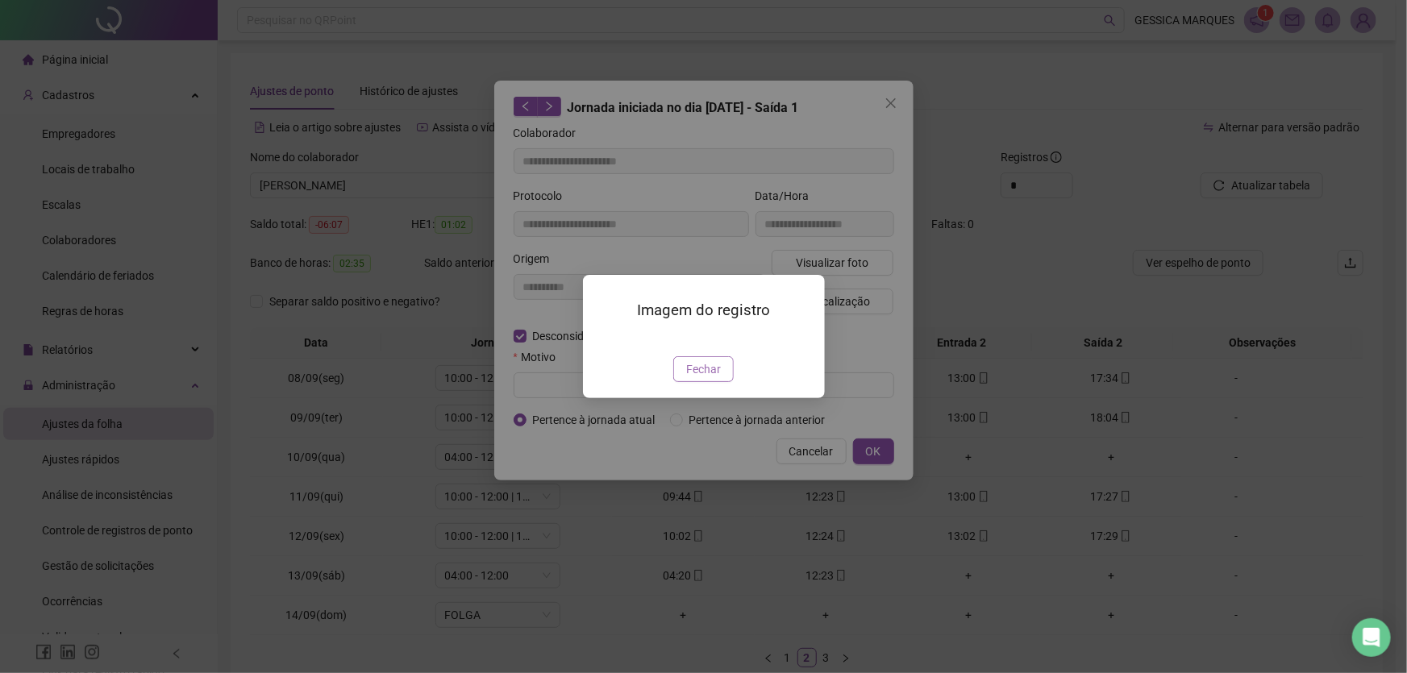
click at [686, 378] on span "Fechar" at bounding box center [703, 369] width 35 height 18
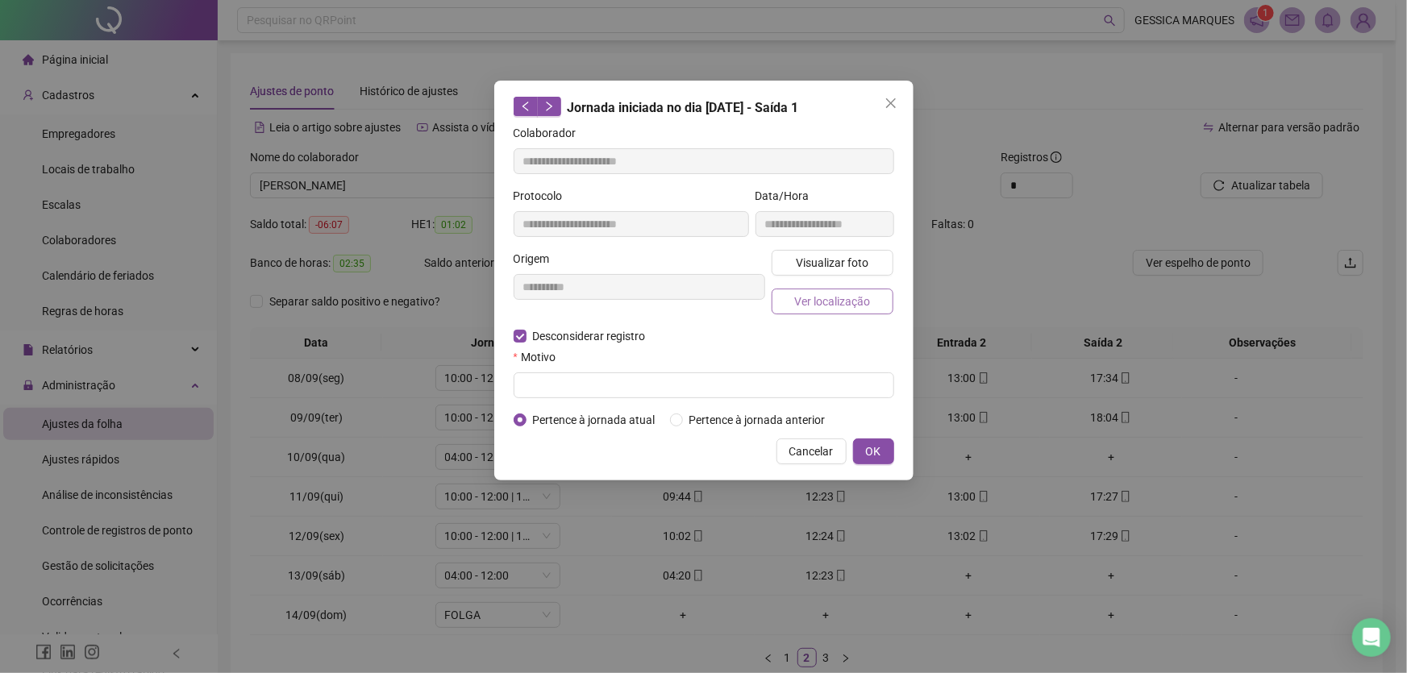
click at [803, 294] on span "Ver localização" at bounding box center [832, 302] width 76 height 18
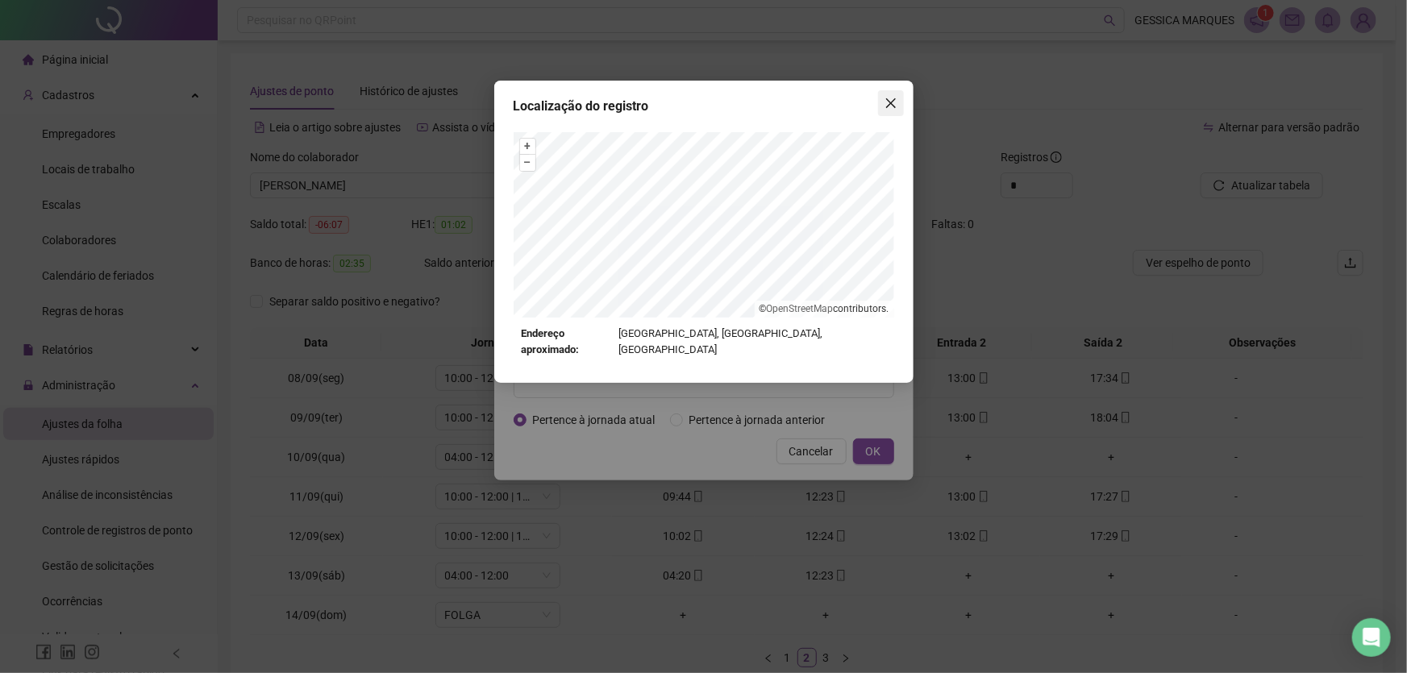
click at [892, 110] on button "Close" at bounding box center [891, 103] width 26 height 26
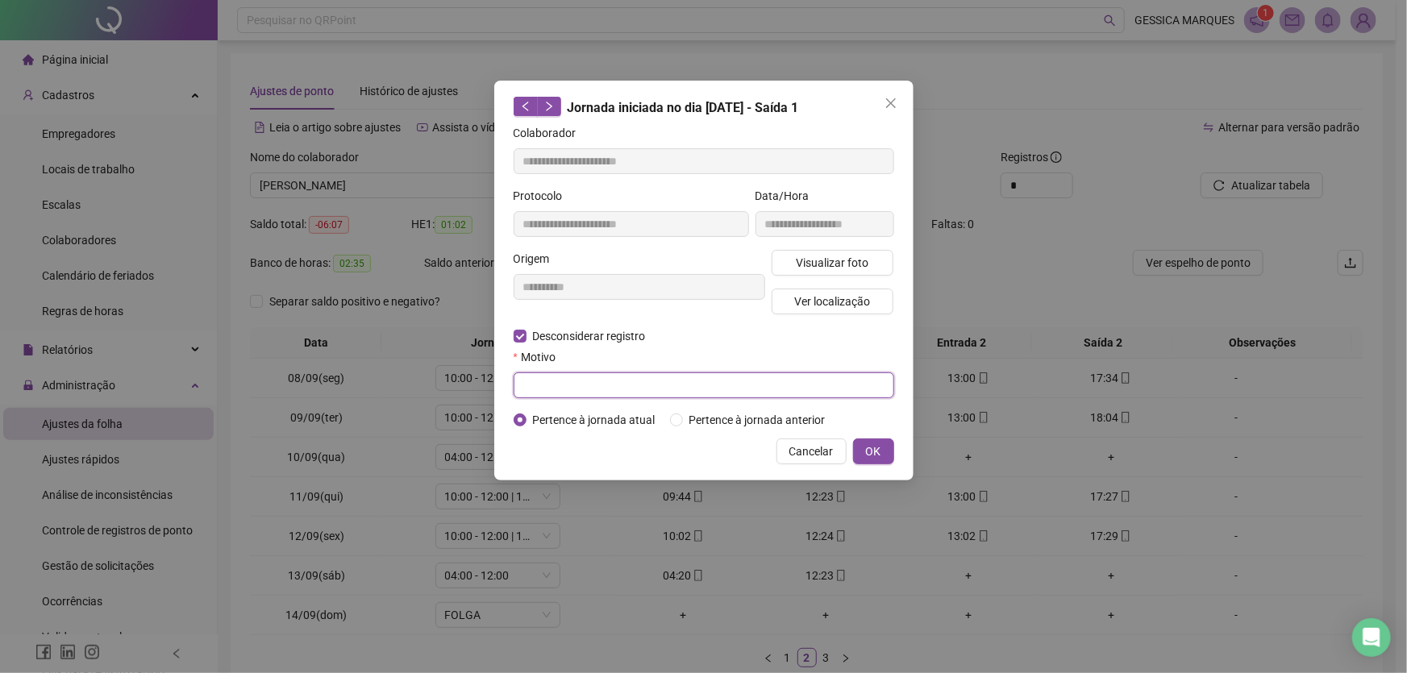
click at [584, 384] on input "text" at bounding box center [704, 386] width 381 height 26
type input "**********"
click at [864, 448] on button "OK" at bounding box center [873, 452] width 41 height 26
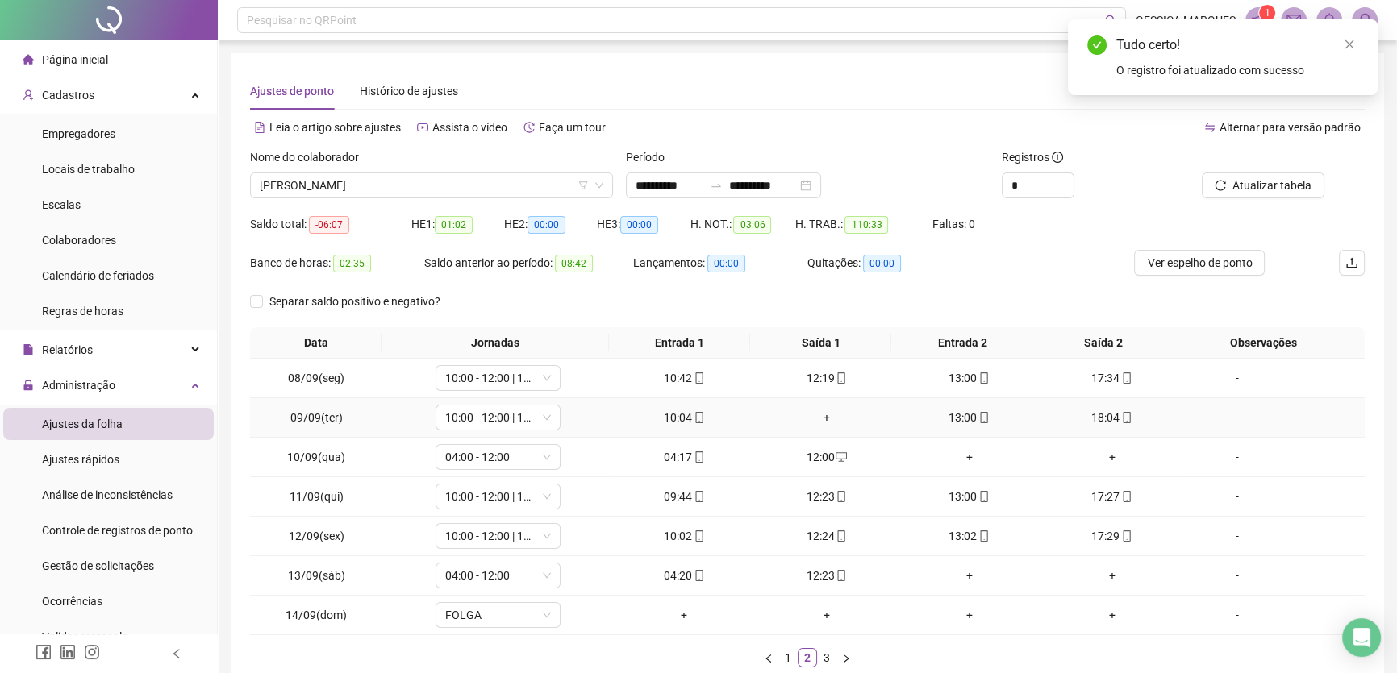
click at [823, 423] on div "+" at bounding box center [827, 418] width 130 height 18
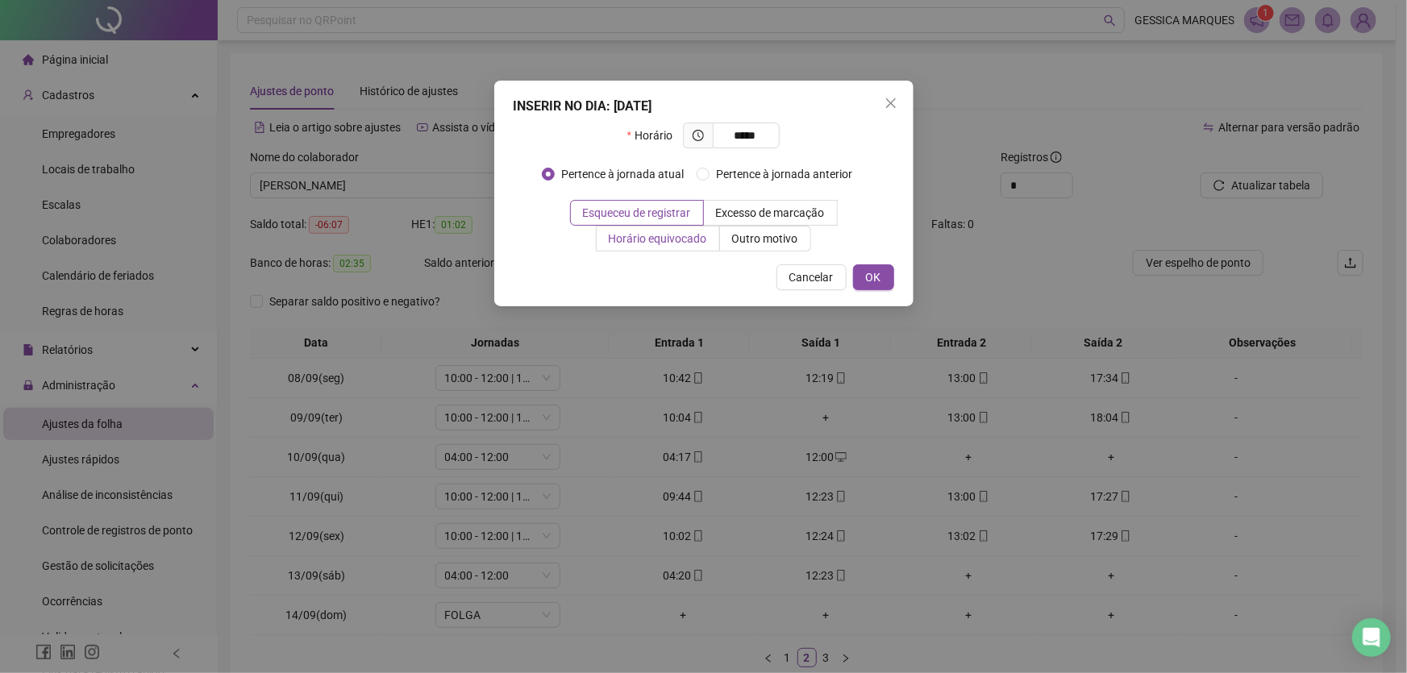
type input "*****"
click at [648, 239] on span "Horário equivocado" at bounding box center [658, 238] width 98 height 13
click at [877, 279] on span "OK" at bounding box center [873, 278] width 15 height 18
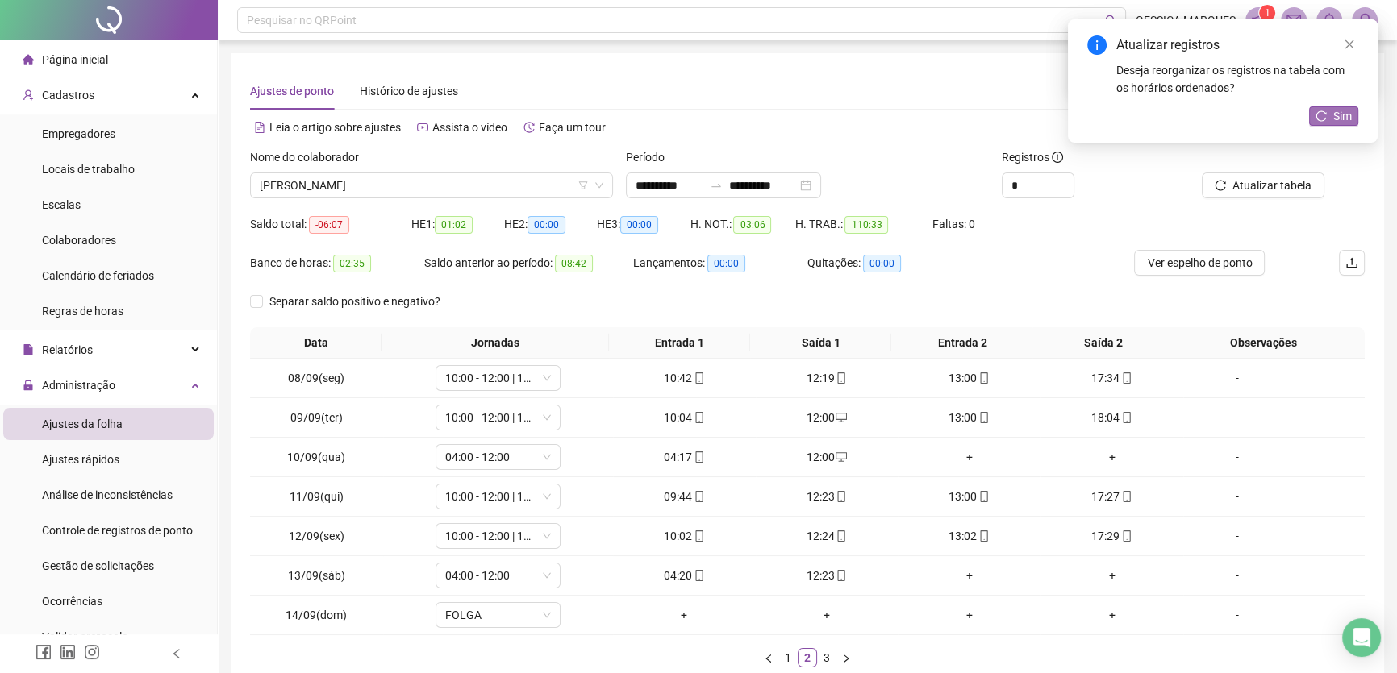
click at [1340, 107] on span "Sim" at bounding box center [1342, 116] width 19 height 18
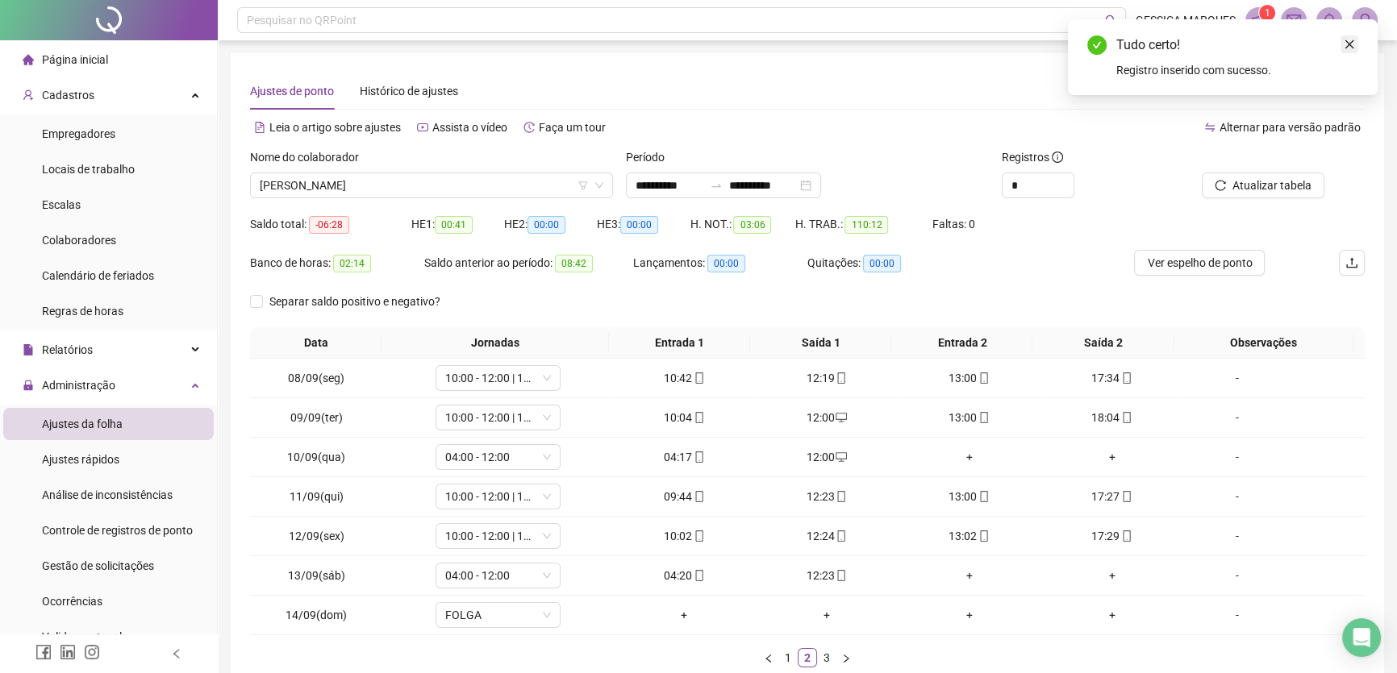
click at [1346, 52] on link "Close" at bounding box center [1349, 44] width 18 height 18
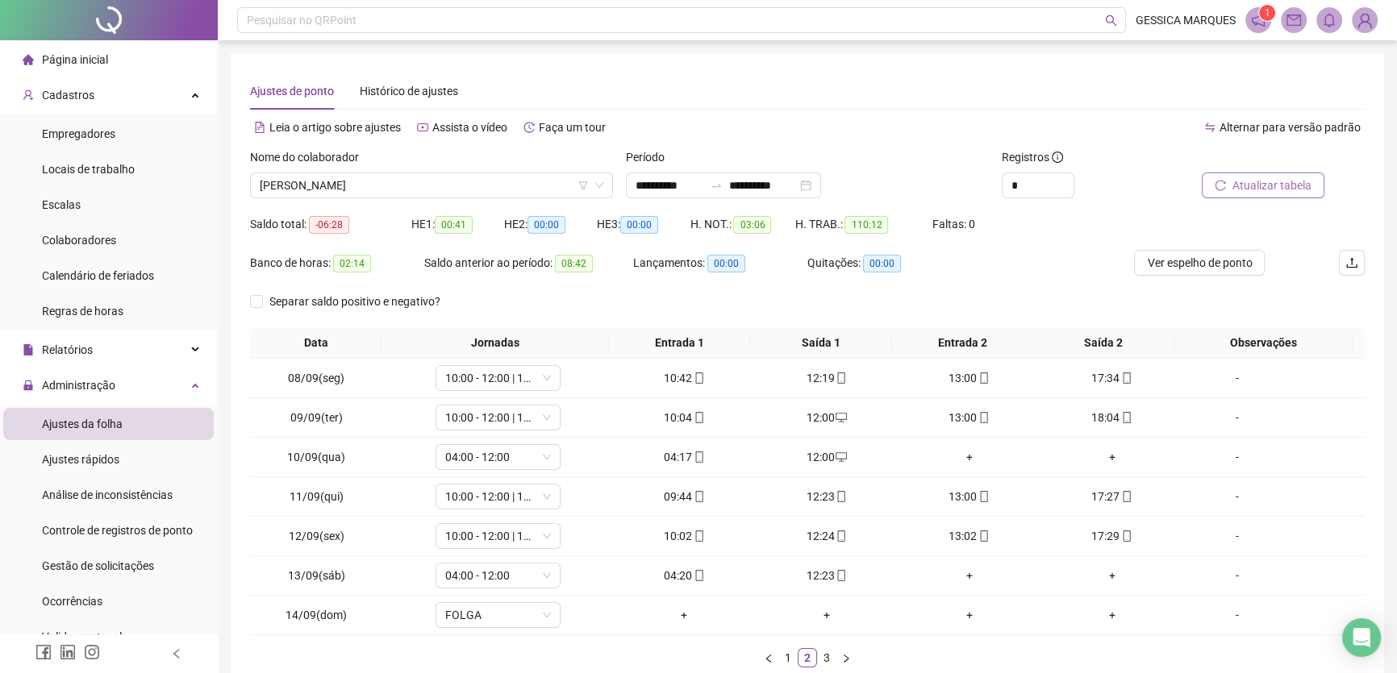
click at [1295, 185] on span "Atualizar tabela" at bounding box center [1271, 186] width 79 height 18
click at [1256, 190] on span "Atualizar tabela" at bounding box center [1271, 186] width 79 height 18
click at [1210, 269] on span "Ver espelho de ponto" at bounding box center [1199, 263] width 105 height 18
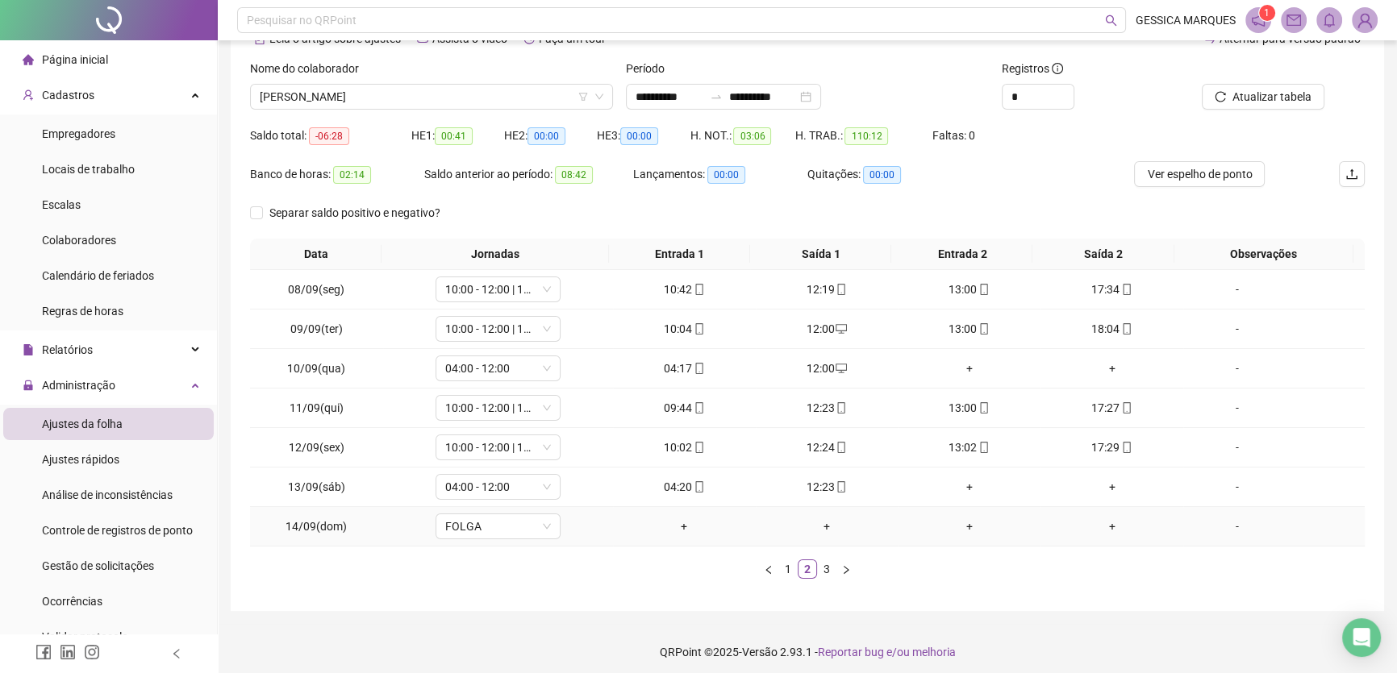
scroll to position [94, 0]
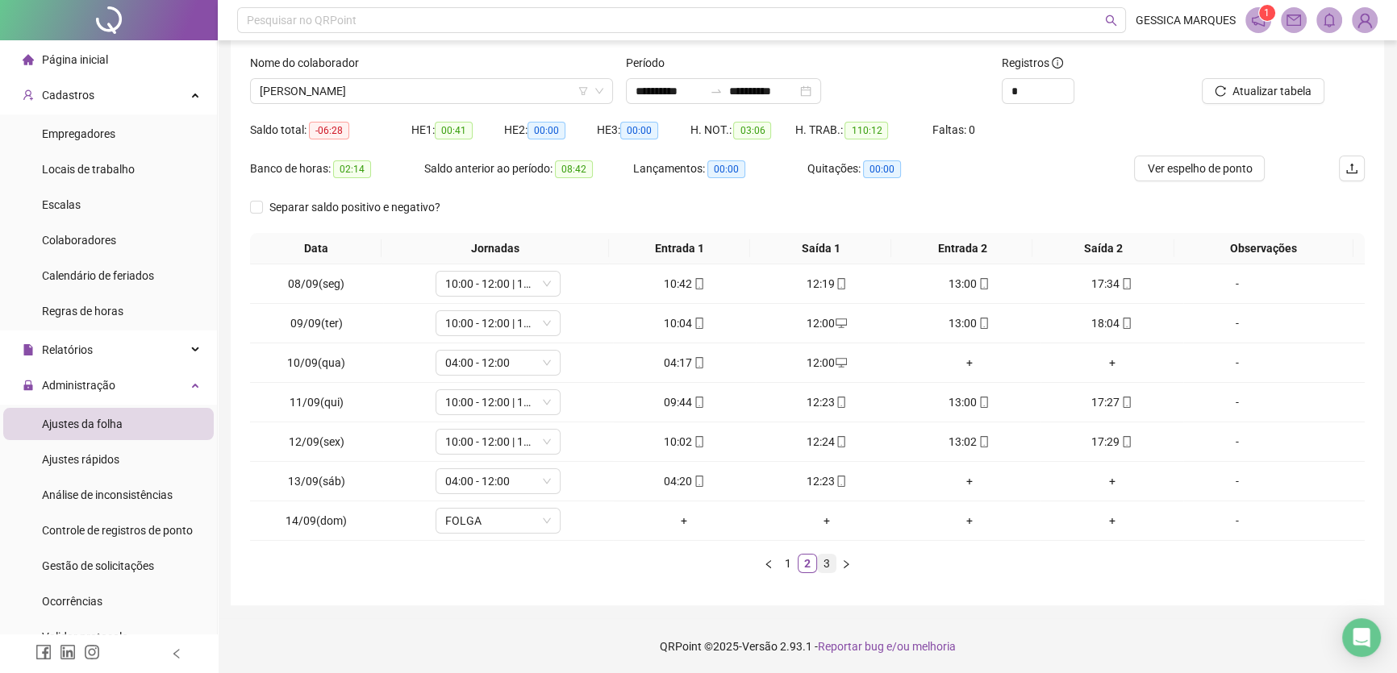
click at [827, 565] on link "3" at bounding box center [827, 564] width 18 height 18
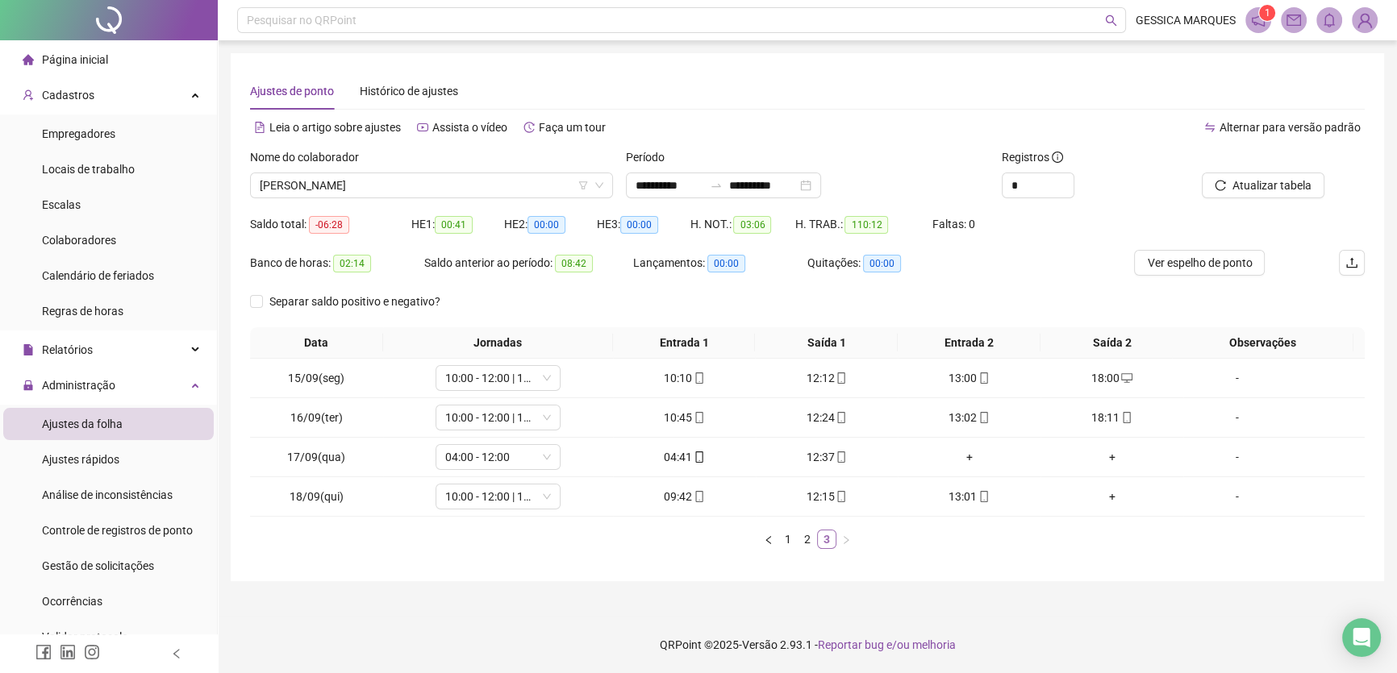
scroll to position [0, 0]
click at [486, 186] on span "[PERSON_NAME]" at bounding box center [433, 185] width 347 height 24
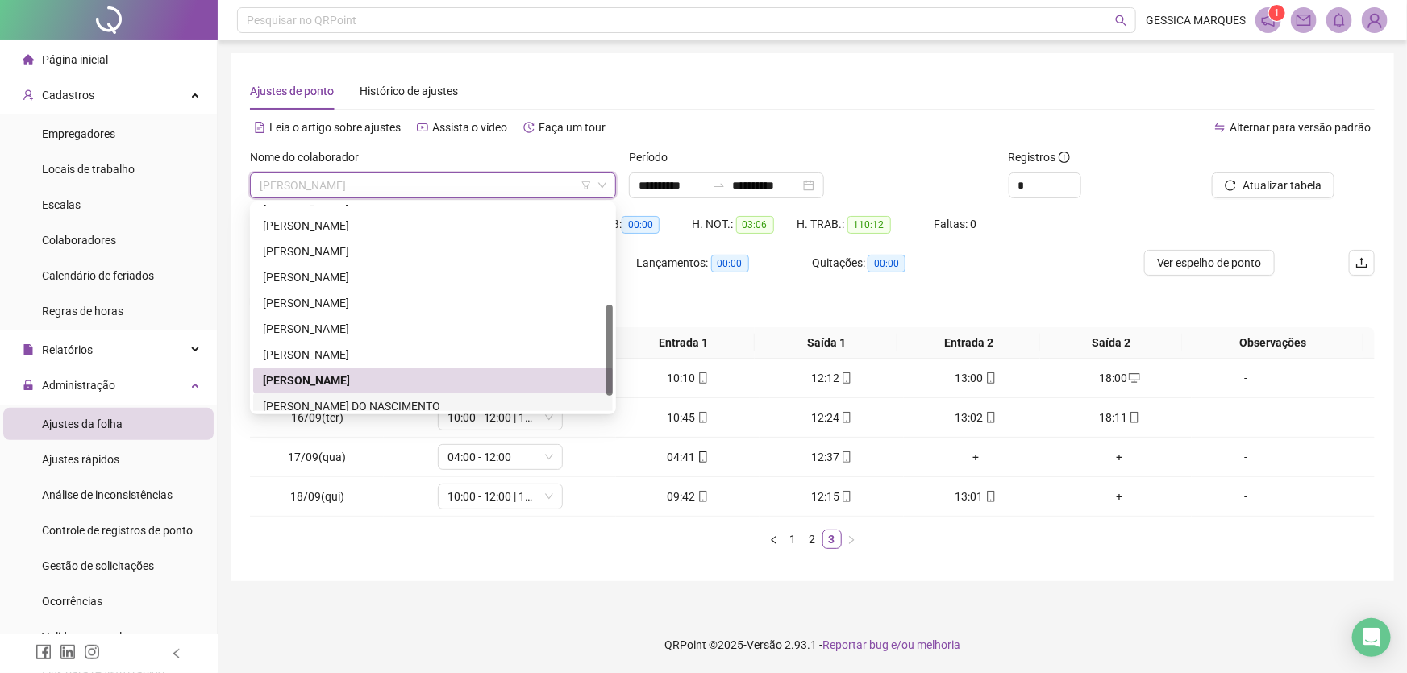
click at [410, 405] on div "[PERSON_NAME] DO NASCIMENTO" at bounding box center [433, 407] width 340 height 18
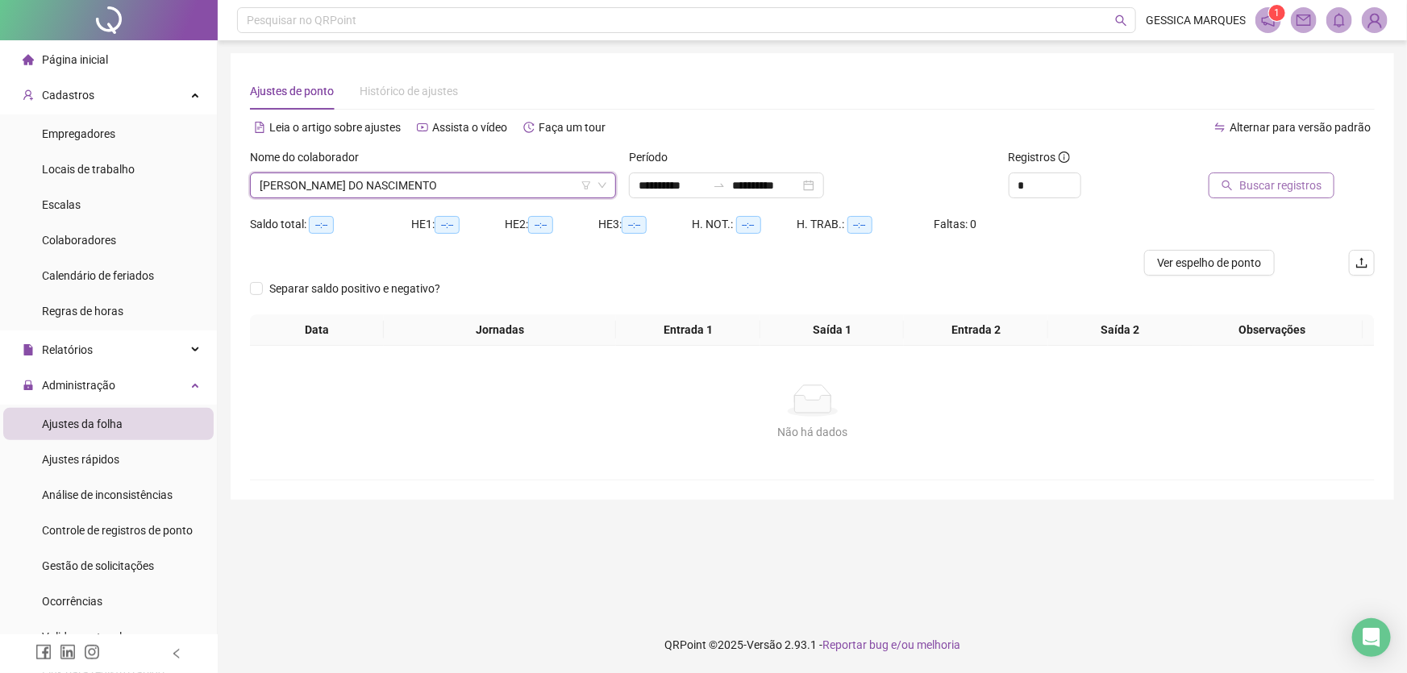
click at [1265, 192] on span "Buscar registros" at bounding box center [1281, 186] width 82 height 18
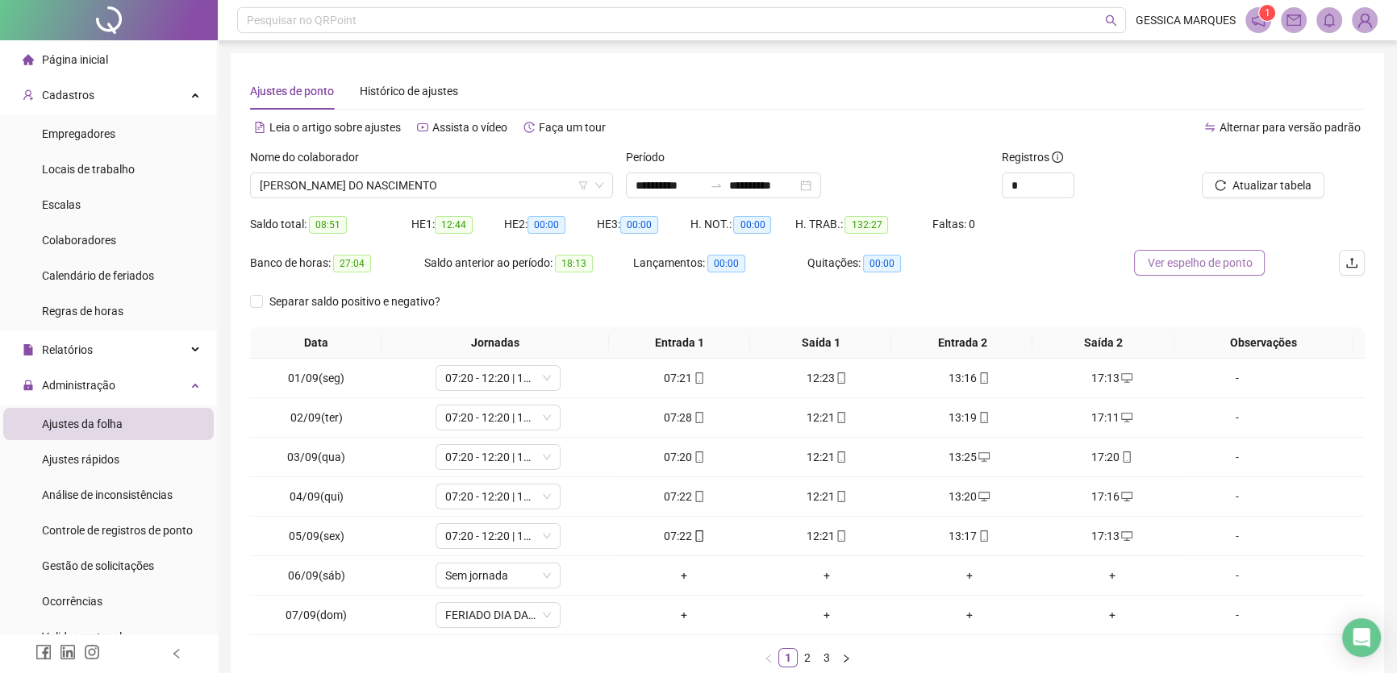
click at [1216, 268] on span "Ver espelho de ponto" at bounding box center [1199, 263] width 105 height 18
click at [453, 184] on span "[PERSON_NAME] DO NASCIMENTO" at bounding box center [432, 185] width 344 height 24
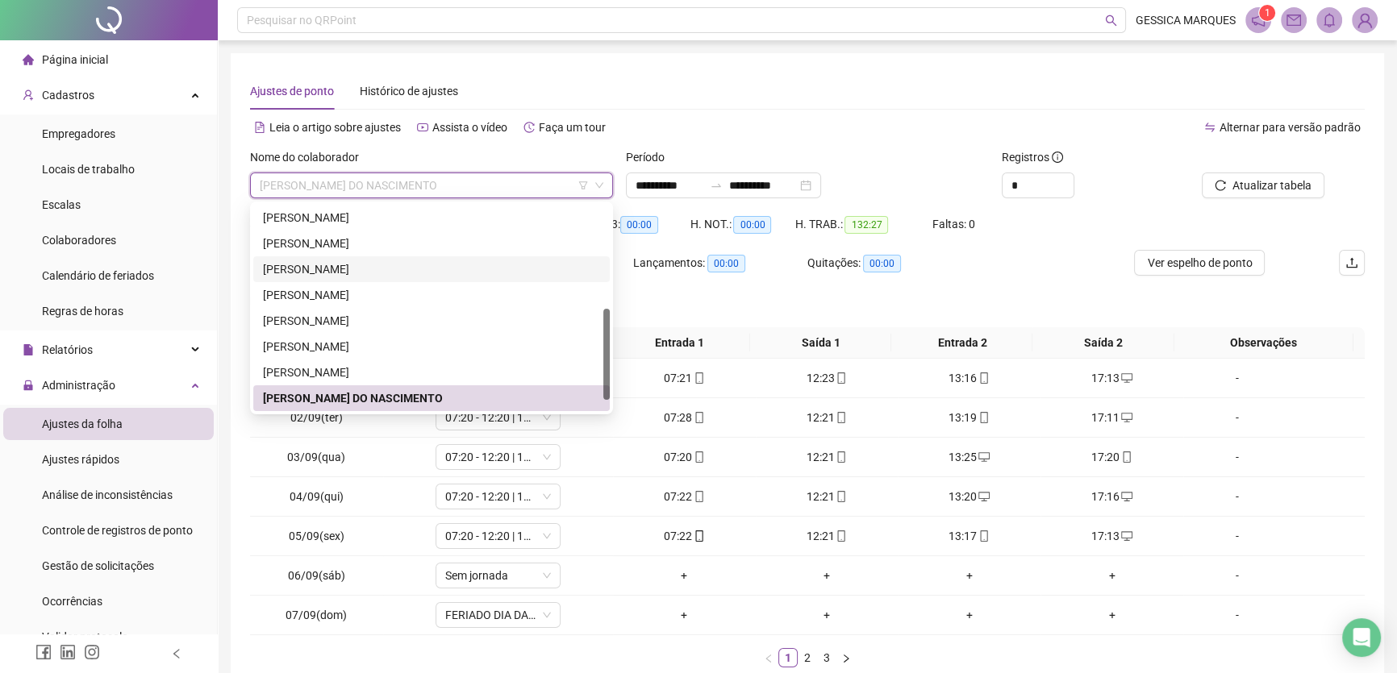
scroll to position [258, 0]
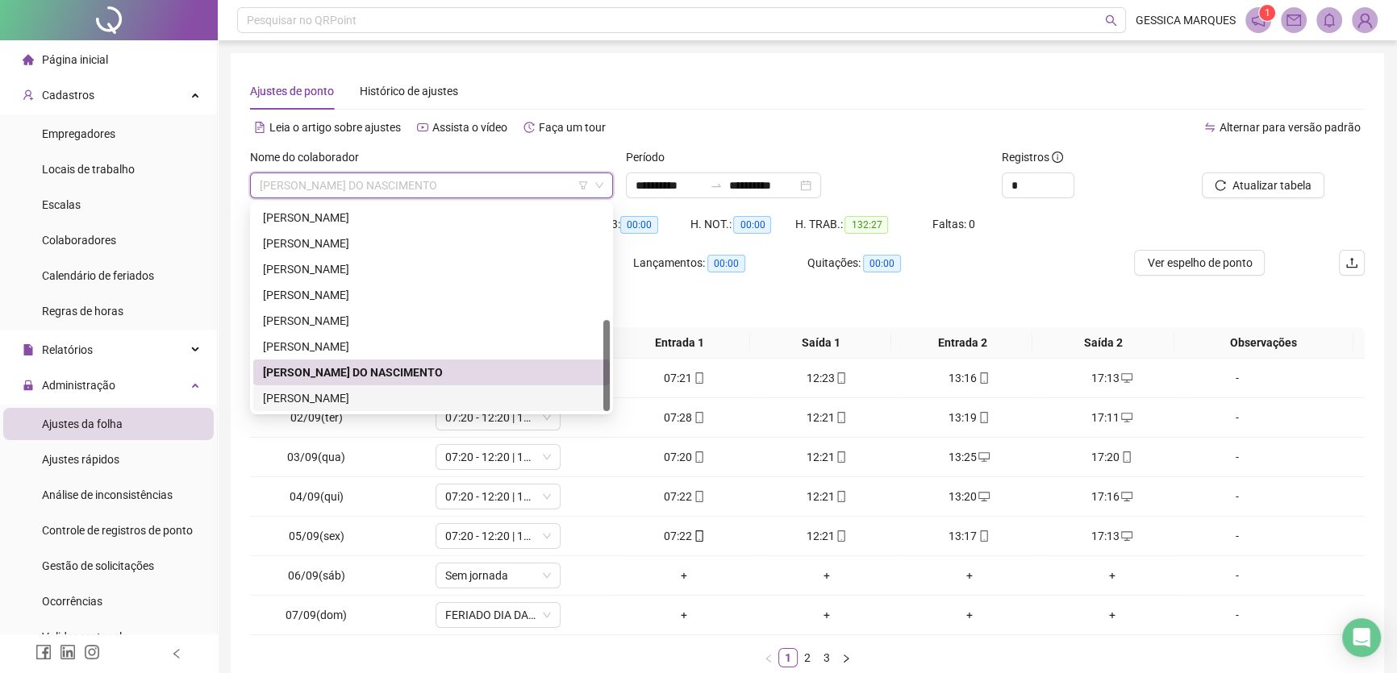
click at [417, 404] on div "[PERSON_NAME]" at bounding box center [431, 399] width 337 height 18
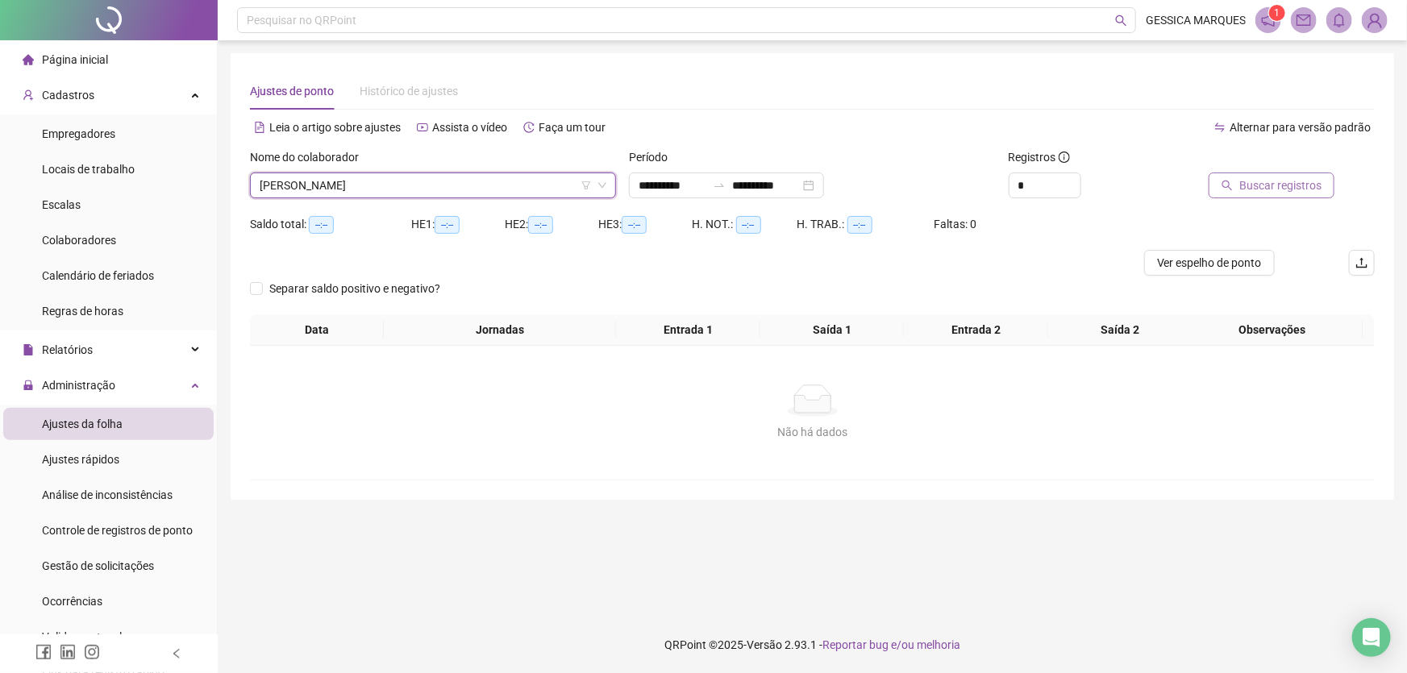
click at [1283, 183] on span "Buscar registros" at bounding box center [1281, 186] width 82 height 18
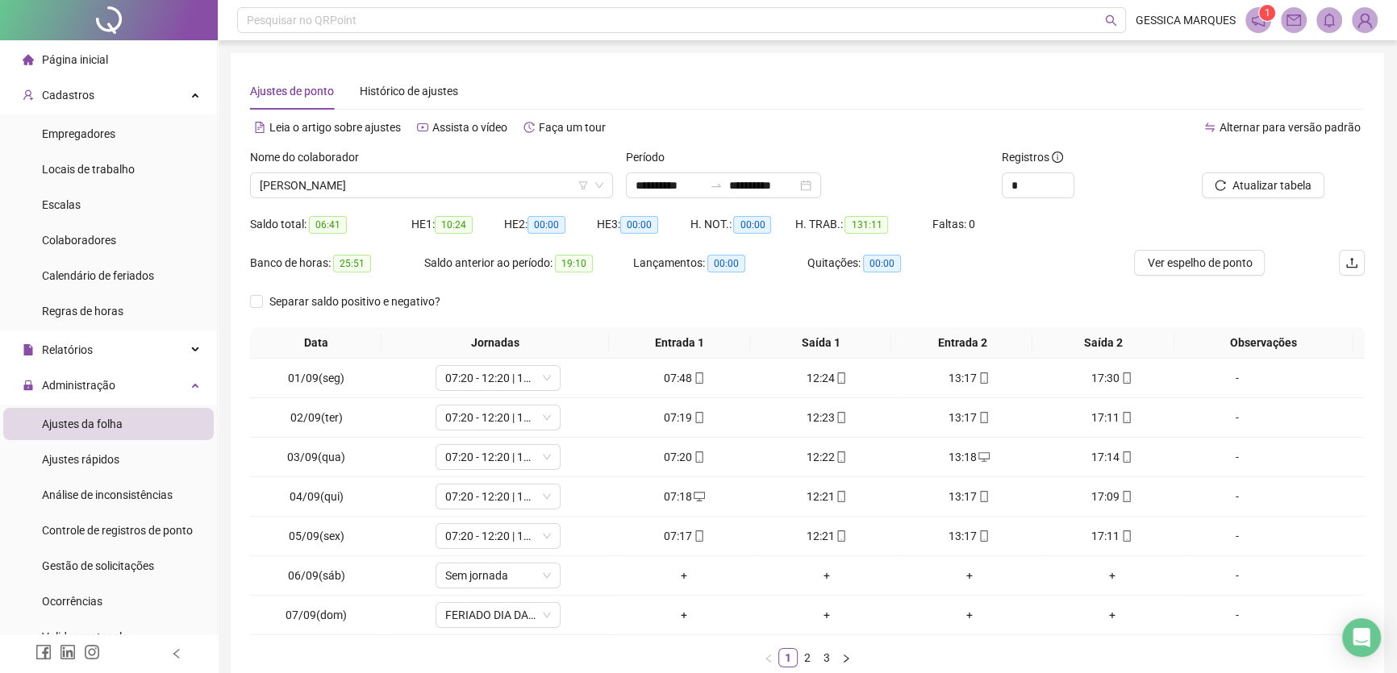
click at [1202, 265] on span "Ver espelho de ponto" at bounding box center [1199, 263] width 105 height 18
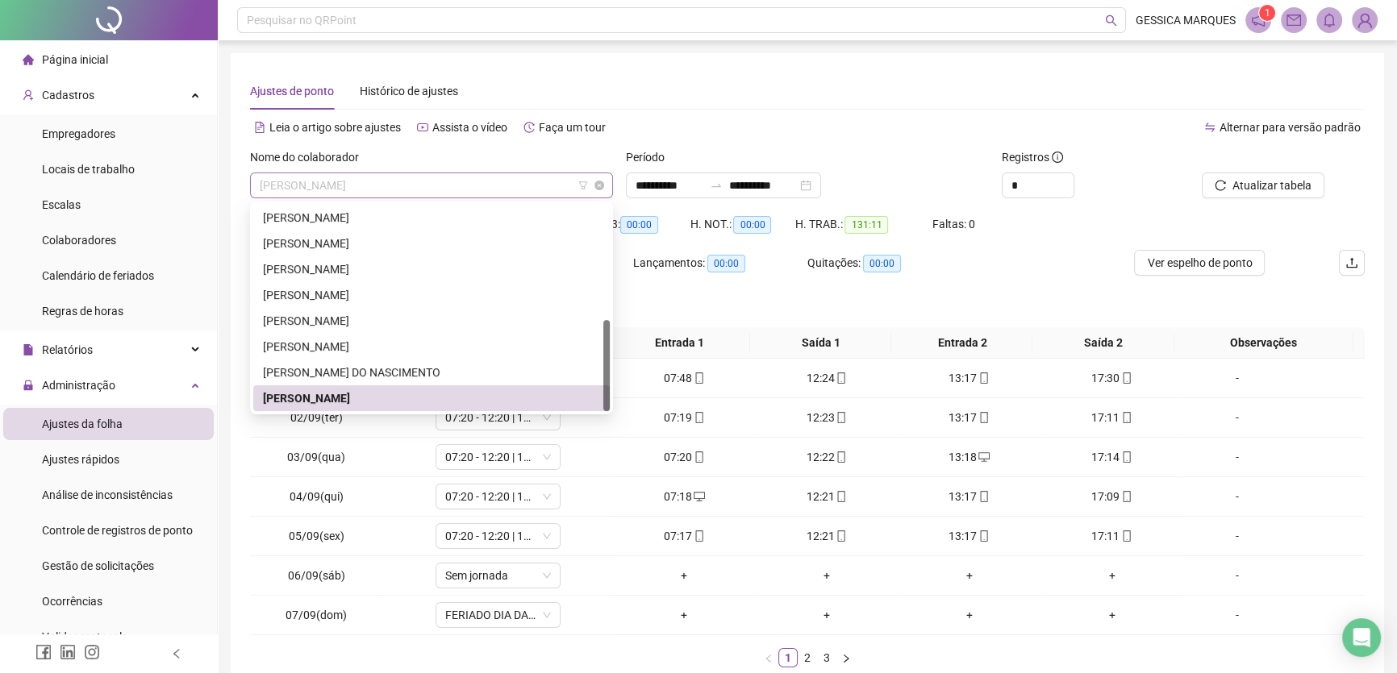
click at [477, 193] on span "[PERSON_NAME]" at bounding box center [432, 185] width 344 height 24
click at [85, 59] on span "Página inicial" at bounding box center [75, 59] width 66 height 13
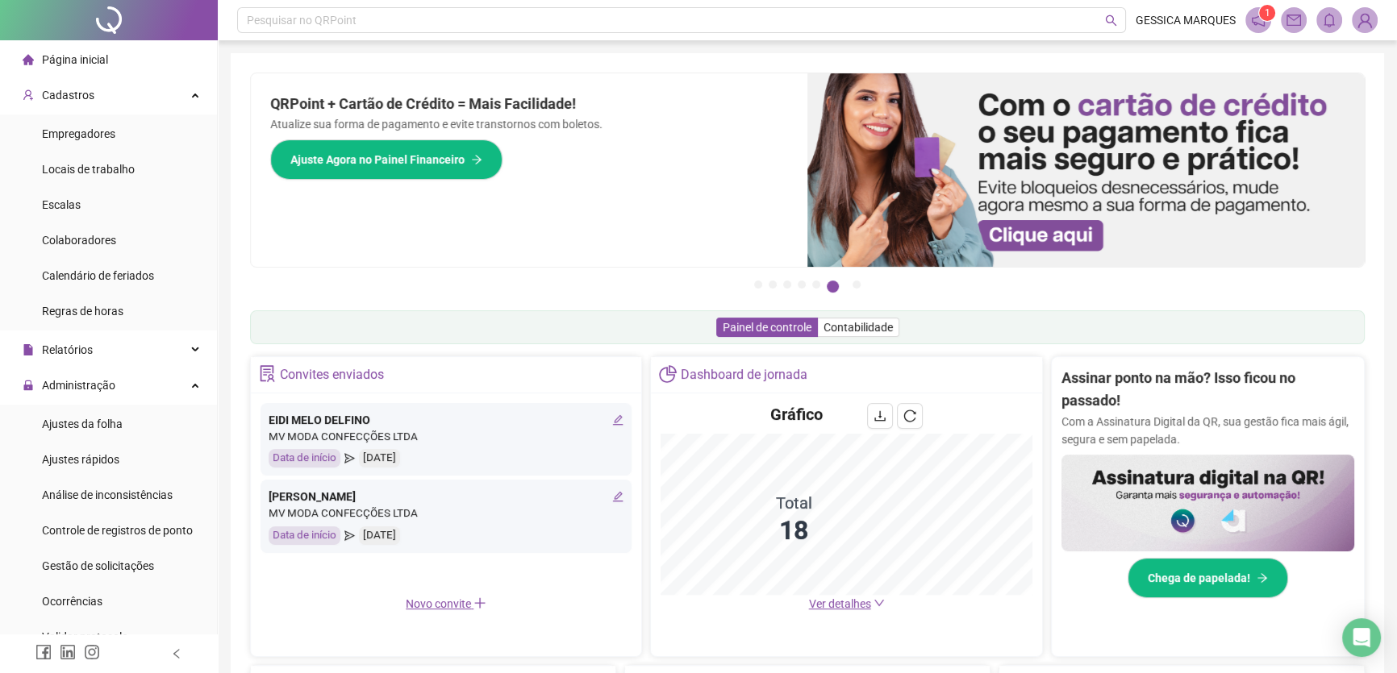
click at [73, 53] on span "Página inicial" at bounding box center [75, 59] width 66 height 13
